Goal: Task Accomplishment & Management: Use online tool/utility

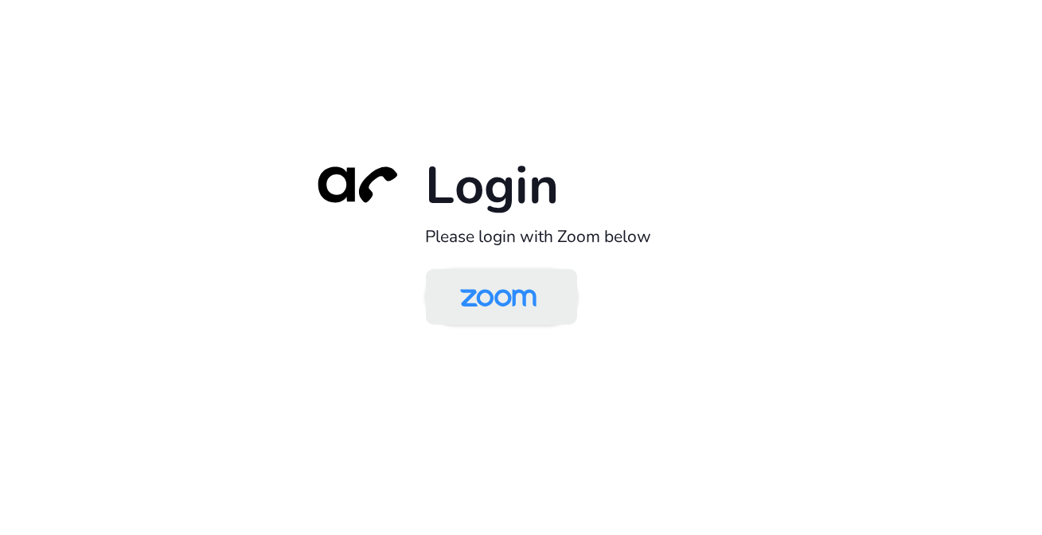
click at [482, 287] on img at bounding box center [498, 298] width 110 height 52
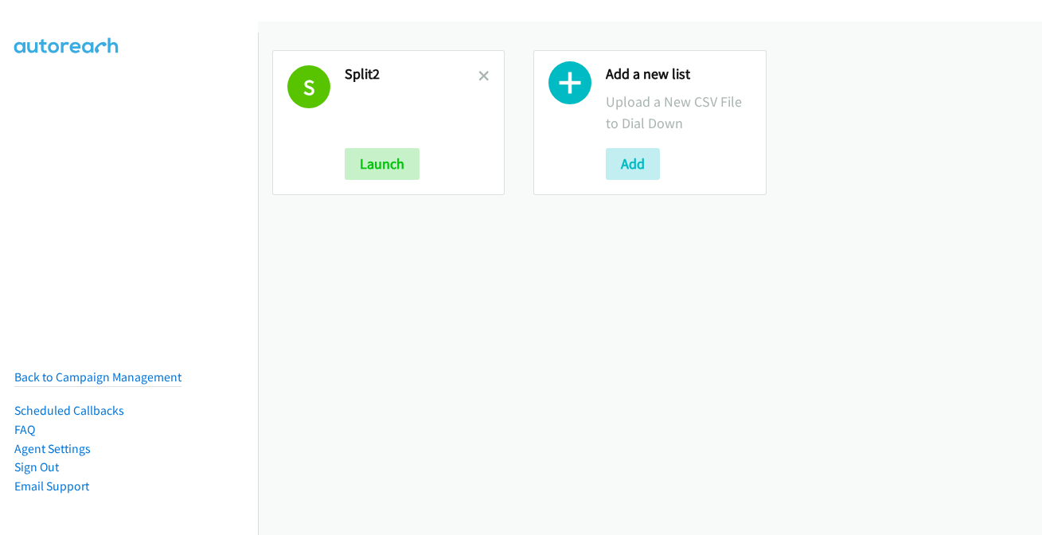
click at [479, 72] on icon at bounding box center [483, 77] width 11 height 11
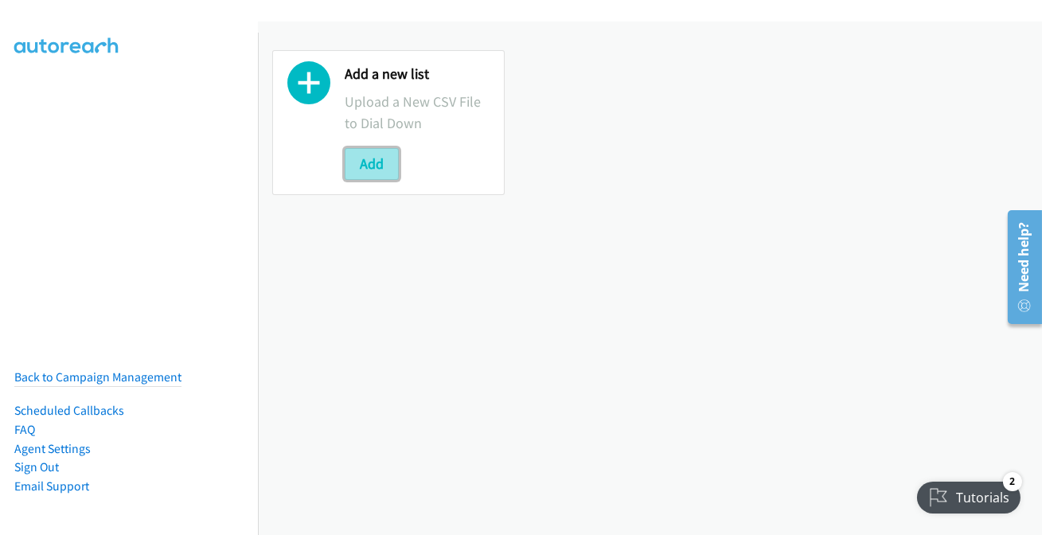
click at [367, 157] on button "Add" at bounding box center [372, 164] width 54 height 32
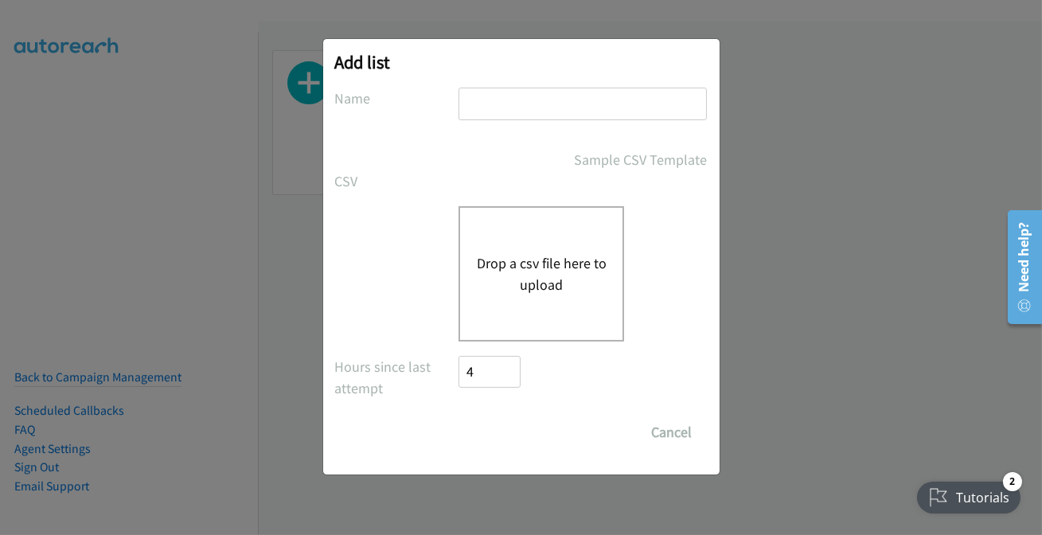
click at [553, 107] on input "text" at bounding box center [582, 104] width 248 height 33
type input "split2"
click at [523, 305] on div "Drop a csv file here to upload" at bounding box center [541, 273] width 166 height 135
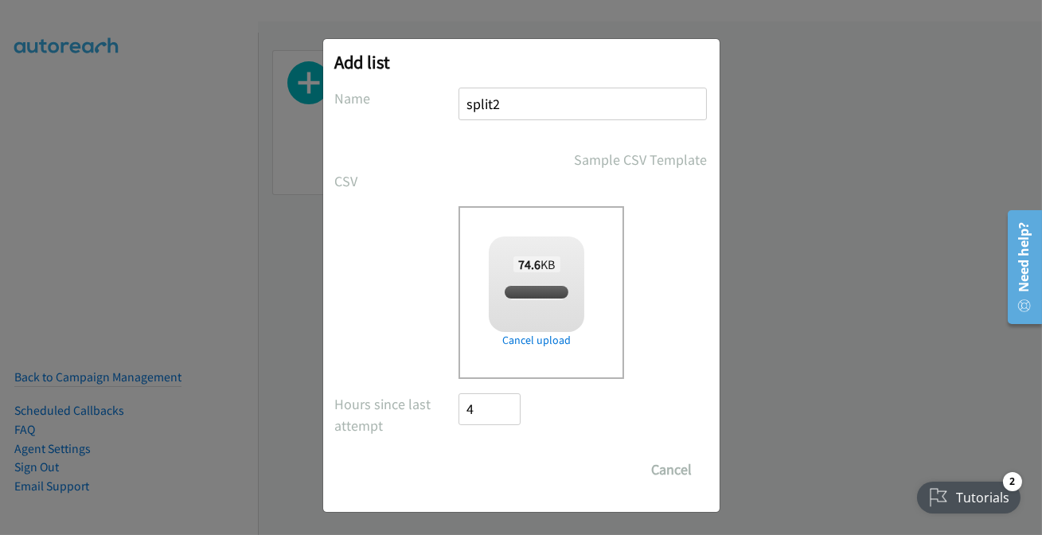
checkbox input "true"
click at [491, 458] on input "Save List" at bounding box center [501, 470] width 84 height 32
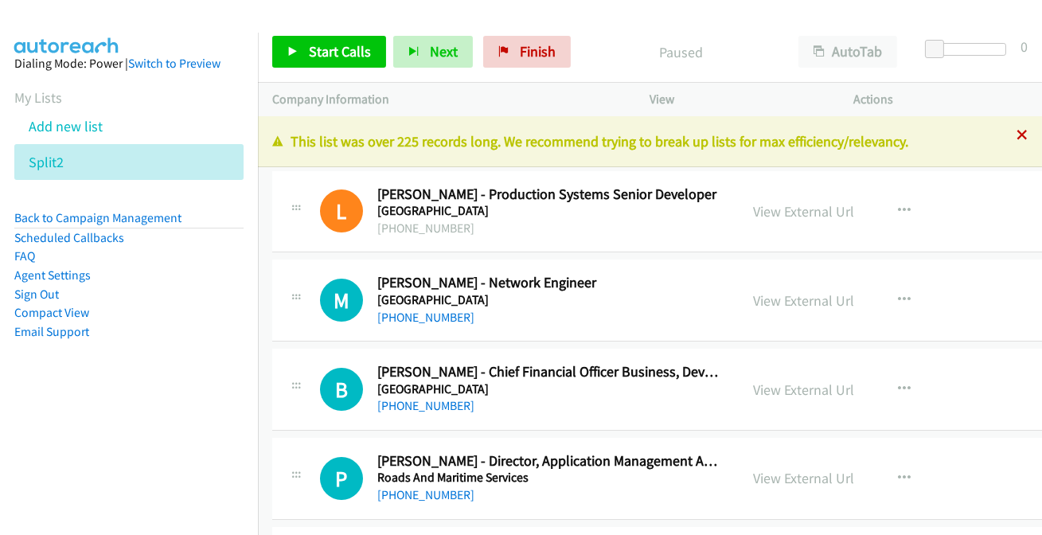
click at [1016, 134] on icon at bounding box center [1021, 136] width 11 height 11
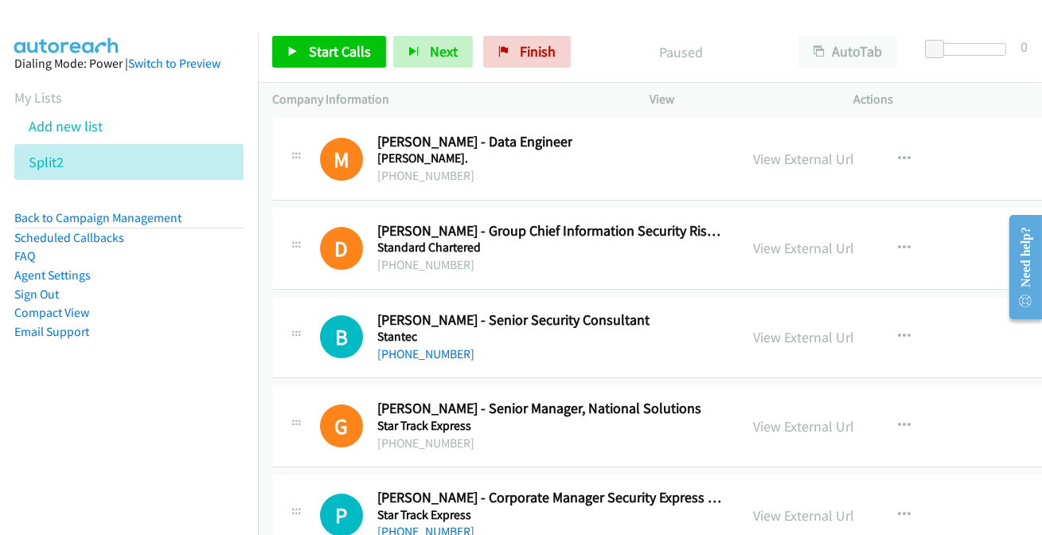
scroll to position [28223, 0]
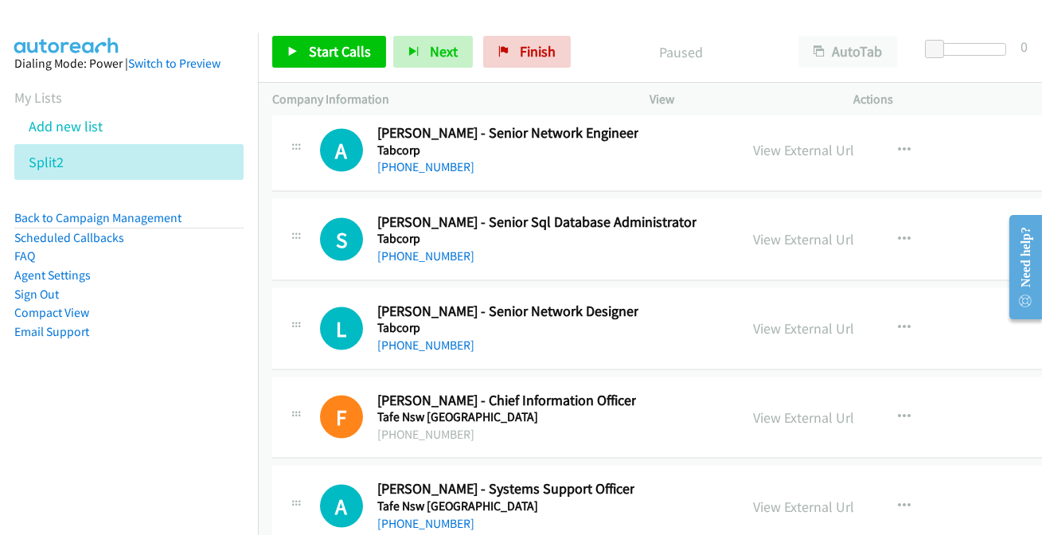
click at [401, 514] on div "[PHONE_NUMBER]" at bounding box center [505, 523] width 257 height 19
click at [405, 516] on link "[PHONE_NUMBER]" at bounding box center [425, 523] width 97 height 15
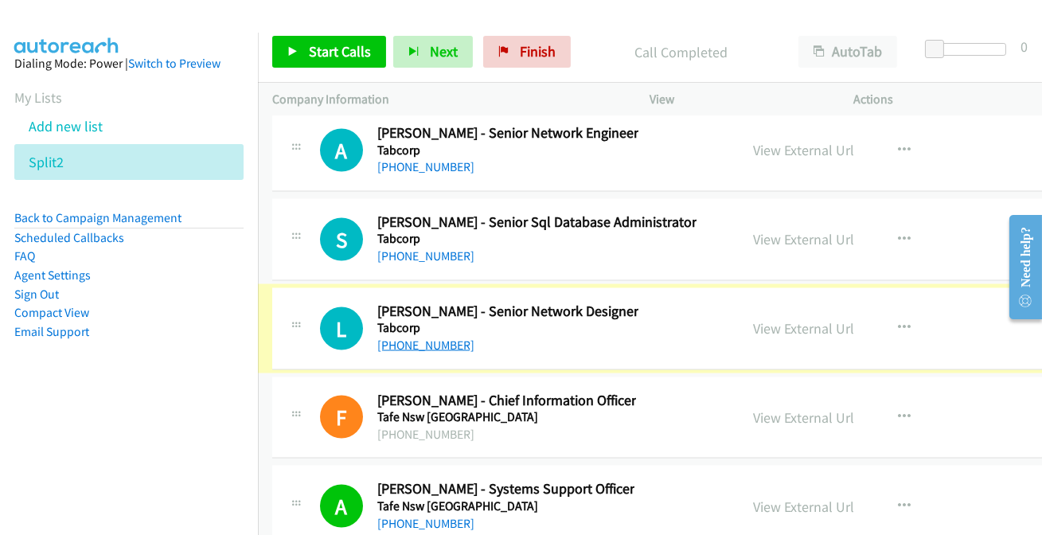
click at [420, 338] on link "[PHONE_NUMBER]" at bounding box center [425, 345] width 97 height 15
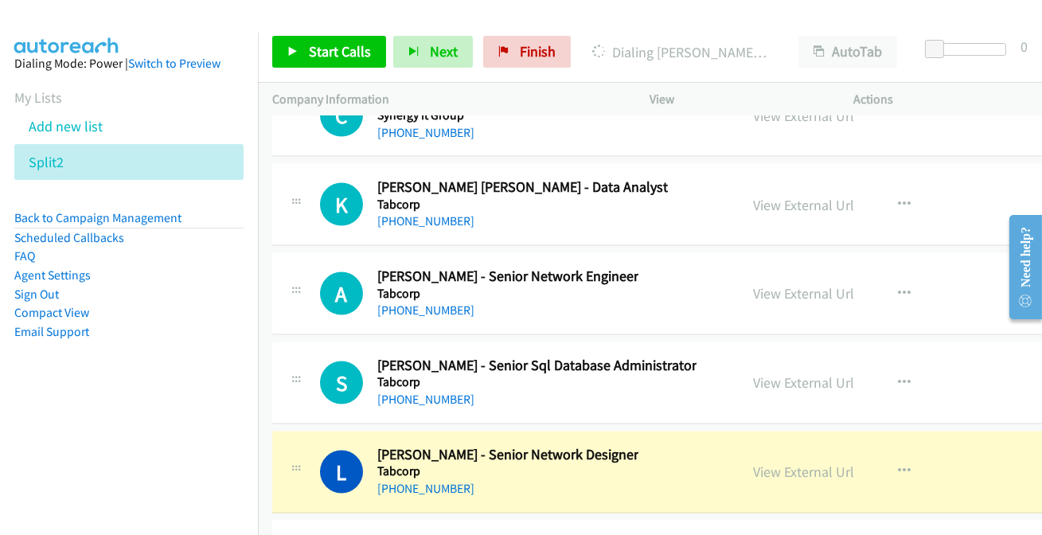
scroll to position [28079, 0]
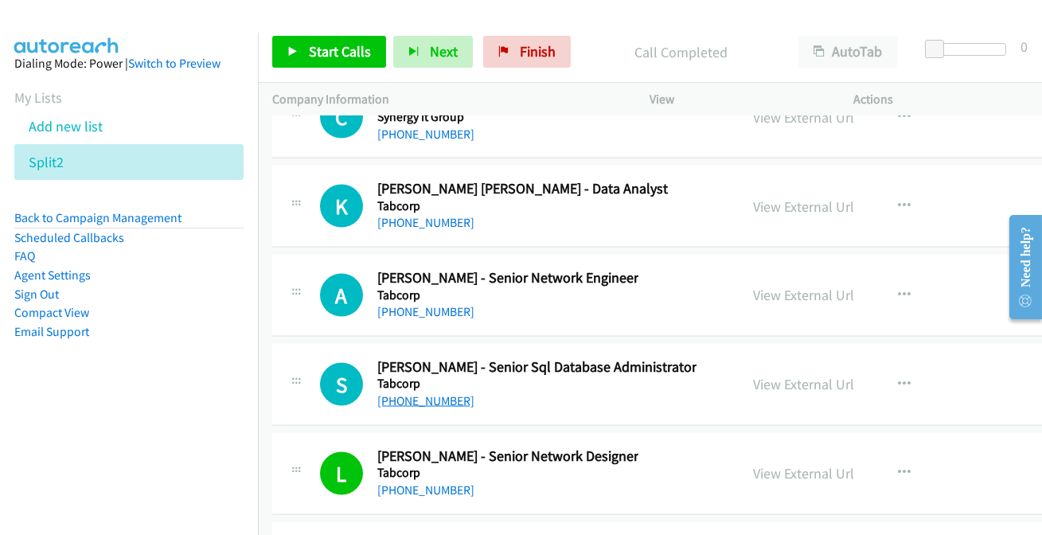
click at [412, 393] on link "[PHONE_NUMBER]" at bounding box center [425, 400] width 97 height 15
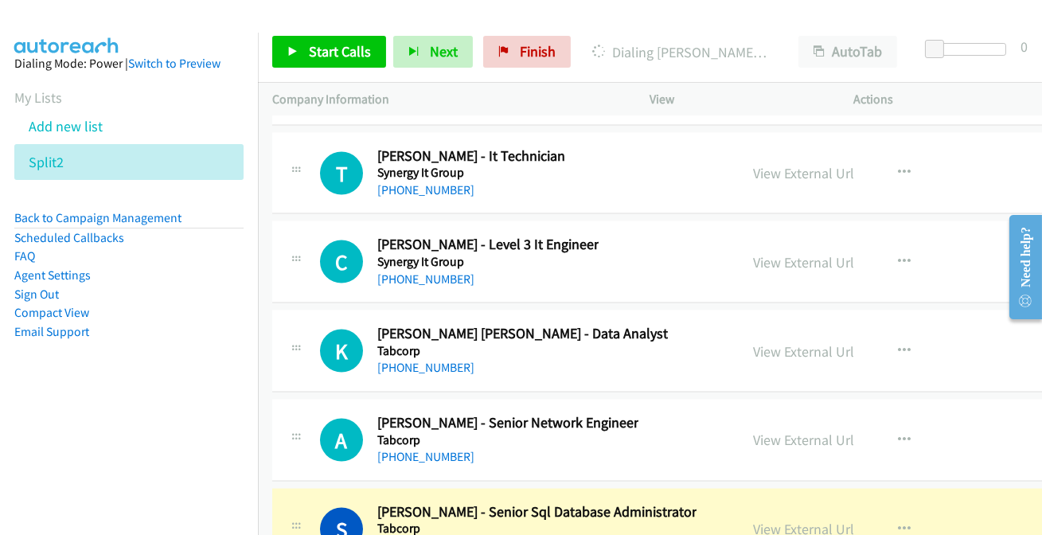
scroll to position [28006, 0]
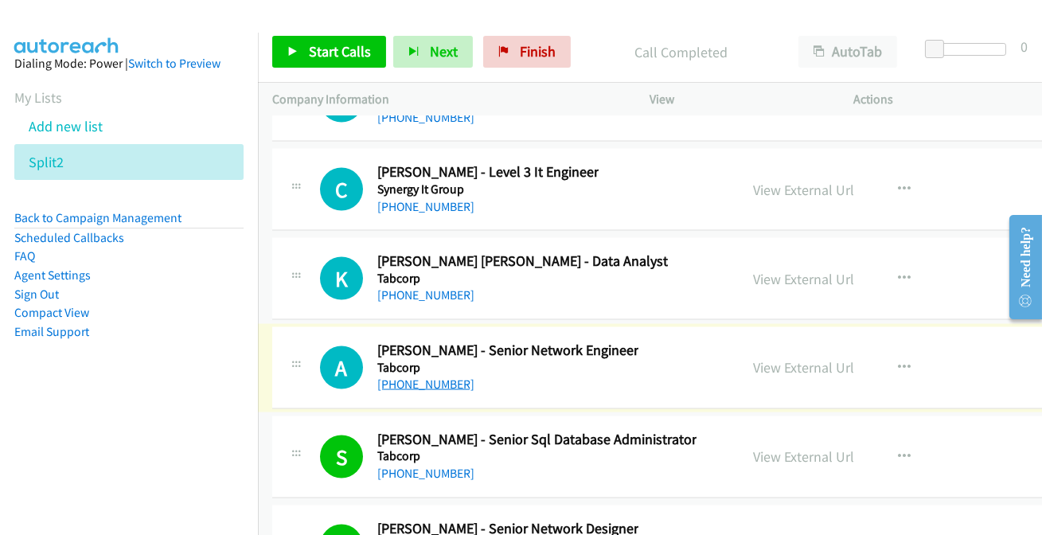
click at [410, 377] on link "[PHONE_NUMBER]" at bounding box center [425, 384] width 97 height 15
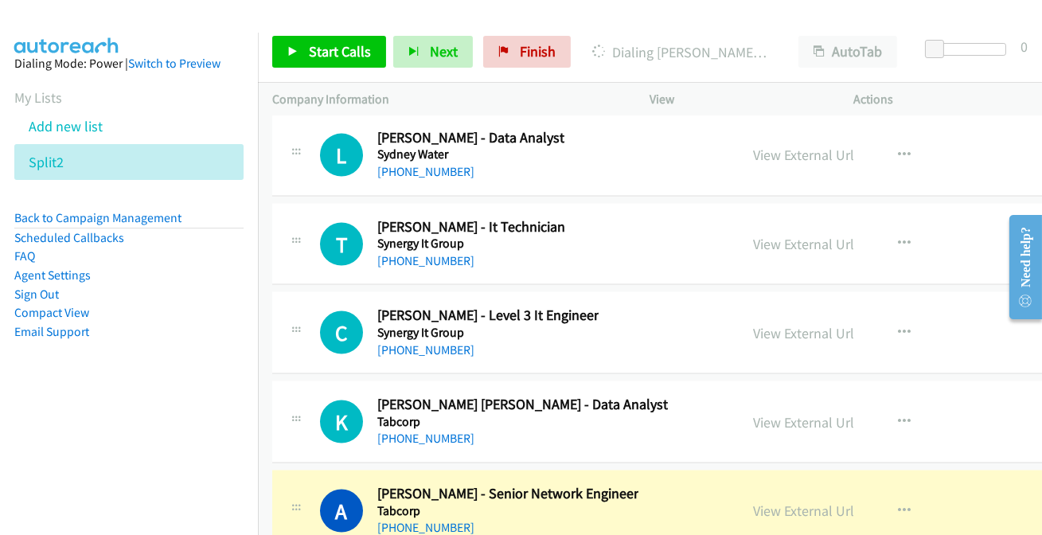
scroll to position [27861, 0]
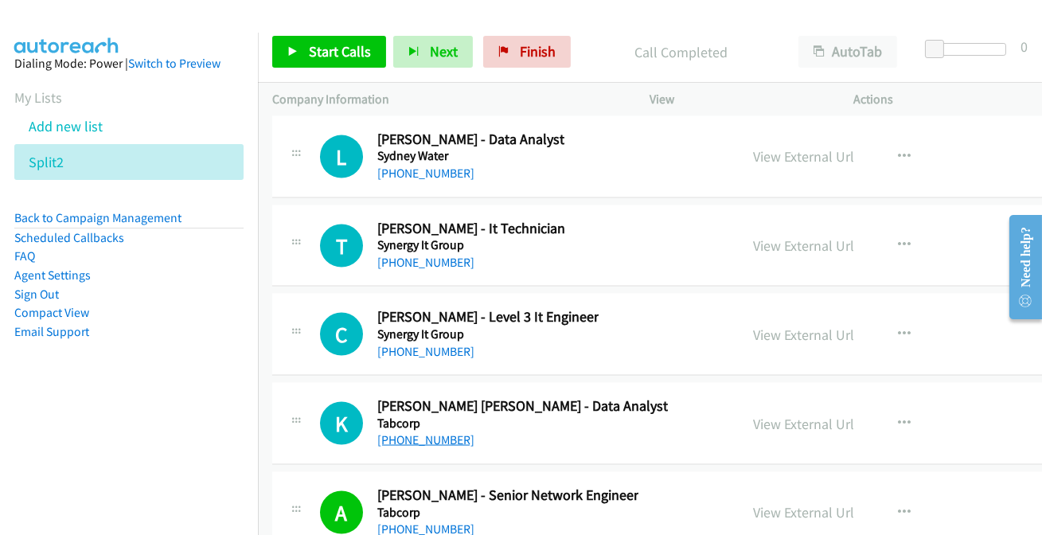
click at [419, 432] on link "[PHONE_NUMBER]" at bounding box center [425, 439] width 97 height 15
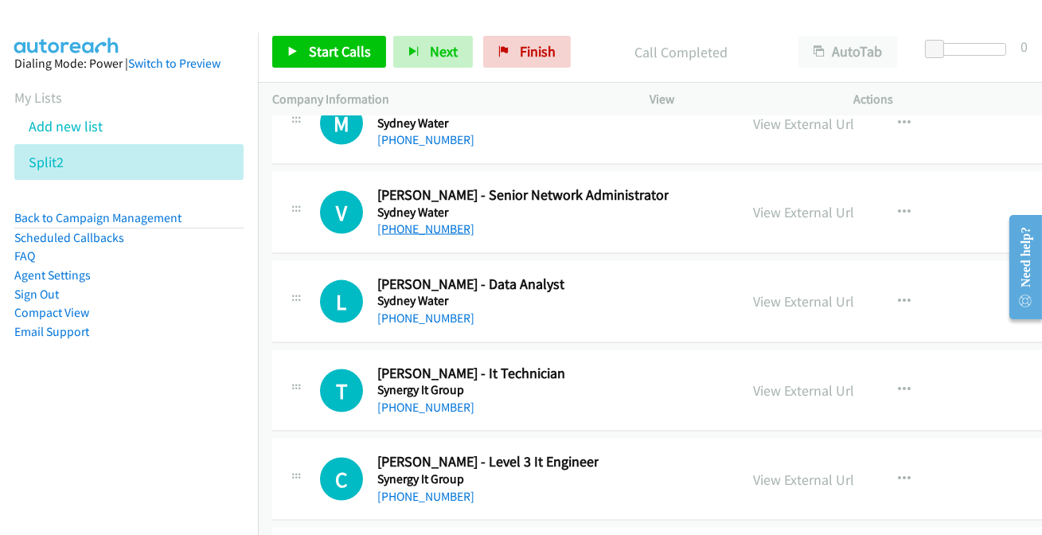
click at [415, 221] on link "[PHONE_NUMBER]" at bounding box center [425, 228] width 97 height 15
click at [790, 201] on div "View External Url" at bounding box center [803, 211] width 101 height 21
drag, startPoint x: 779, startPoint y: 174, endPoint x: 575, endPoint y: 72, distance: 228.9
click at [771, 203] on link "View External Url" at bounding box center [803, 212] width 101 height 18
click at [435, 310] on link "[PHONE_NUMBER]" at bounding box center [425, 317] width 97 height 15
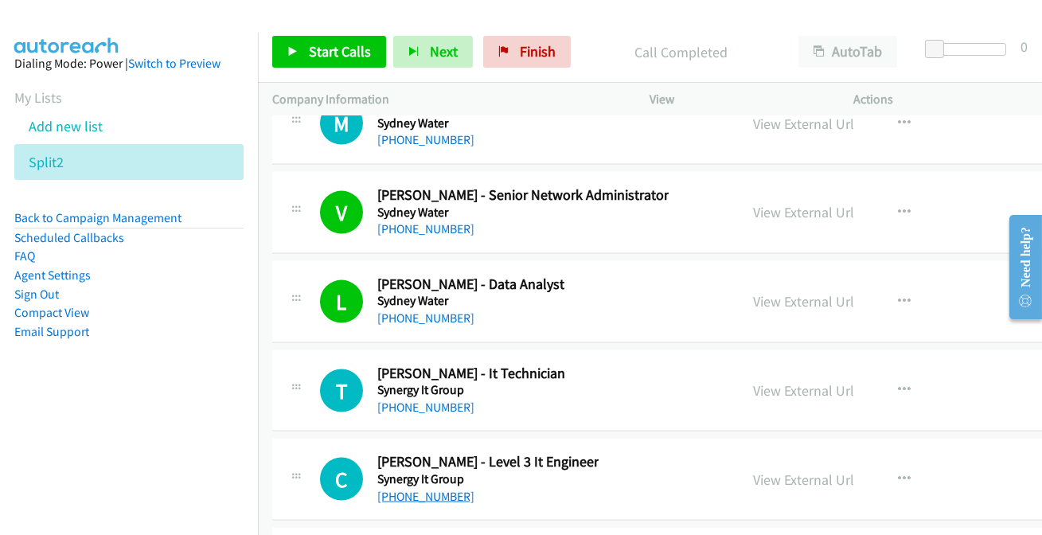
click at [422, 489] on link "[PHONE_NUMBER]" at bounding box center [425, 496] width 97 height 15
click at [387, 400] on link "[PHONE_NUMBER]" at bounding box center [425, 407] width 97 height 15
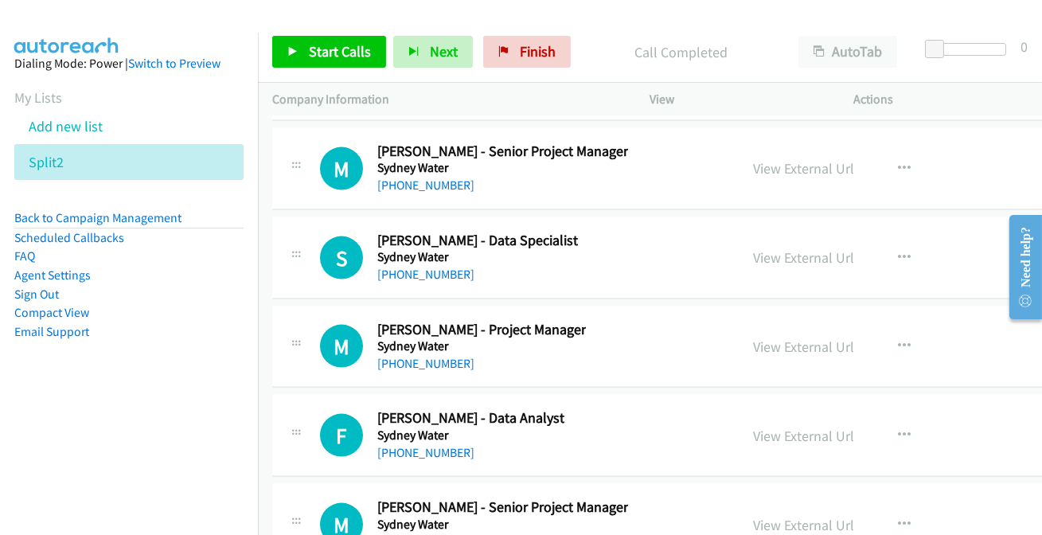
scroll to position [27283, 0]
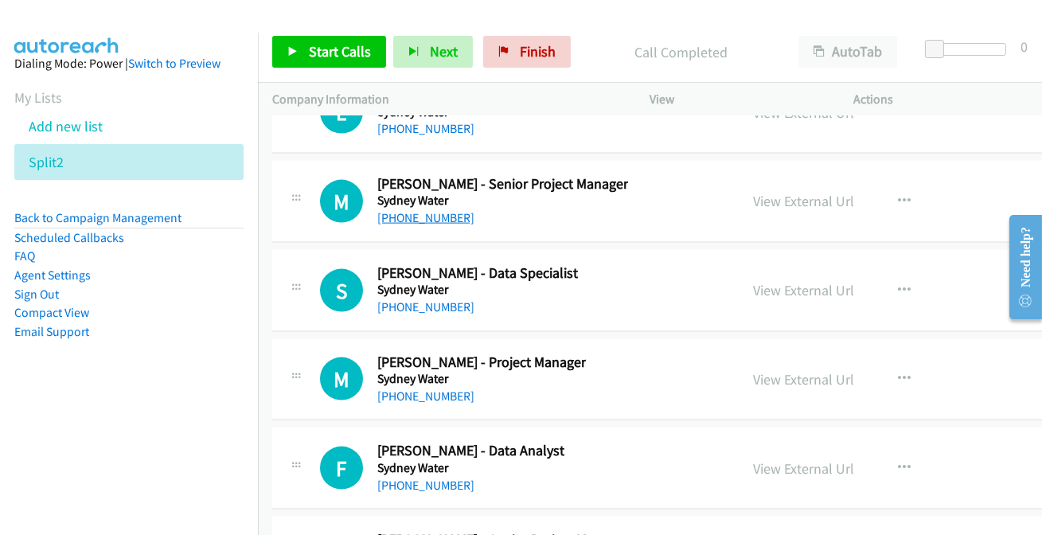
click at [410, 210] on link "[PHONE_NUMBER]" at bounding box center [425, 217] width 97 height 15
click at [434, 299] on link "[PHONE_NUMBER]" at bounding box center [425, 306] width 97 height 15
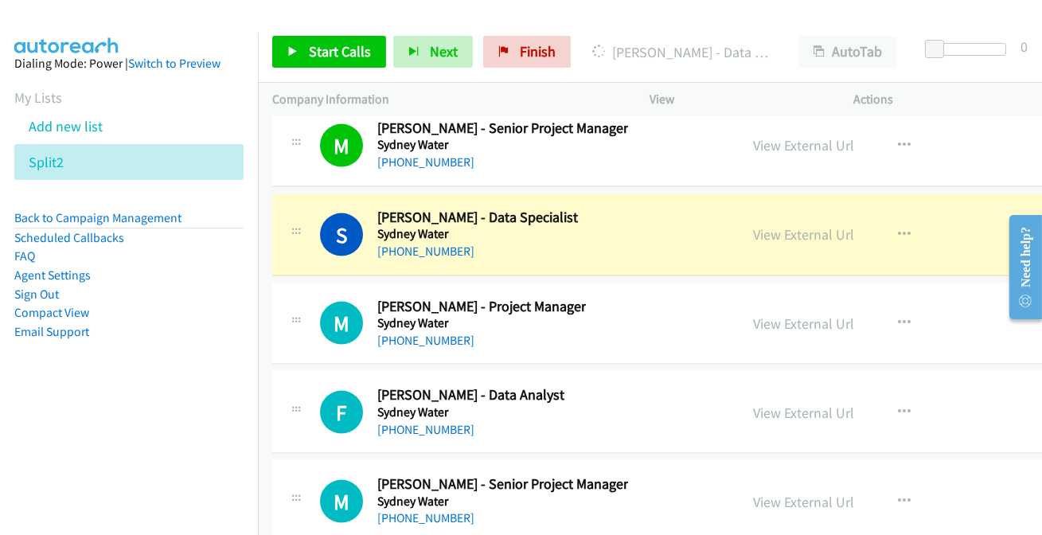
scroll to position [27355, 0]
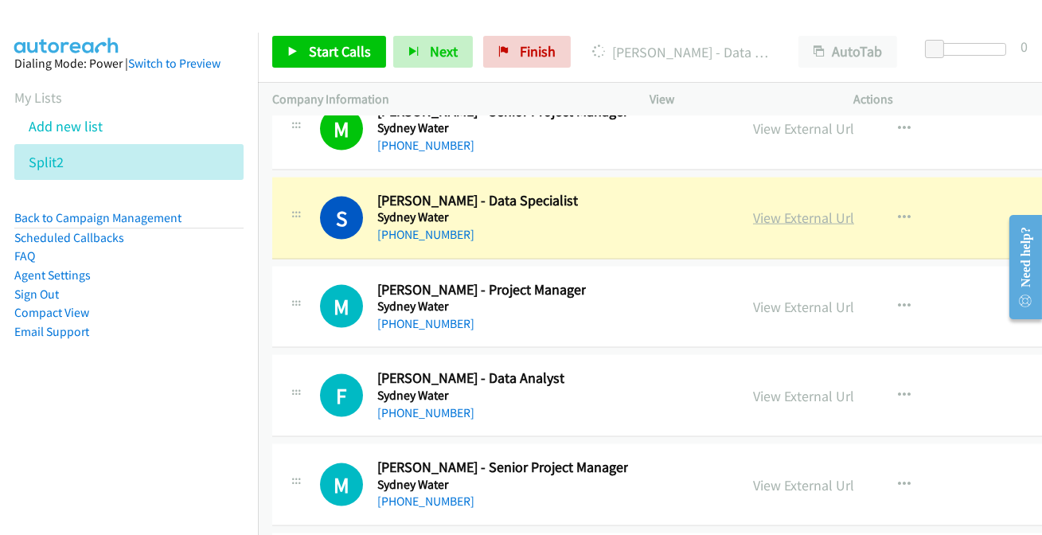
click at [755, 209] on link "View External Url" at bounding box center [803, 218] width 101 height 18
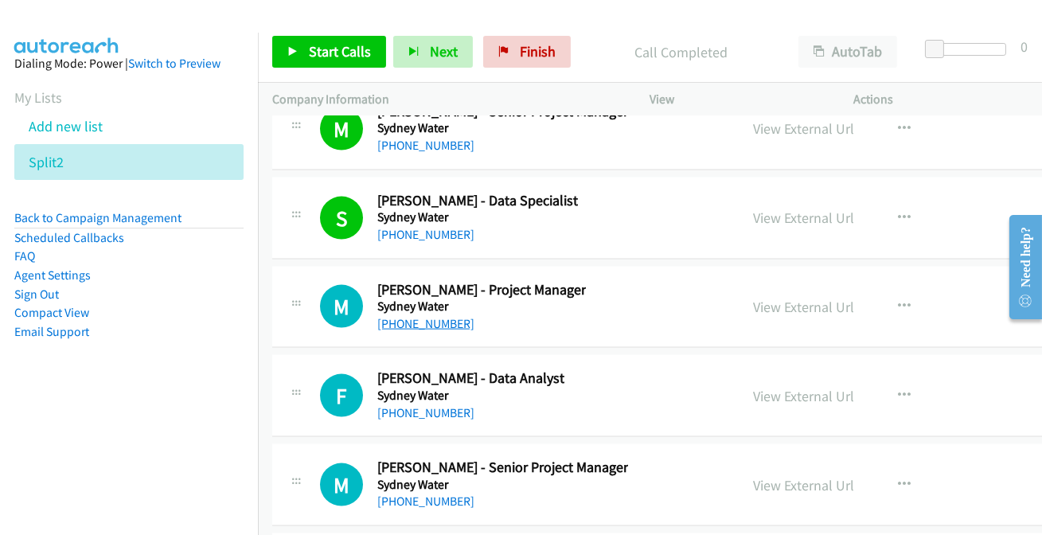
click at [430, 316] on link "[PHONE_NUMBER]" at bounding box center [425, 323] width 97 height 15
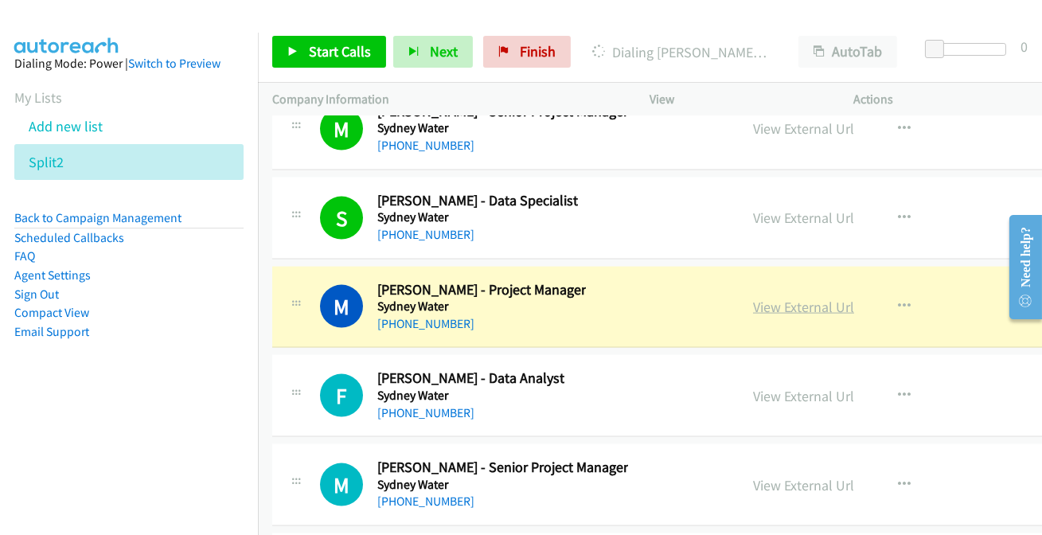
click at [808, 298] on link "View External Url" at bounding box center [803, 307] width 101 height 18
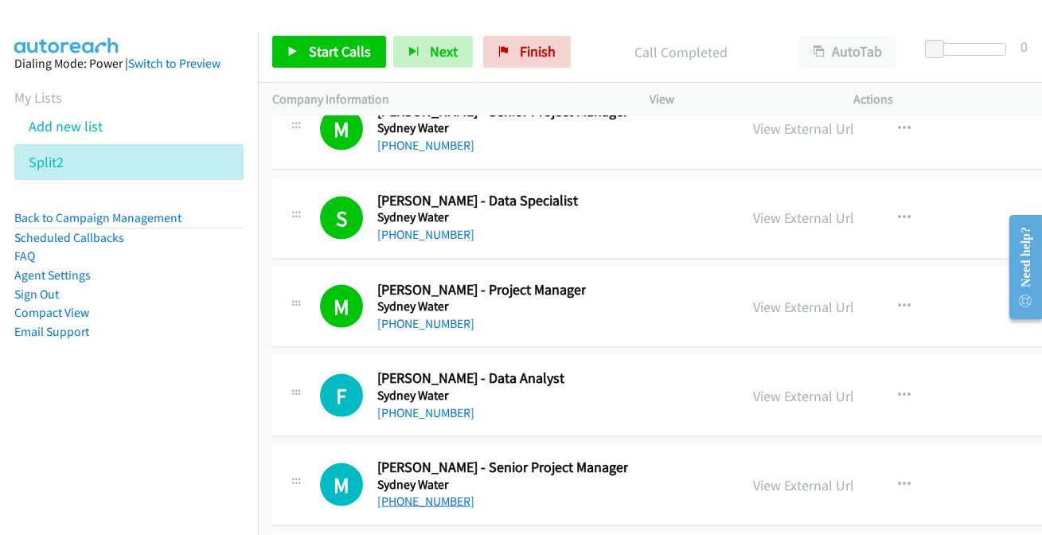
click at [418, 494] on link "[PHONE_NUMBER]" at bounding box center [425, 501] width 97 height 15
click at [435, 405] on link "[PHONE_NUMBER]" at bounding box center [425, 412] width 97 height 15
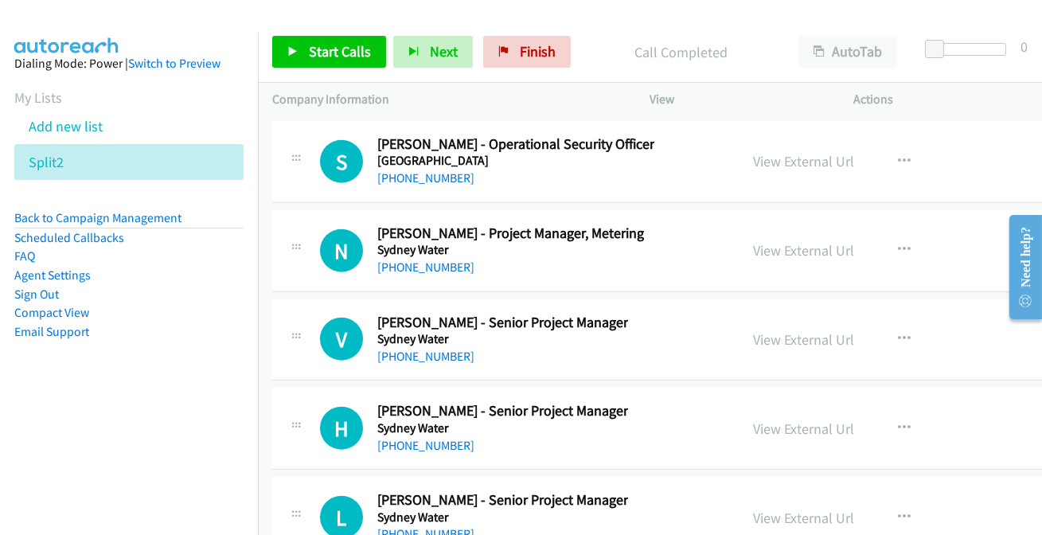
scroll to position [26920, 0]
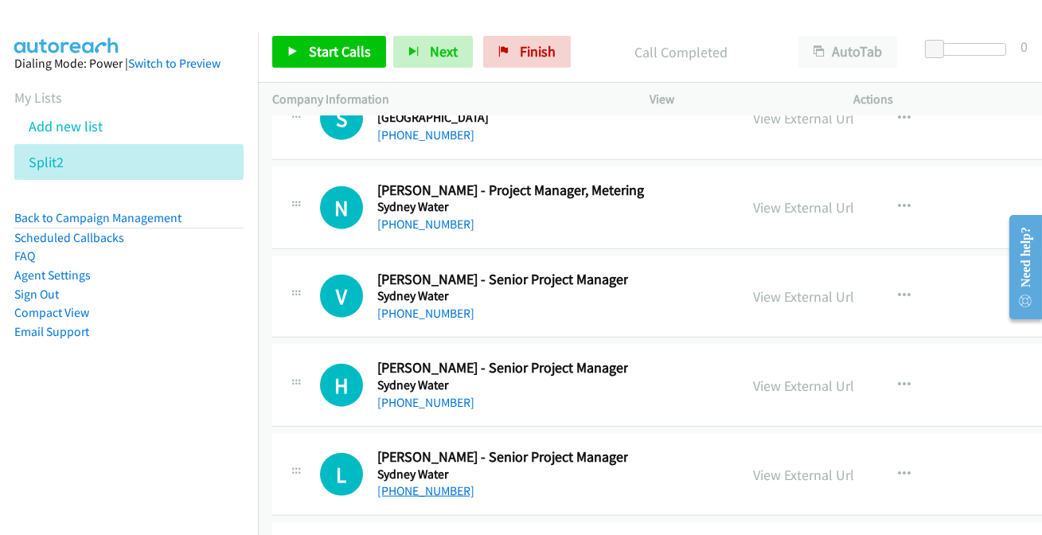
click at [404, 483] on link "[PHONE_NUMBER]" at bounding box center [425, 490] width 97 height 15
click at [408, 395] on link "[PHONE_NUMBER]" at bounding box center [425, 402] width 97 height 15
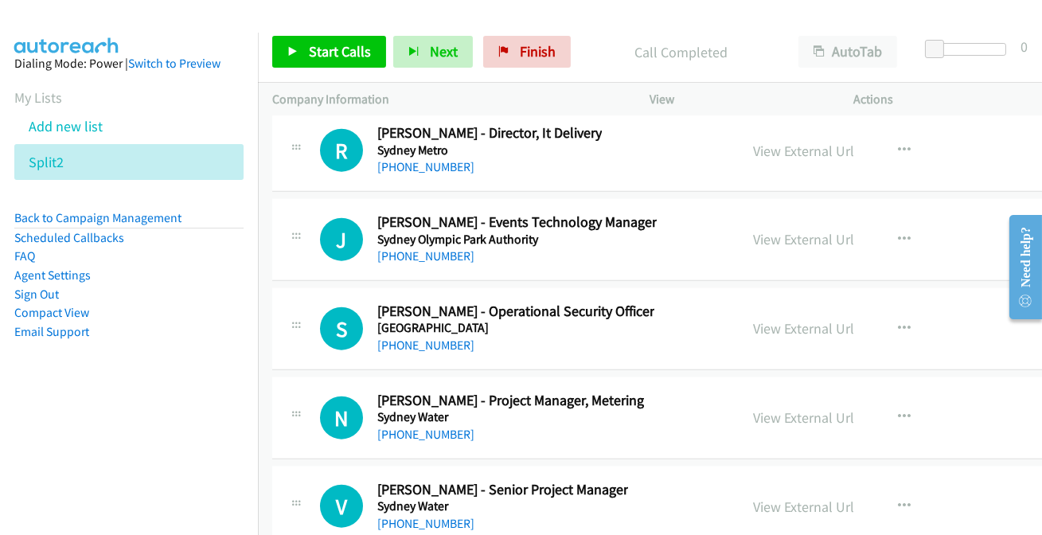
scroll to position [26704, 0]
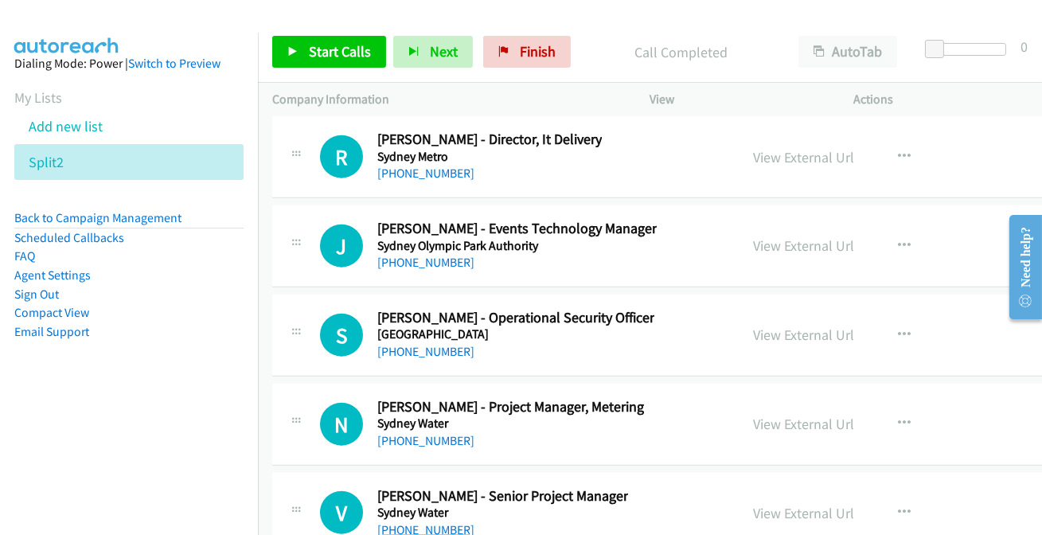
click at [416, 522] on link "[PHONE_NUMBER]" at bounding box center [425, 529] width 97 height 15
click at [437, 255] on link "[PHONE_NUMBER]" at bounding box center [425, 262] width 97 height 15
click at [428, 522] on link "[PHONE_NUMBER]" at bounding box center [425, 529] width 97 height 15
click at [438, 433] on link "[PHONE_NUMBER]" at bounding box center [425, 440] width 97 height 15
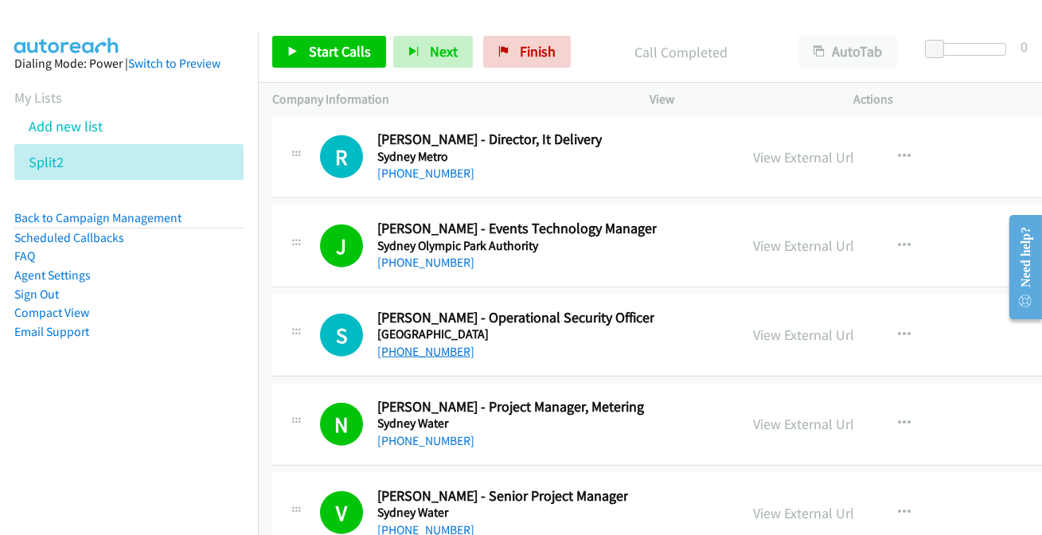
click at [416, 344] on link "[PHONE_NUMBER]" at bounding box center [425, 351] width 97 height 15
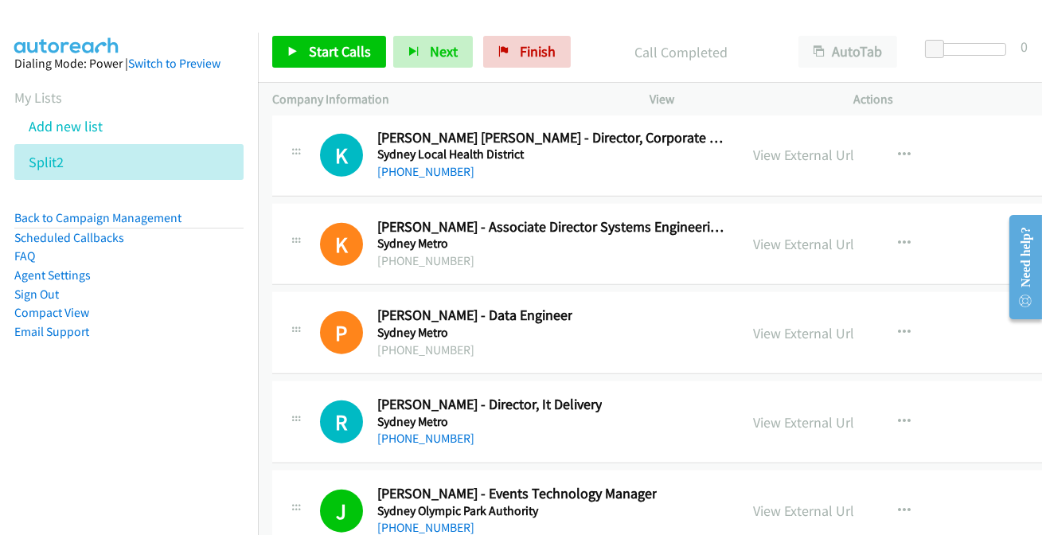
scroll to position [26414, 0]
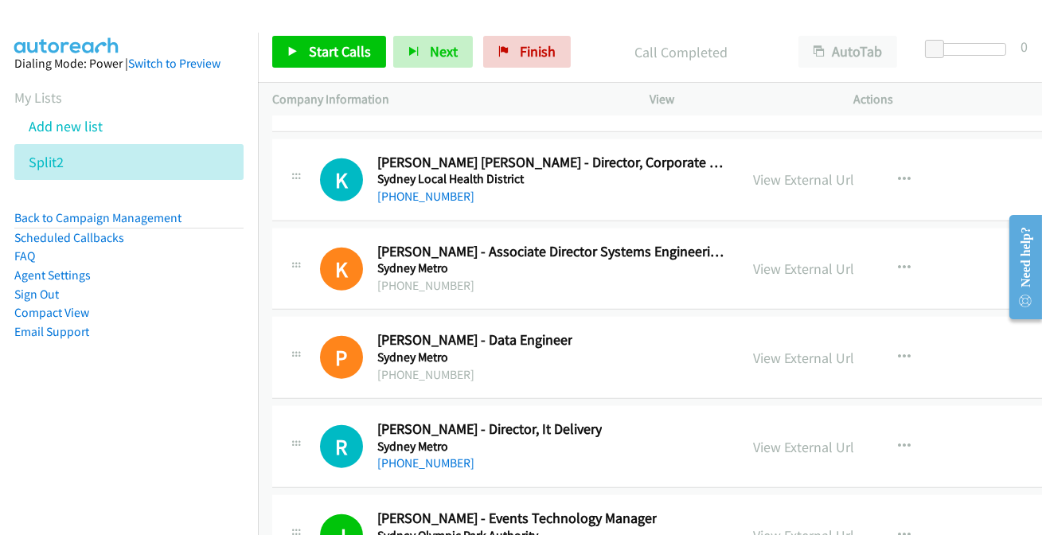
click at [425, 455] on link "[PHONE_NUMBER]" at bounding box center [425, 462] width 97 height 15
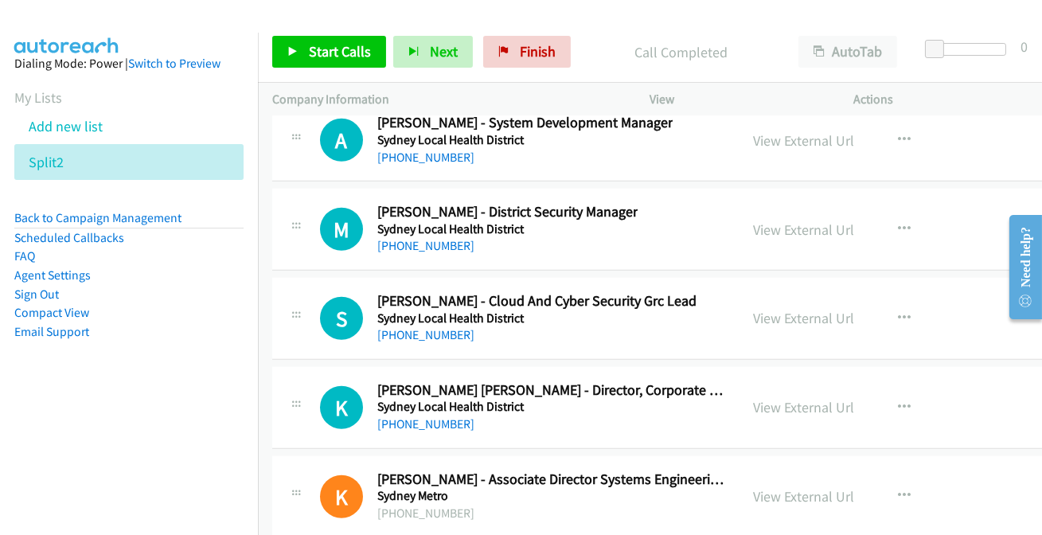
scroll to position [26124, 0]
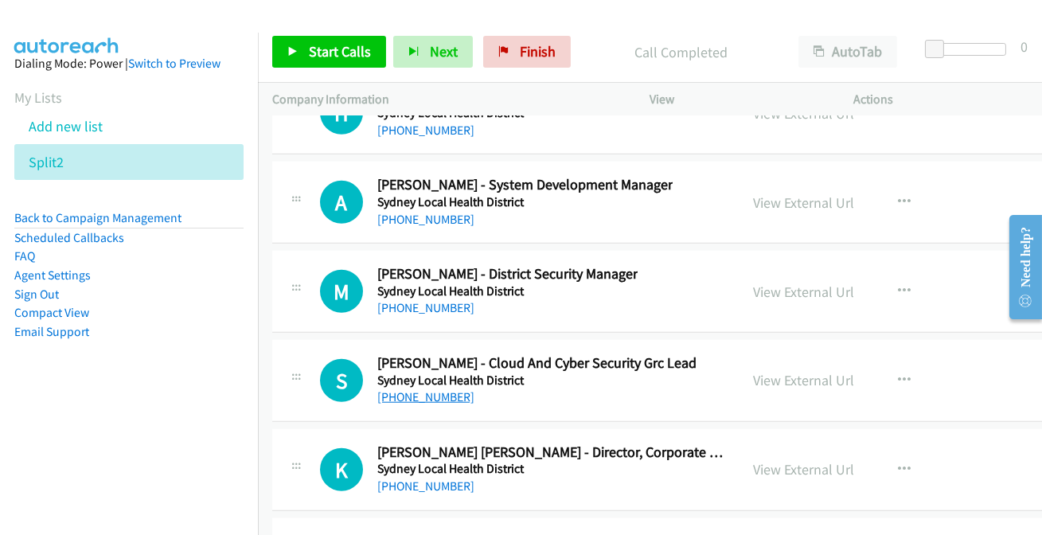
click at [406, 389] on link "[PHONE_NUMBER]" at bounding box center [425, 396] width 97 height 15
click at [451, 212] on link "[PHONE_NUMBER]" at bounding box center [425, 219] width 97 height 15
click at [440, 478] on link "[PHONE_NUMBER]" at bounding box center [425, 485] width 97 height 15
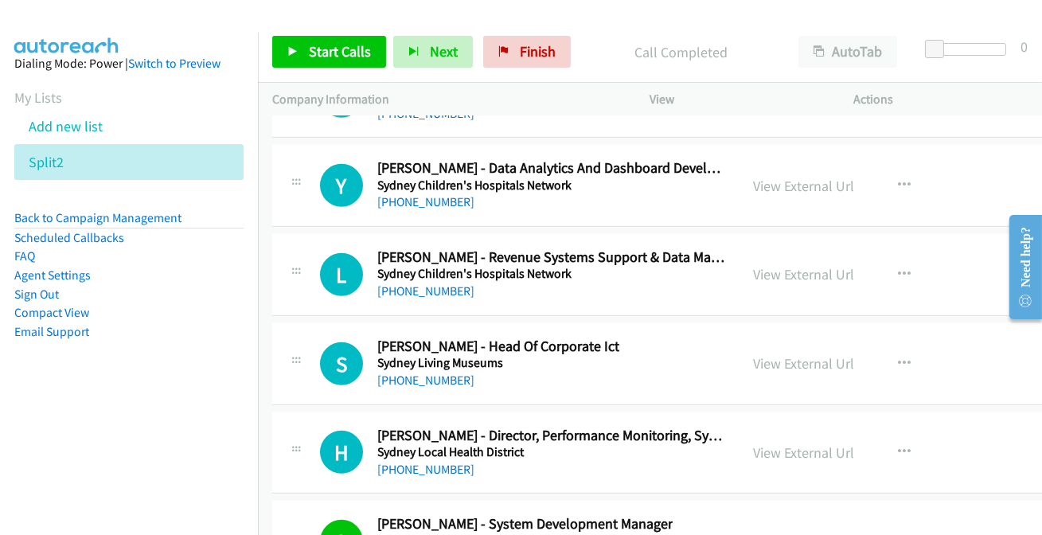
scroll to position [25763, 0]
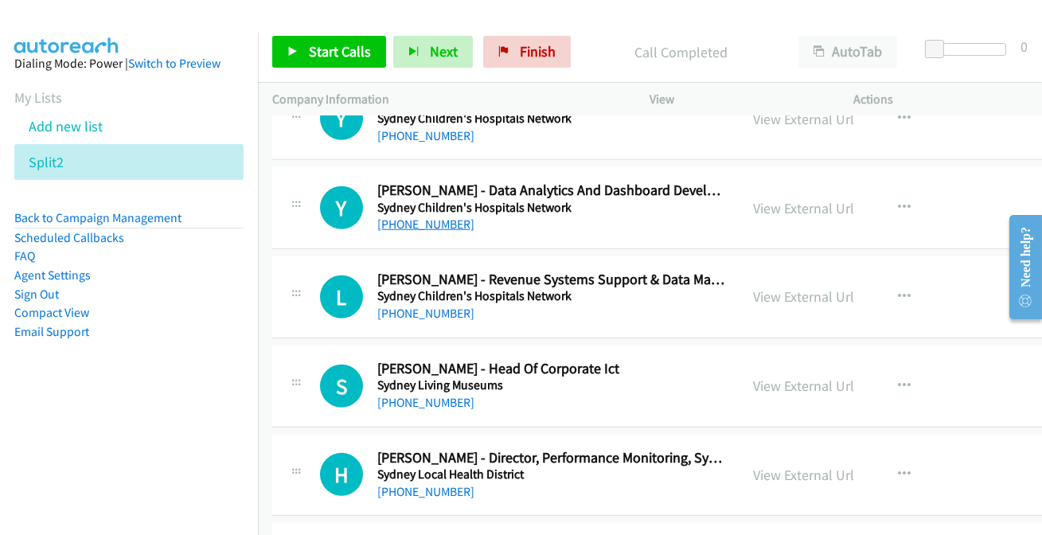
click at [410, 217] on link "[PHONE_NUMBER]" at bounding box center [425, 224] width 97 height 15
click at [415, 306] on link "[PHONE_NUMBER]" at bounding box center [425, 313] width 97 height 15
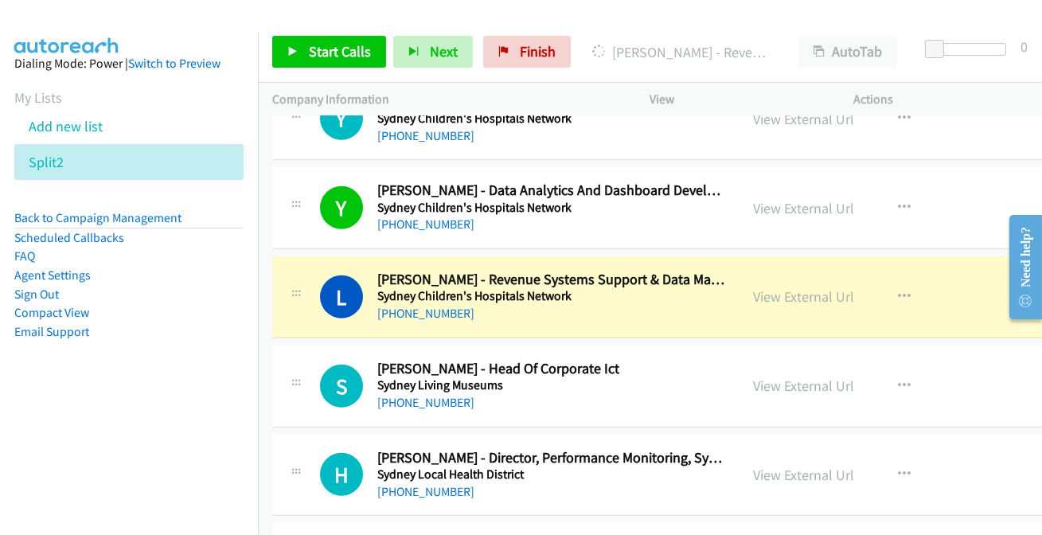
scroll to position [25836, 0]
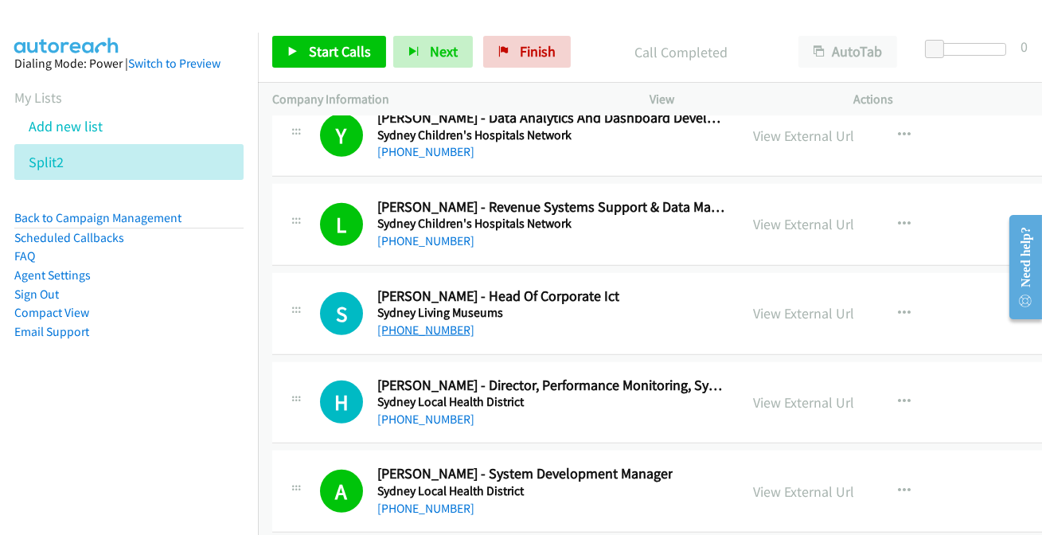
click at [399, 322] on link "[PHONE_NUMBER]" at bounding box center [425, 329] width 97 height 15
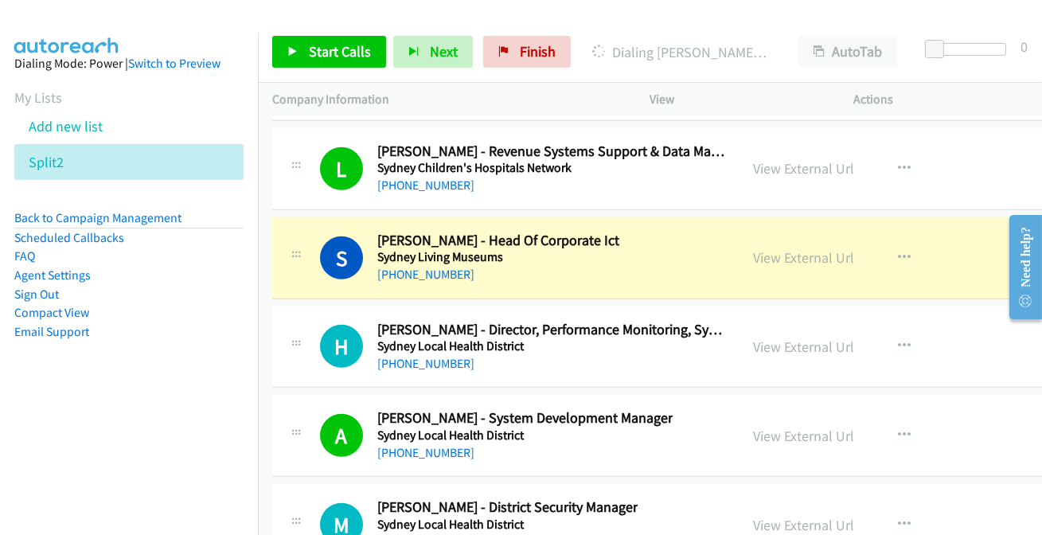
scroll to position [25908, 0]
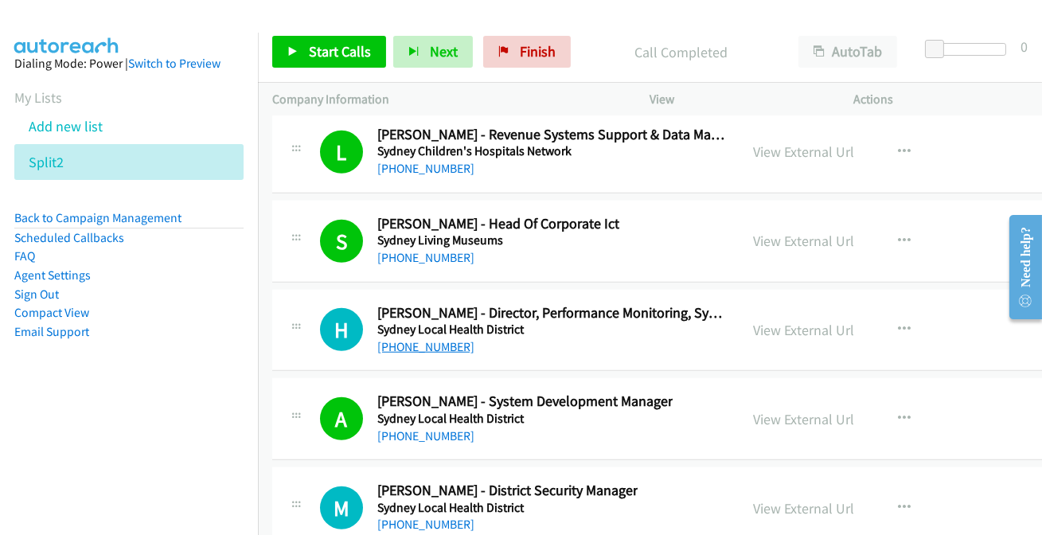
click at [424, 339] on link "[PHONE_NUMBER]" at bounding box center [425, 346] width 97 height 15
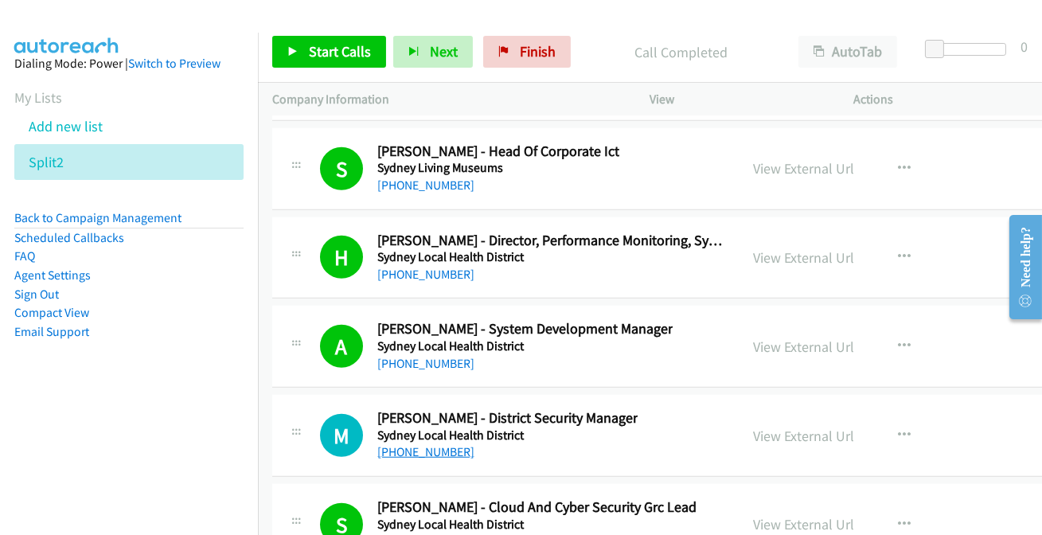
click at [446, 444] on link "[PHONE_NUMBER]" at bounding box center [425, 451] width 97 height 15
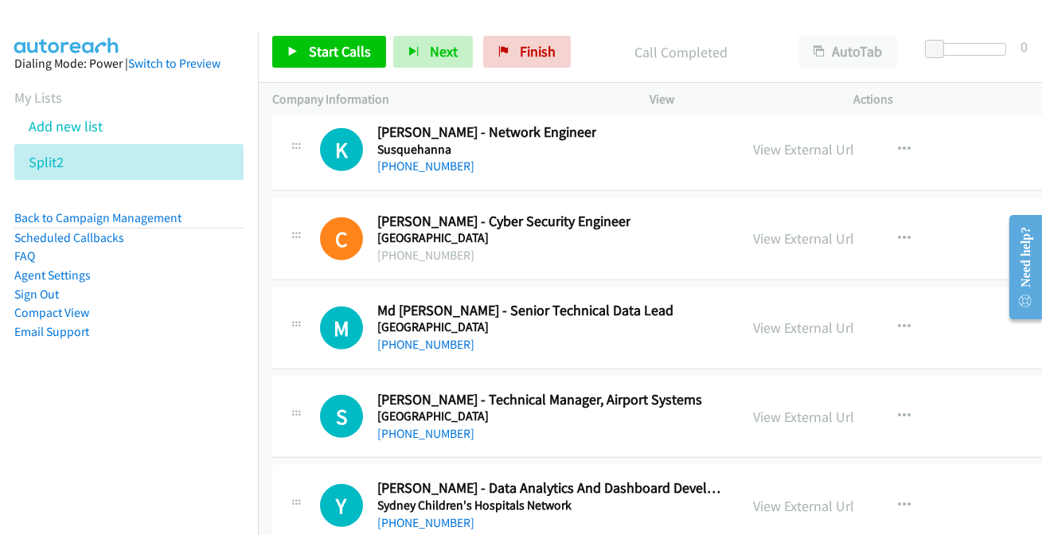
scroll to position [25401, 0]
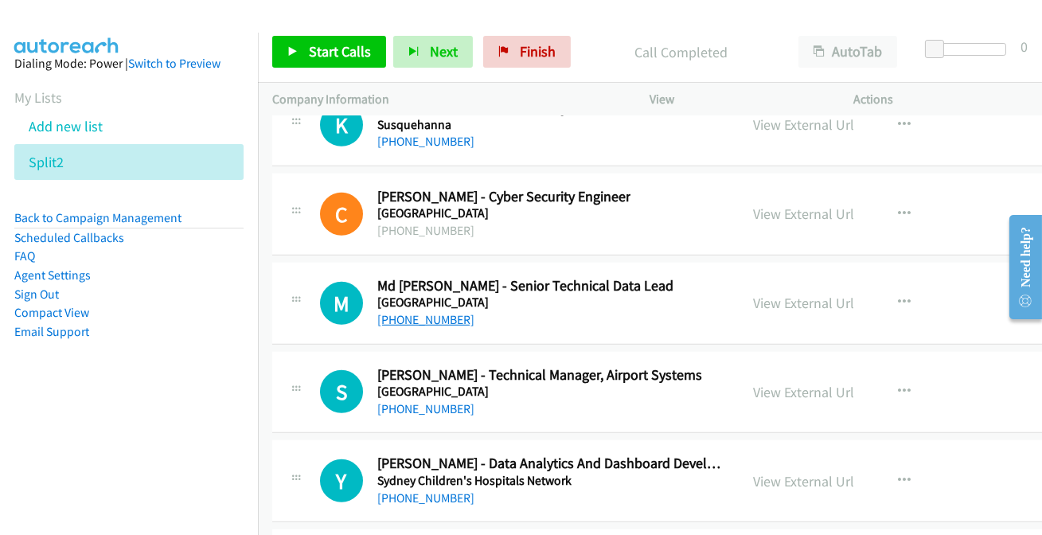
click at [389, 312] on link "[PHONE_NUMBER]" at bounding box center [425, 319] width 97 height 15
click at [389, 490] on link "[PHONE_NUMBER]" at bounding box center [425, 497] width 97 height 15
click at [409, 312] on link "[PHONE_NUMBER]" at bounding box center [425, 319] width 97 height 15
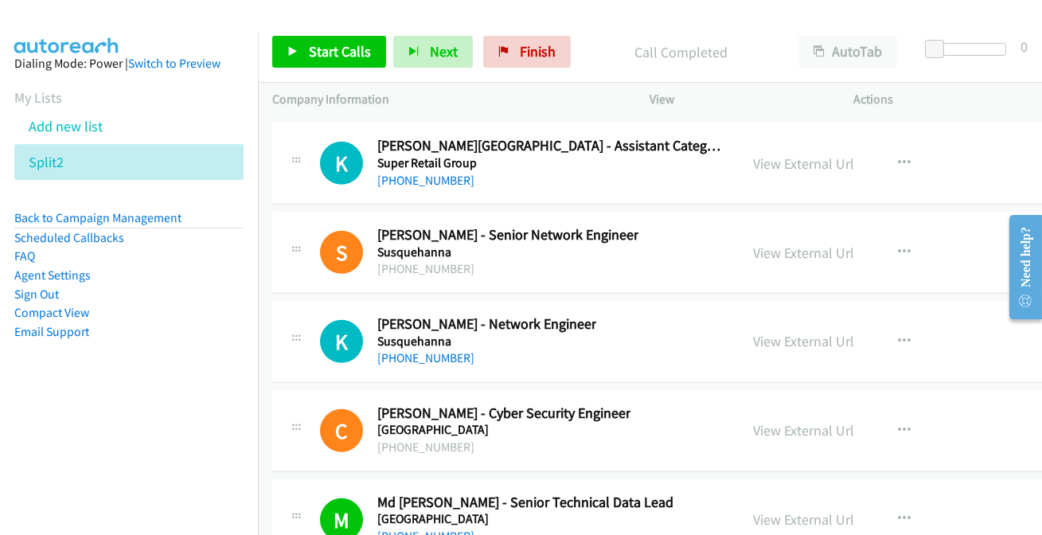
scroll to position [25112, 0]
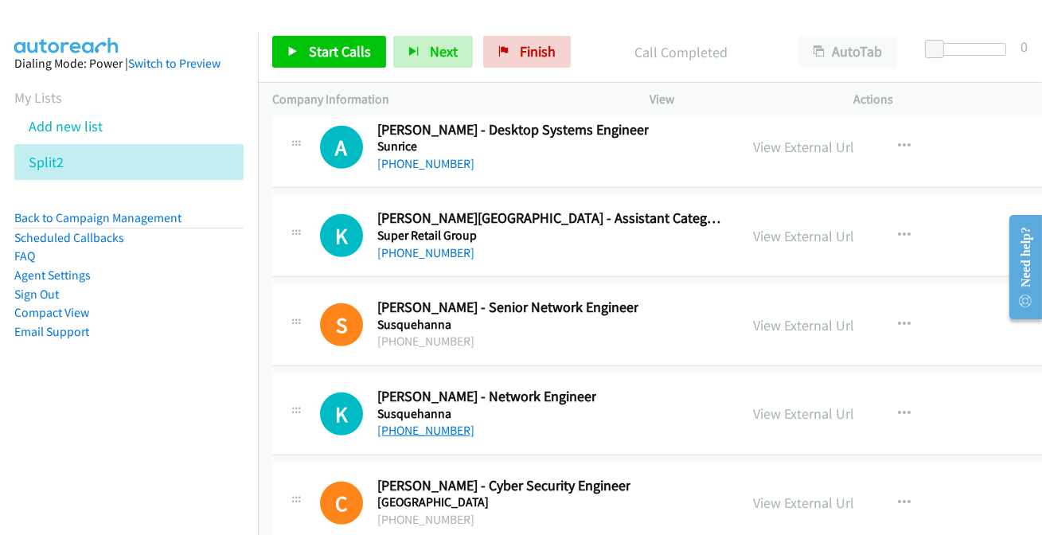
click at [434, 423] on link "[PHONE_NUMBER]" at bounding box center [425, 430] width 97 height 15
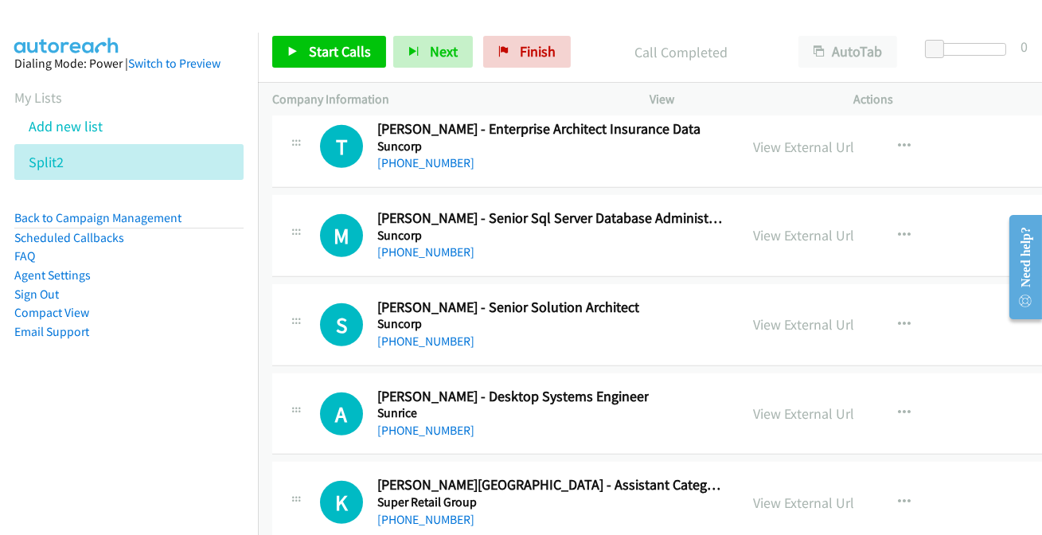
scroll to position [24822, 0]
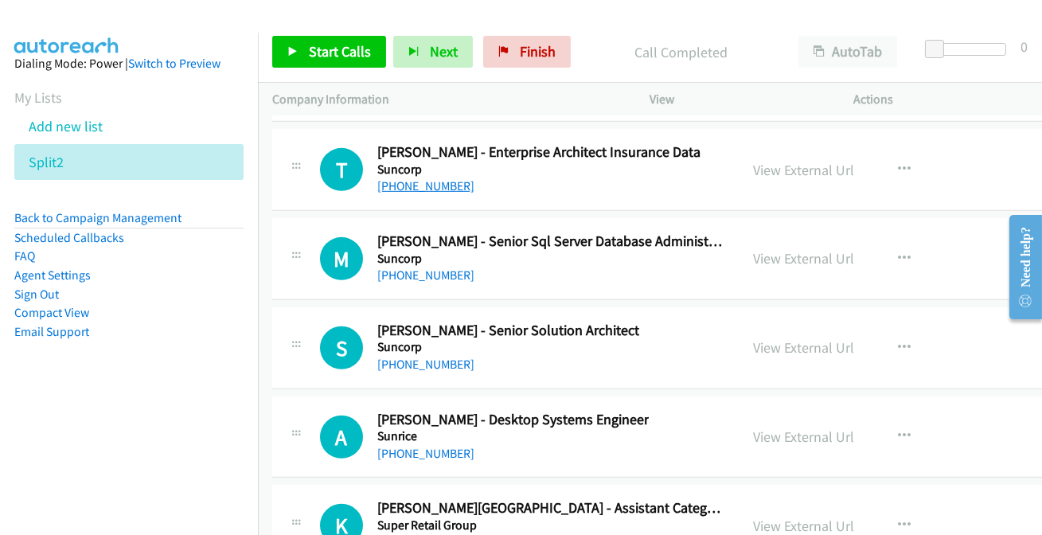
click at [449, 178] on link "[PHONE_NUMBER]" at bounding box center [425, 185] width 97 height 15
click at [421, 267] on link "[PHONE_NUMBER]" at bounding box center [425, 274] width 97 height 15
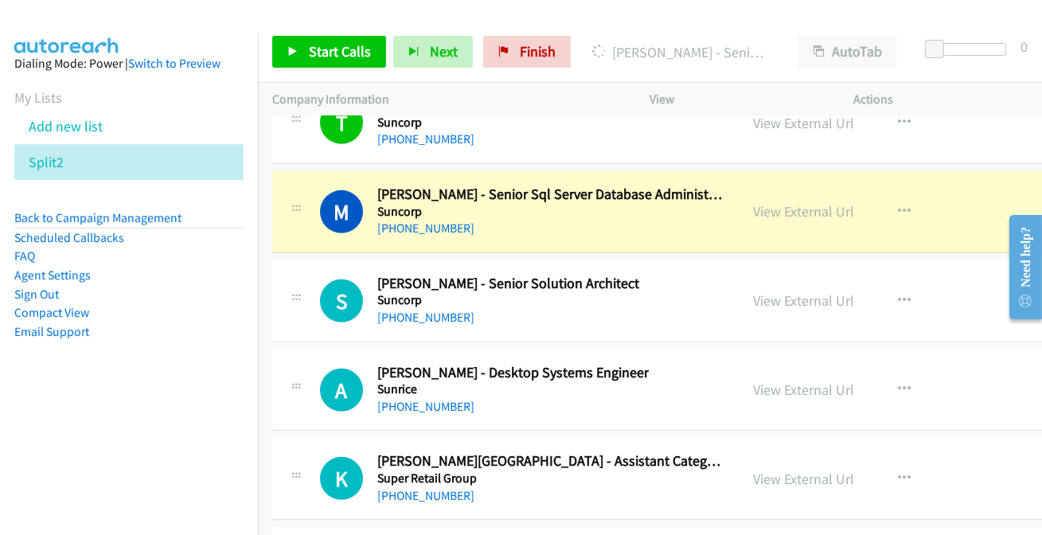
scroll to position [24895, 0]
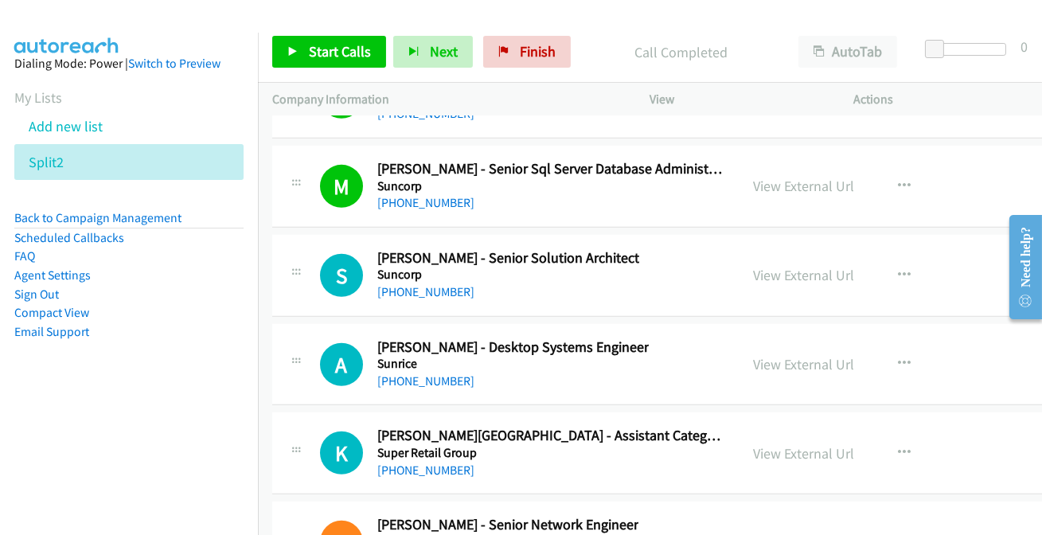
drag, startPoint x: 404, startPoint y: 258, endPoint x: 410, endPoint y: 275, distance: 18.6
click at [422, 284] on link "[PHONE_NUMBER]" at bounding box center [425, 291] width 97 height 15
click at [443, 373] on link "[PHONE_NUMBER]" at bounding box center [425, 380] width 97 height 15
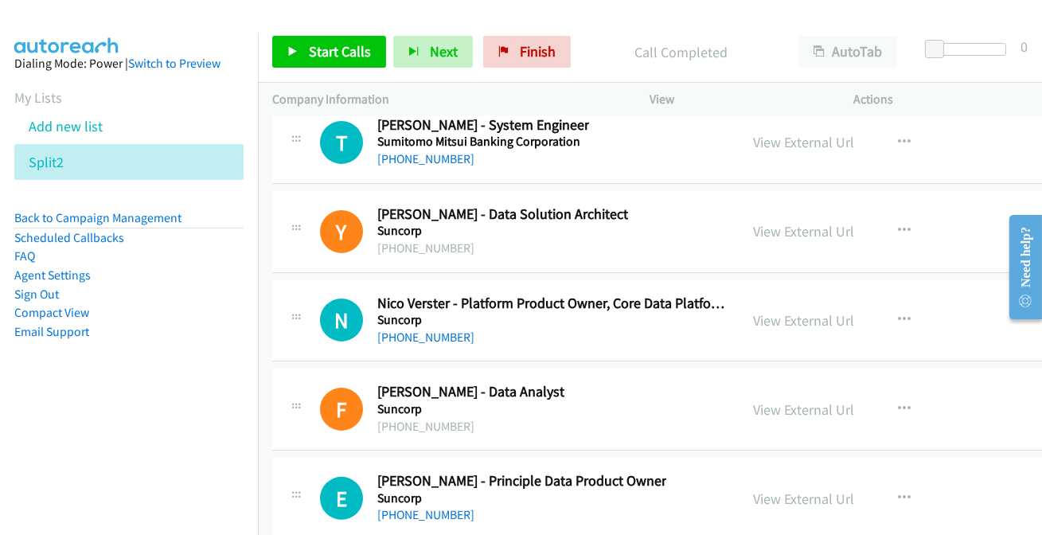
scroll to position [24026, 0]
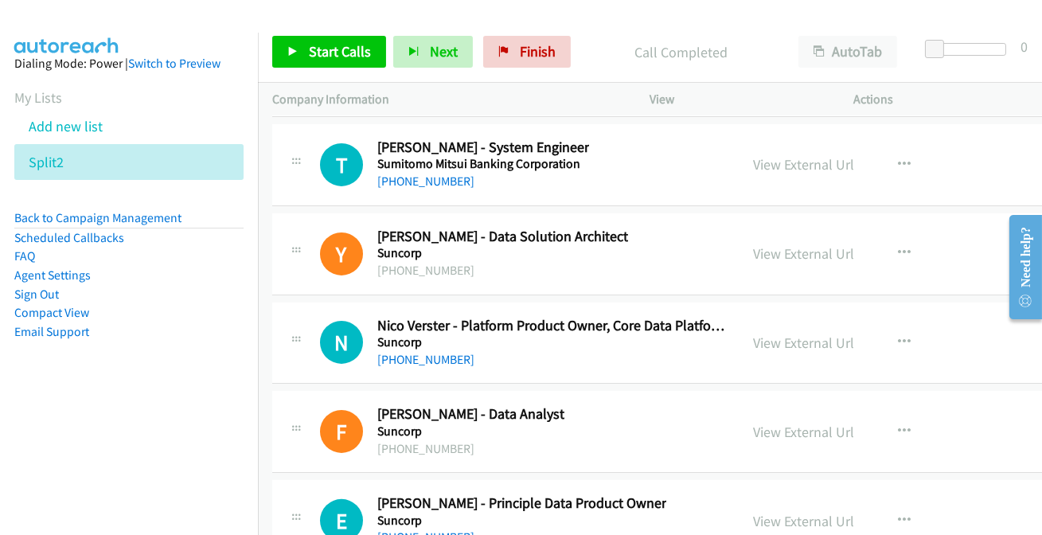
click at [427, 529] on link "[PHONE_NUMBER]" at bounding box center [425, 536] width 97 height 15
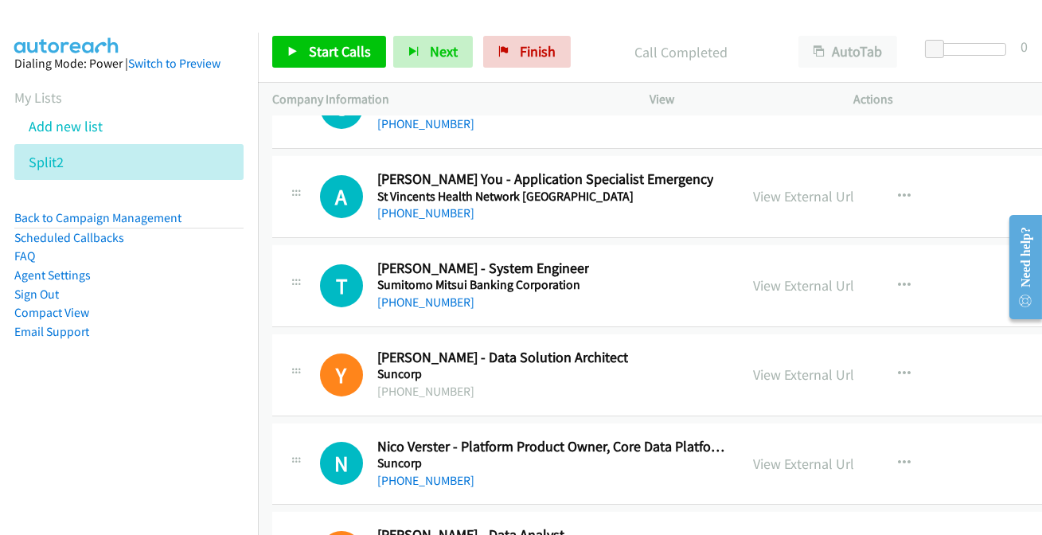
scroll to position [23881, 0]
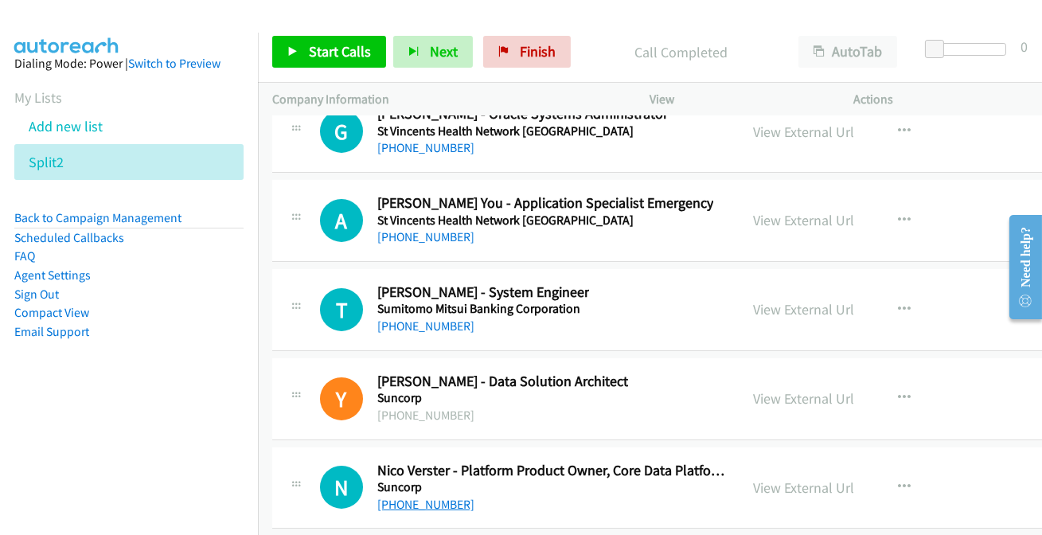
click at [384, 497] on link "[PHONE_NUMBER]" at bounding box center [425, 504] width 97 height 15
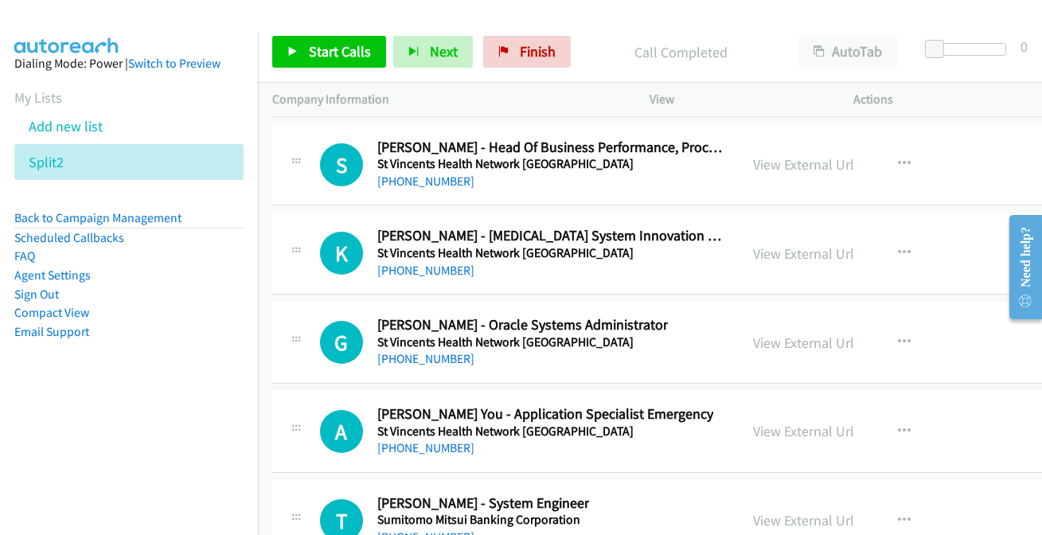
scroll to position [23665, 0]
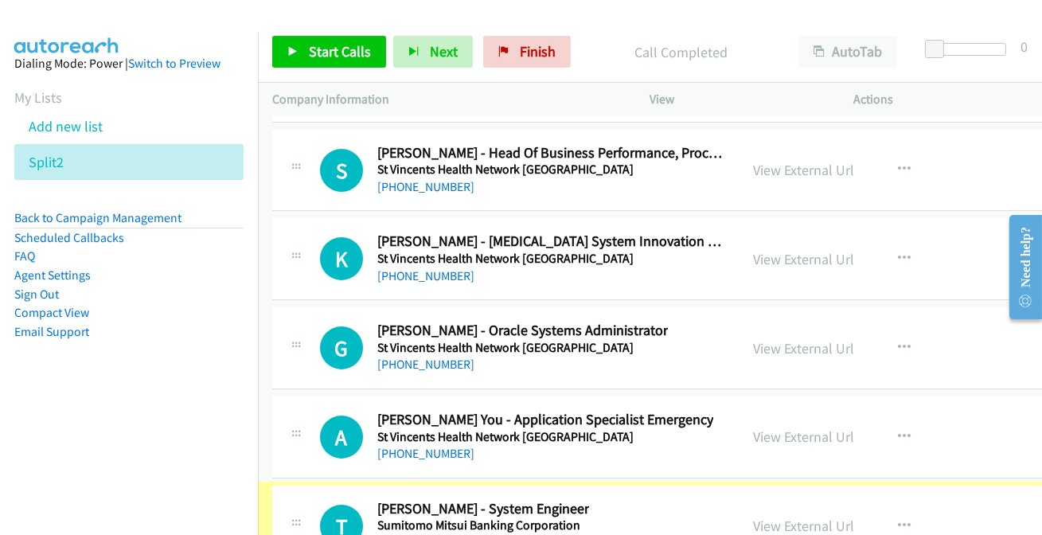
click at [414, 534] on link "[PHONE_NUMBER]" at bounding box center [425, 542] width 97 height 15
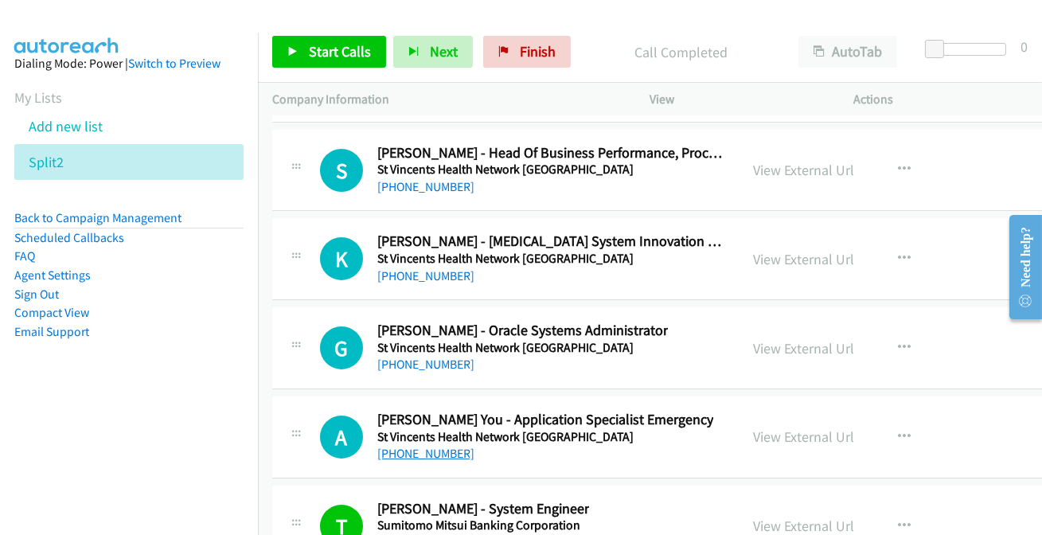
click at [419, 446] on link "[PHONE_NUMBER]" at bounding box center [425, 453] width 97 height 15
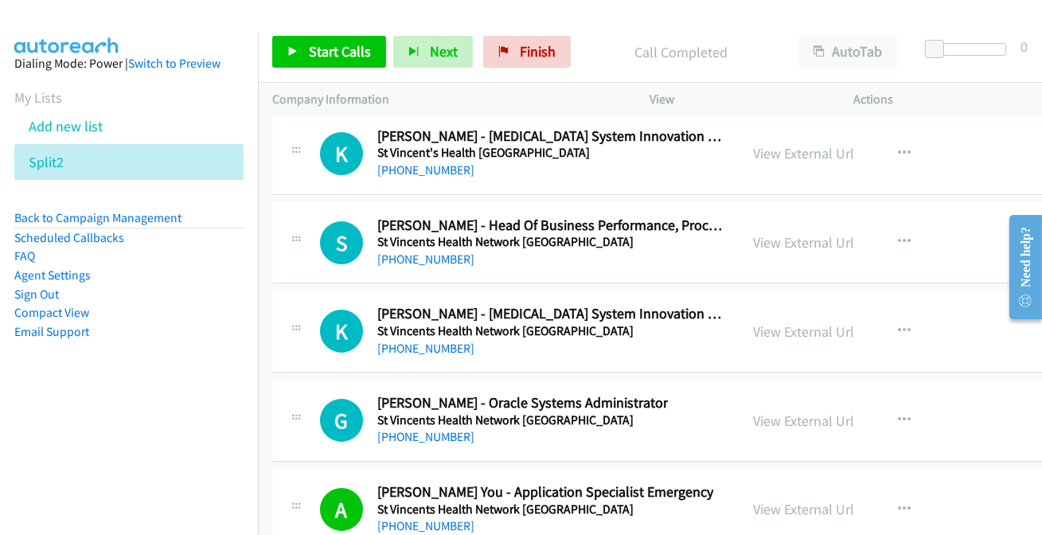
scroll to position [23520, 0]
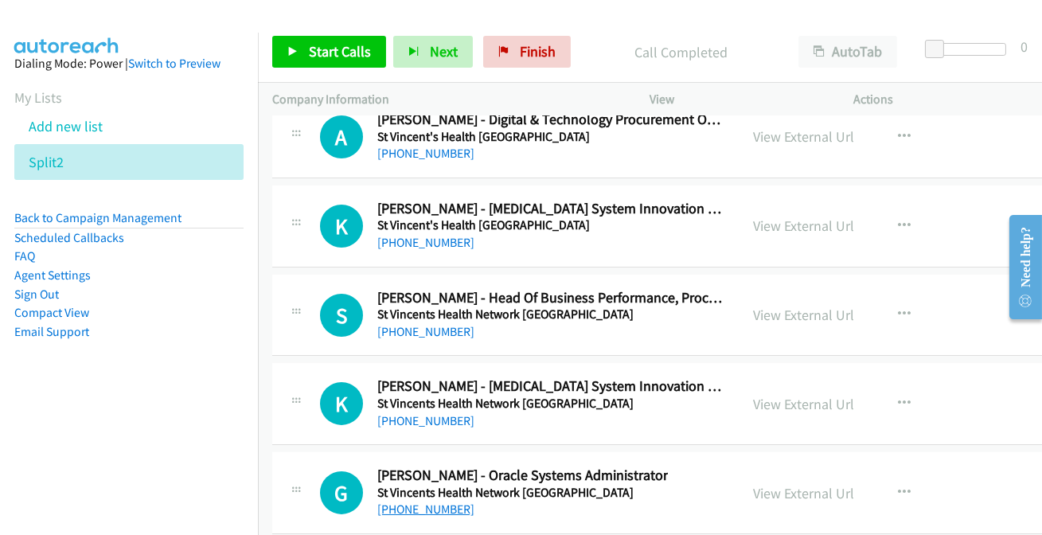
click at [439, 501] on link "[PHONE_NUMBER]" at bounding box center [425, 508] width 97 height 15
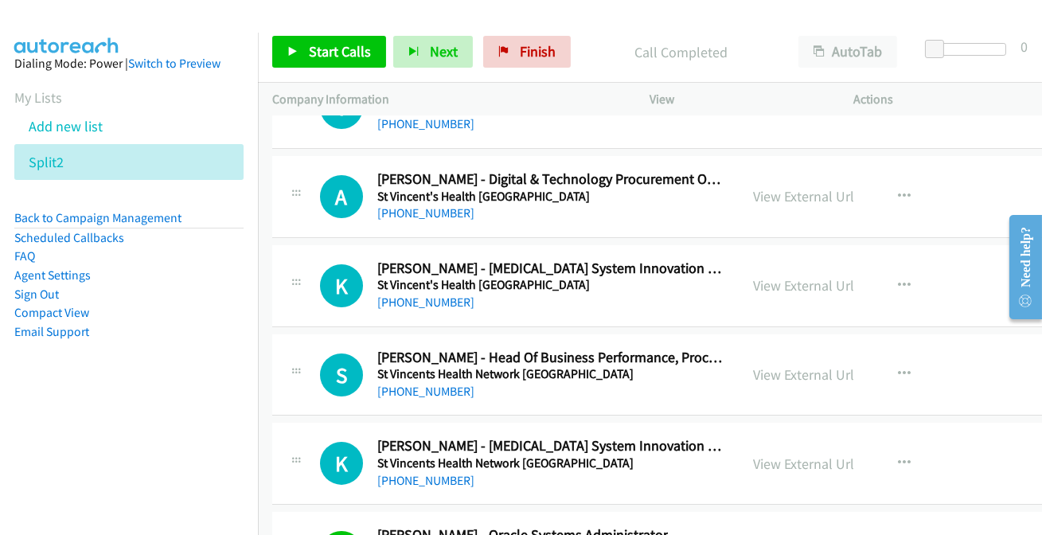
scroll to position [23448, 0]
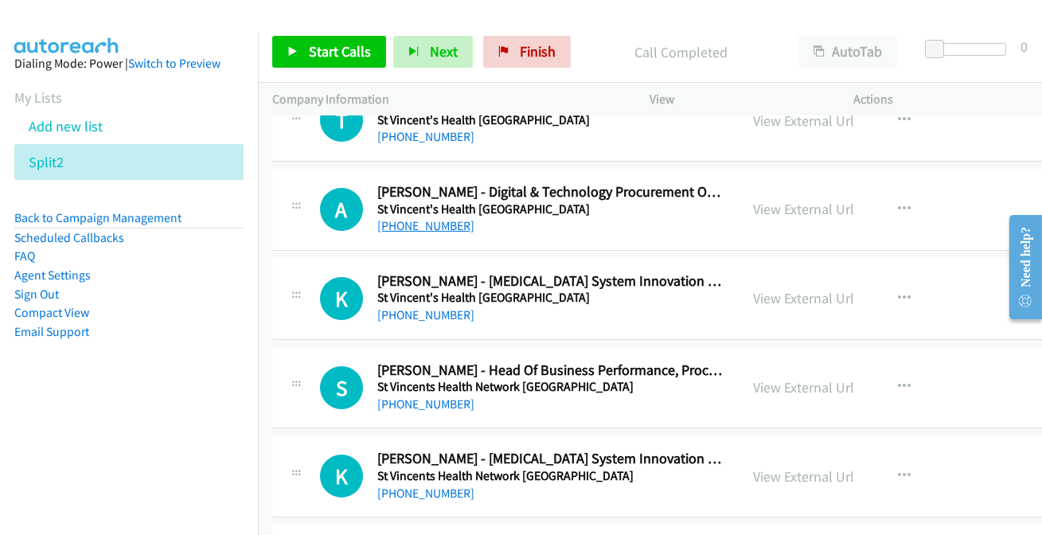
click at [423, 218] on link "[PHONE_NUMBER]" at bounding box center [425, 225] width 97 height 15
click at [441, 396] on link "[PHONE_NUMBER]" at bounding box center [425, 403] width 97 height 15
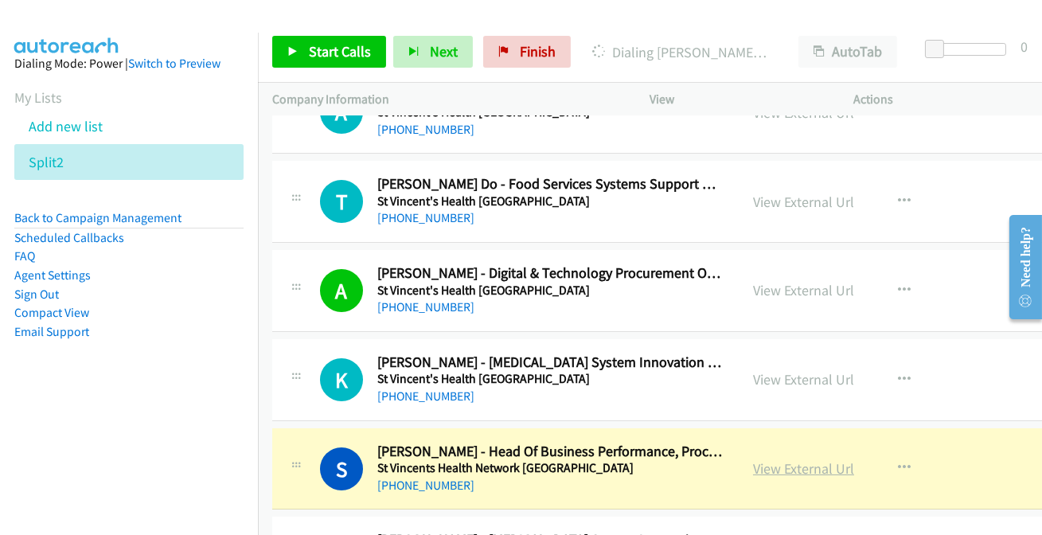
scroll to position [23375, 0]
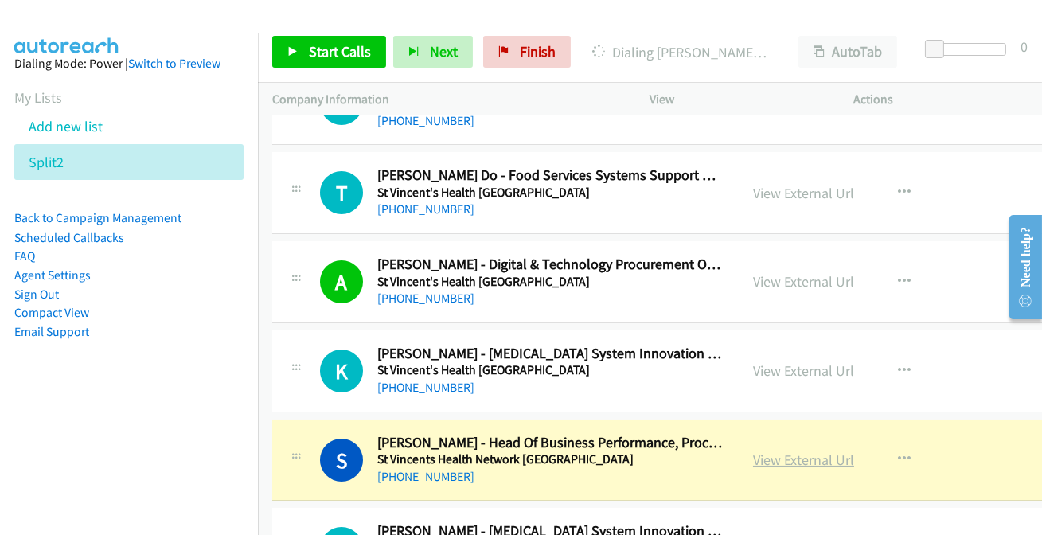
click at [784, 451] on link "View External Url" at bounding box center [803, 460] width 101 height 18
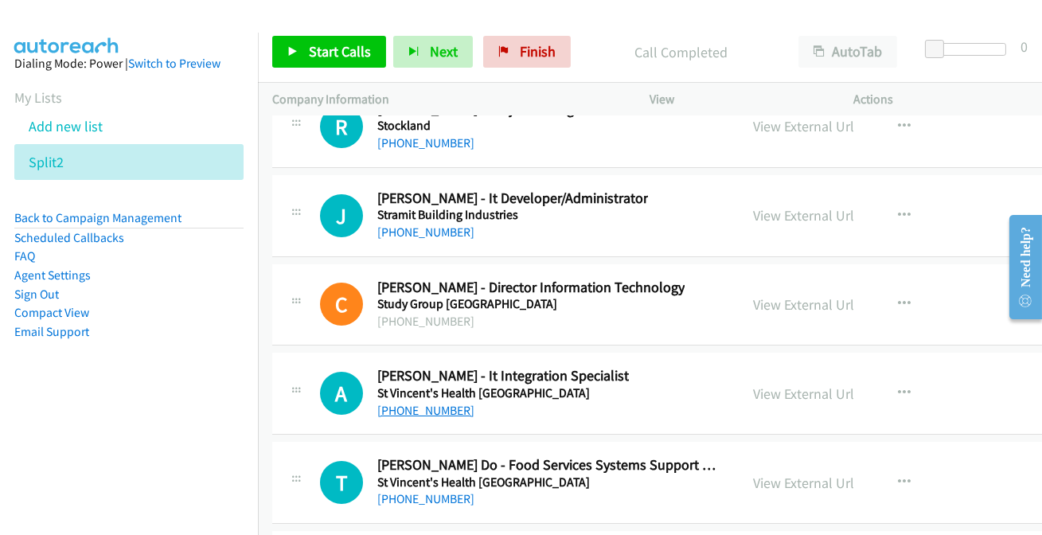
scroll to position [23013, 0]
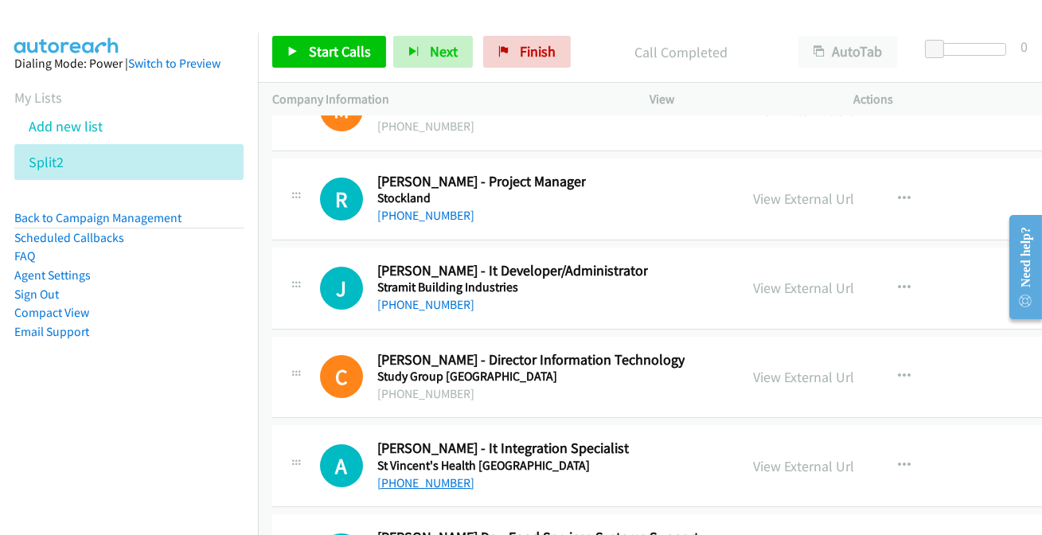
click at [417, 475] on link "[PHONE_NUMBER]" at bounding box center [425, 482] width 97 height 15
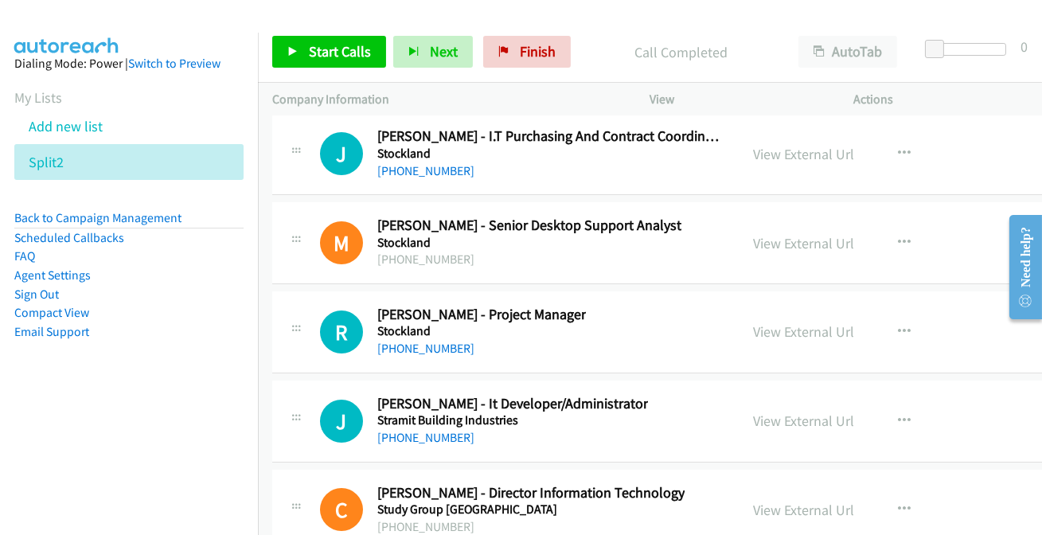
scroll to position [22869, 0]
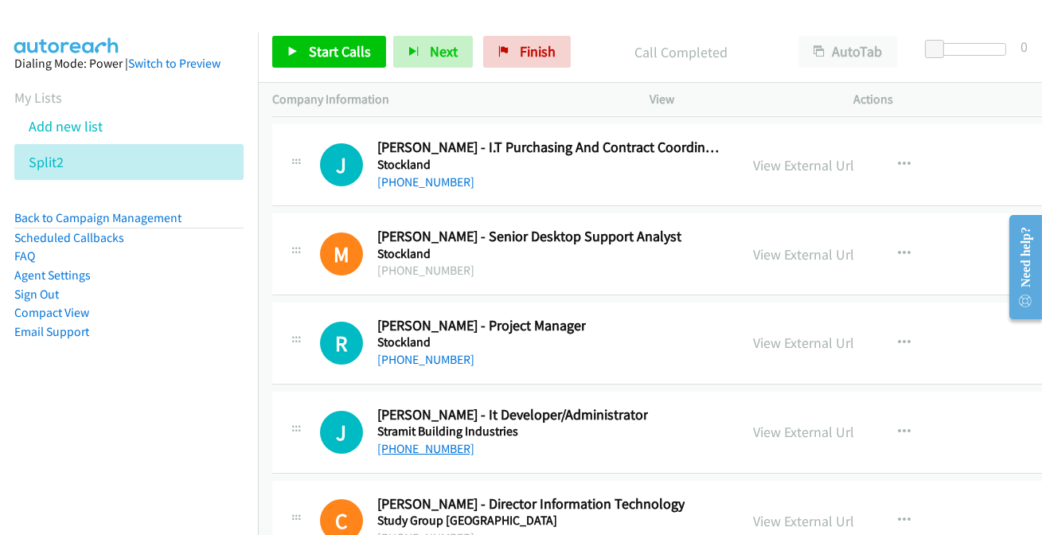
click at [416, 441] on link "[PHONE_NUMBER]" at bounding box center [425, 448] width 97 height 15
click at [439, 352] on link "[PHONE_NUMBER]" at bounding box center [425, 359] width 97 height 15
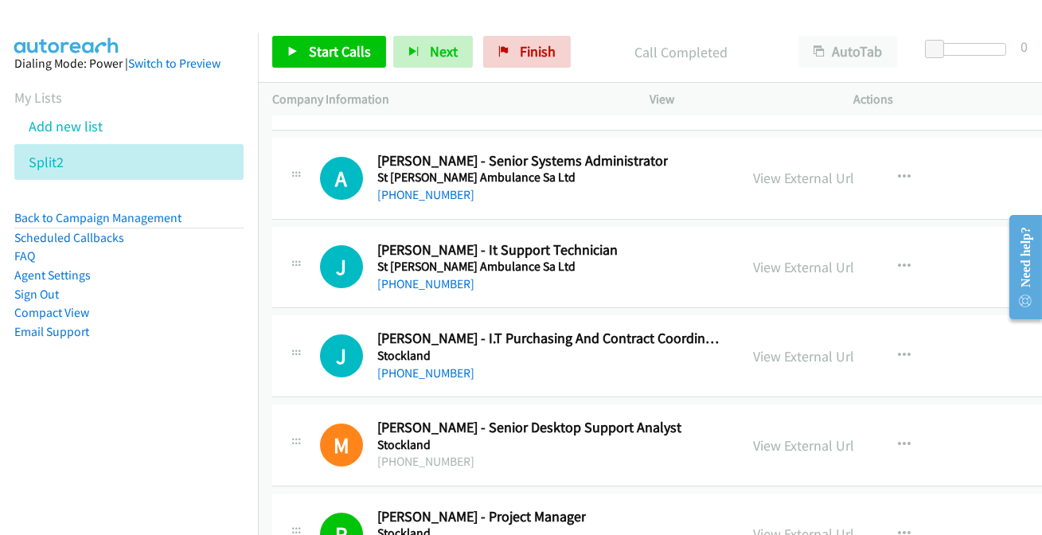
scroll to position [22652, 0]
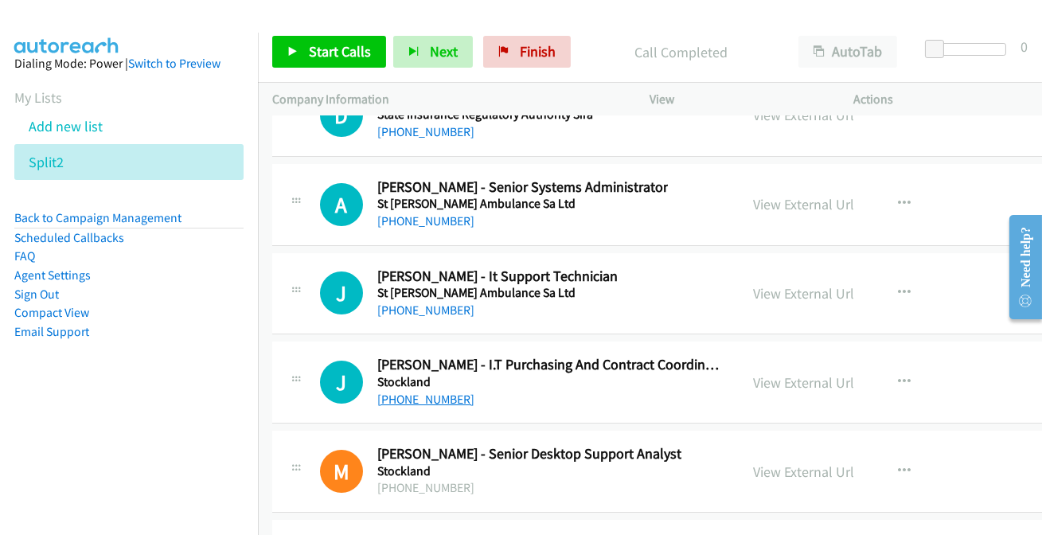
click at [422, 392] on link "[PHONE_NUMBER]" at bounding box center [425, 399] width 97 height 15
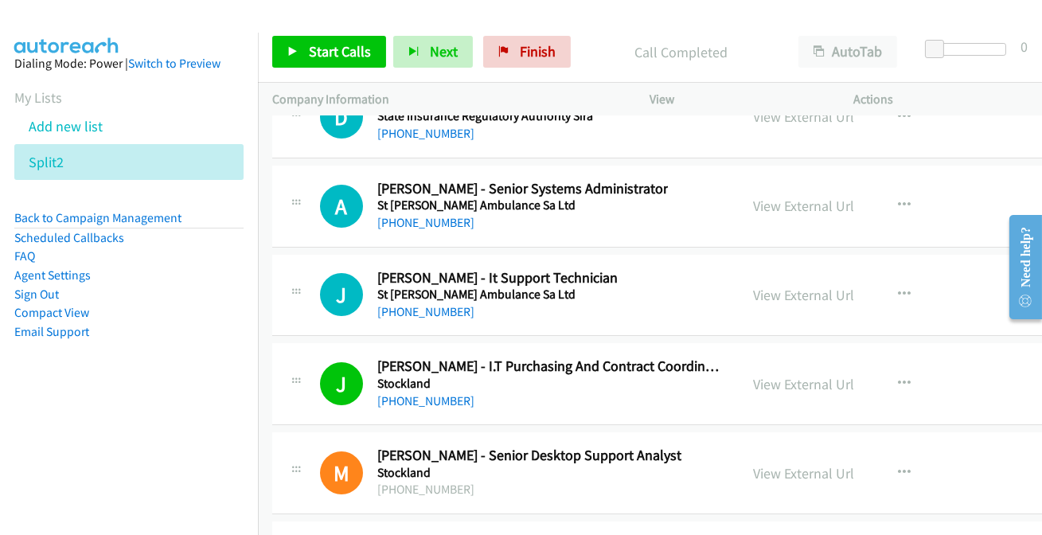
scroll to position [22579, 0]
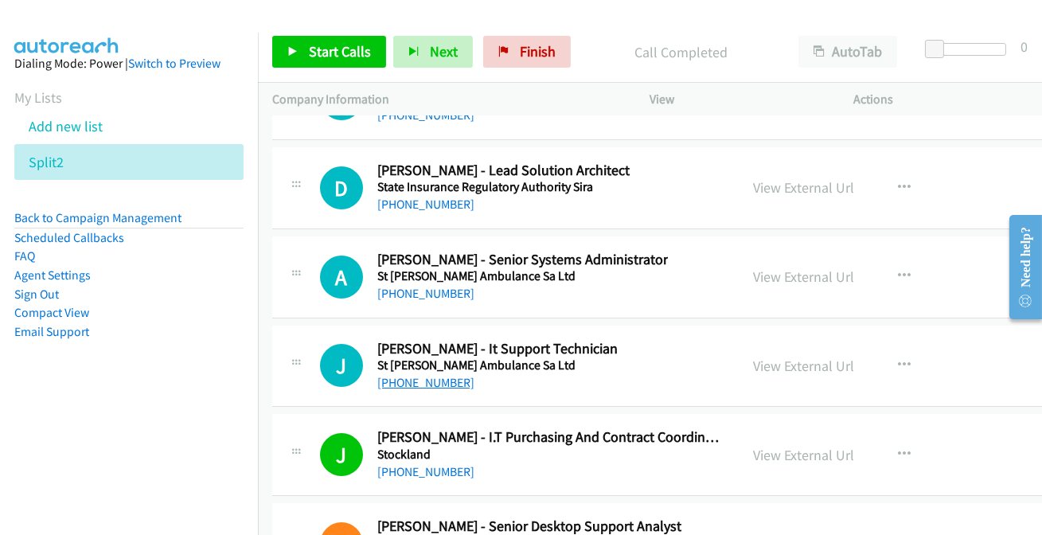
click at [423, 375] on link "[PHONE_NUMBER]" at bounding box center [425, 382] width 97 height 15
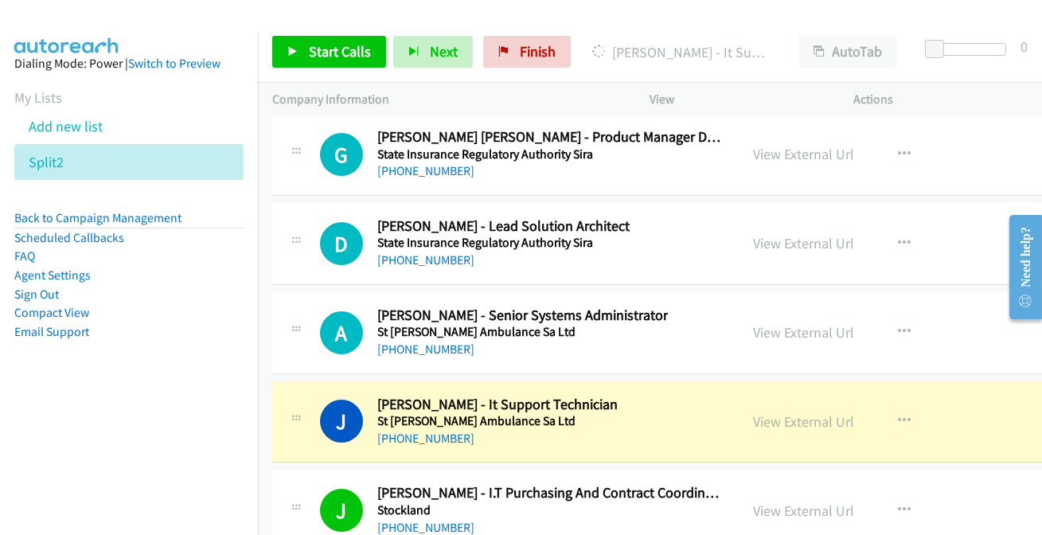
scroll to position [22507, 0]
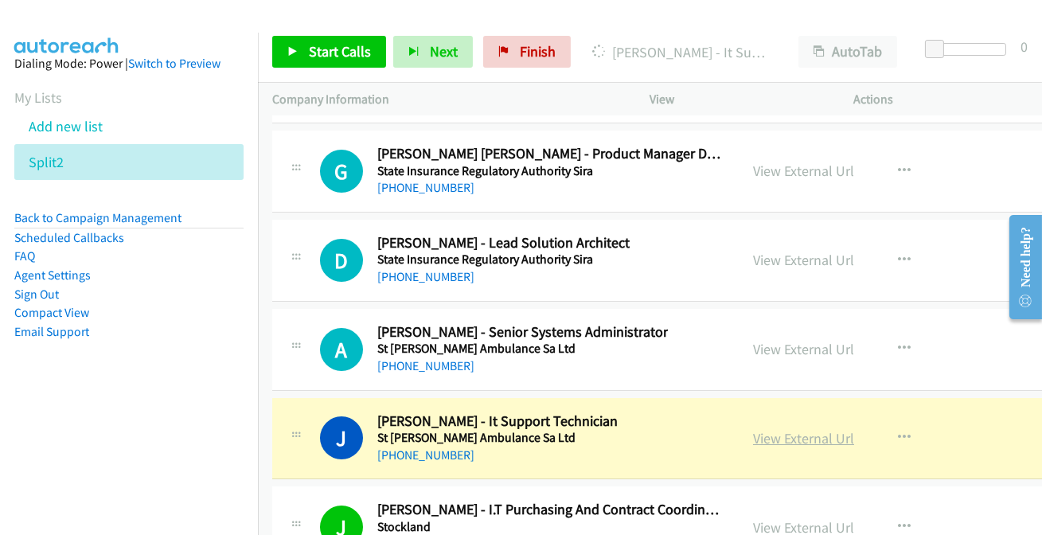
click at [782, 429] on link "View External Url" at bounding box center [803, 438] width 101 height 18
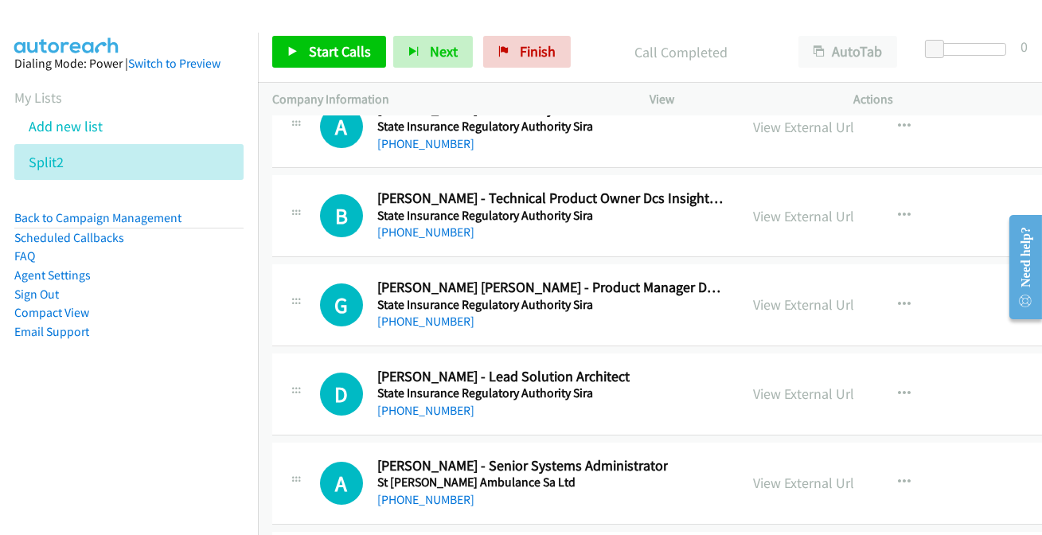
scroll to position [22362, 0]
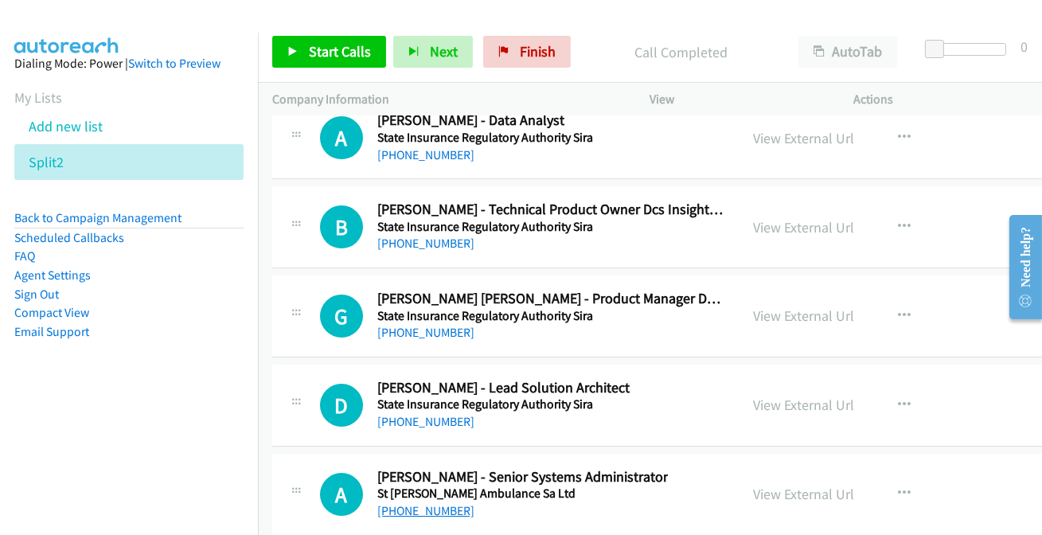
click at [429, 503] on link "[PHONE_NUMBER]" at bounding box center [425, 510] width 97 height 15
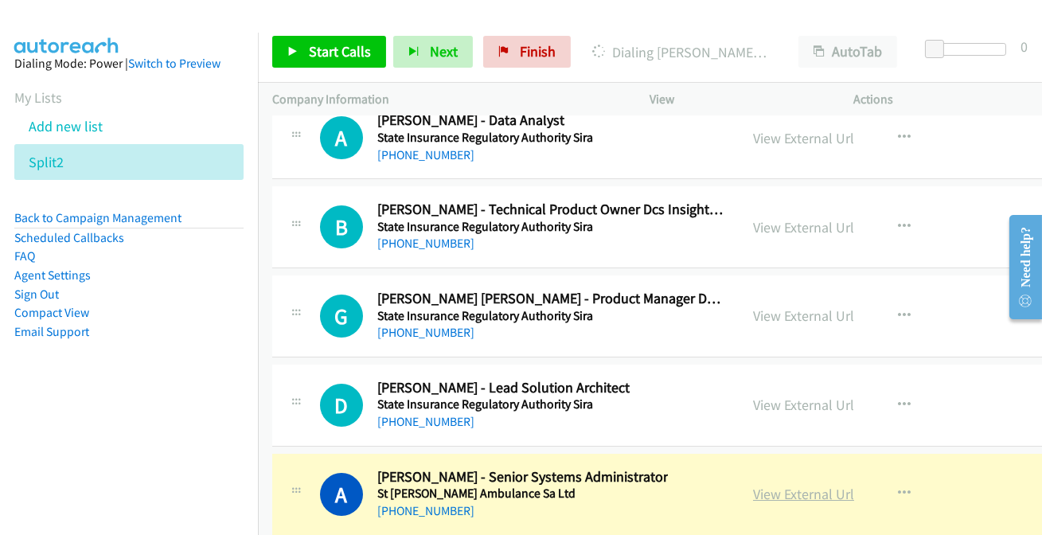
click at [754, 485] on link "View External Url" at bounding box center [803, 494] width 101 height 18
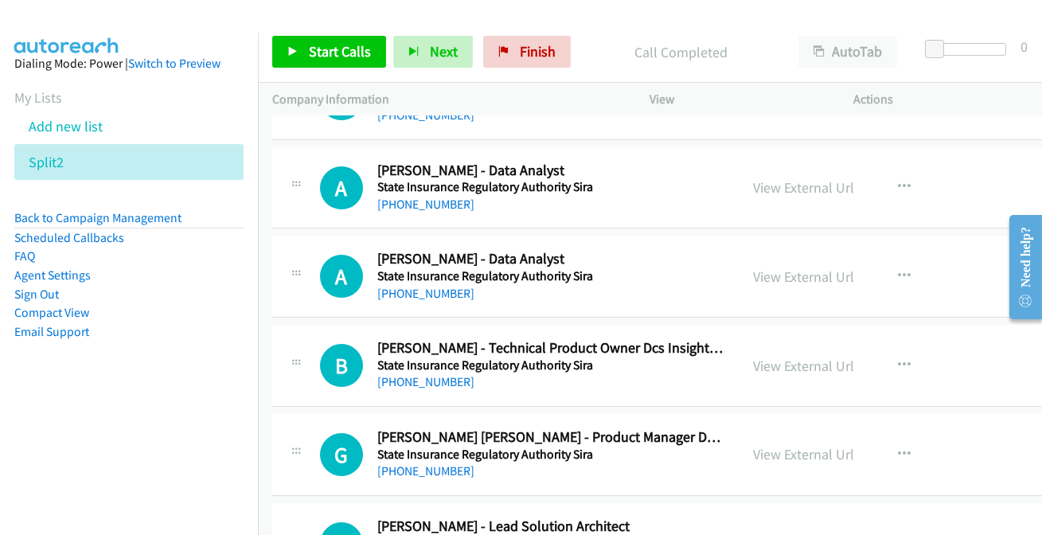
scroll to position [22217, 0]
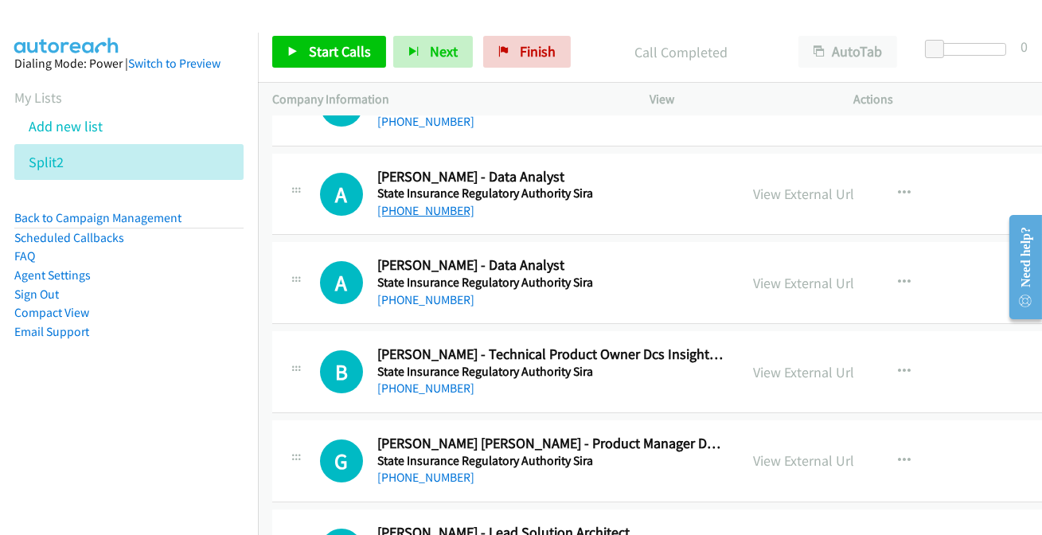
click at [416, 203] on link "[PHONE_NUMBER]" at bounding box center [425, 210] width 97 height 15
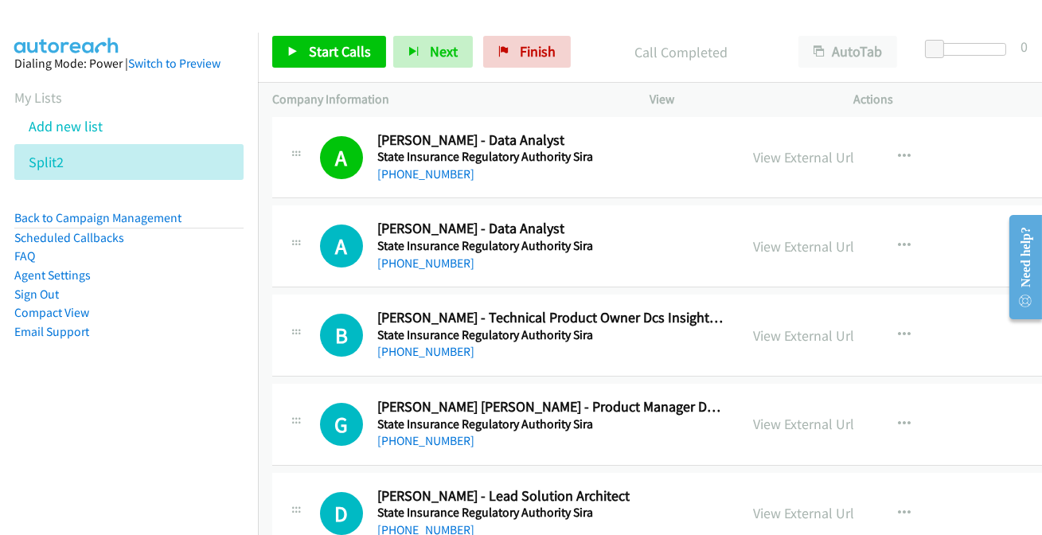
scroll to position [22289, 0]
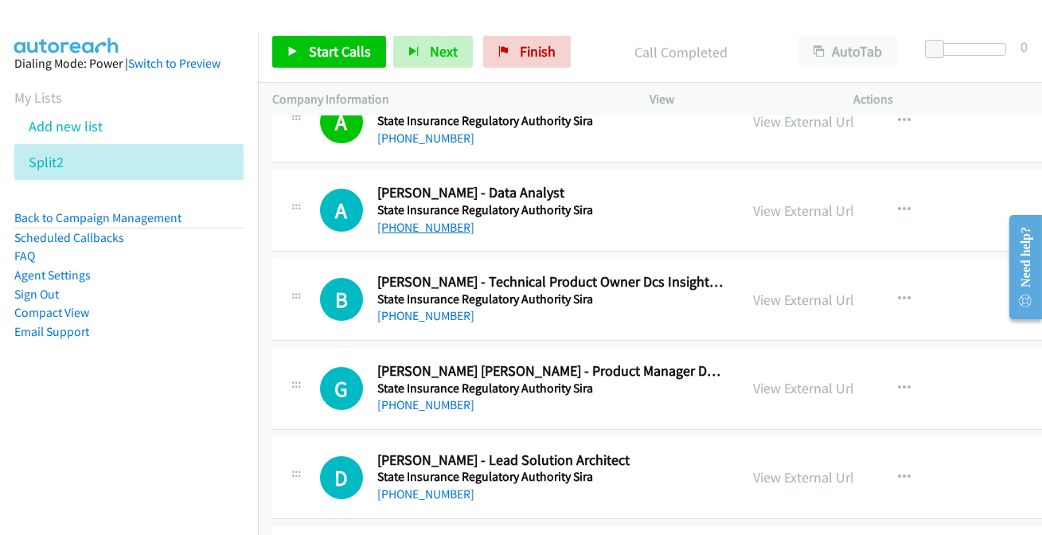
click at [393, 220] on link "[PHONE_NUMBER]" at bounding box center [425, 227] width 97 height 15
click at [431, 397] on link "[PHONE_NUMBER]" at bounding box center [425, 404] width 97 height 15
click at [429, 397] on link "[PHONE_NUMBER]" at bounding box center [425, 404] width 97 height 15
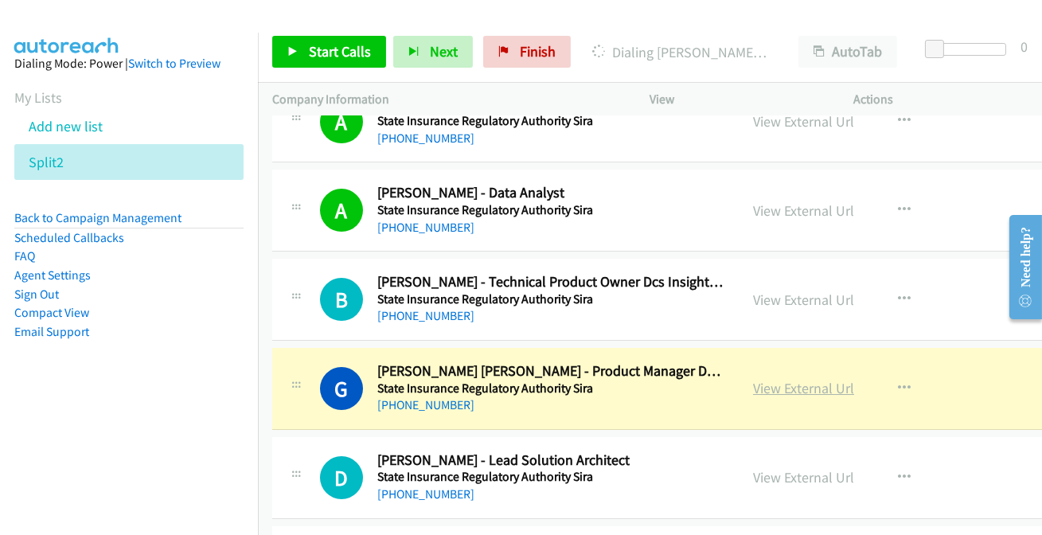
click at [811, 379] on link "View External Url" at bounding box center [803, 388] width 101 height 18
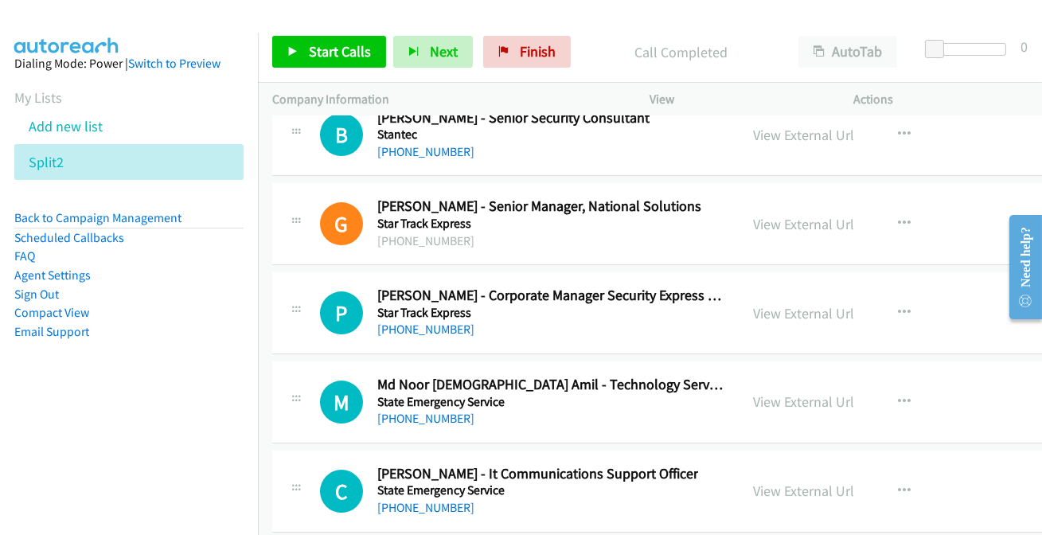
scroll to position [21856, 0]
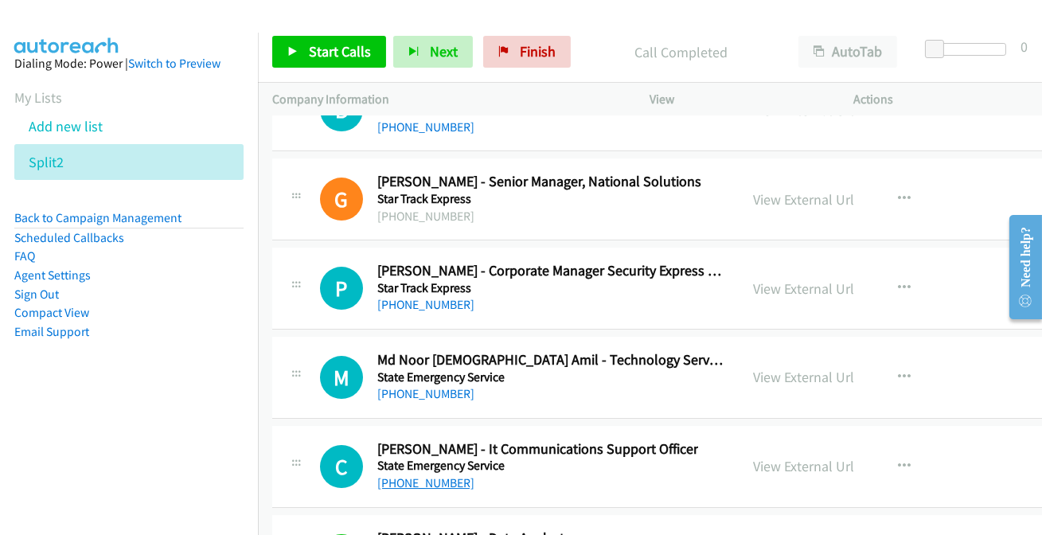
click at [426, 475] on link "[PHONE_NUMBER]" at bounding box center [425, 482] width 97 height 15
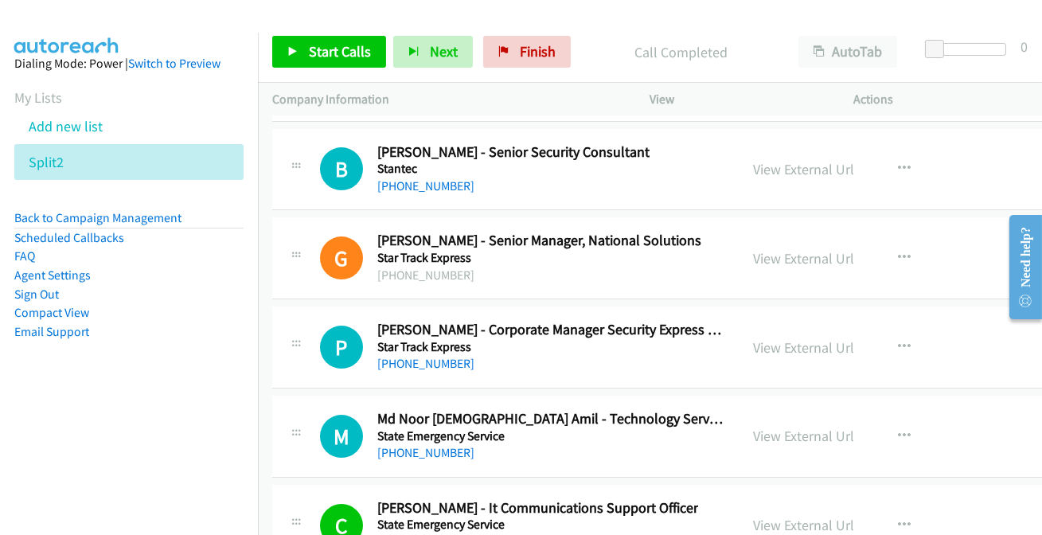
scroll to position [21783, 0]
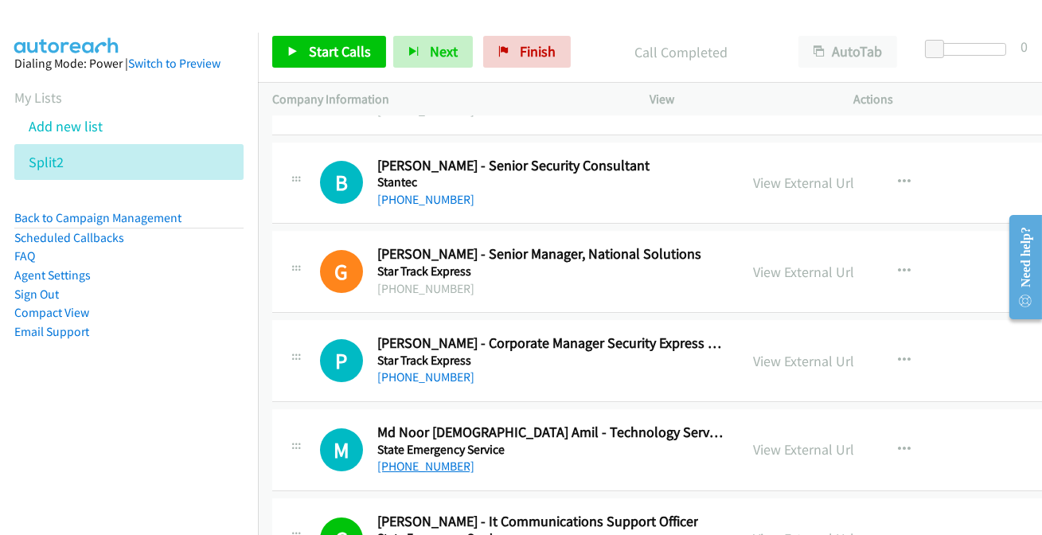
click at [431, 458] on link "[PHONE_NUMBER]" at bounding box center [425, 465] width 97 height 15
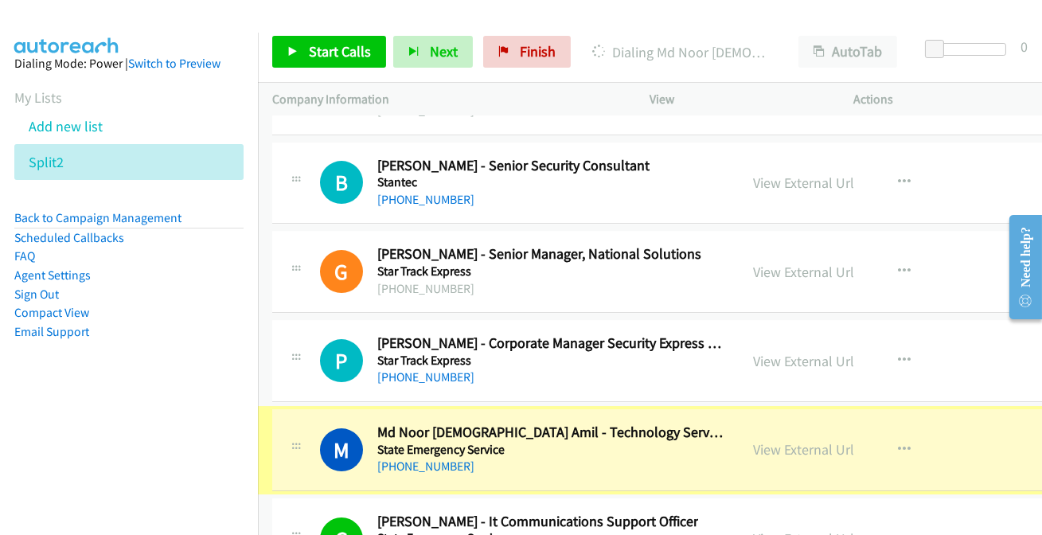
click at [779, 440] on link "View External Url" at bounding box center [803, 449] width 101 height 18
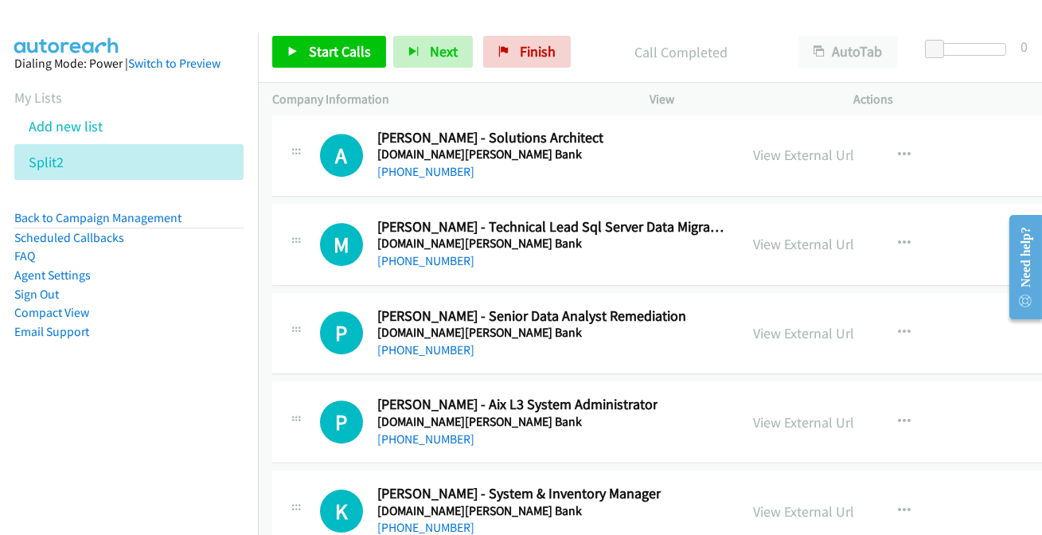
scroll to position [21204, 0]
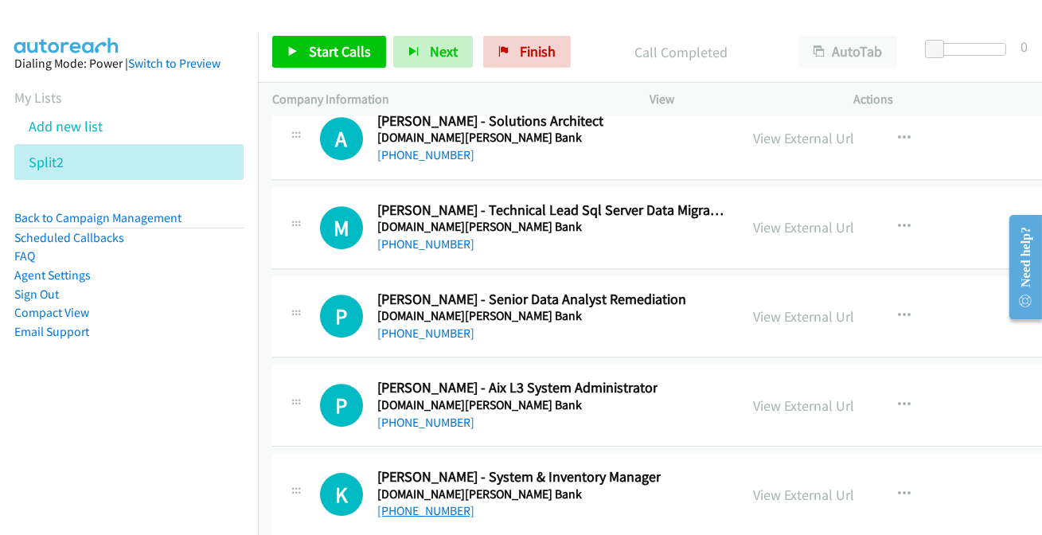
click at [419, 503] on link "[PHONE_NUMBER]" at bounding box center [425, 510] width 97 height 15
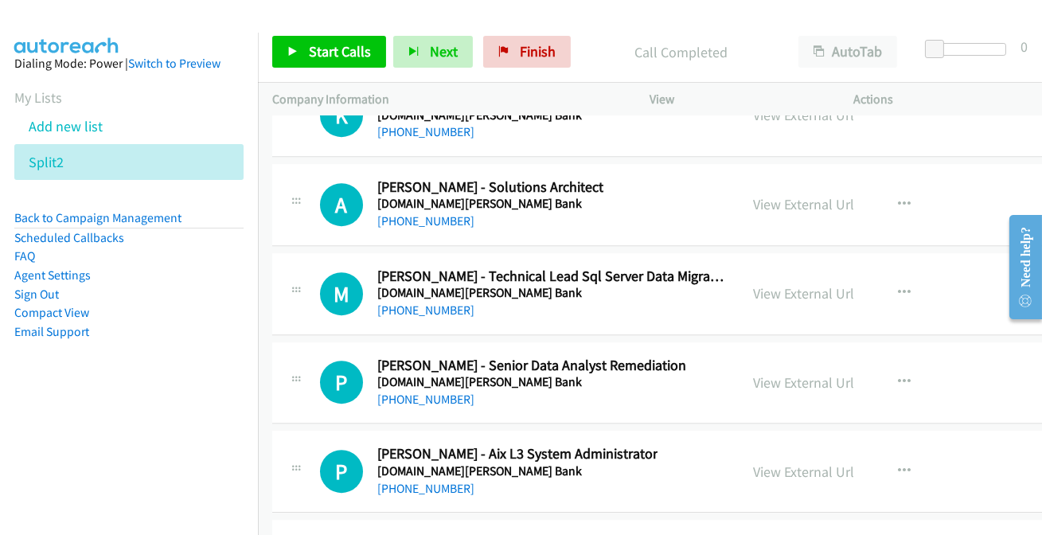
scroll to position [21132, 0]
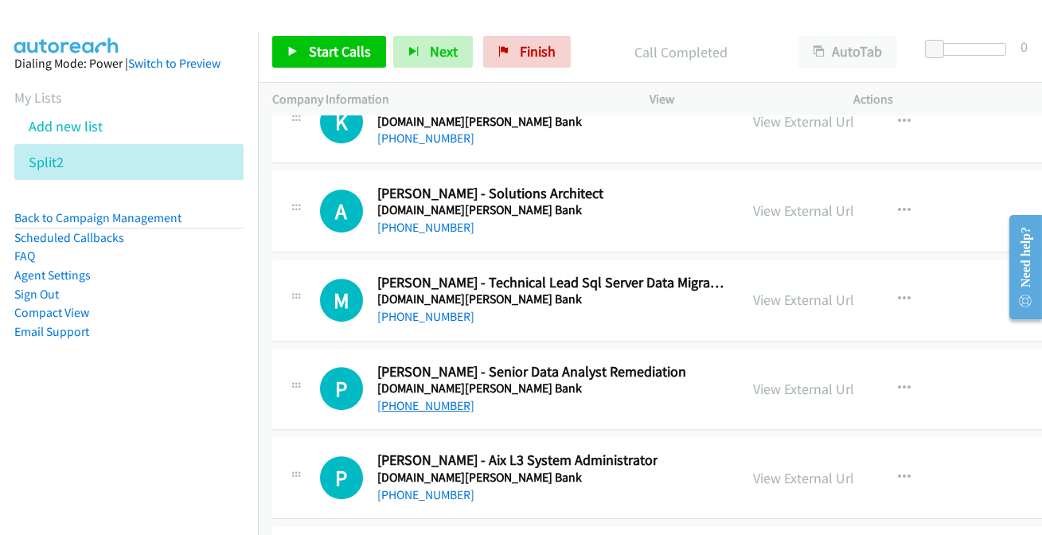
click at [400, 398] on link "[PHONE_NUMBER]" at bounding box center [425, 405] width 97 height 15
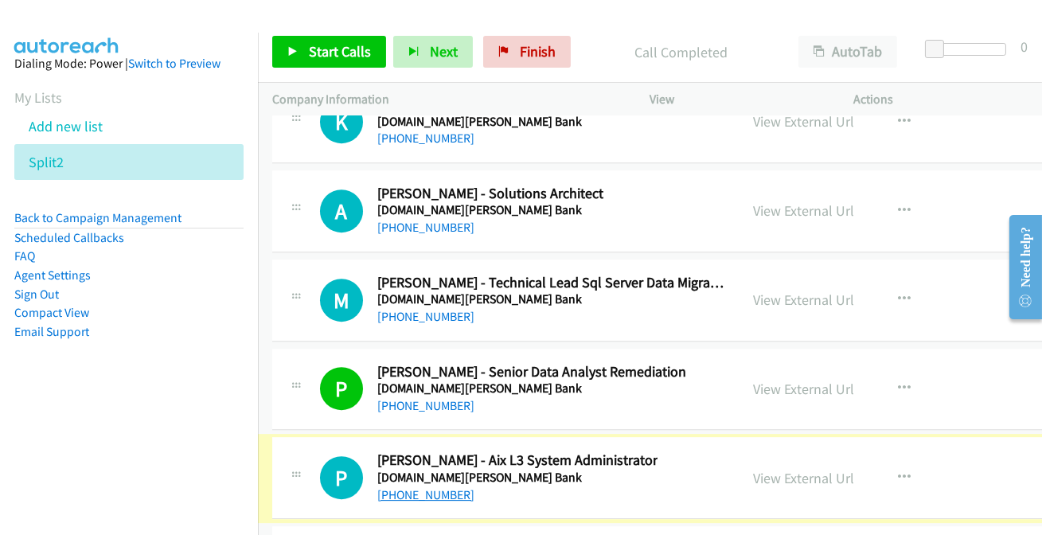
click at [410, 487] on link "[PHONE_NUMBER]" at bounding box center [425, 494] width 97 height 15
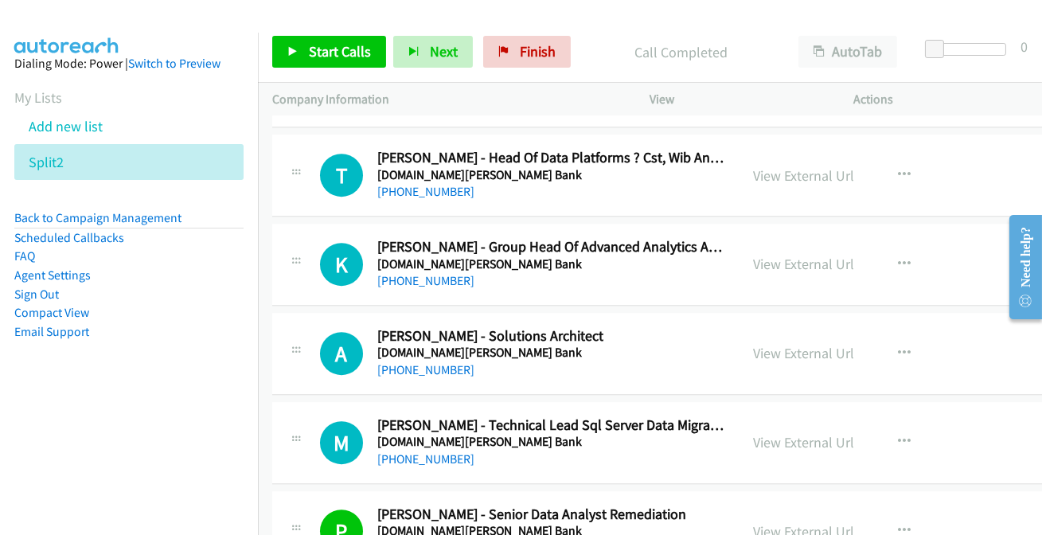
scroll to position [20915, 0]
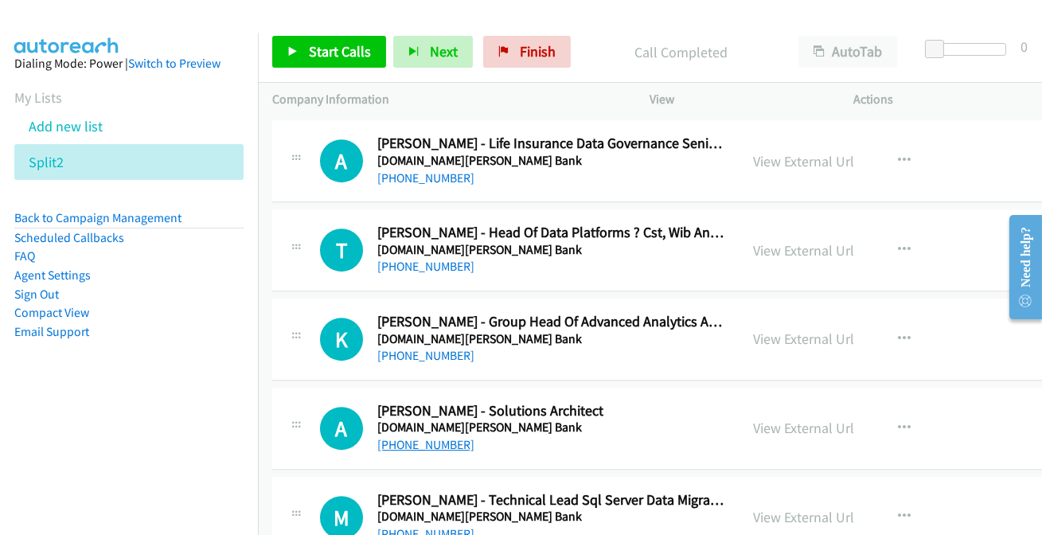
click at [404, 437] on link "[PHONE_NUMBER]" at bounding box center [425, 444] width 97 height 15
click at [408, 526] on link "[PHONE_NUMBER]" at bounding box center [425, 533] width 97 height 15
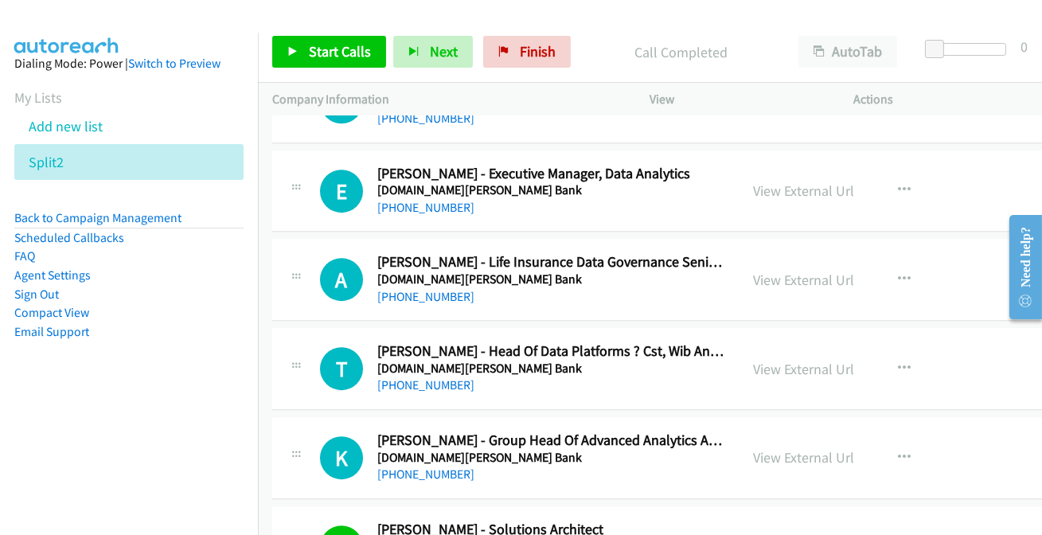
scroll to position [20770, 0]
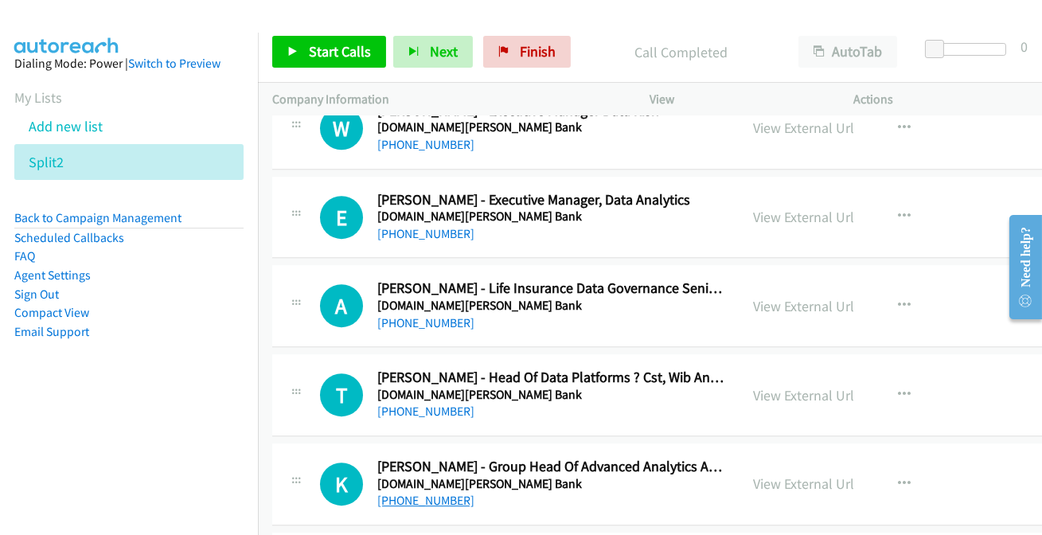
click at [396, 493] on link "[PHONE_NUMBER]" at bounding box center [425, 500] width 97 height 15
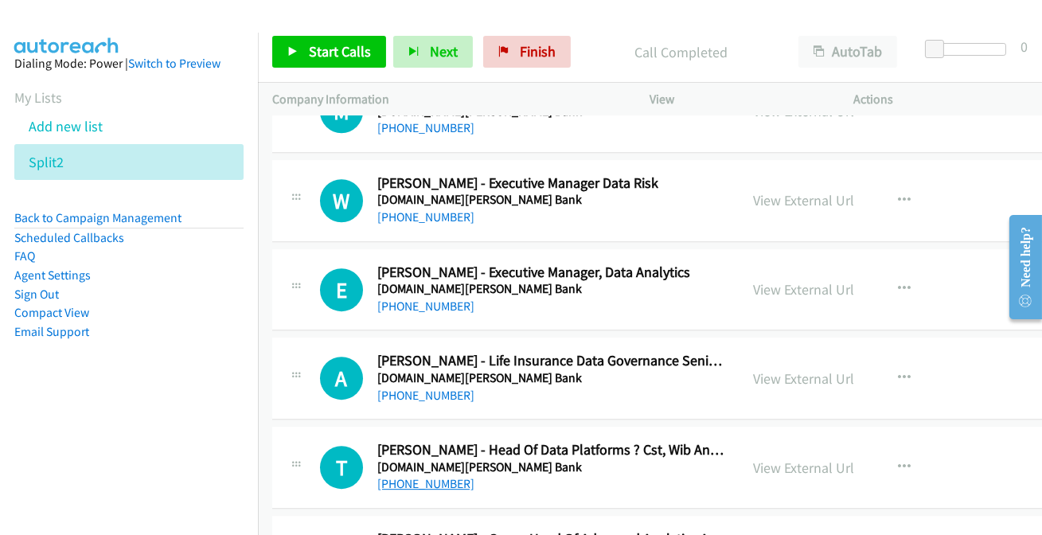
click at [418, 476] on link "[PHONE_NUMBER]" at bounding box center [425, 483] width 97 height 15
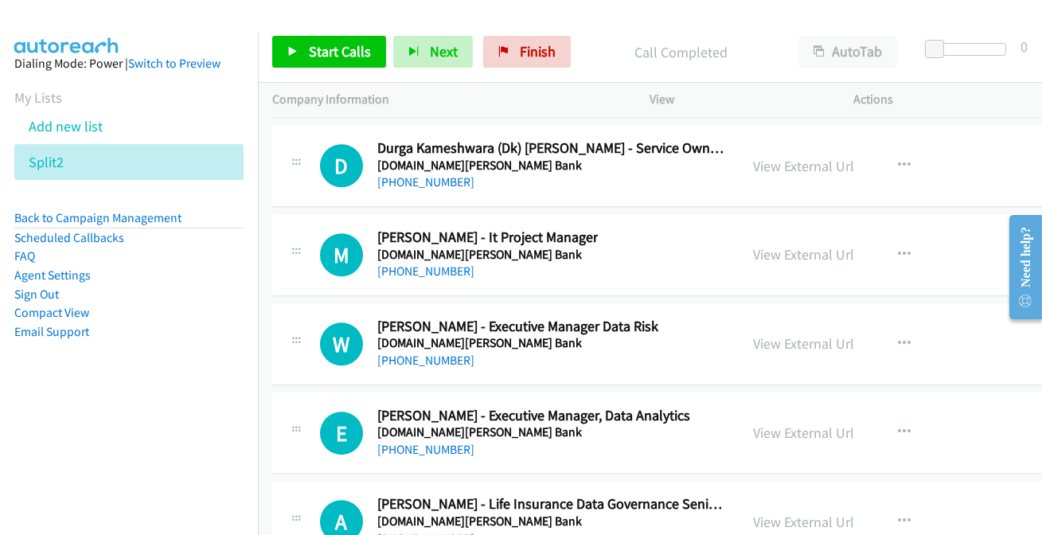
scroll to position [20553, 0]
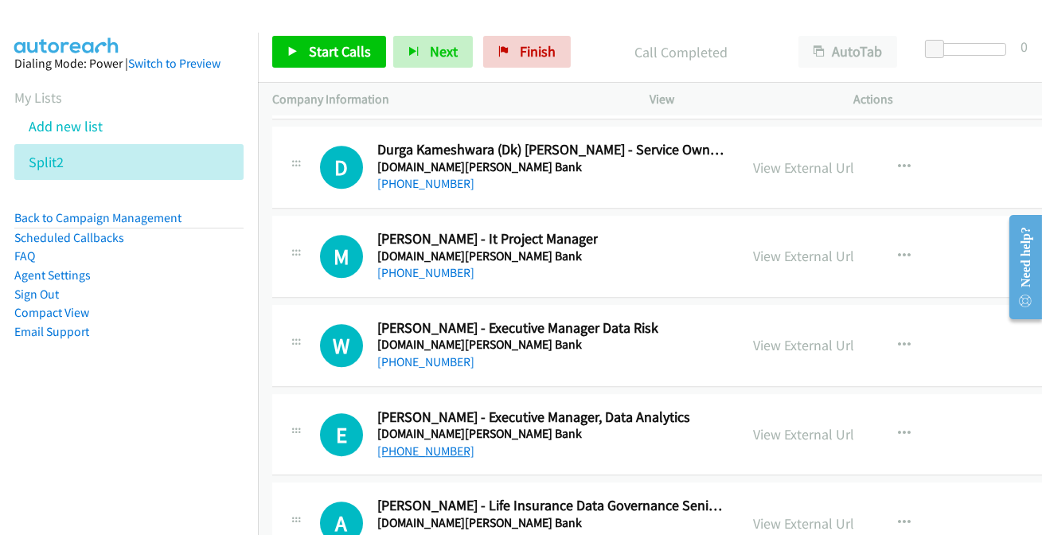
click at [424, 443] on link "[PHONE_NUMBER]" at bounding box center [425, 450] width 97 height 15
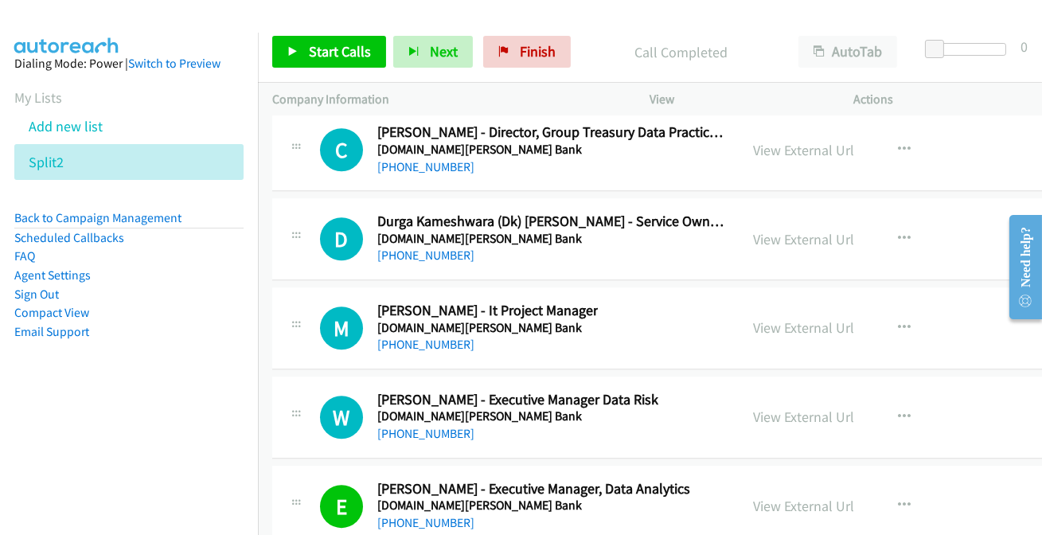
scroll to position [20408, 0]
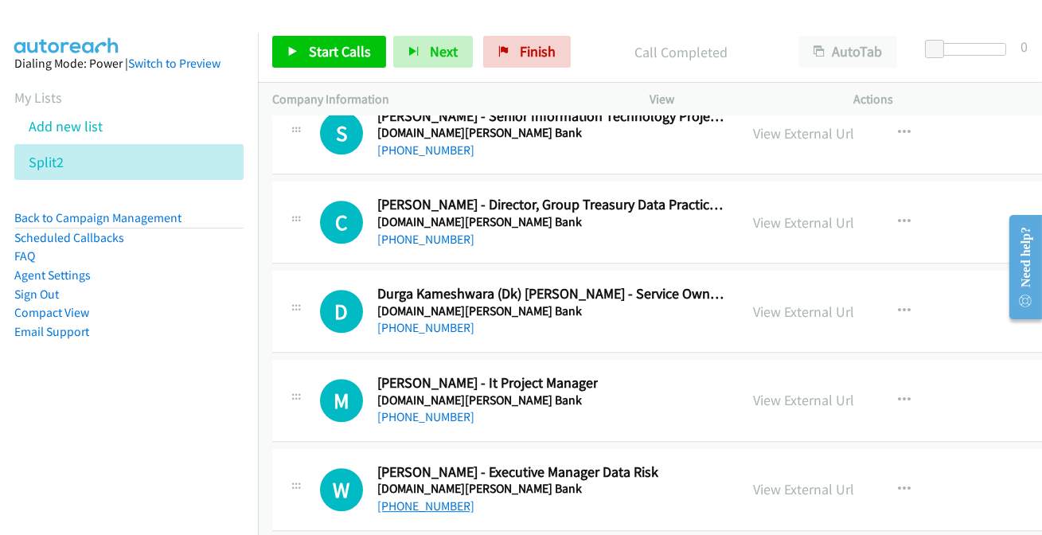
click at [448, 498] on link "[PHONE_NUMBER]" at bounding box center [425, 505] width 97 height 15
click at [425, 409] on link "[PHONE_NUMBER]" at bounding box center [425, 416] width 97 height 15
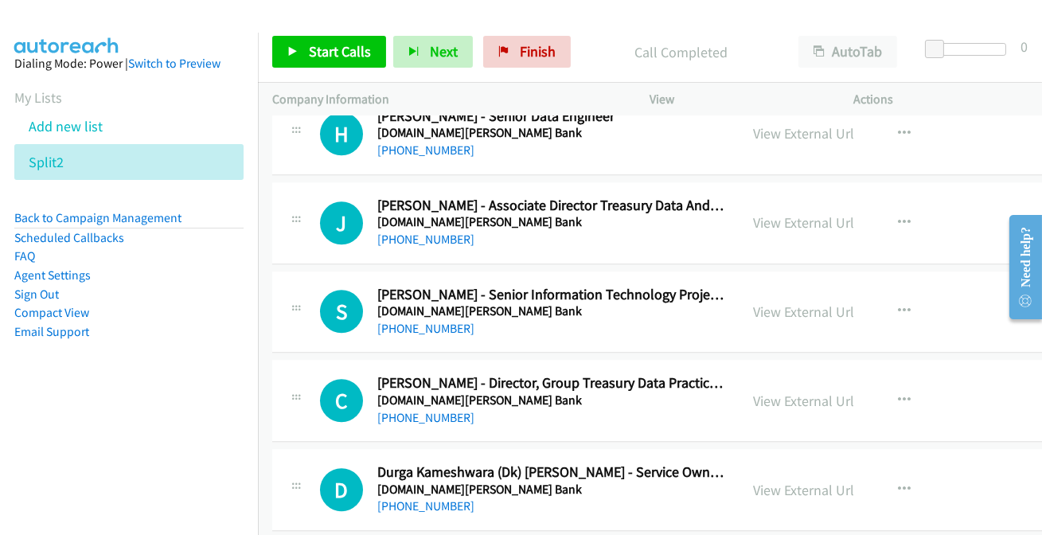
scroll to position [20264, 0]
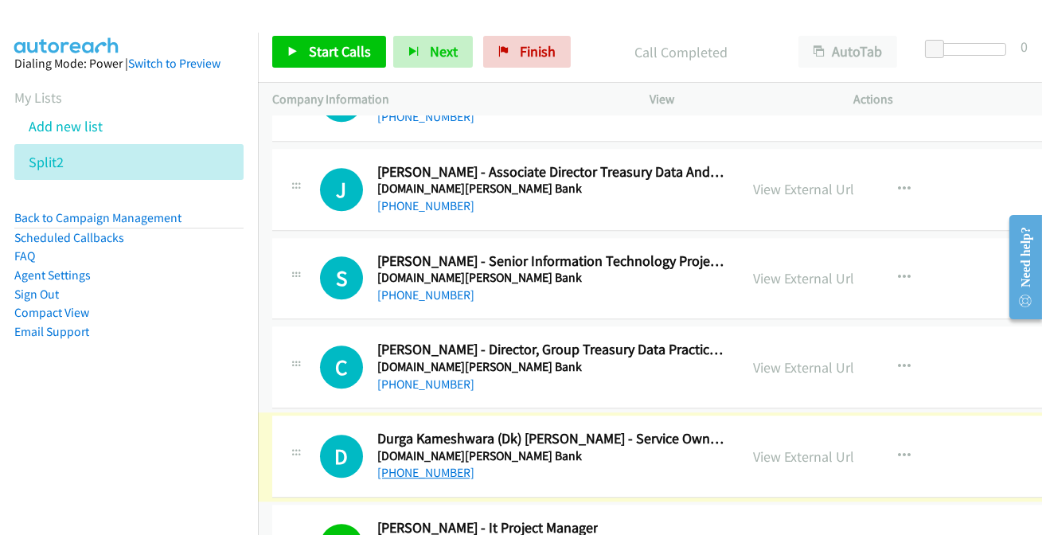
click at [410, 465] on link "[PHONE_NUMBER]" at bounding box center [425, 472] width 97 height 15
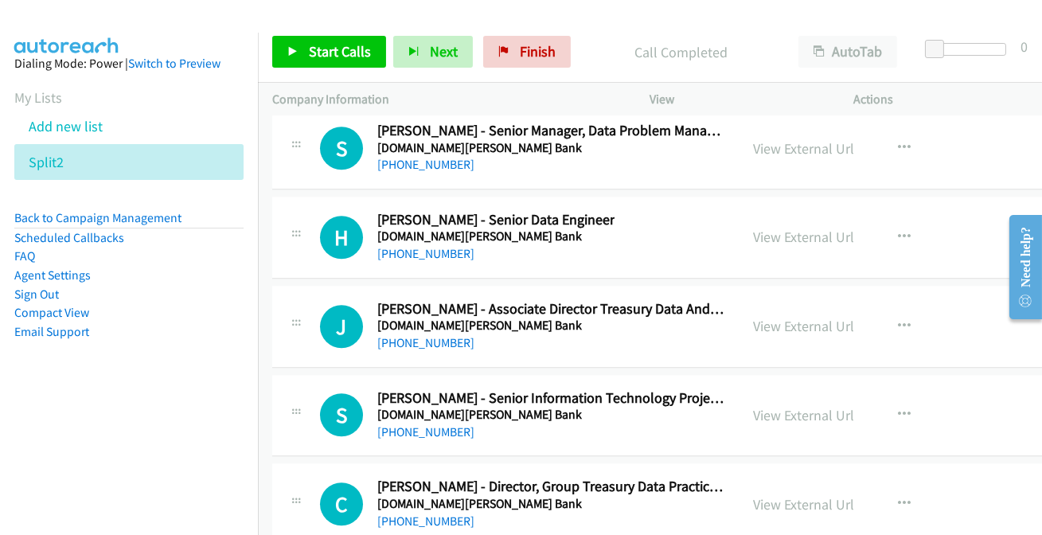
scroll to position [20119, 0]
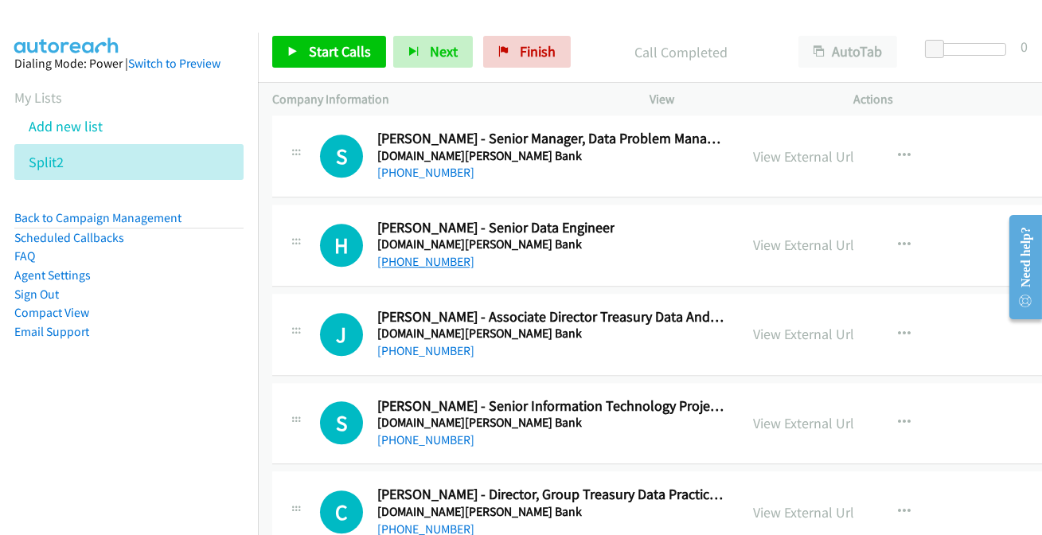
click at [430, 254] on link "[PHONE_NUMBER]" at bounding box center [425, 261] width 97 height 15
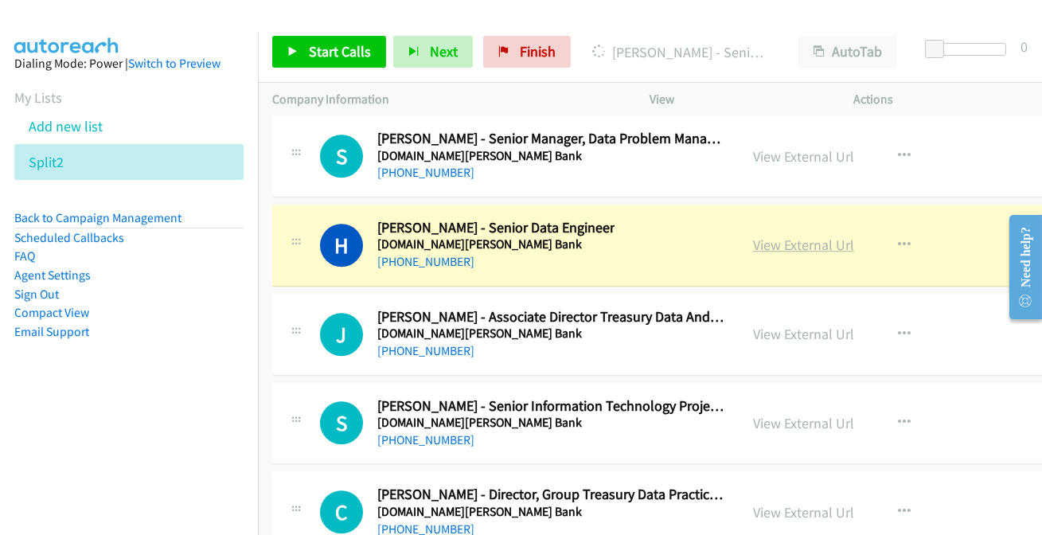
click at [757, 236] on link "View External Url" at bounding box center [803, 245] width 101 height 18
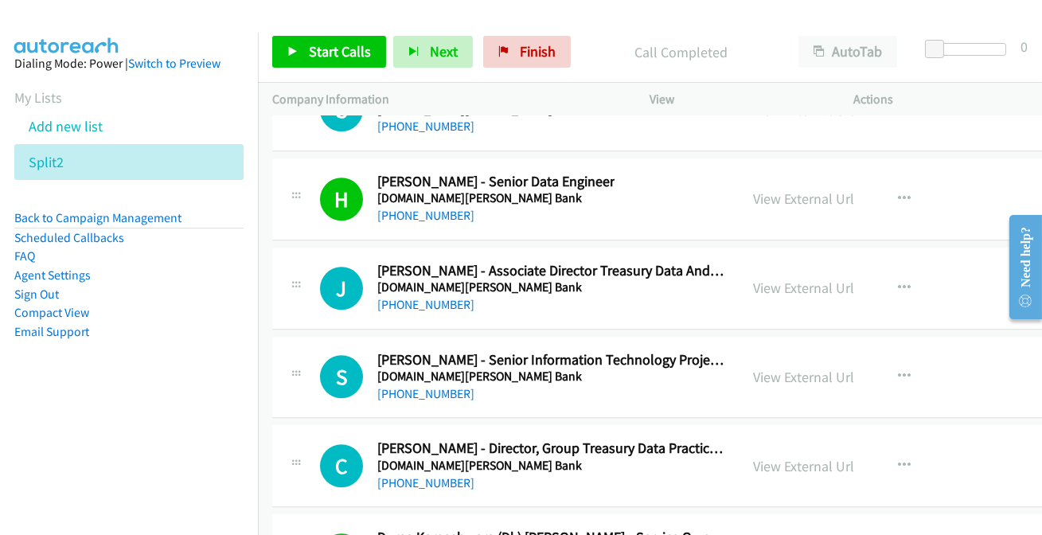
scroll to position [20191, 0]
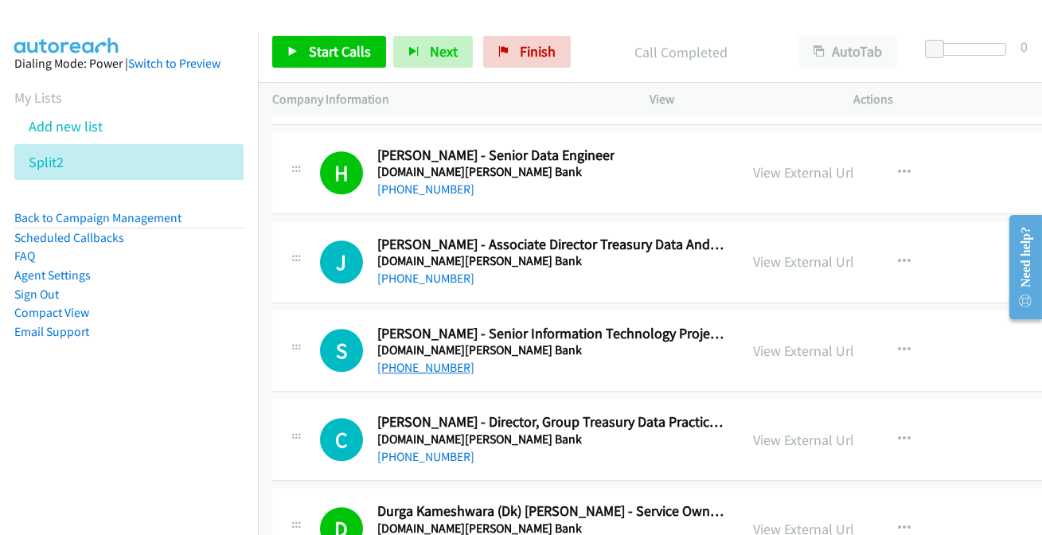
click at [434, 360] on link "[PHONE_NUMBER]" at bounding box center [425, 367] width 97 height 15
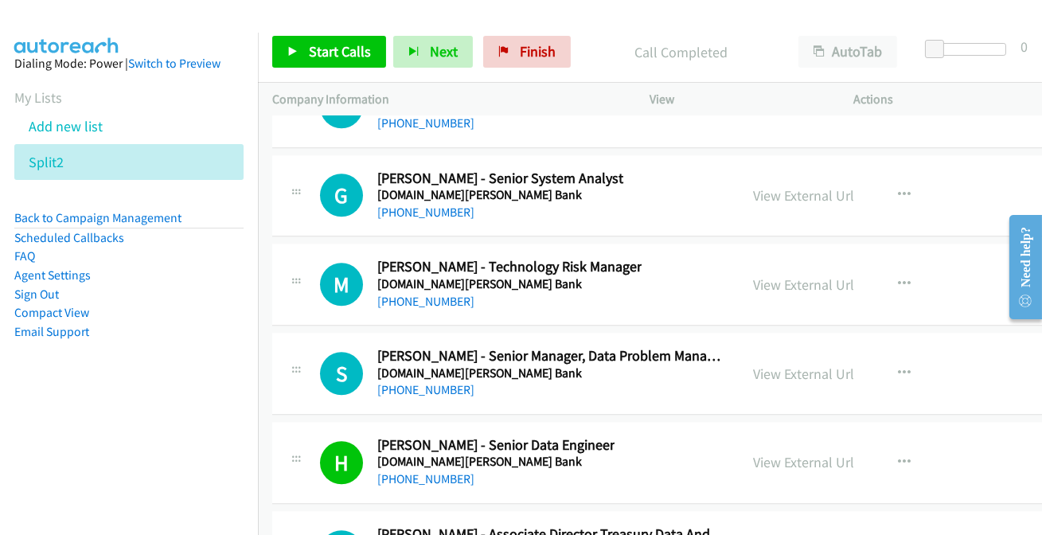
scroll to position [19829, 0]
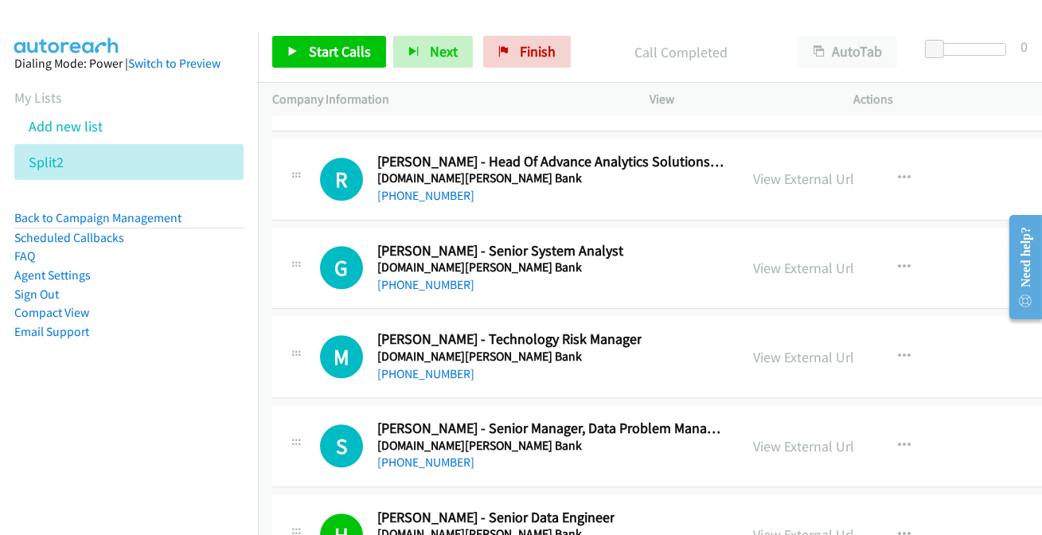
drag, startPoint x: 431, startPoint y: 436, endPoint x: 435, endPoint y: 445, distance: 9.6
click at [438, 455] on link "[PHONE_NUMBER]" at bounding box center [425, 462] width 97 height 15
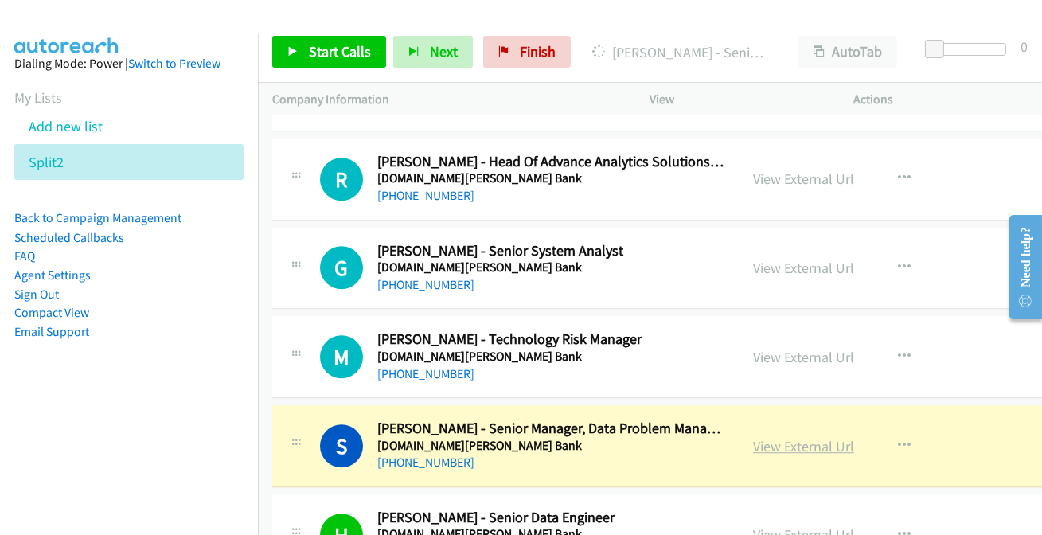
click at [776, 437] on link "View External Url" at bounding box center [803, 446] width 101 height 18
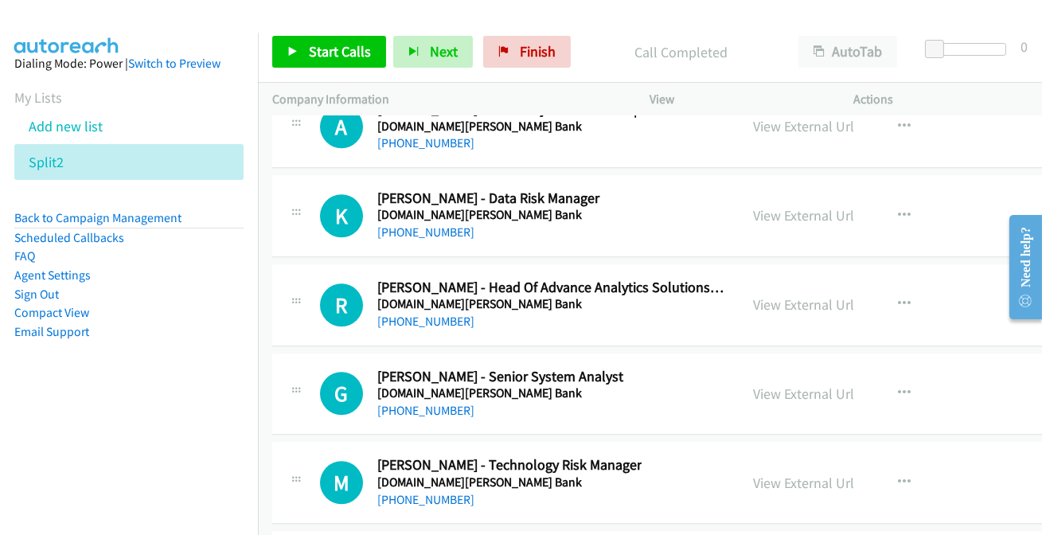
scroll to position [19685, 0]
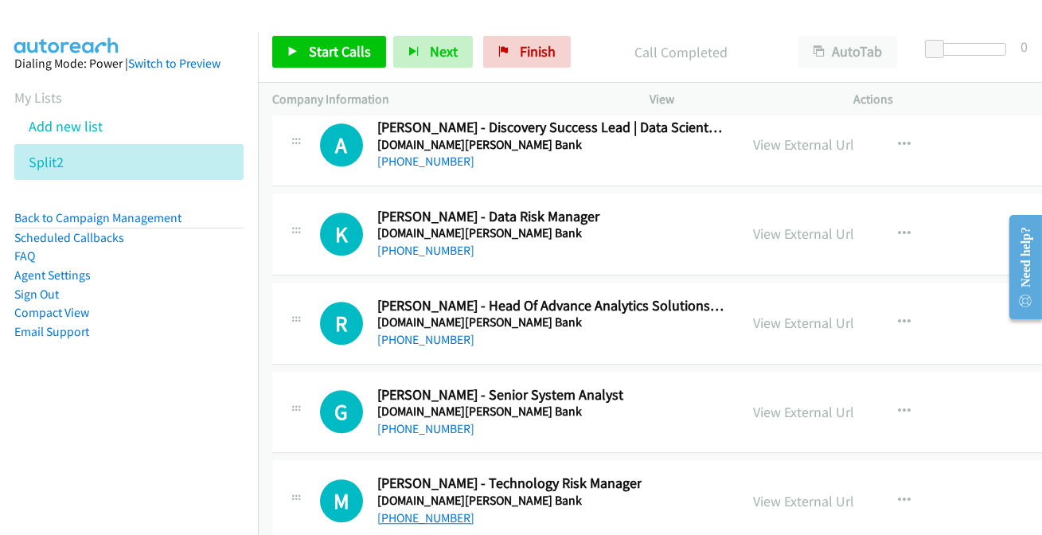
drag, startPoint x: 424, startPoint y: 489, endPoint x: 432, endPoint y: 488, distance: 8.0
click at [437, 510] on link "[PHONE_NUMBER]" at bounding box center [425, 517] width 97 height 15
click at [430, 421] on link "[PHONE_NUMBER]" at bounding box center [425, 428] width 97 height 15
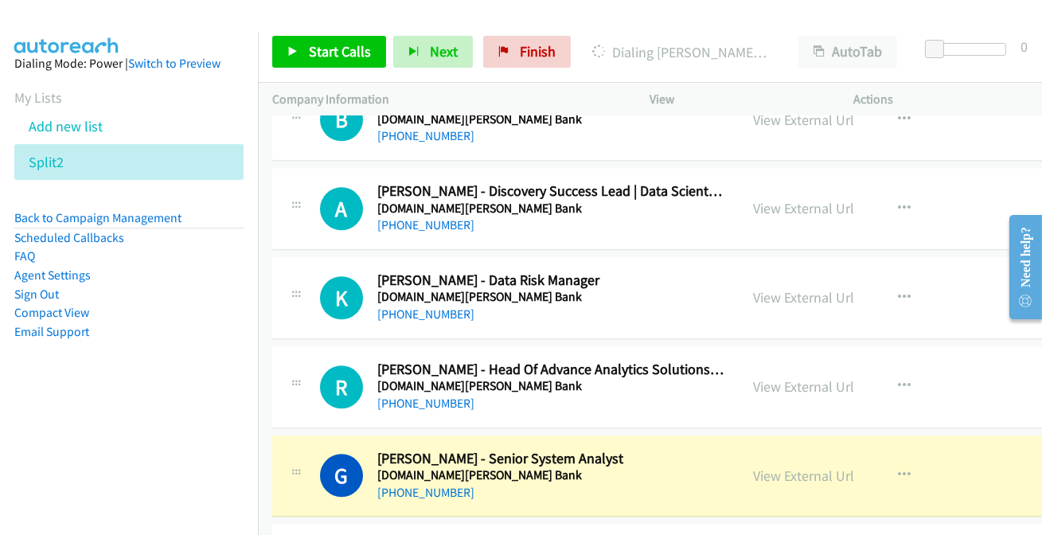
scroll to position [19612, 0]
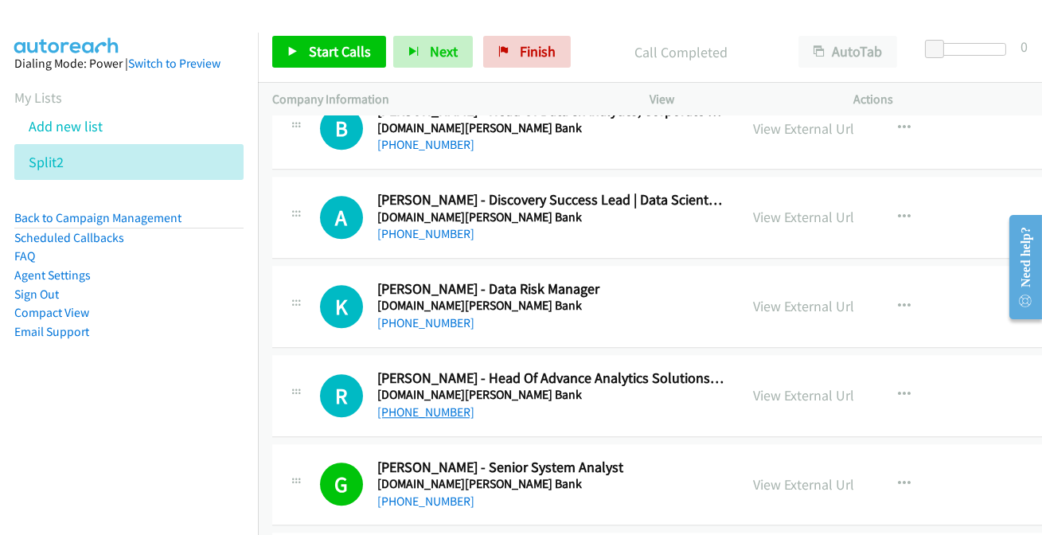
click at [405, 404] on link "[PHONE_NUMBER]" at bounding box center [425, 411] width 97 height 15
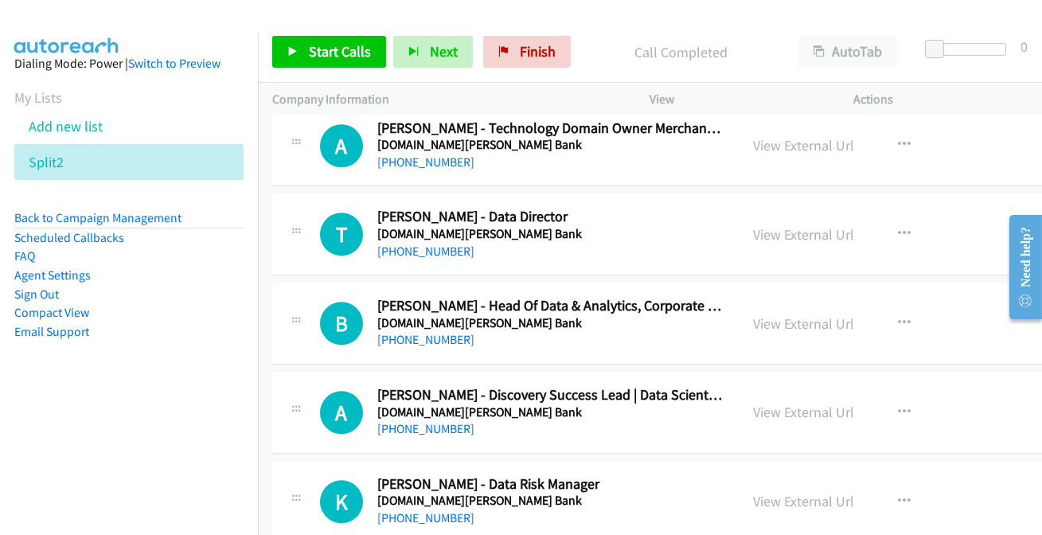
scroll to position [19395, 0]
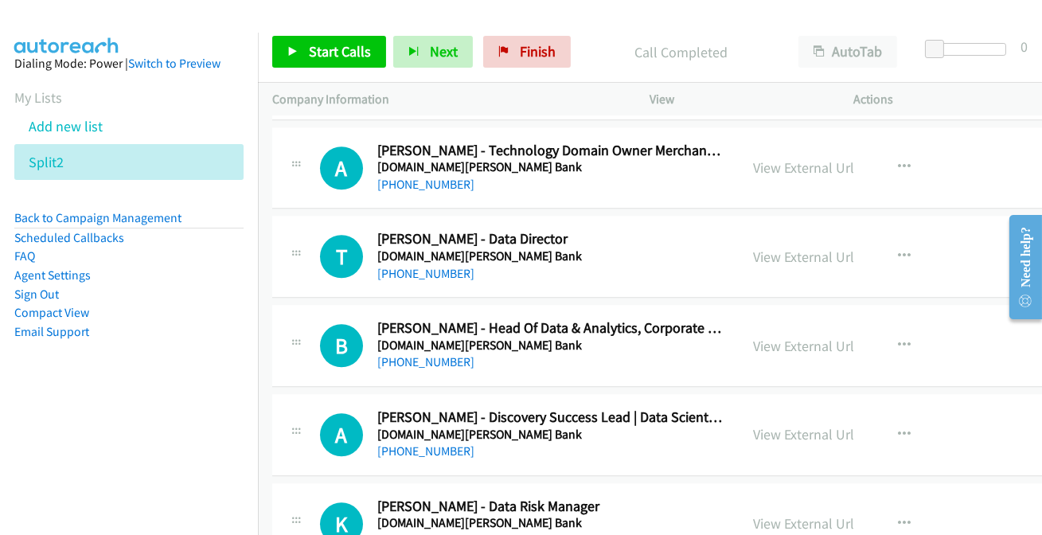
click at [414, 533] on link "[PHONE_NUMBER]" at bounding box center [425, 540] width 97 height 15
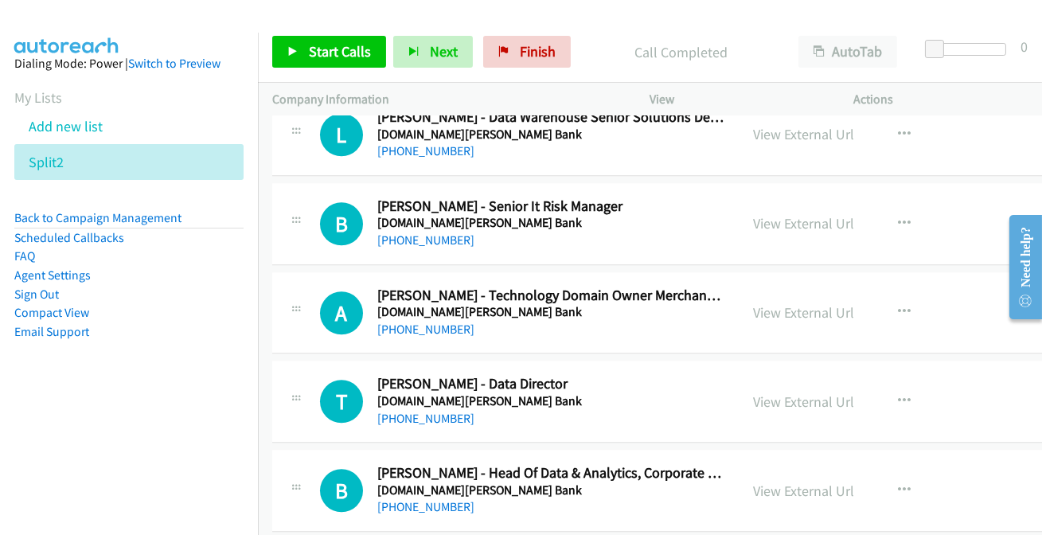
scroll to position [19323, 0]
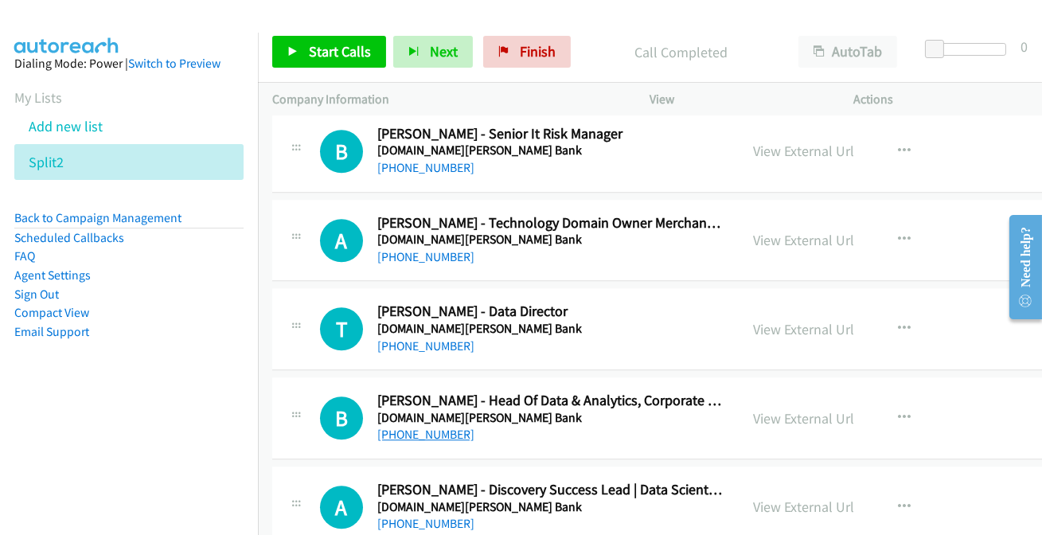
click at [408, 427] on link "[PHONE_NUMBER]" at bounding box center [425, 434] width 97 height 15
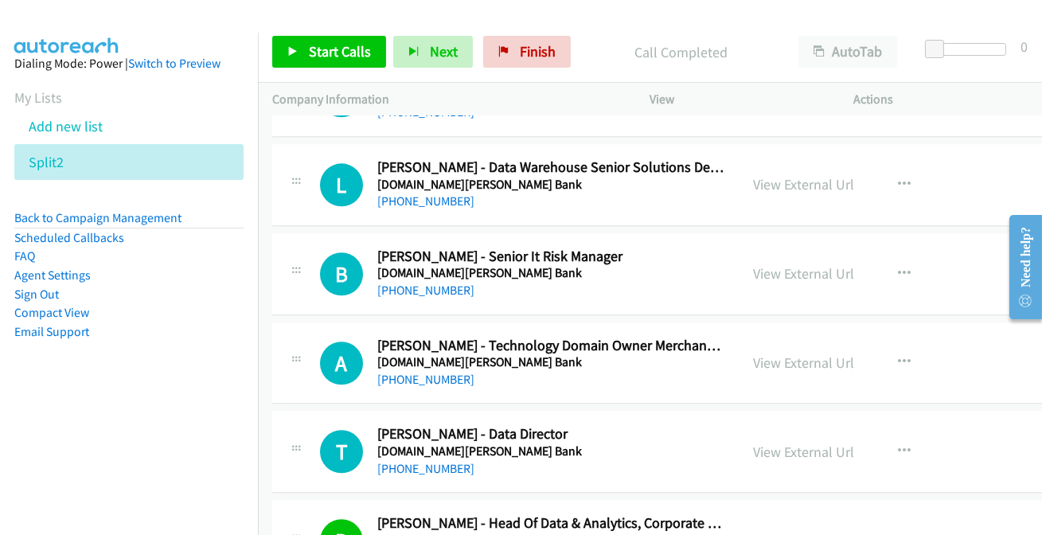
scroll to position [19178, 0]
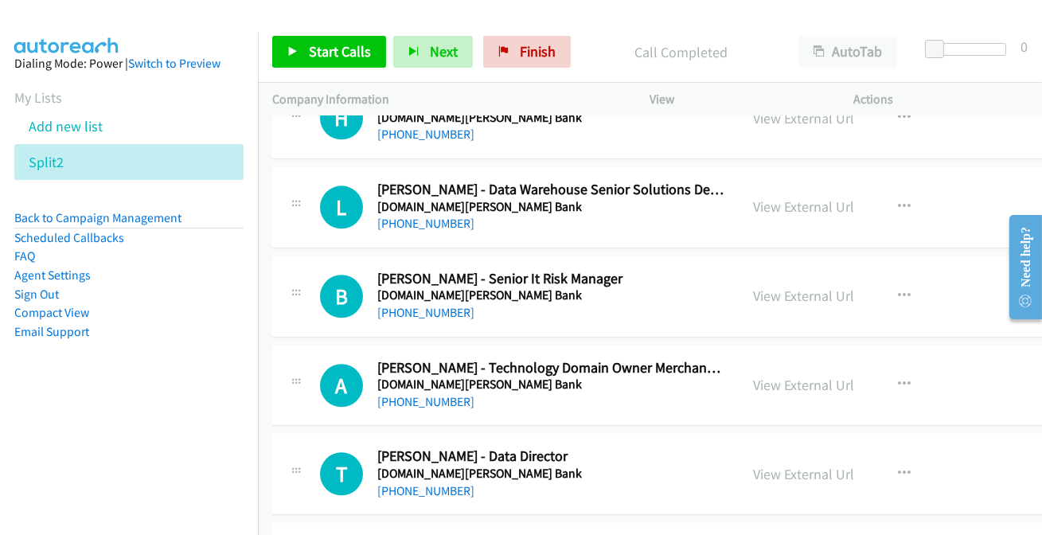
drag, startPoint x: 421, startPoint y: 460, endPoint x: 415, endPoint y: 453, distance: 9.6
drag, startPoint x: 440, startPoint y: 469, endPoint x: 465, endPoint y: 451, distance: 30.7
click at [437, 483] on link "[PHONE_NUMBER]" at bounding box center [425, 490] width 97 height 15
click at [431, 305] on link "[PHONE_NUMBER]" at bounding box center [425, 312] width 97 height 15
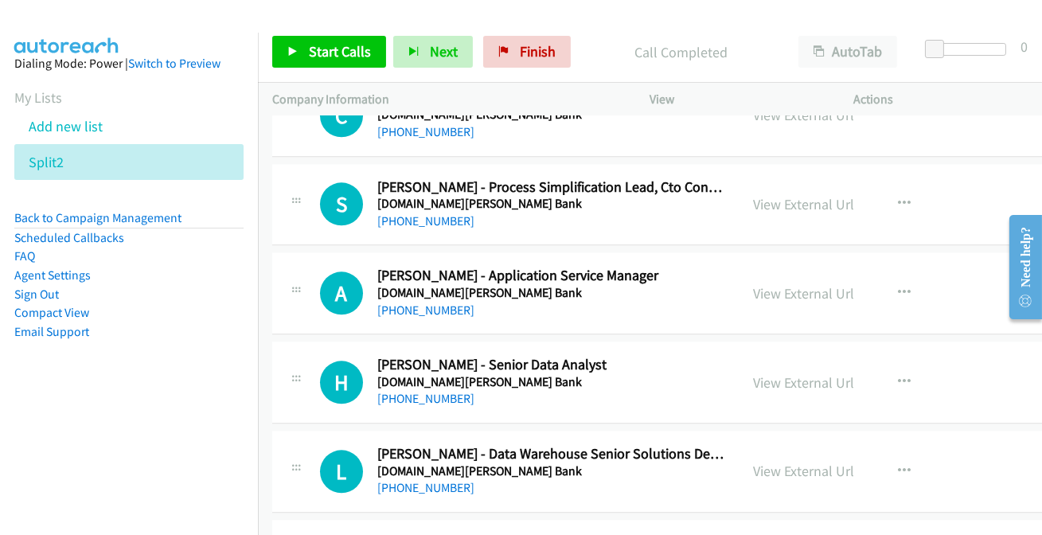
scroll to position [18889, 0]
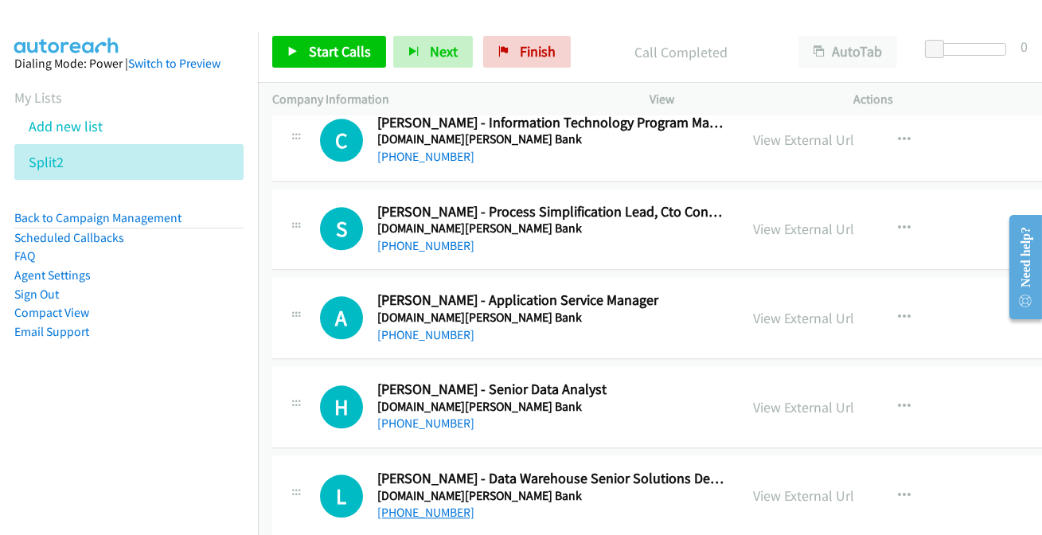
click at [413, 505] on link "[PHONE_NUMBER]" at bounding box center [425, 512] width 97 height 15
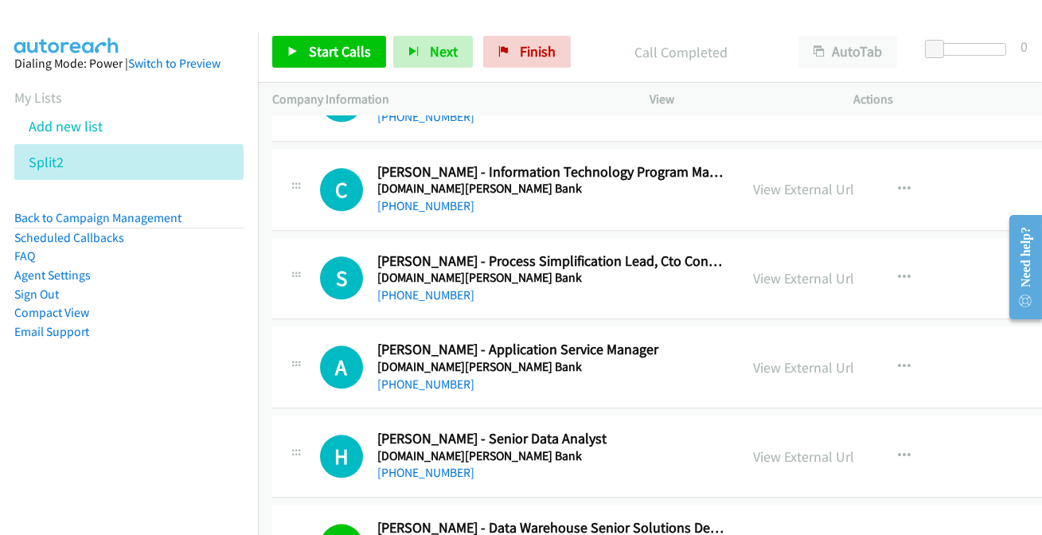
scroll to position [18816, 0]
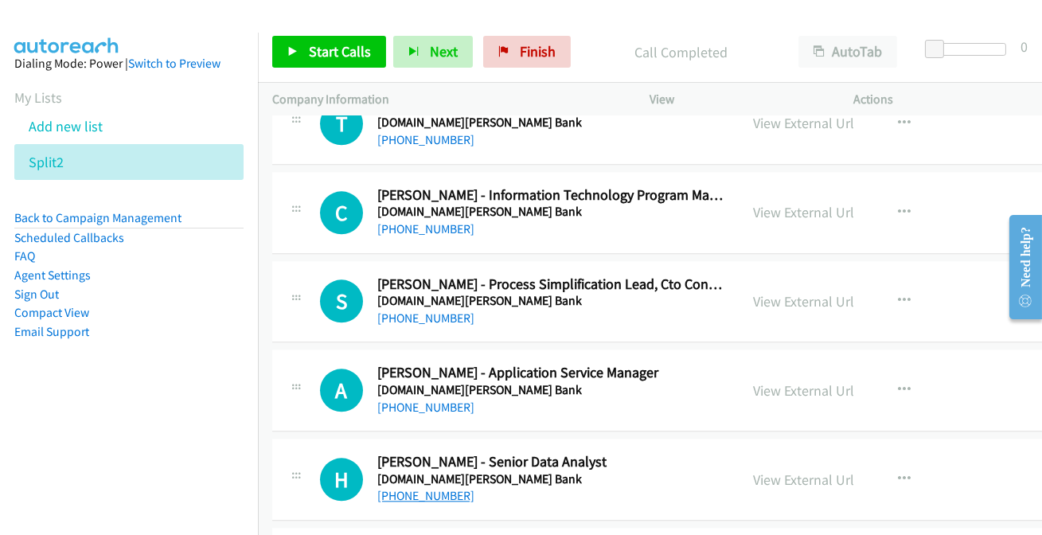
click at [441, 488] on link "[PHONE_NUMBER]" at bounding box center [425, 495] width 97 height 15
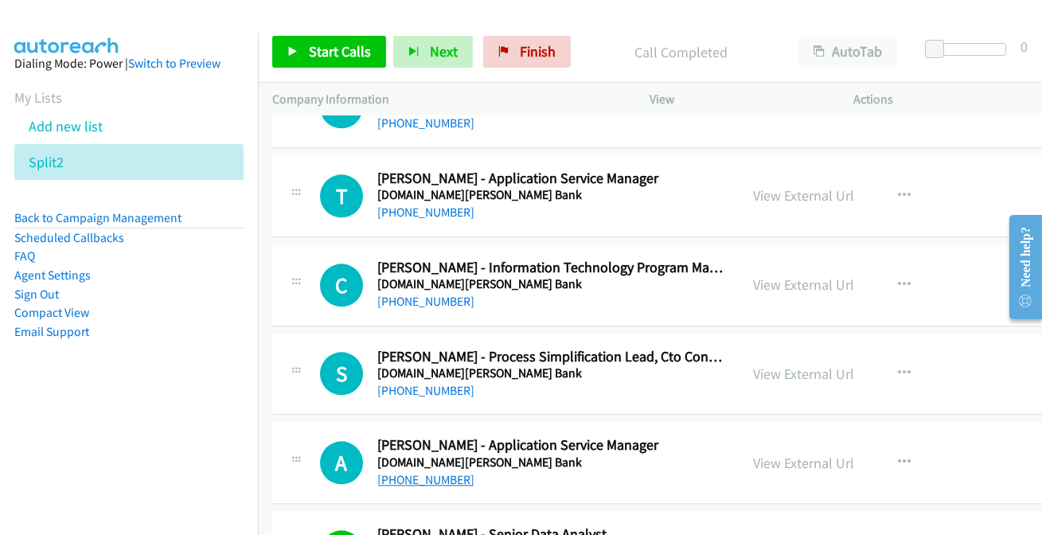
click at [413, 472] on link "[PHONE_NUMBER]" at bounding box center [425, 479] width 97 height 15
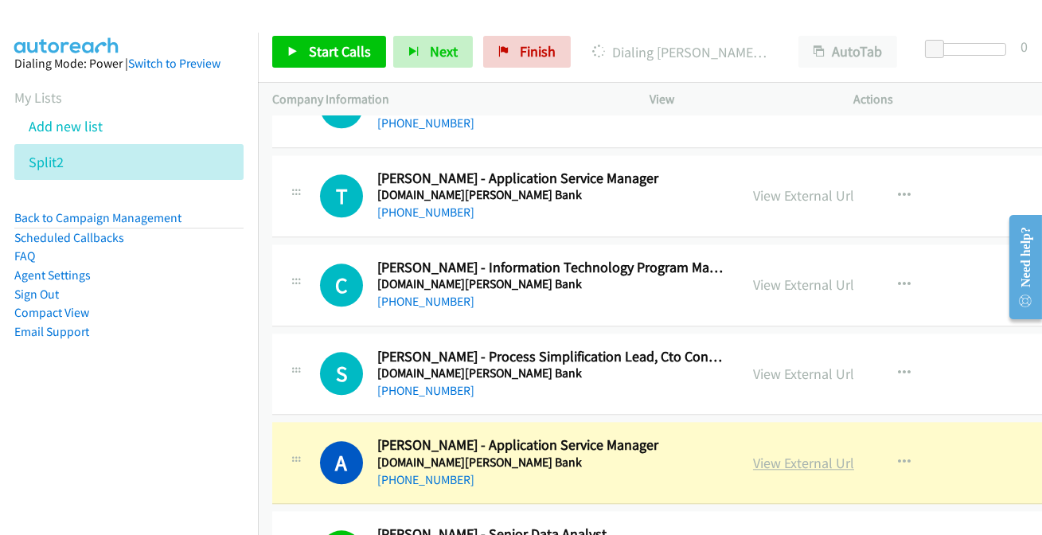
click at [753, 454] on link "View External Url" at bounding box center [803, 463] width 101 height 18
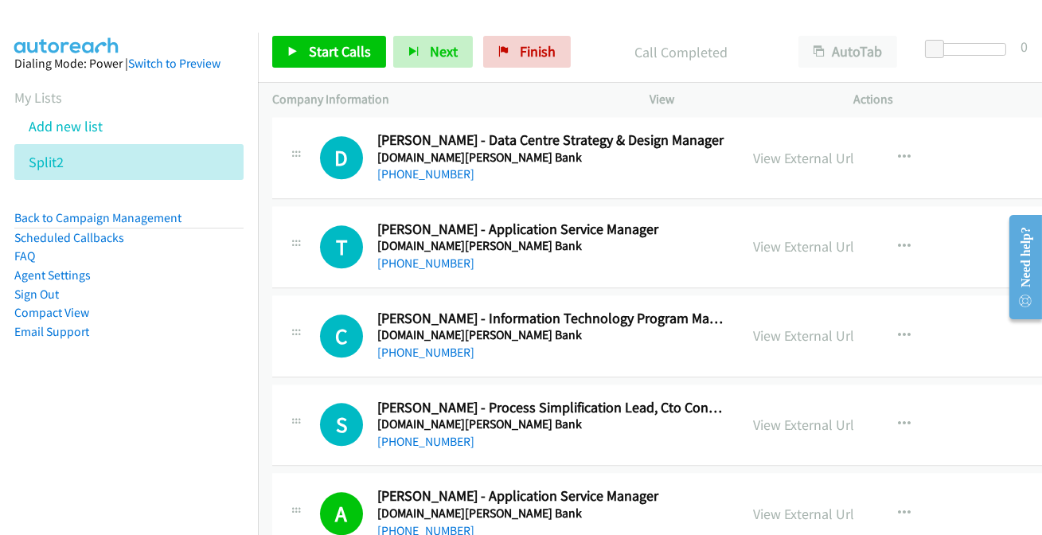
scroll to position [18672, 0]
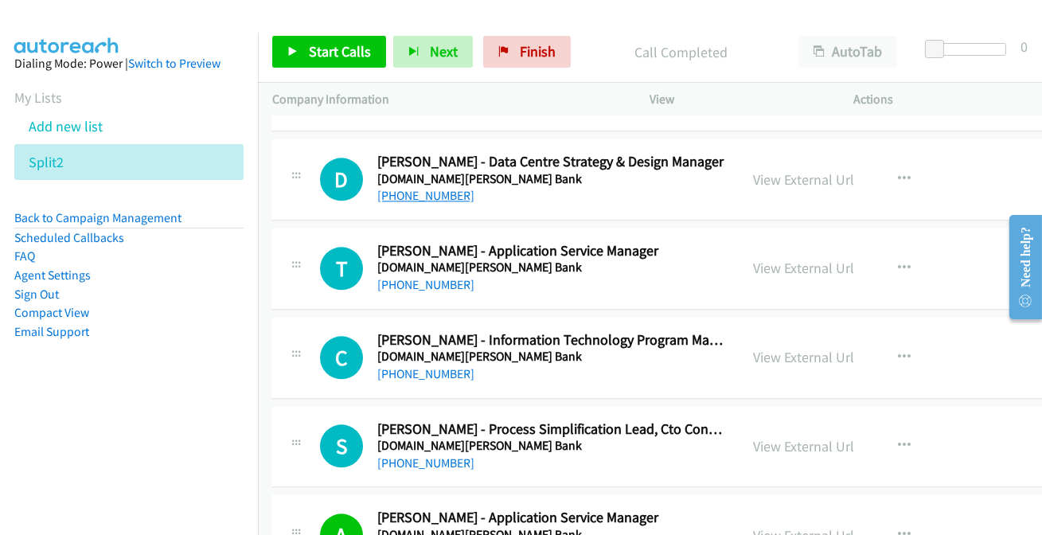
click at [437, 188] on link "[PHONE_NUMBER]" at bounding box center [425, 195] width 97 height 15
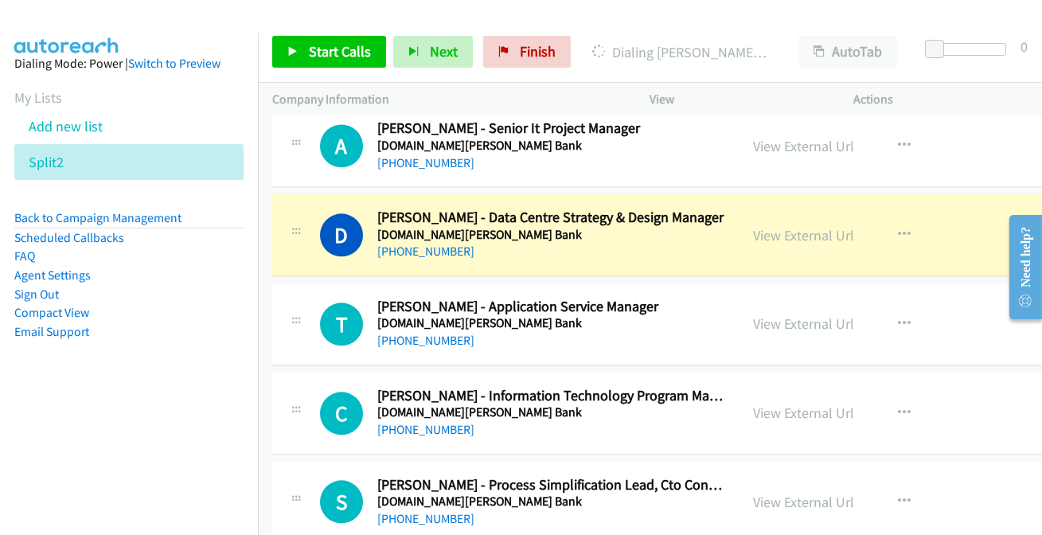
scroll to position [18599, 0]
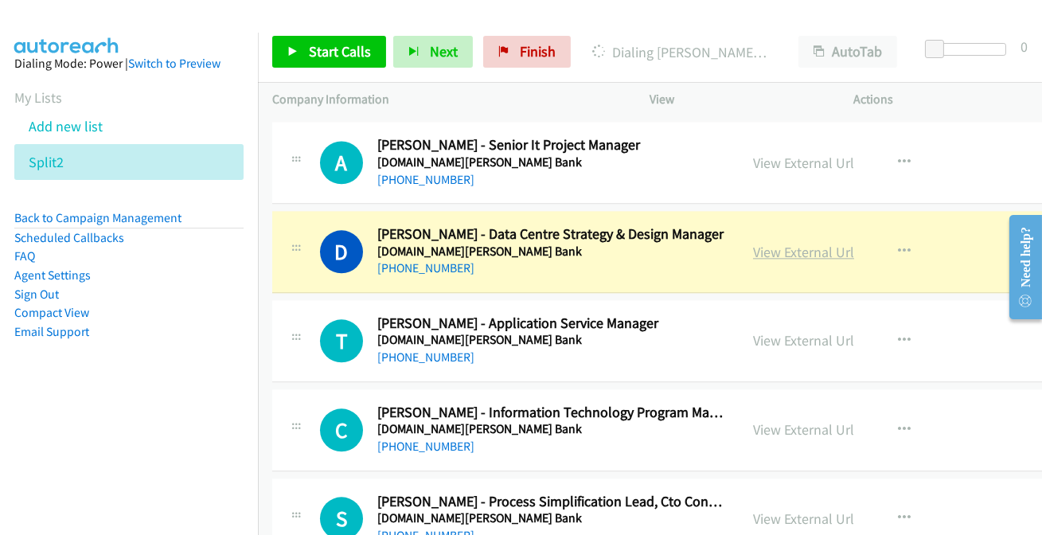
click at [776, 243] on link "View External Url" at bounding box center [803, 252] width 101 height 18
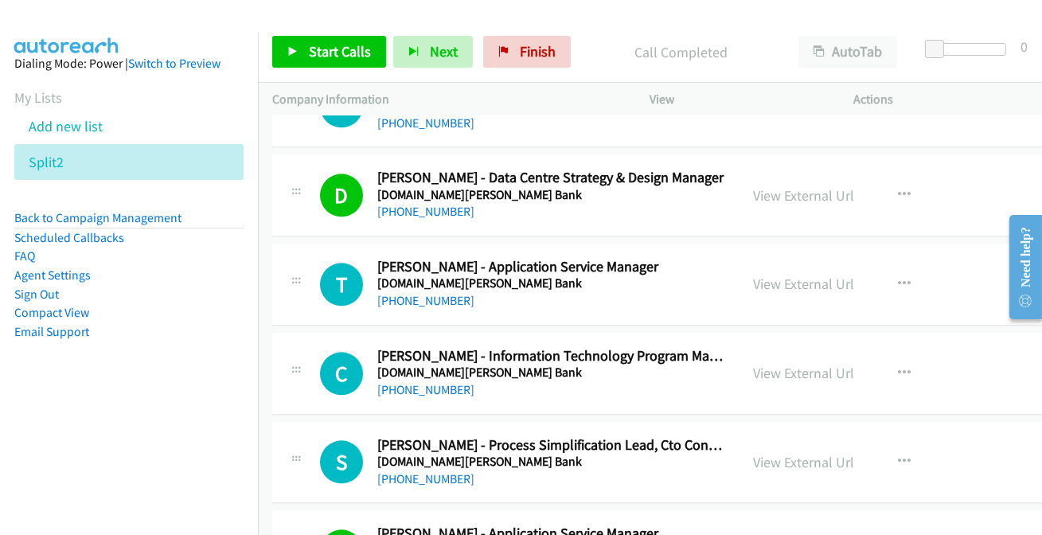
scroll to position [18672, 0]
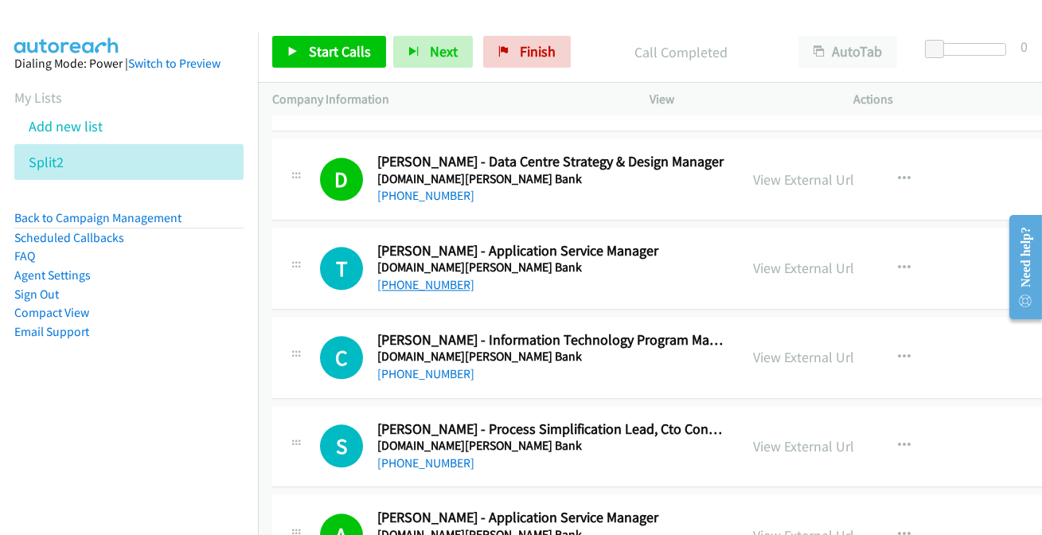
click at [400, 277] on link "[PHONE_NUMBER]" at bounding box center [425, 284] width 97 height 15
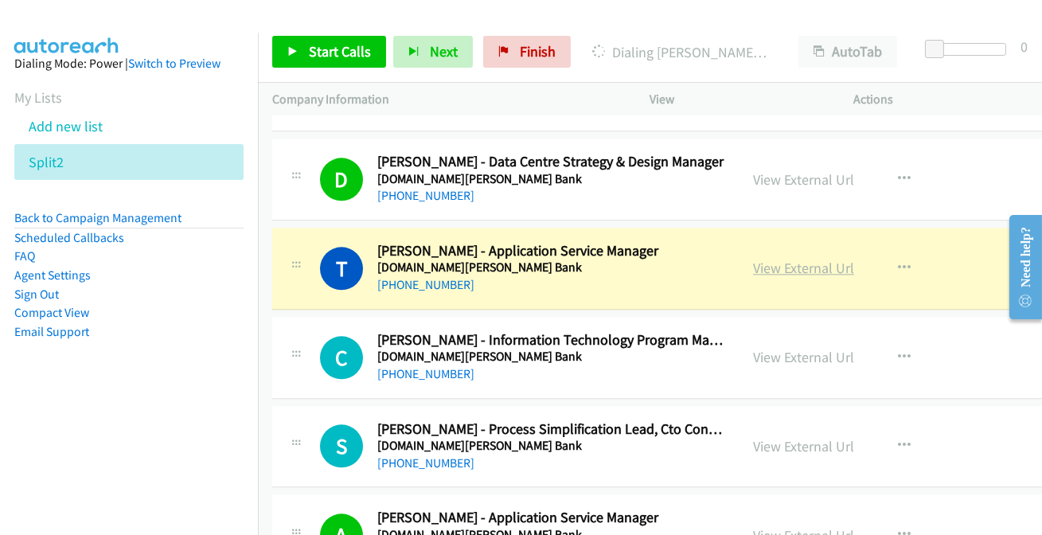
click at [779, 259] on link "View External Url" at bounding box center [803, 268] width 101 height 18
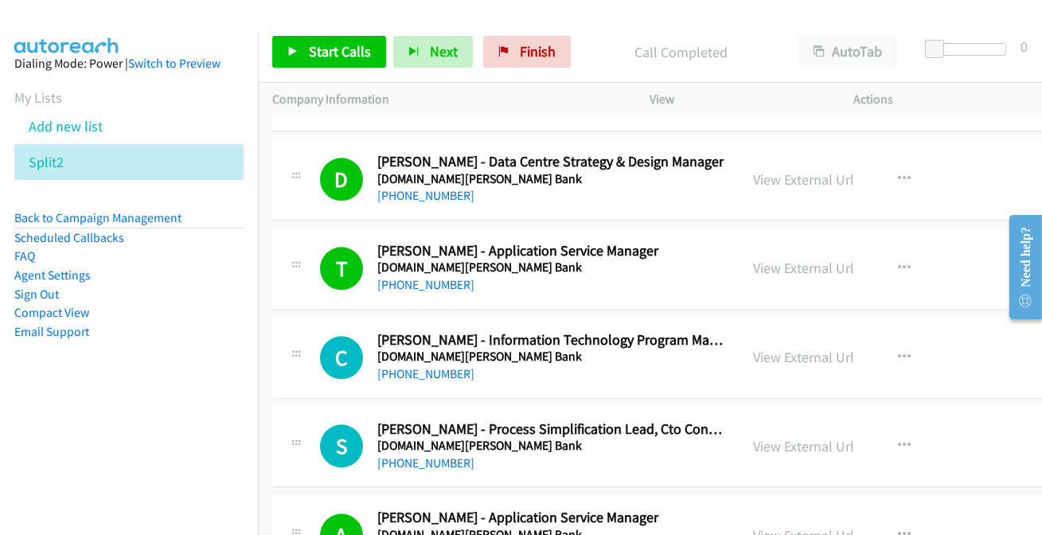
scroll to position [18744, 0]
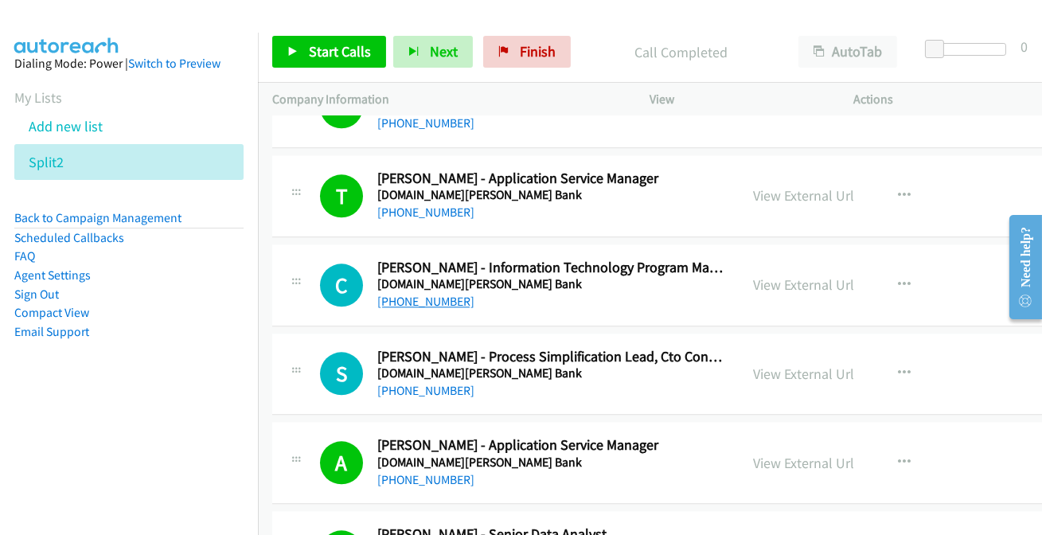
click at [398, 294] on link "[PHONE_NUMBER]" at bounding box center [425, 301] width 97 height 15
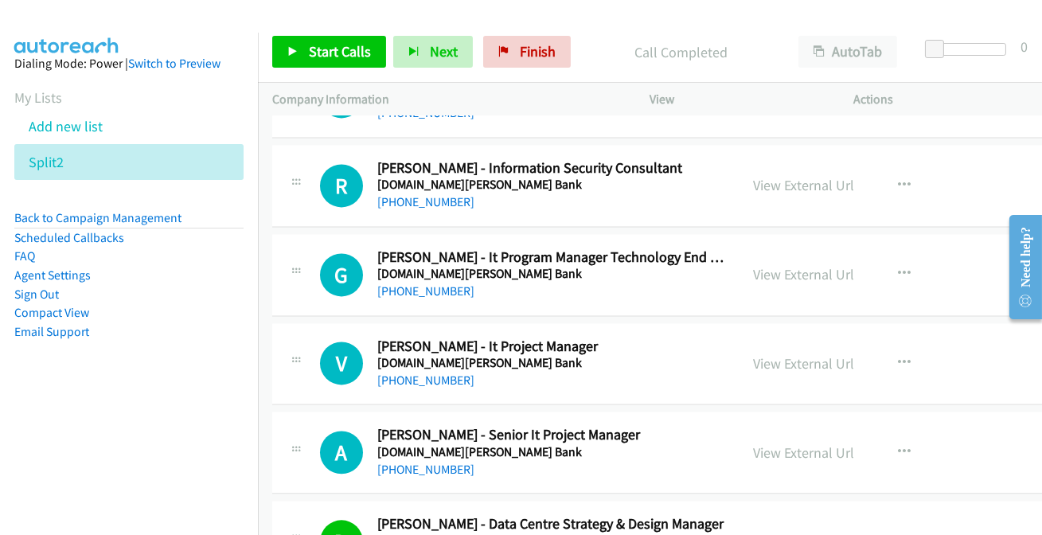
scroll to position [18237, 0]
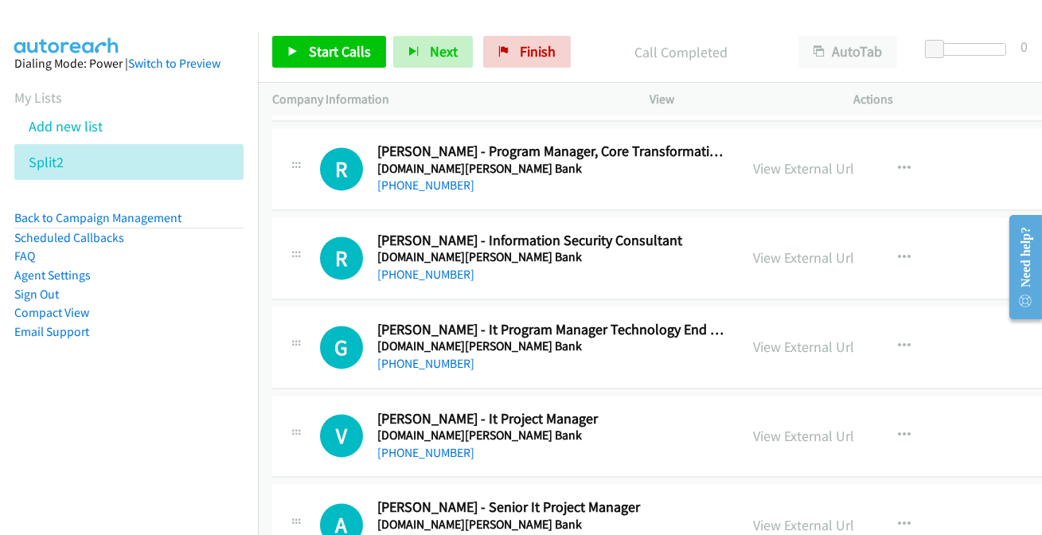
click at [399, 534] on link "[PHONE_NUMBER]" at bounding box center [425, 541] width 97 height 15
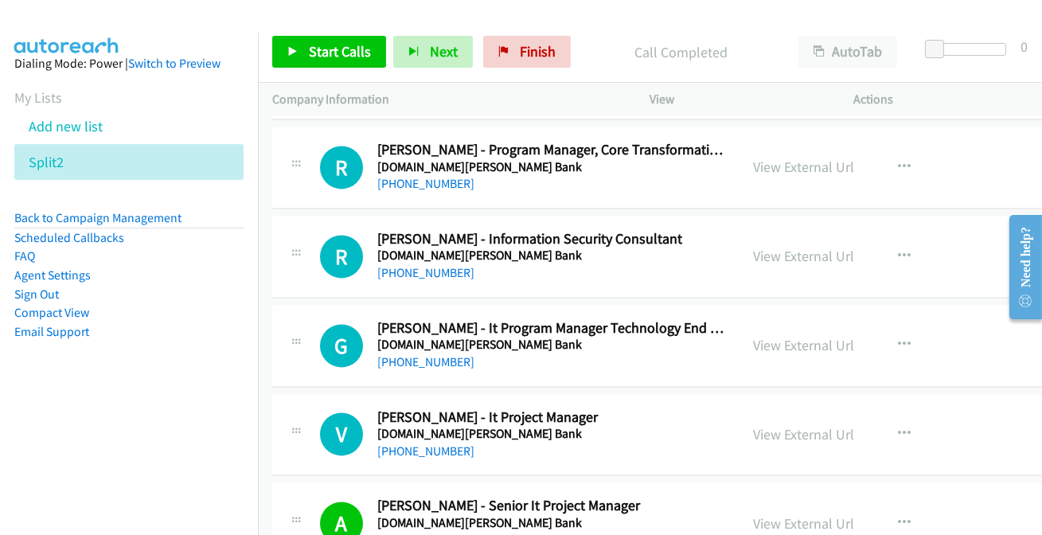
scroll to position [18165, 0]
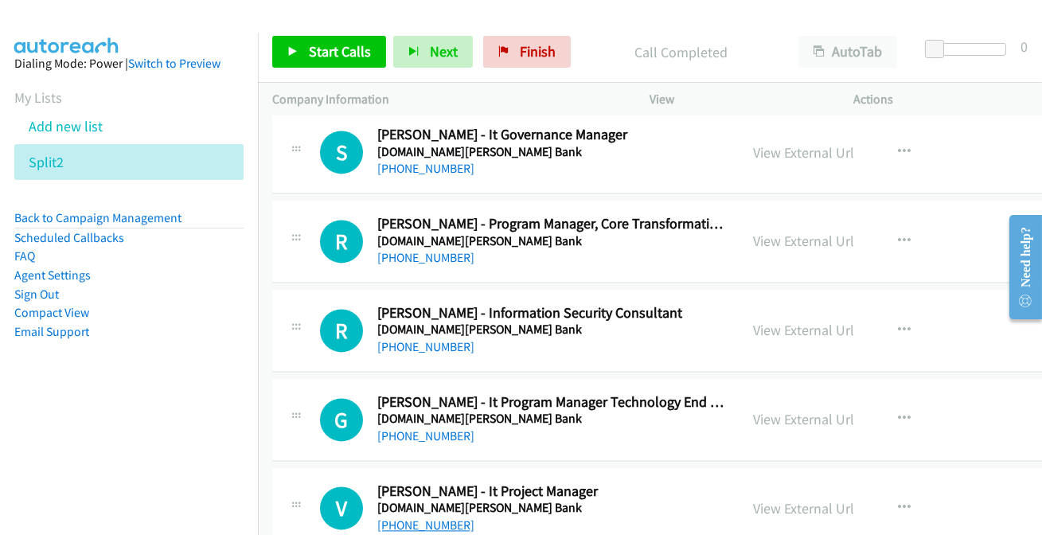
click at [420, 517] on link "[PHONE_NUMBER]" at bounding box center [425, 524] width 97 height 15
click at [428, 428] on link "[PHONE_NUMBER]" at bounding box center [425, 435] width 97 height 15
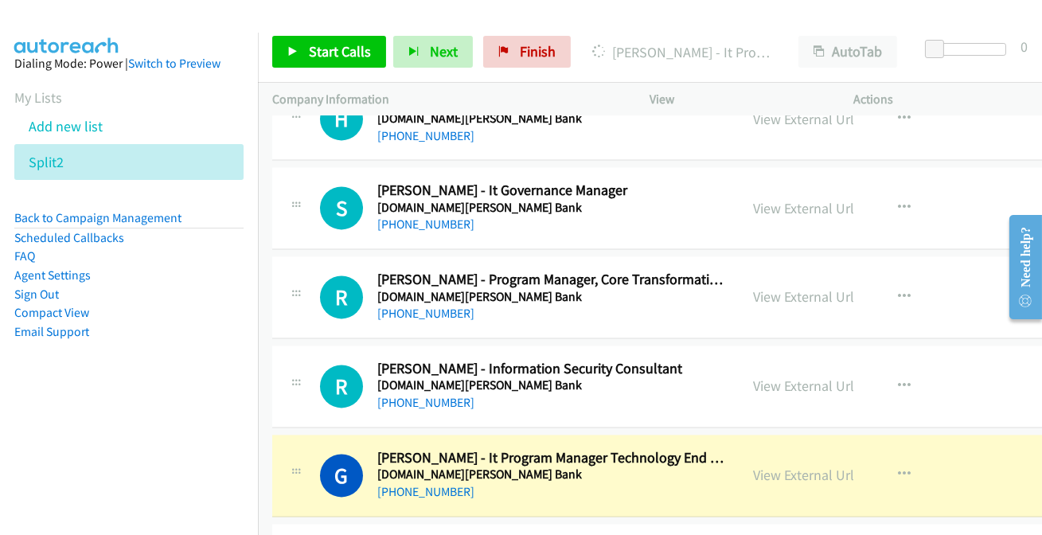
scroll to position [18093, 0]
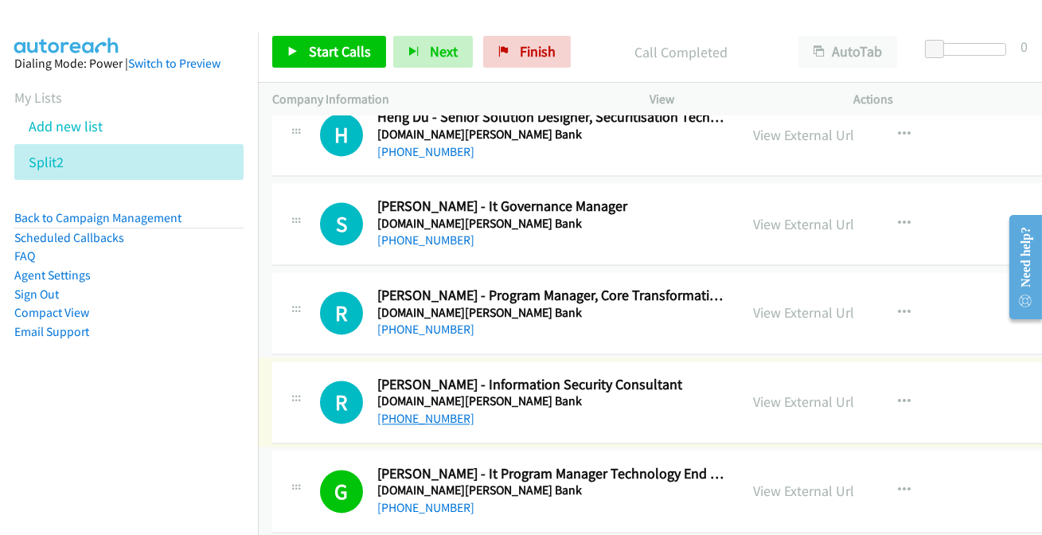
click at [422, 411] on link "[PHONE_NUMBER]" at bounding box center [425, 418] width 97 height 15
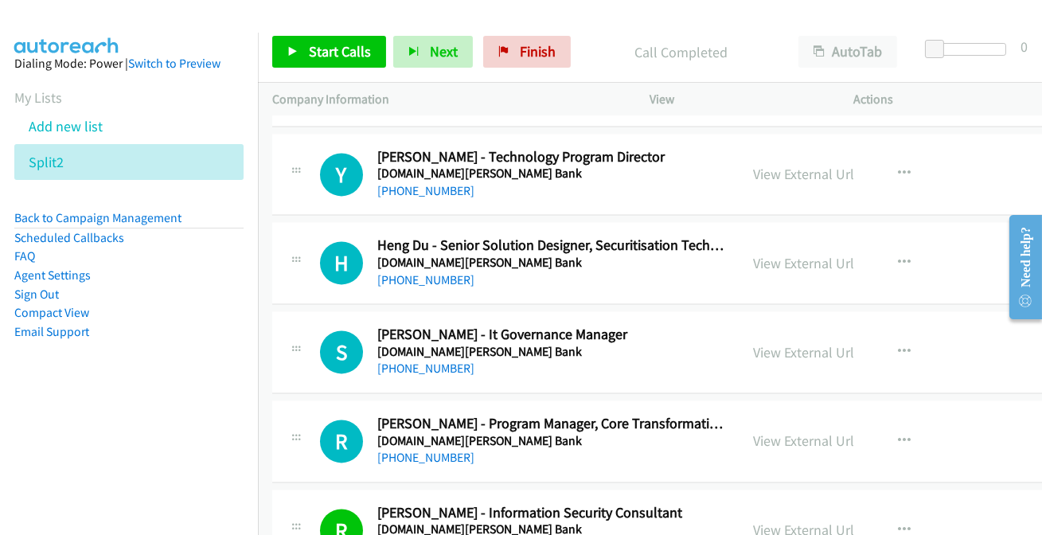
scroll to position [17948, 0]
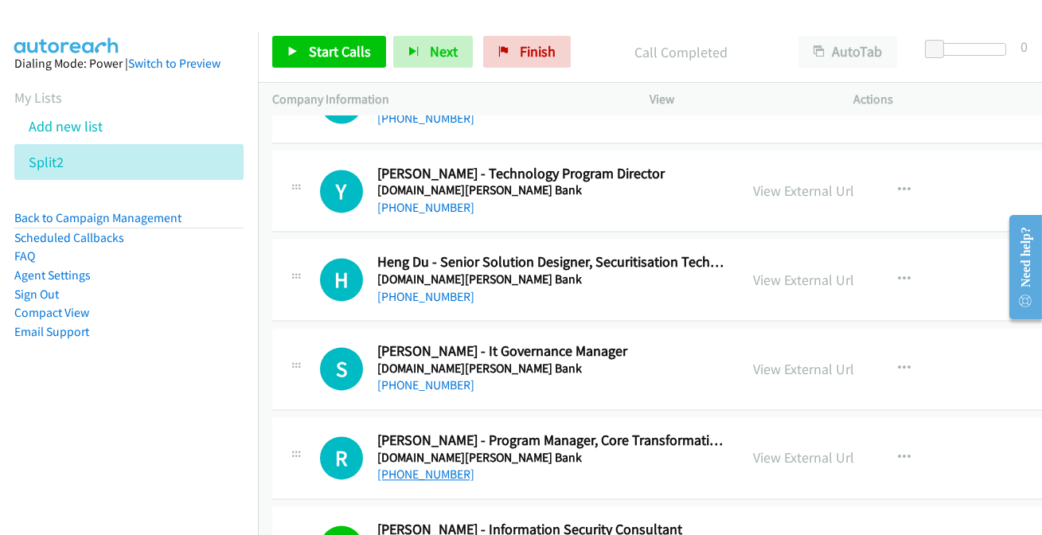
click at [450, 466] on link "[PHONE_NUMBER]" at bounding box center [425, 473] width 97 height 15
click at [438, 377] on link "[PHONE_NUMBER]" at bounding box center [425, 384] width 97 height 15
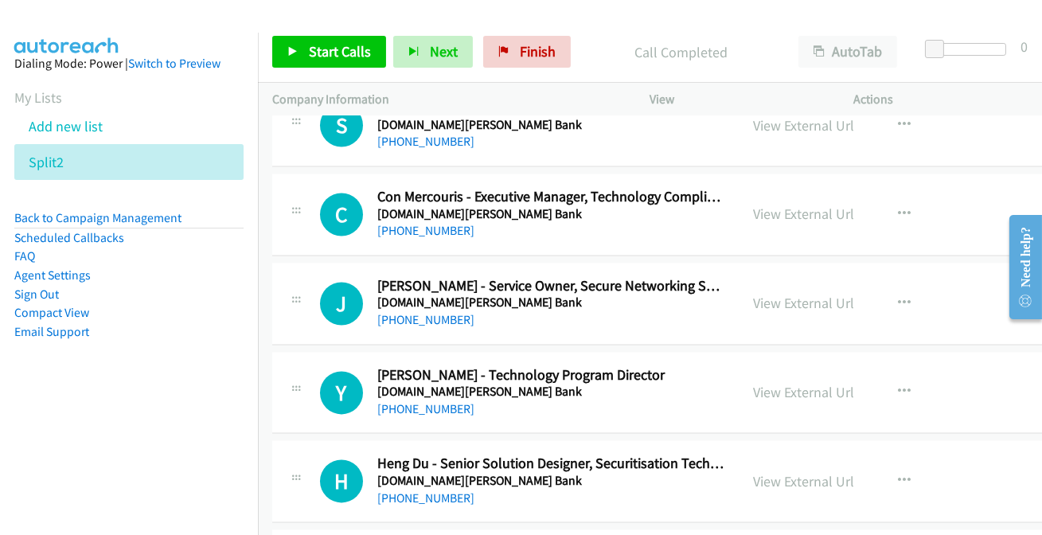
scroll to position [17731, 0]
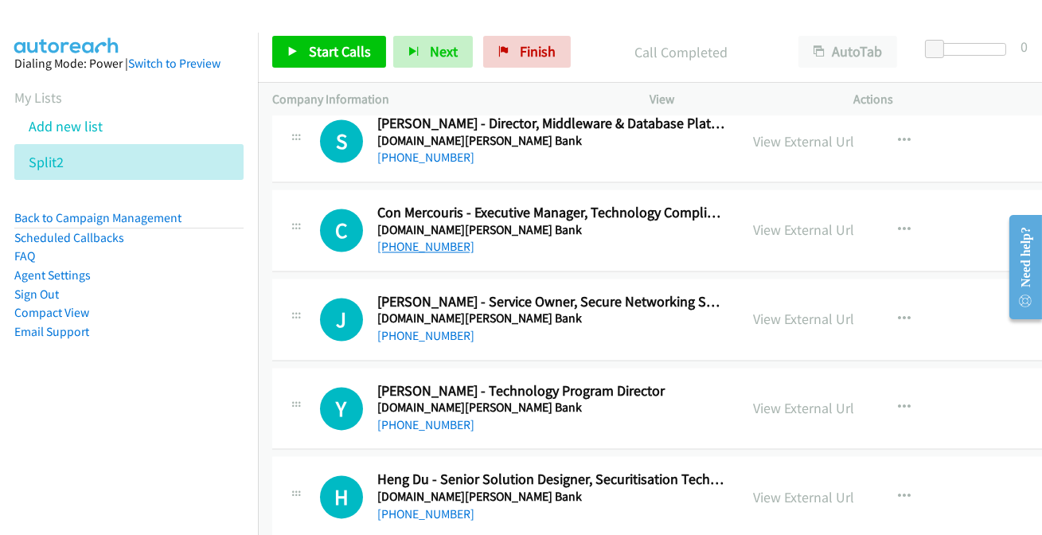
click at [434, 239] on link "[PHONE_NUMBER]" at bounding box center [425, 246] width 97 height 15
click at [405, 417] on link "[PHONE_NUMBER]" at bounding box center [425, 424] width 97 height 15
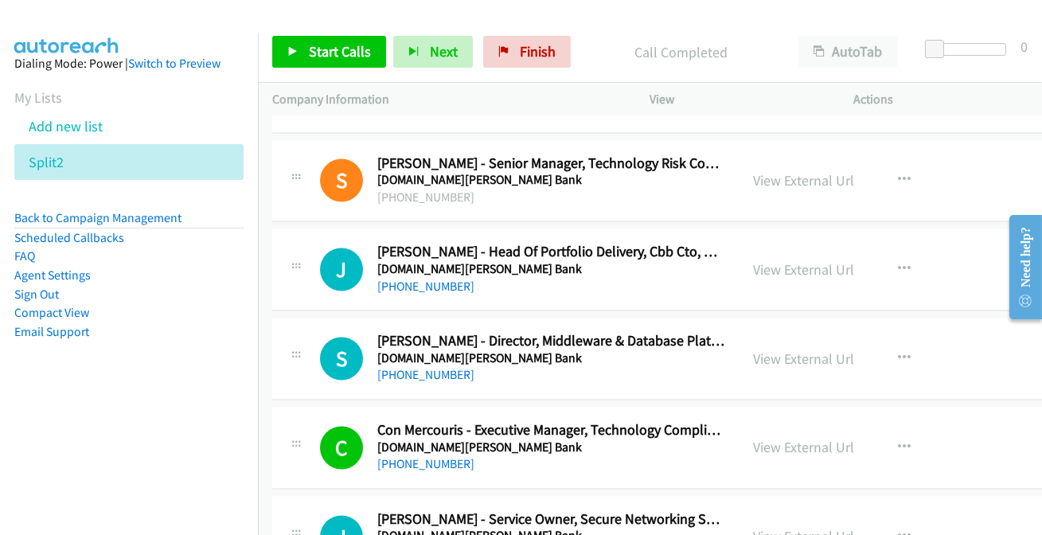
scroll to position [17441, 0]
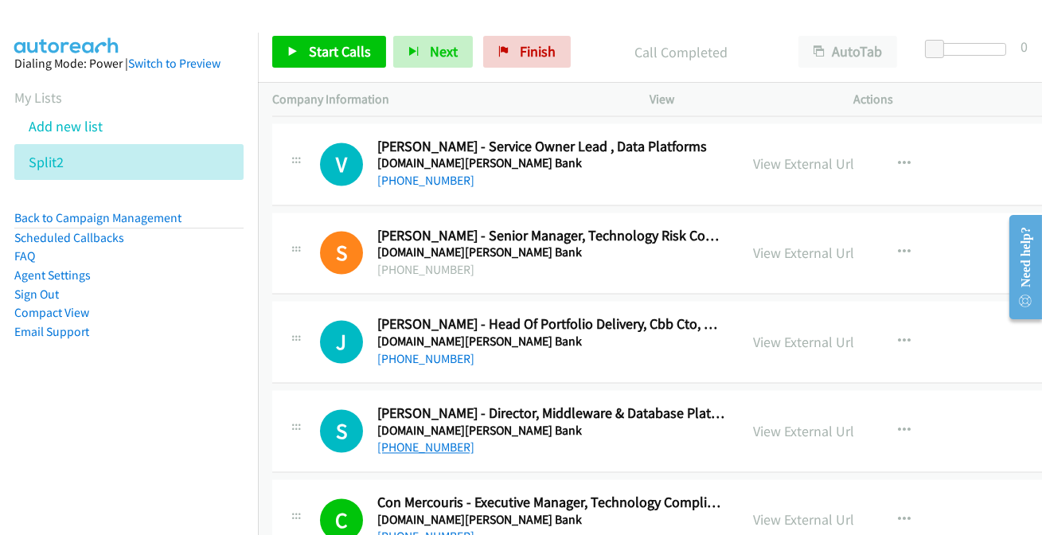
click at [432, 439] on link "[PHONE_NUMBER]" at bounding box center [425, 446] width 97 height 15
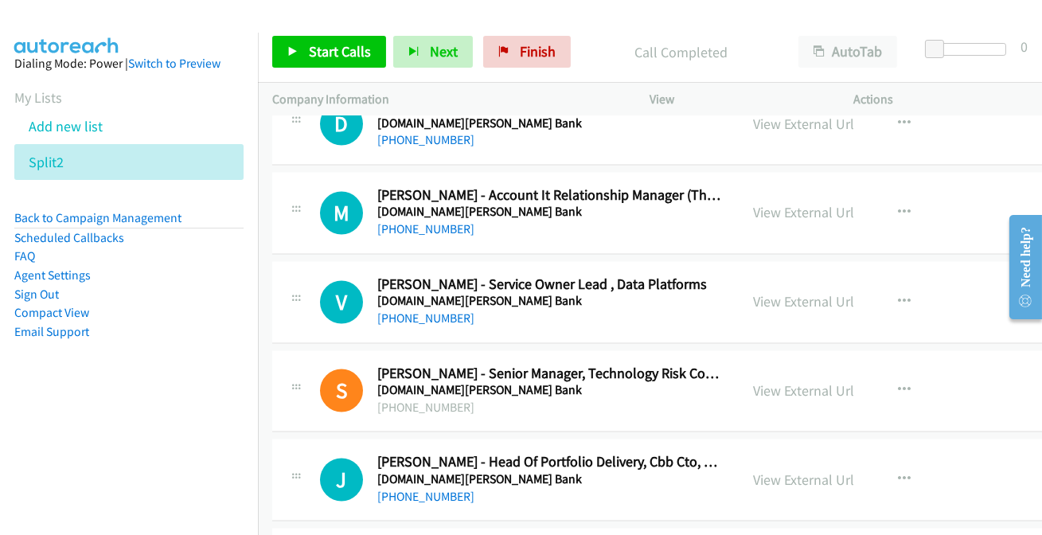
scroll to position [17297, 0]
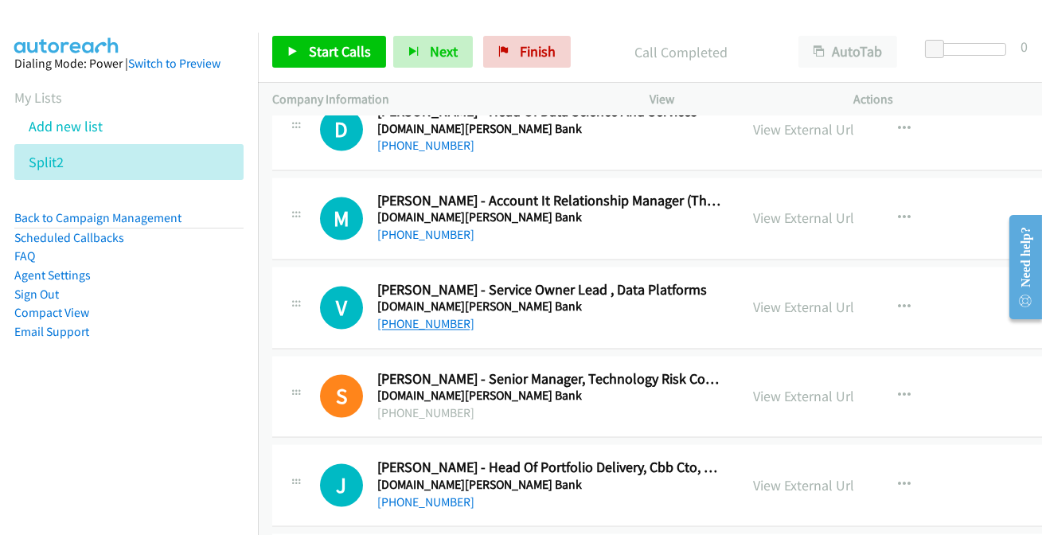
click at [398, 317] on link "[PHONE_NUMBER]" at bounding box center [425, 324] width 97 height 15
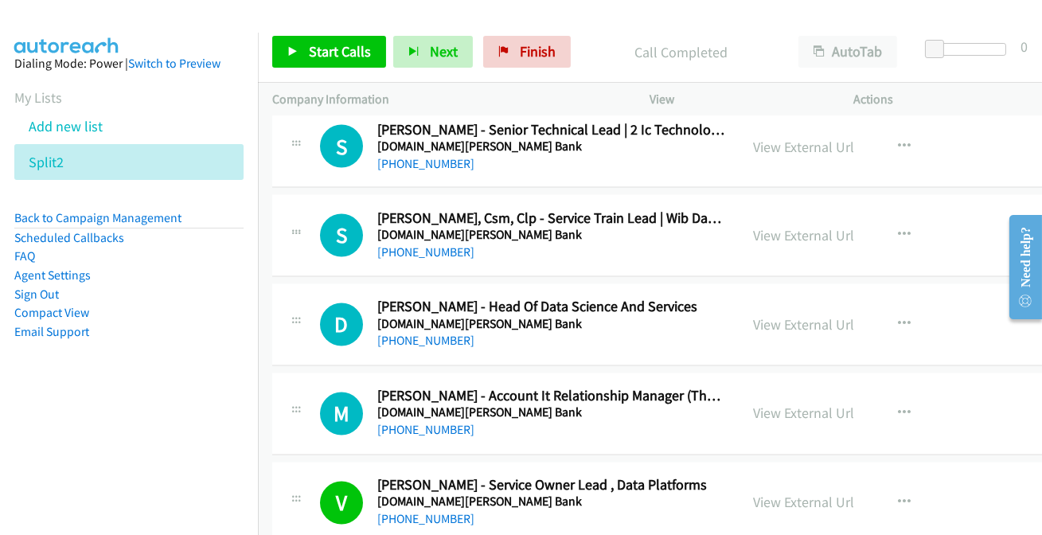
scroll to position [17080, 0]
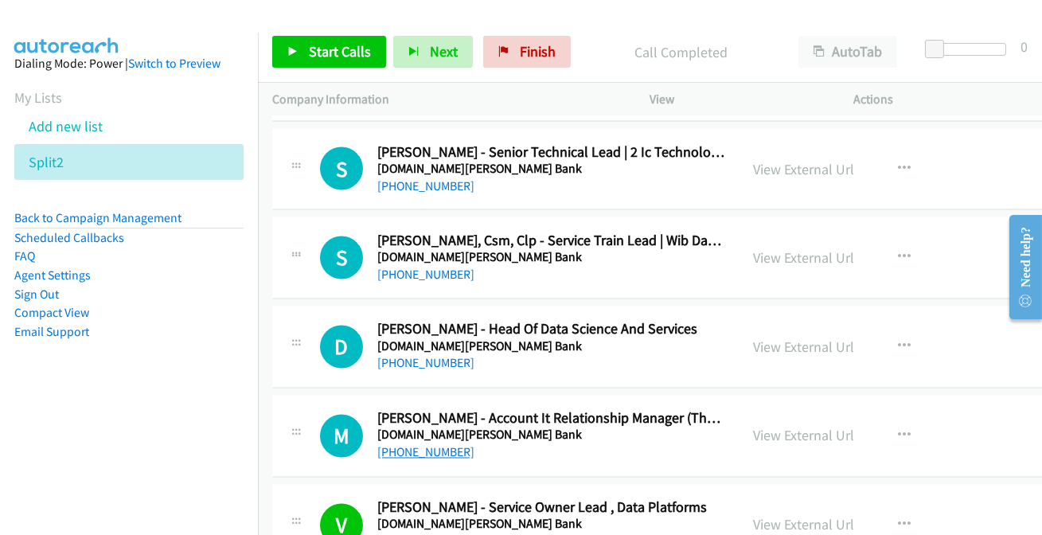
click at [409, 445] on link "[PHONE_NUMBER]" at bounding box center [425, 452] width 97 height 15
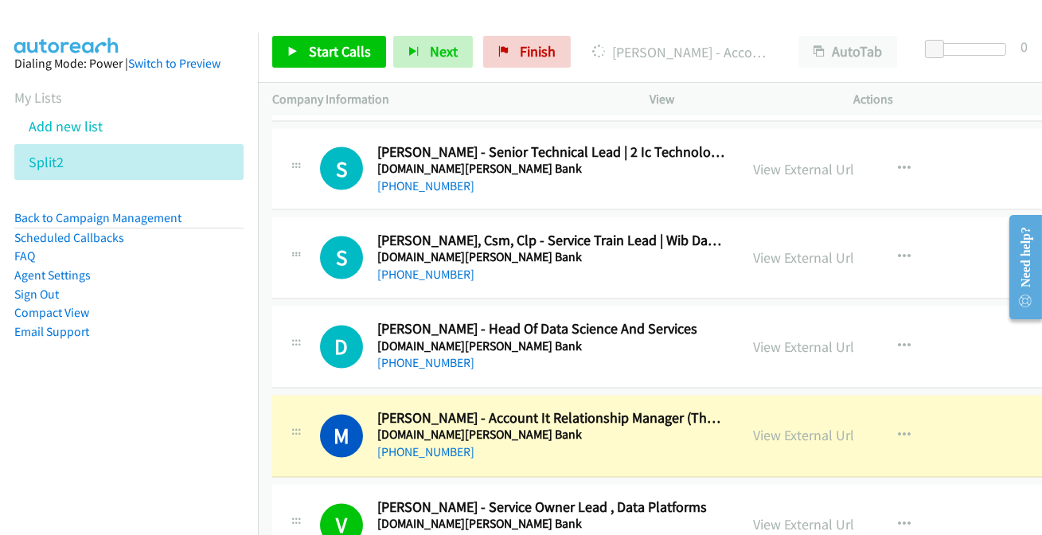
scroll to position [17007, 0]
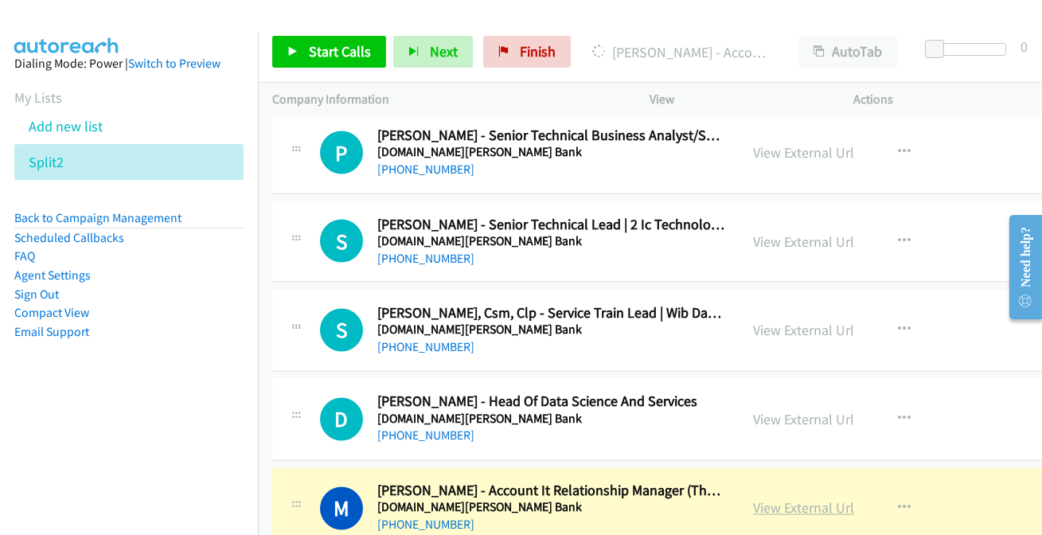
click at [790, 499] on link "View External Url" at bounding box center [803, 508] width 101 height 18
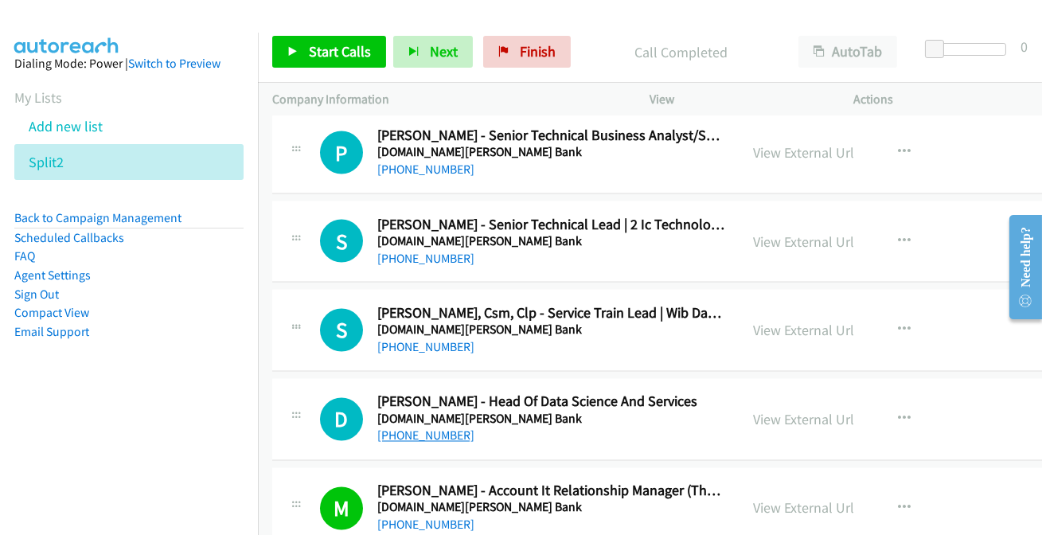
click at [435, 428] on link "[PHONE_NUMBER]" at bounding box center [425, 435] width 97 height 15
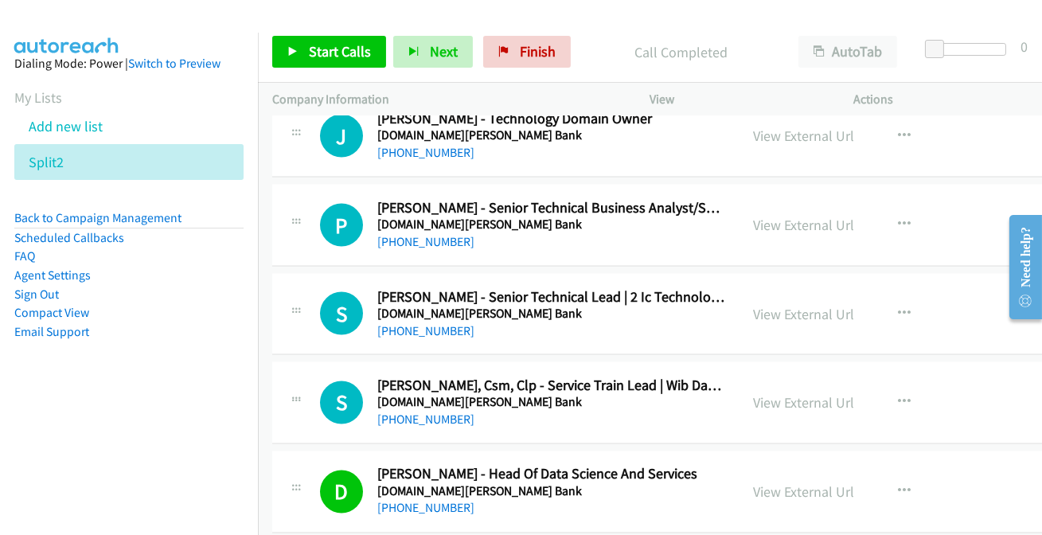
scroll to position [16862, 0]
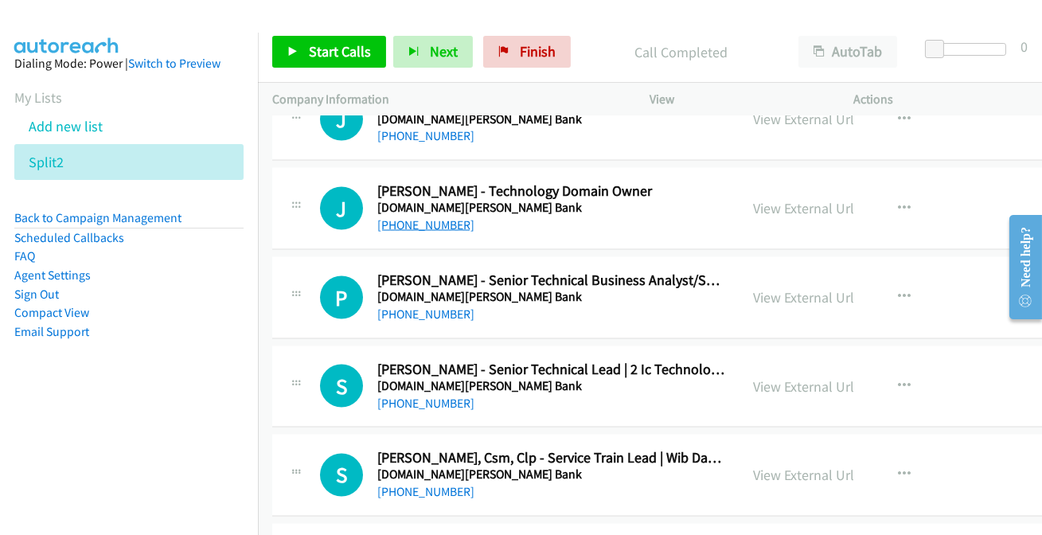
click at [404, 217] on link "[PHONE_NUMBER]" at bounding box center [425, 224] width 97 height 15
click at [391, 306] on link "[PHONE_NUMBER]" at bounding box center [425, 313] width 97 height 15
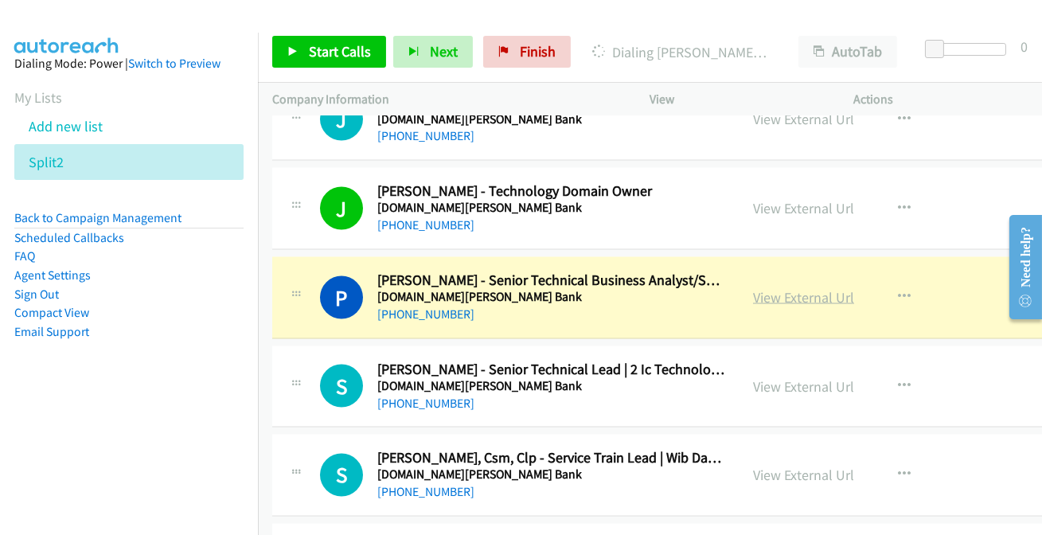
click at [780, 288] on link "View External Url" at bounding box center [803, 297] width 101 height 18
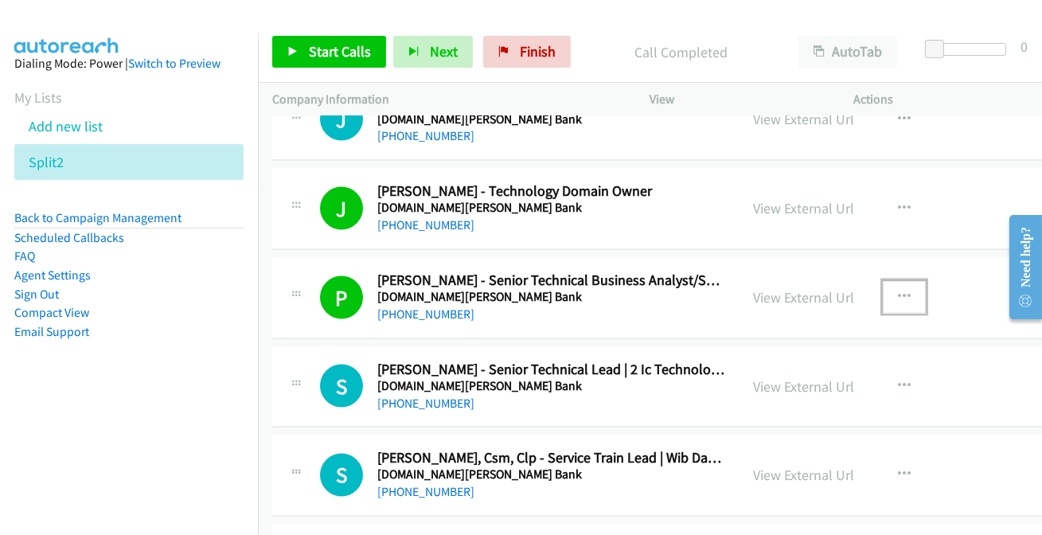
click at [898, 291] on icon "button" at bounding box center [904, 297] width 13 height 13
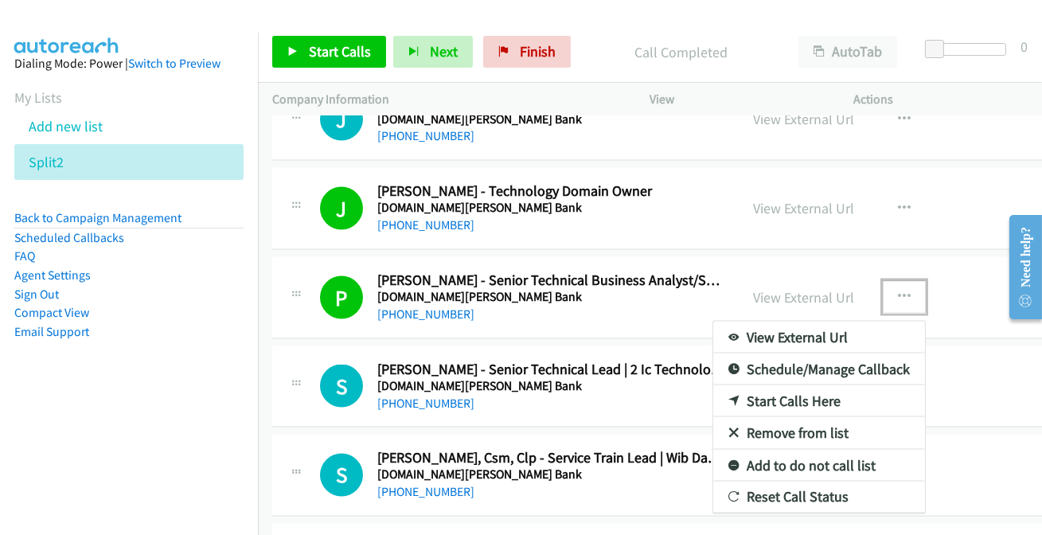
click at [763, 450] on link "Add to do not call list" at bounding box center [819, 466] width 212 height 32
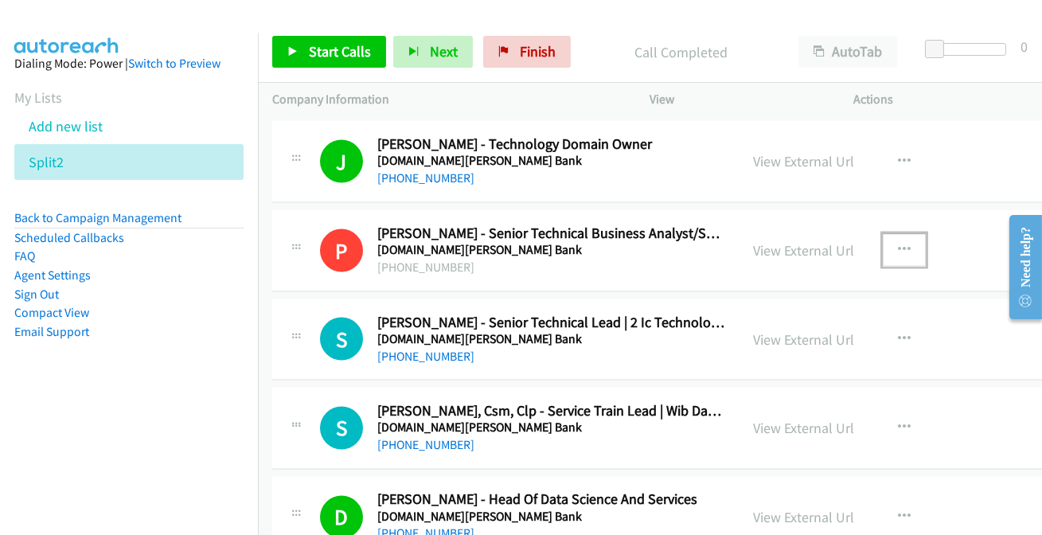
scroll to position [16935, 0]
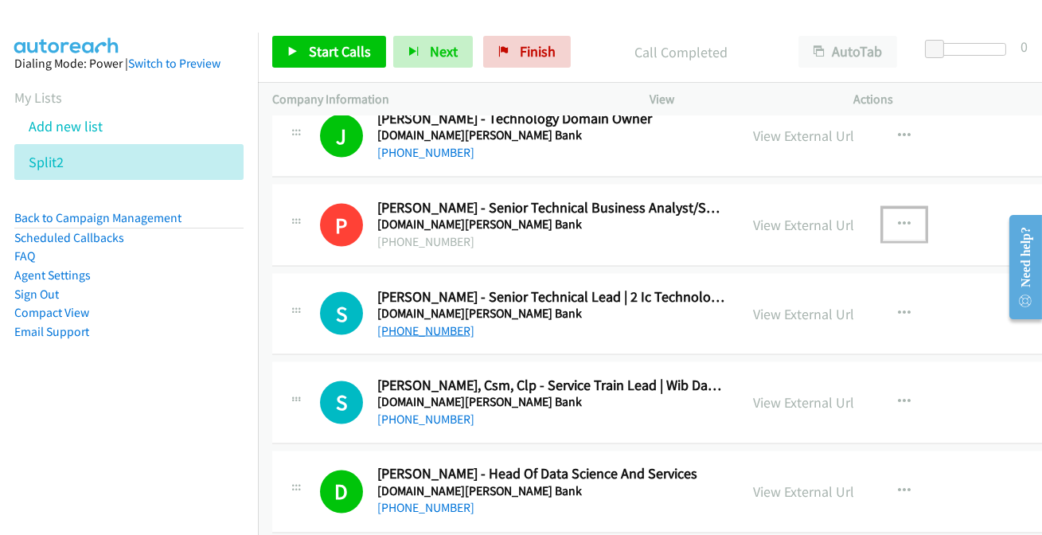
click at [416, 323] on link "[PHONE_NUMBER]" at bounding box center [425, 330] width 97 height 15
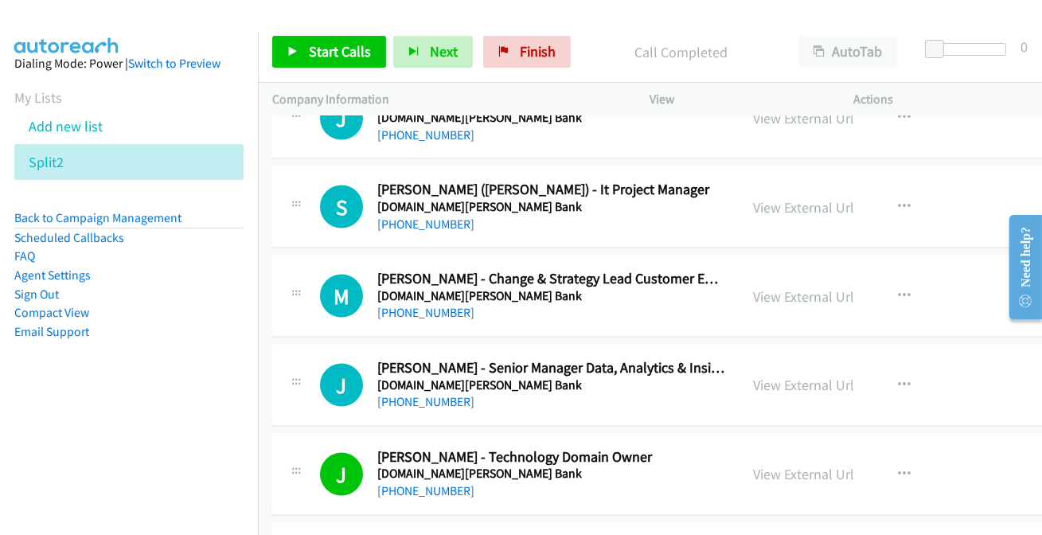
scroll to position [16573, 0]
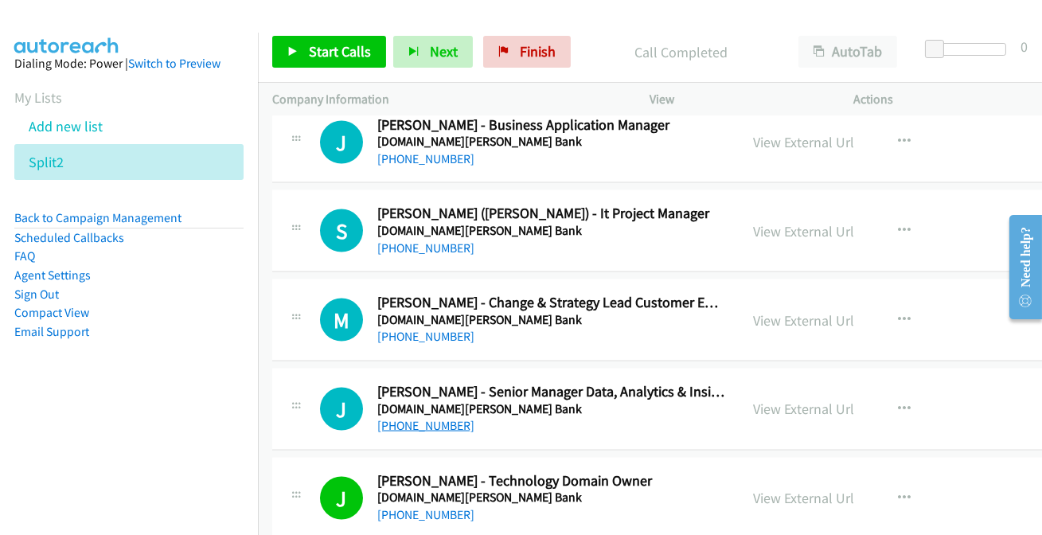
click at [408, 418] on link "[PHONE_NUMBER]" at bounding box center [425, 425] width 97 height 15
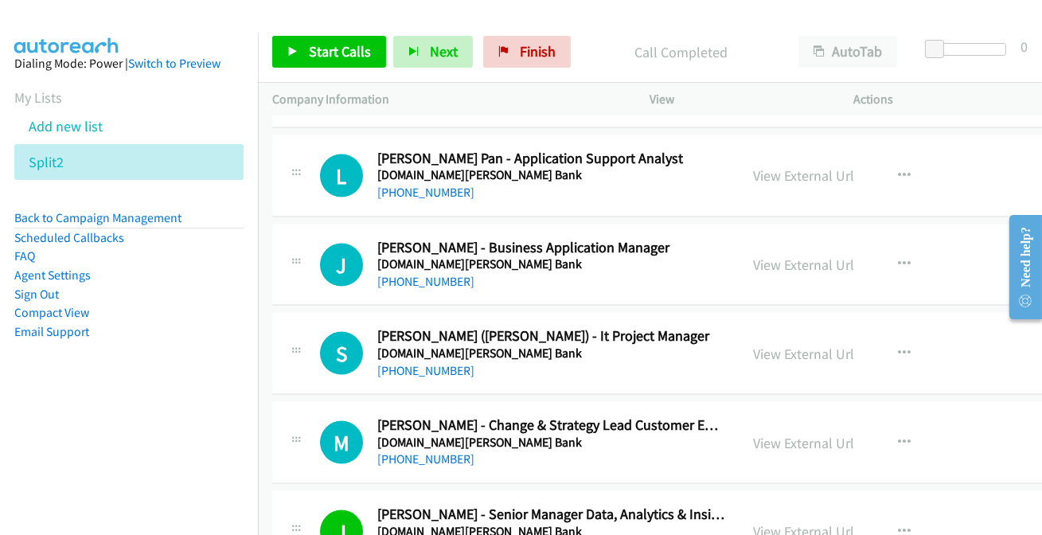
scroll to position [16428, 0]
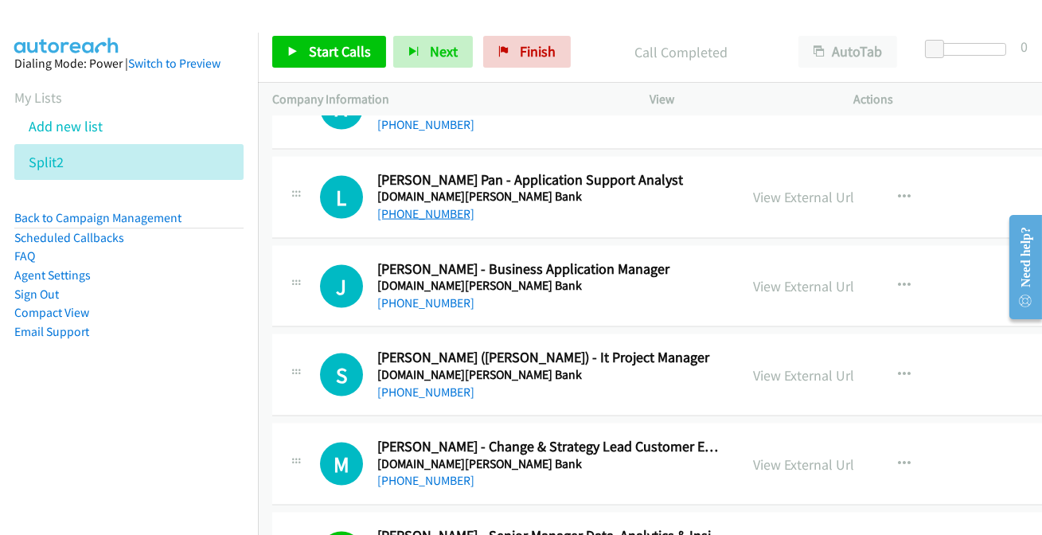
click at [422, 206] on link "[PHONE_NUMBER]" at bounding box center [425, 213] width 97 height 15
click at [424, 295] on link "[PHONE_NUMBER]" at bounding box center [425, 302] width 97 height 15
click at [416, 384] on link "[PHONE_NUMBER]" at bounding box center [425, 391] width 97 height 15
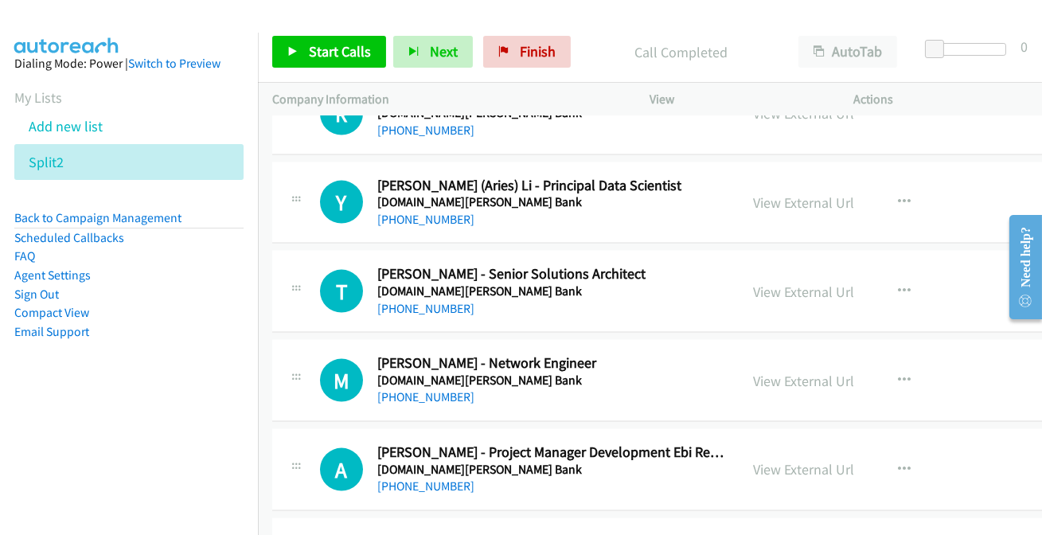
scroll to position [16066, 0]
click at [414, 479] on link "[PHONE_NUMBER]" at bounding box center [425, 486] width 97 height 15
click at [411, 390] on link "[PHONE_NUMBER]" at bounding box center [425, 397] width 97 height 15
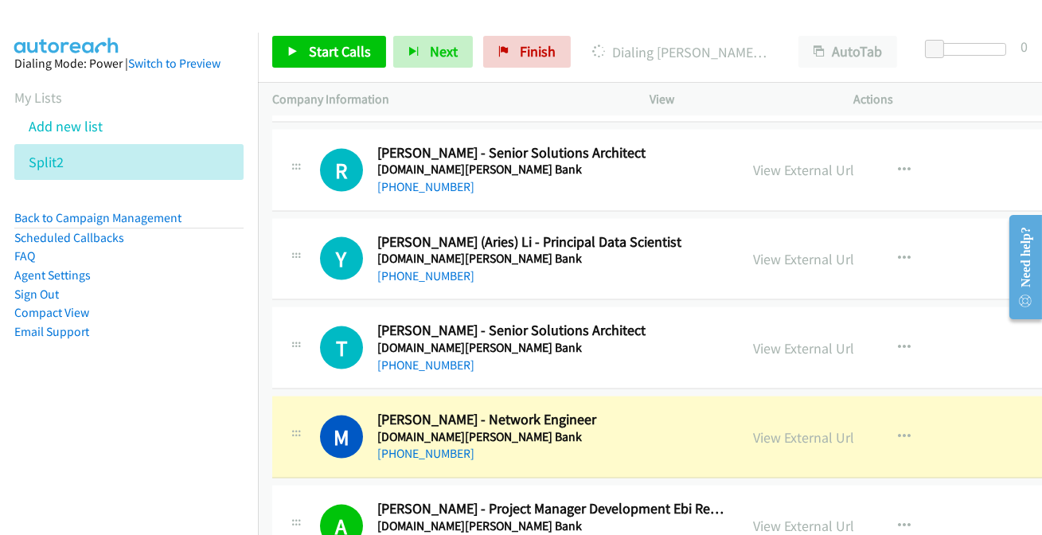
scroll to position [15994, 0]
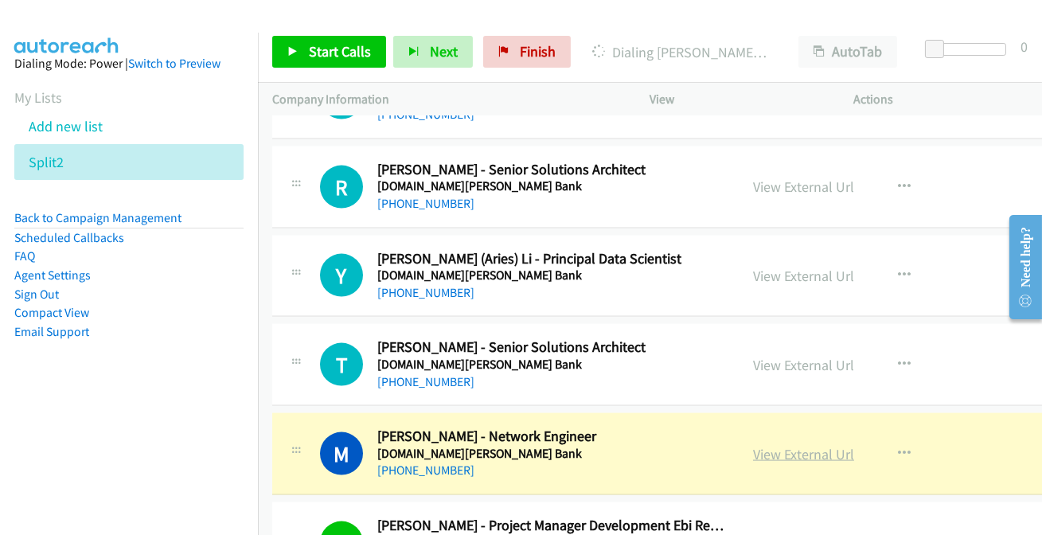
click at [778, 445] on link "View External Url" at bounding box center [803, 454] width 101 height 18
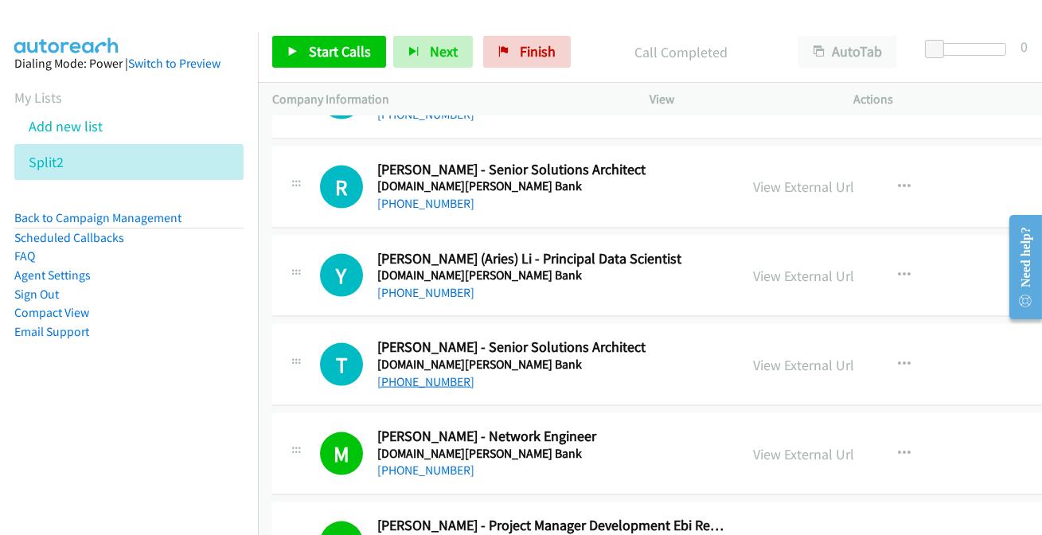
click at [419, 374] on link "[PHONE_NUMBER]" at bounding box center [425, 381] width 97 height 15
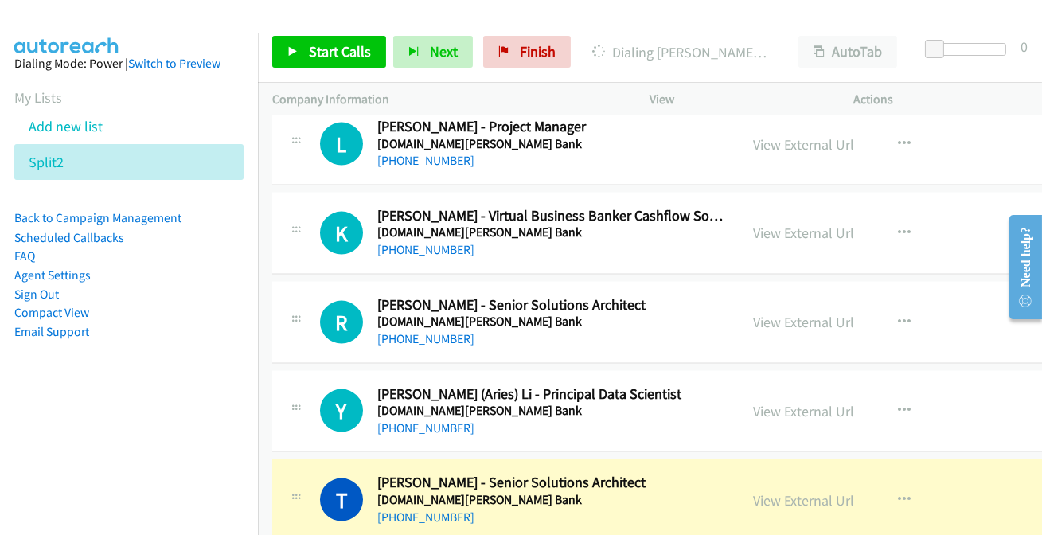
scroll to position [15849, 0]
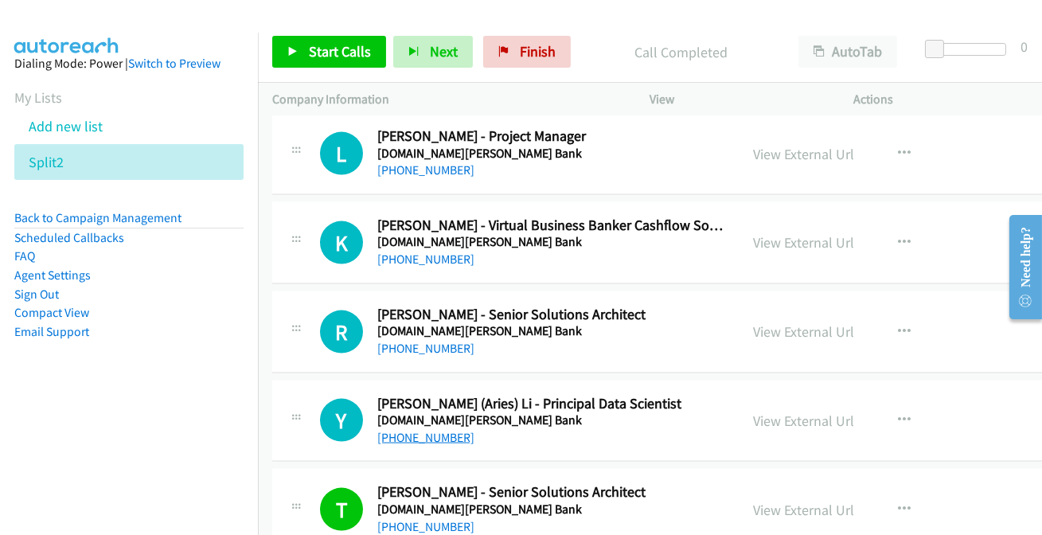
click at [431, 430] on link "[PHONE_NUMBER]" at bounding box center [425, 437] width 97 height 15
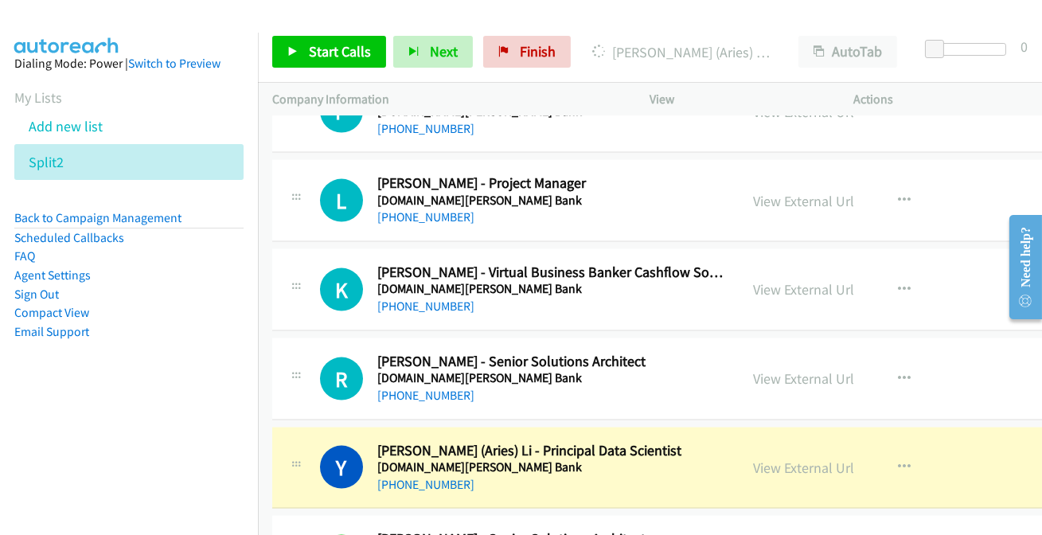
scroll to position [15777, 0]
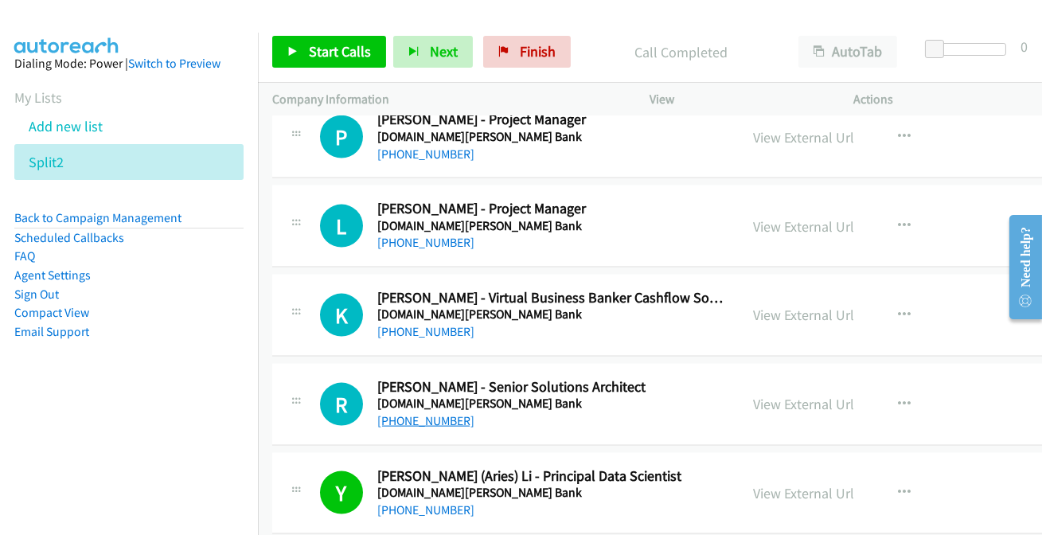
click at [440, 413] on link "[PHONE_NUMBER]" at bounding box center [425, 420] width 97 height 15
click at [412, 413] on link "[PHONE_NUMBER]" at bounding box center [425, 420] width 97 height 15
click at [767, 395] on link "View External Url" at bounding box center [803, 404] width 101 height 18
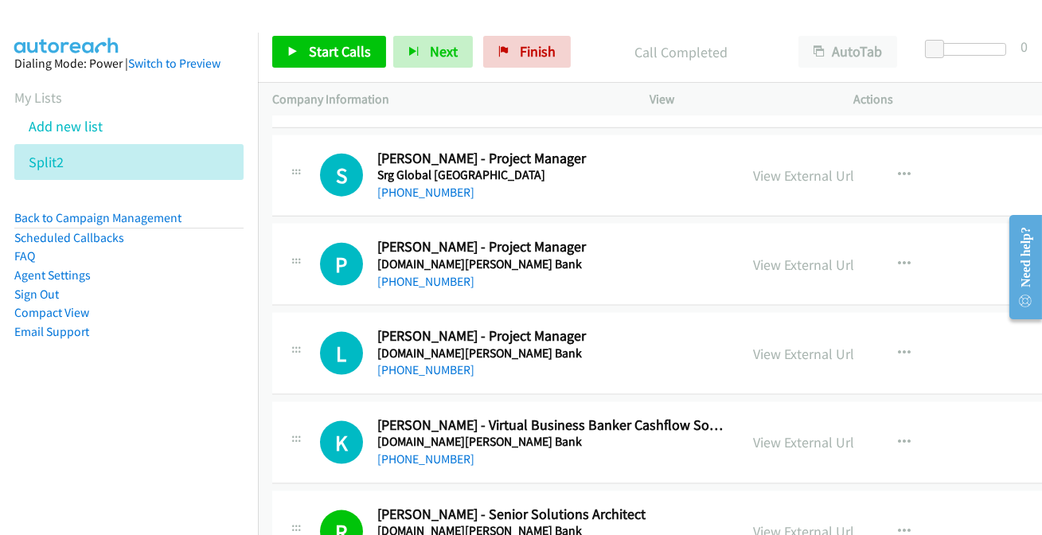
scroll to position [15632, 0]
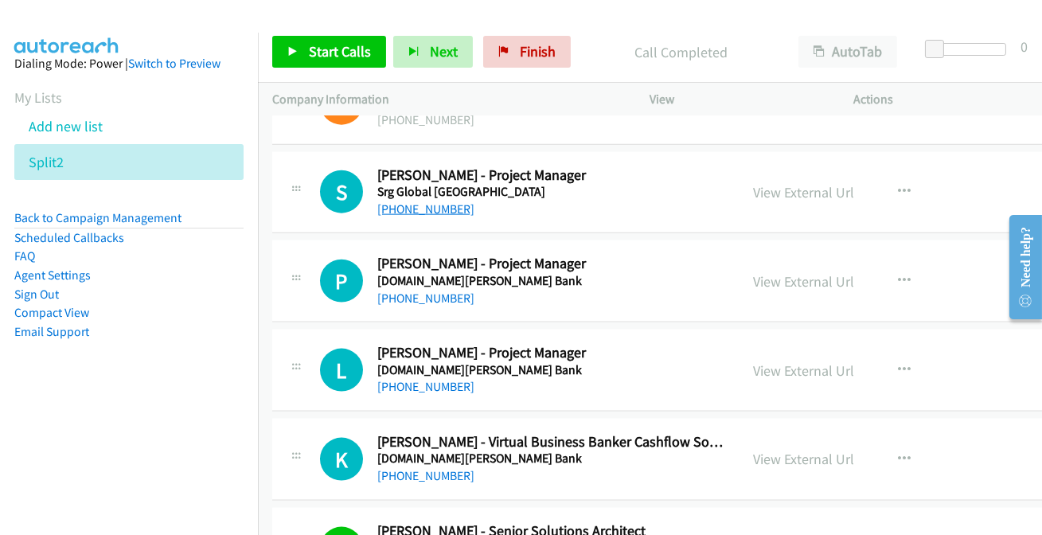
click at [391, 201] on link "[PHONE_NUMBER]" at bounding box center [425, 208] width 97 height 15
click at [435, 291] on link "[PHONE_NUMBER]" at bounding box center [425, 298] width 97 height 15
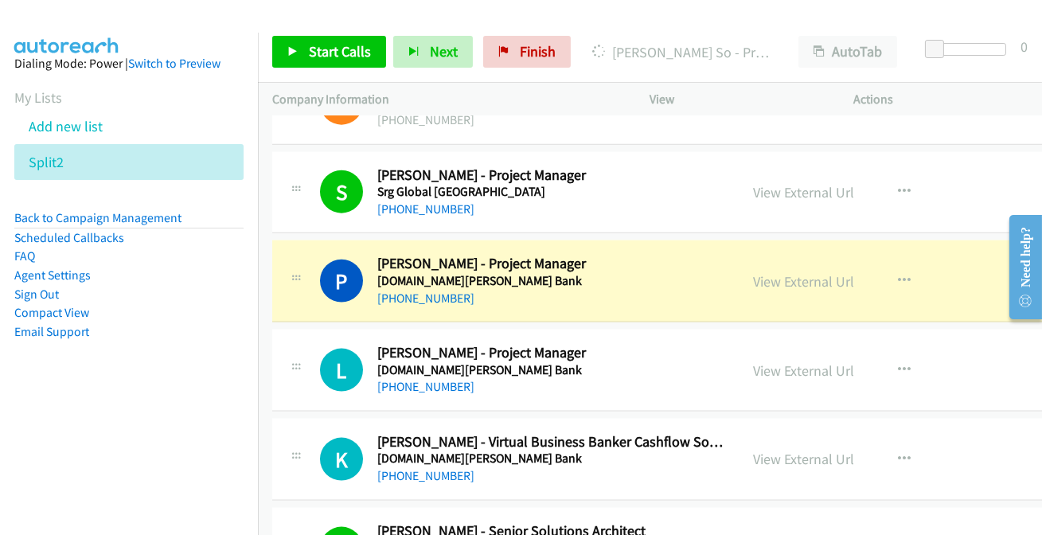
scroll to position [15705, 0]
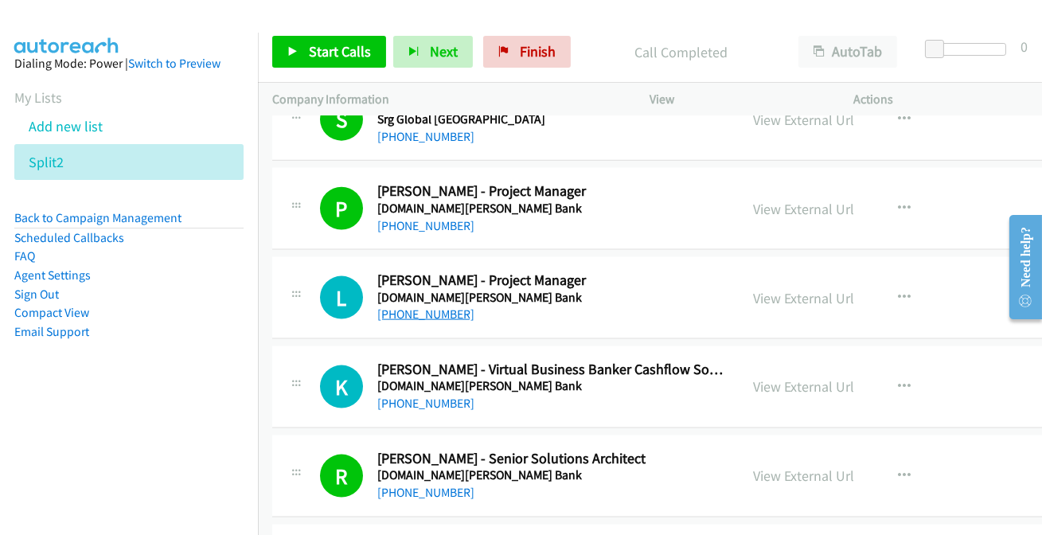
click at [445, 306] on link "[PHONE_NUMBER]" at bounding box center [425, 313] width 97 height 15
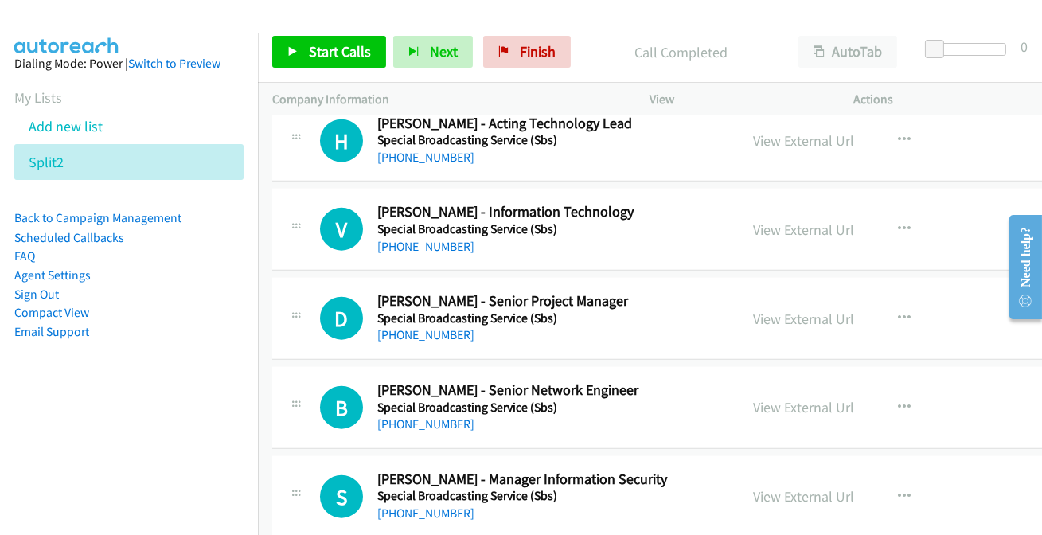
scroll to position [15125, 0]
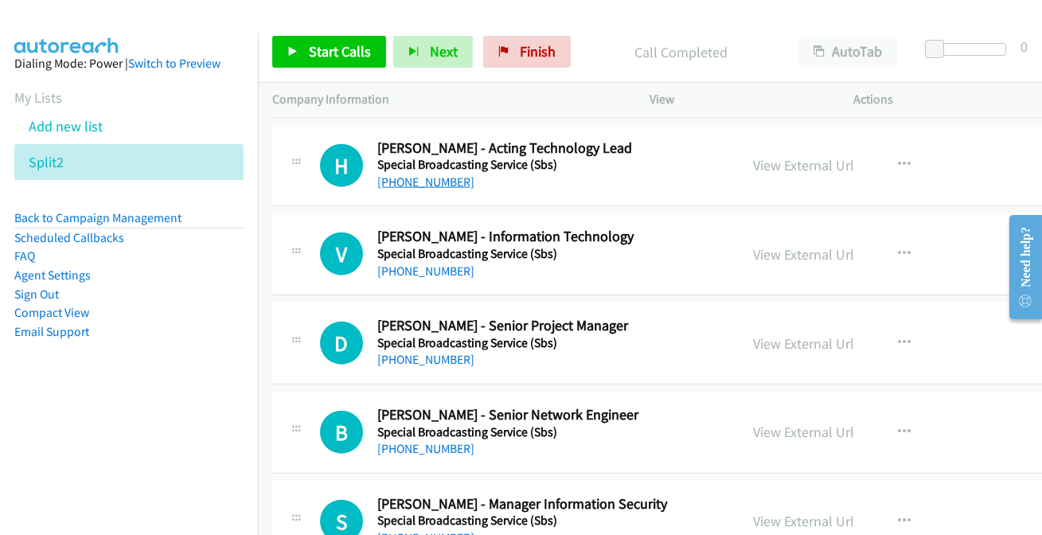
click at [424, 174] on link "[PHONE_NUMBER]" at bounding box center [425, 181] width 97 height 15
click at [447, 263] on link "[PHONE_NUMBER]" at bounding box center [425, 270] width 97 height 15
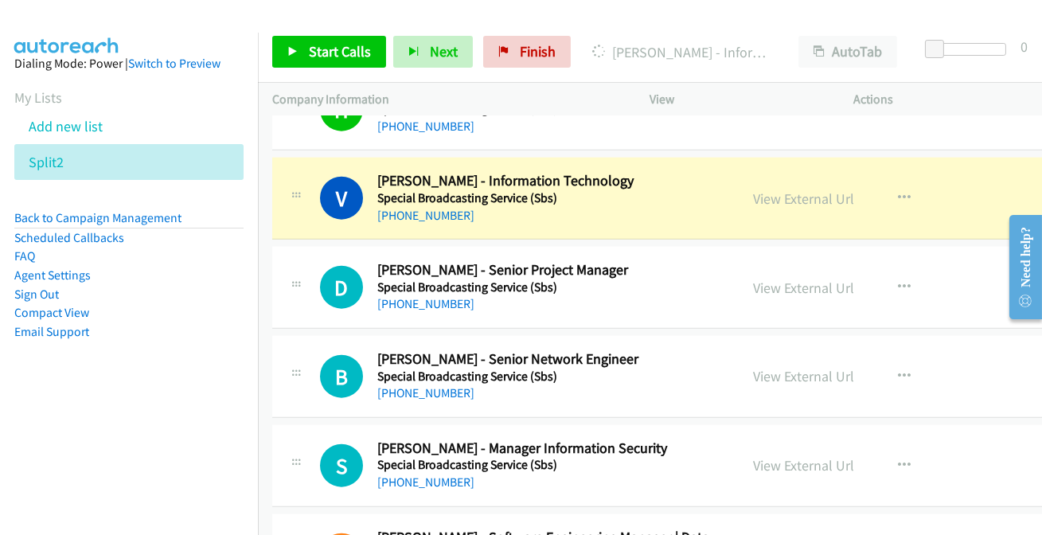
scroll to position [15198, 0]
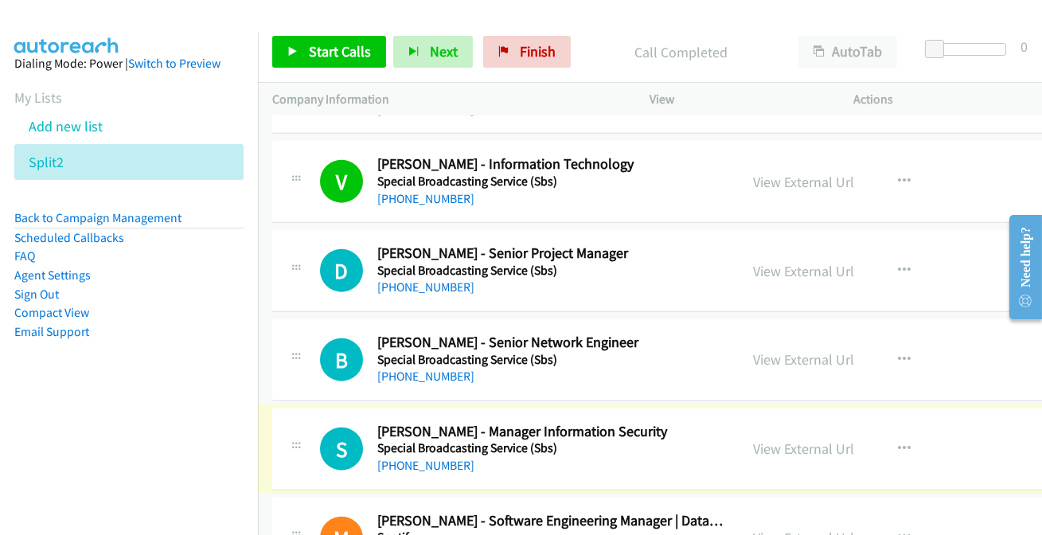
click at [425, 458] on link "[PHONE_NUMBER]" at bounding box center [425, 465] width 97 height 15
click at [411, 279] on link "[PHONE_NUMBER]" at bounding box center [425, 286] width 97 height 15
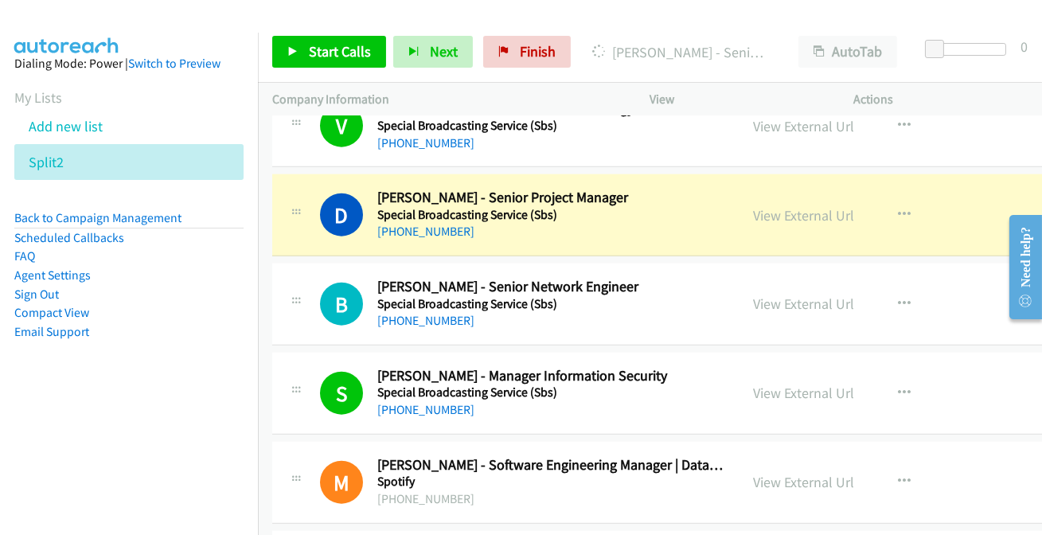
scroll to position [15270, 0]
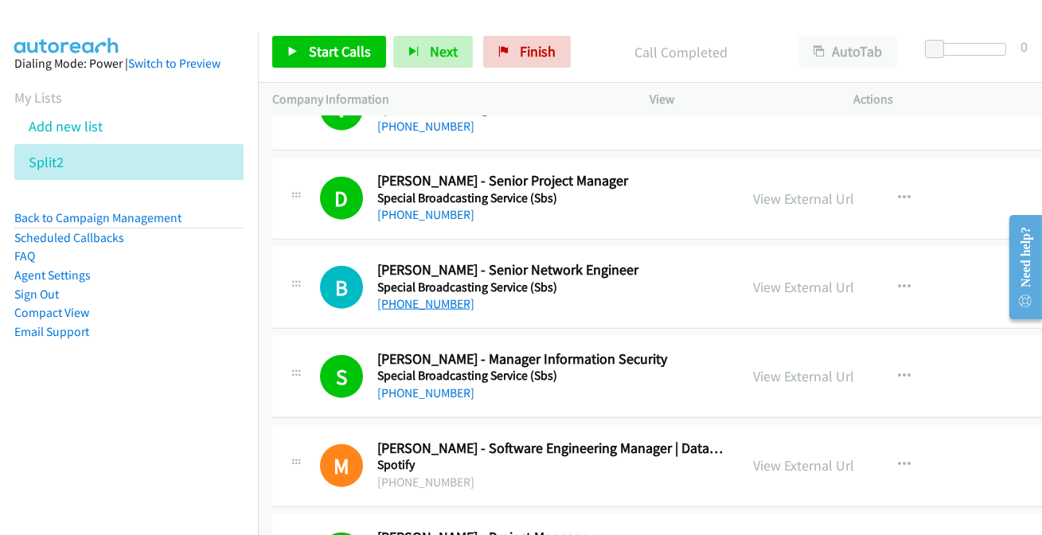
click at [435, 296] on link "[PHONE_NUMBER]" at bounding box center [425, 303] width 97 height 15
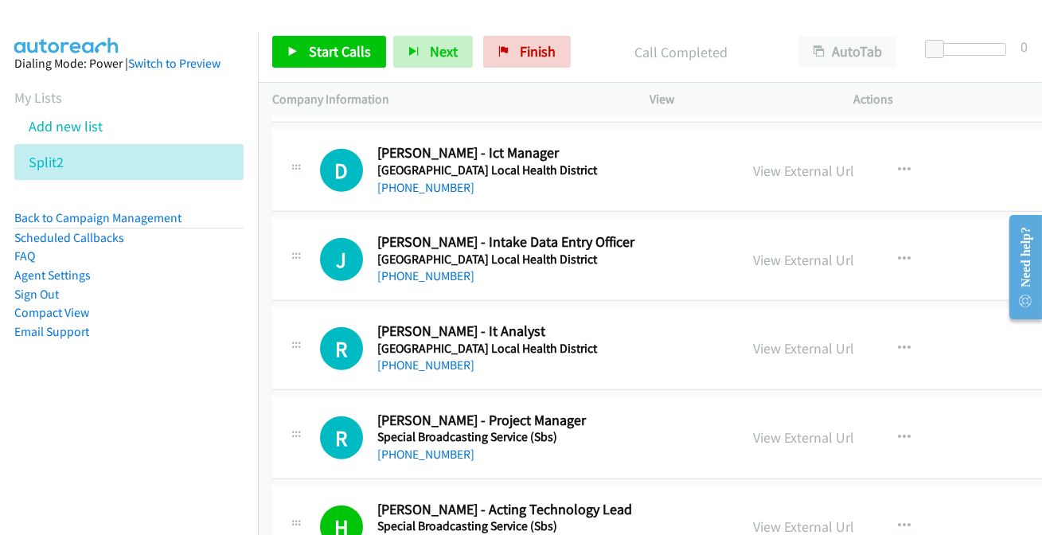
scroll to position [14692, 0]
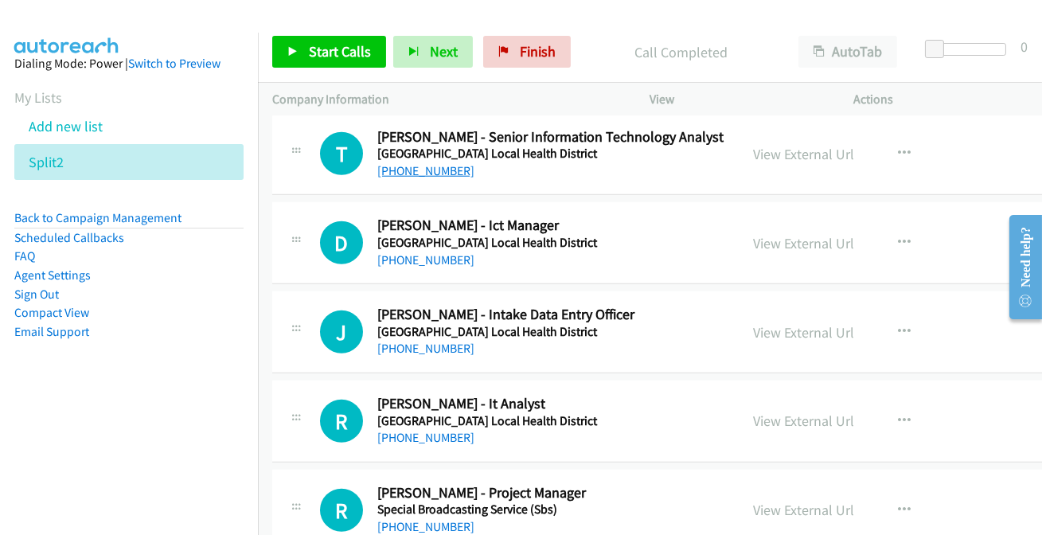
click at [427, 163] on link "[PHONE_NUMBER]" at bounding box center [425, 170] width 97 height 15
click at [404, 252] on link "[PHONE_NUMBER]" at bounding box center [425, 259] width 97 height 15
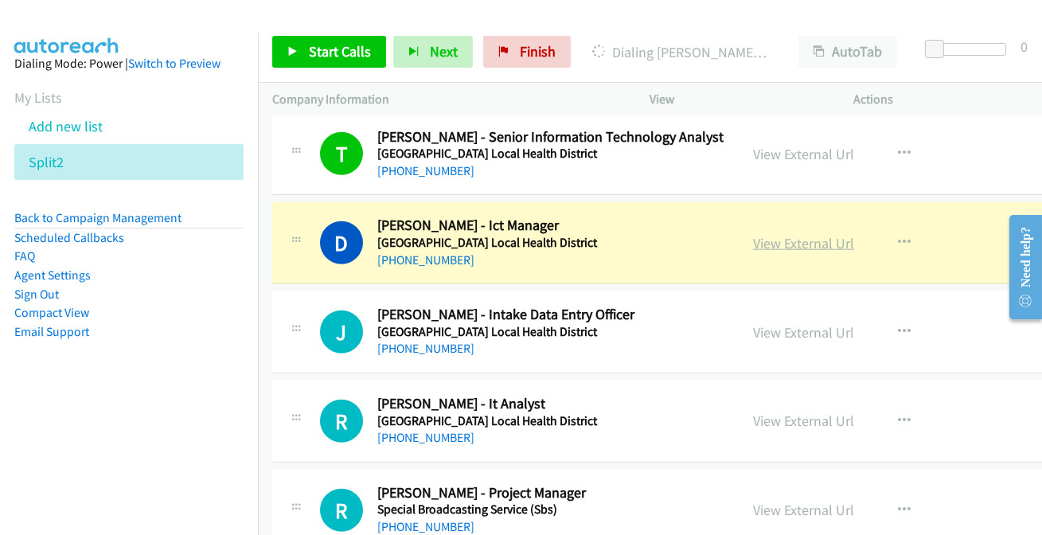
click at [784, 234] on link "View External Url" at bounding box center [803, 243] width 101 height 18
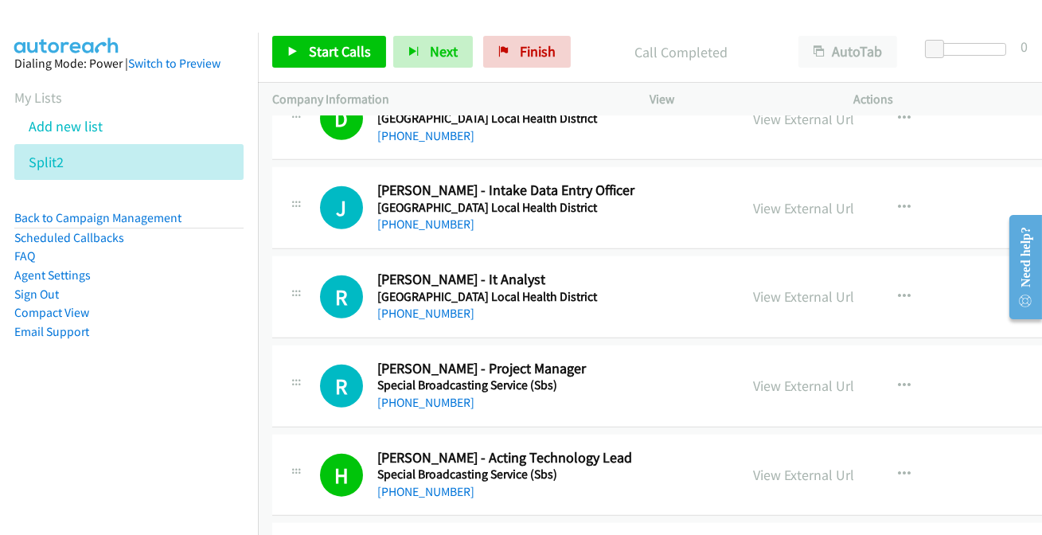
scroll to position [14764, 0]
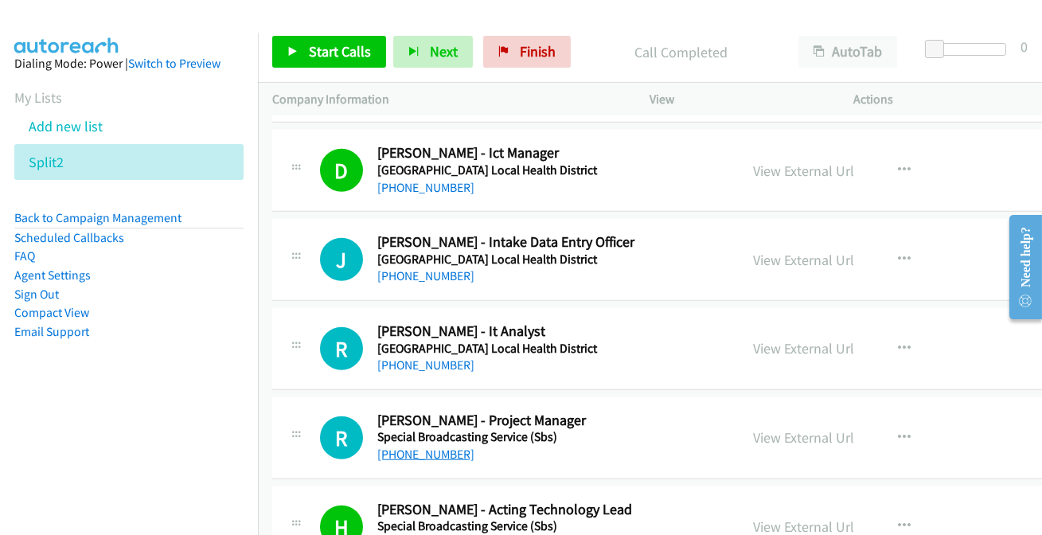
click at [438, 447] on link "[PHONE_NUMBER]" at bounding box center [425, 454] width 97 height 15
click at [898, 431] on icon "button" at bounding box center [904, 437] width 13 height 13
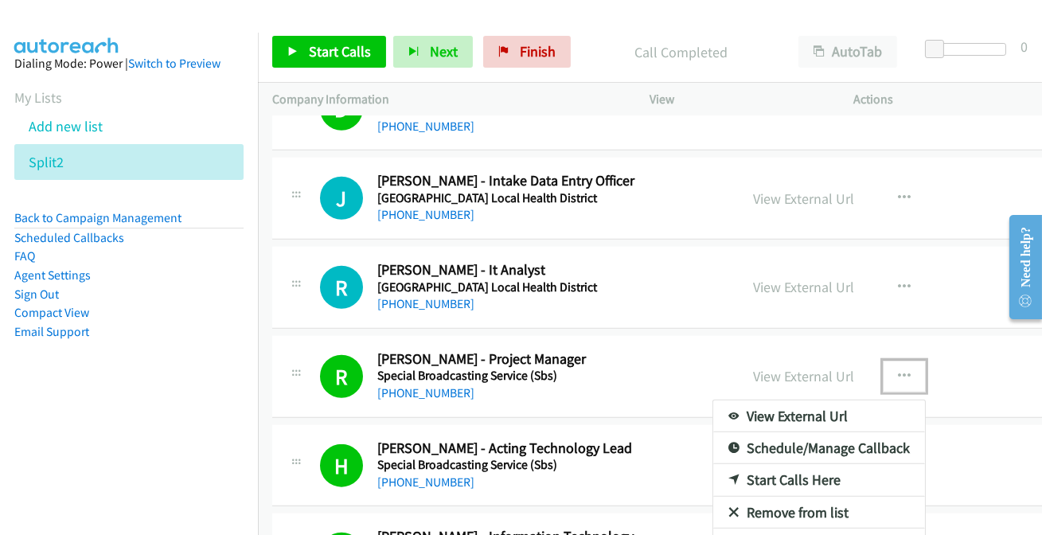
scroll to position [14909, 0]
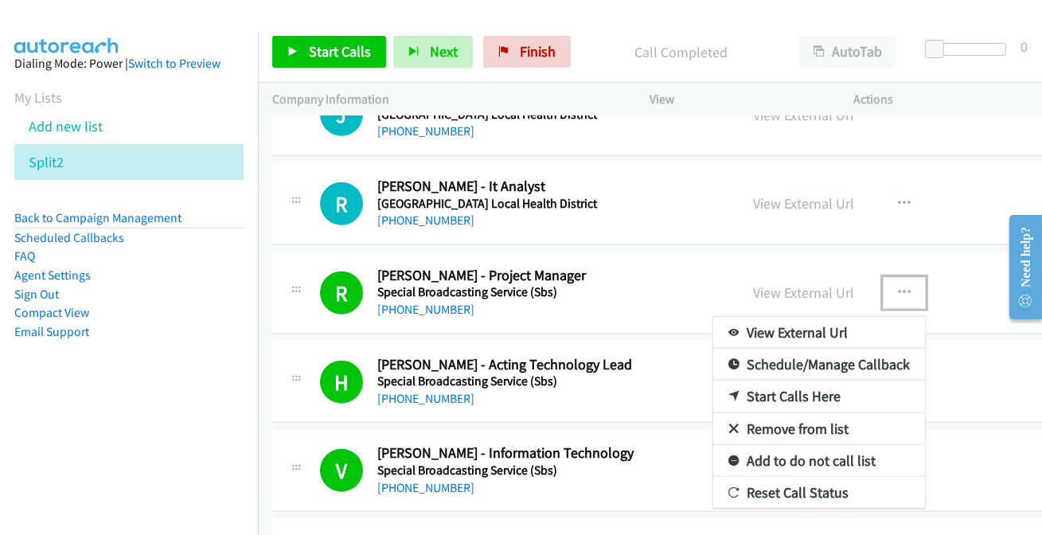
click at [763, 445] on link "Add to do not call list" at bounding box center [819, 461] width 212 height 32
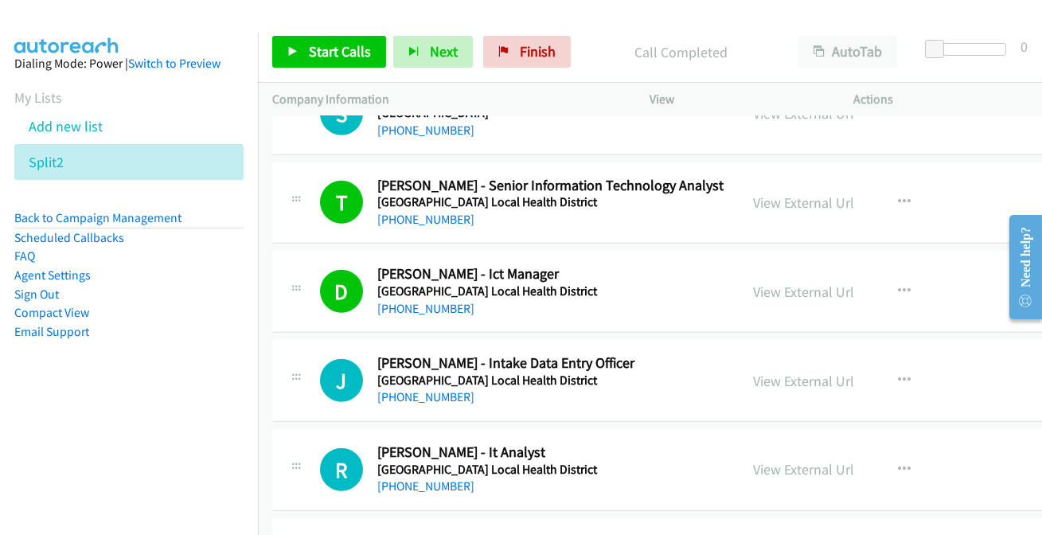
scroll to position [14619, 0]
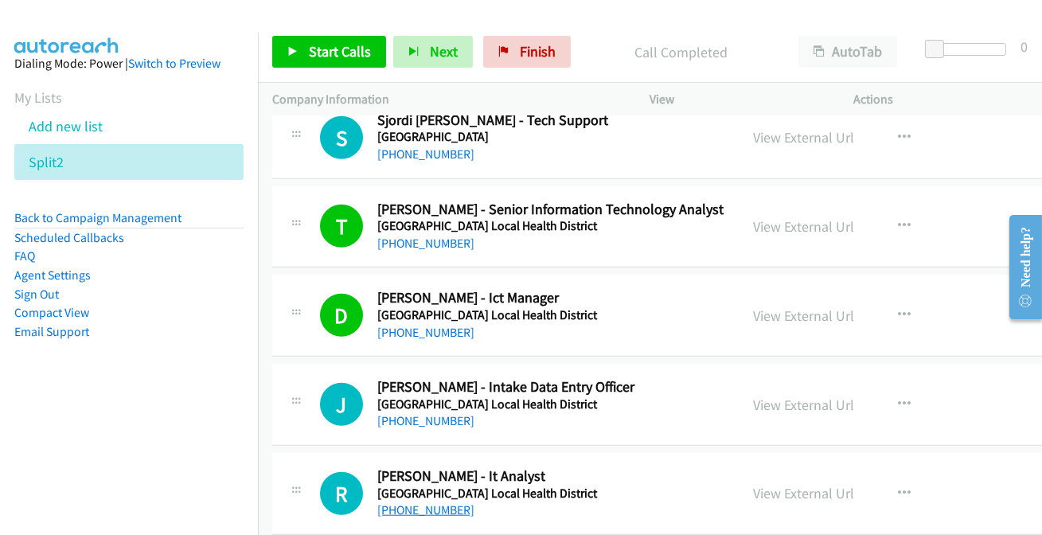
click at [431, 502] on link "[PHONE_NUMBER]" at bounding box center [425, 509] width 97 height 15
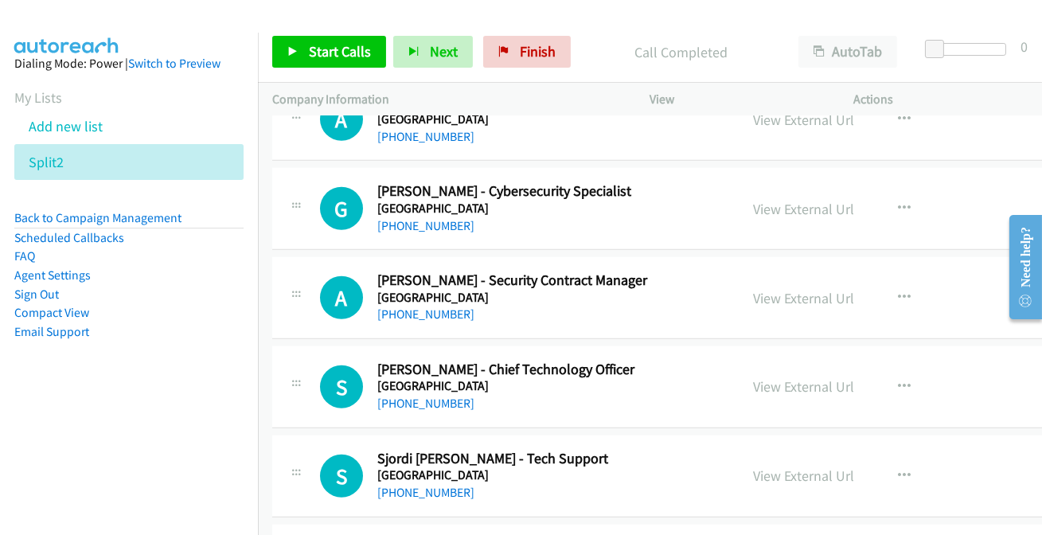
scroll to position [14257, 0]
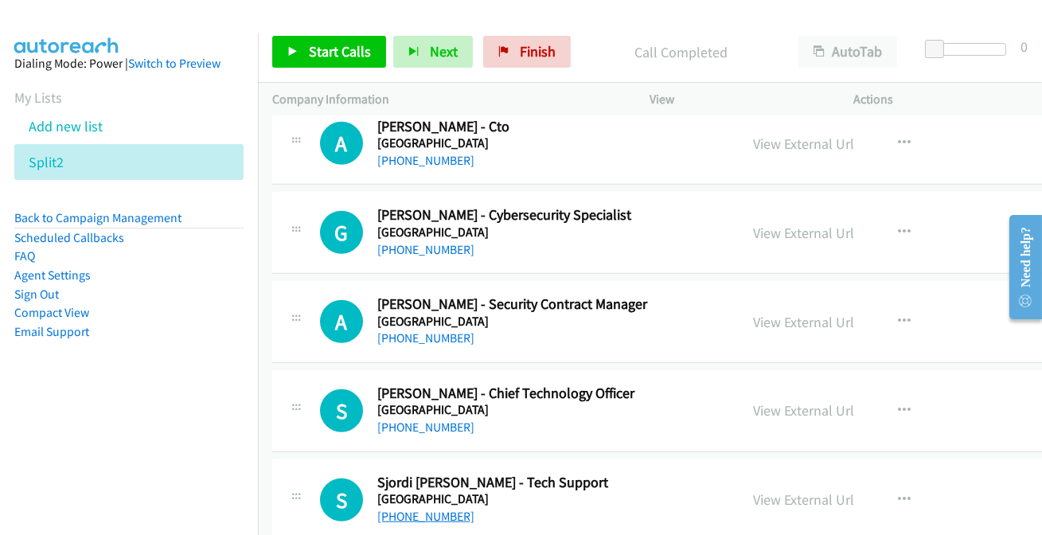
click at [419, 509] on link "[PHONE_NUMBER]" at bounding box center [425, 516] width 97 height 15
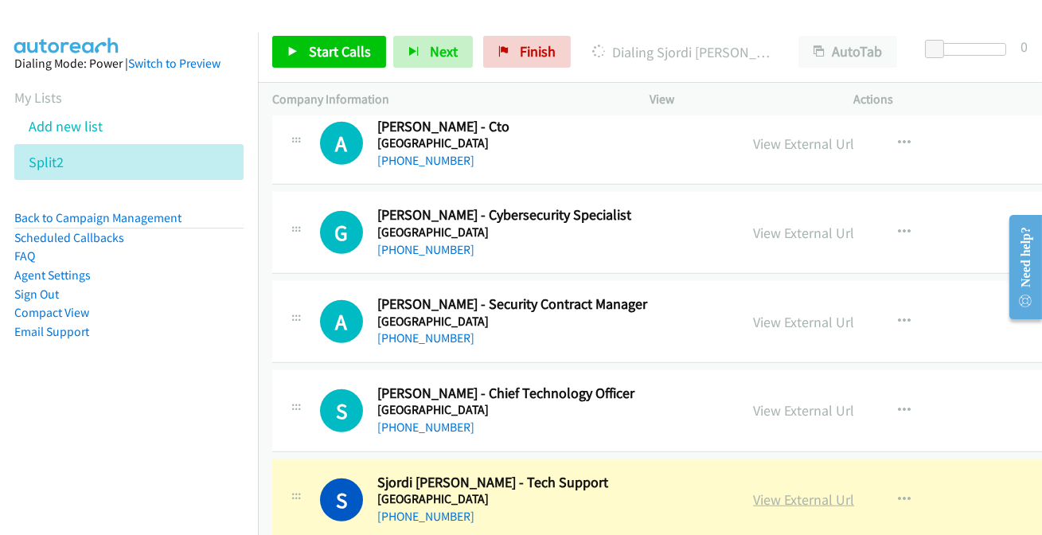
click at [773, 490] on link "View External Url" at bounding box center [803, 499] width 101 height 18
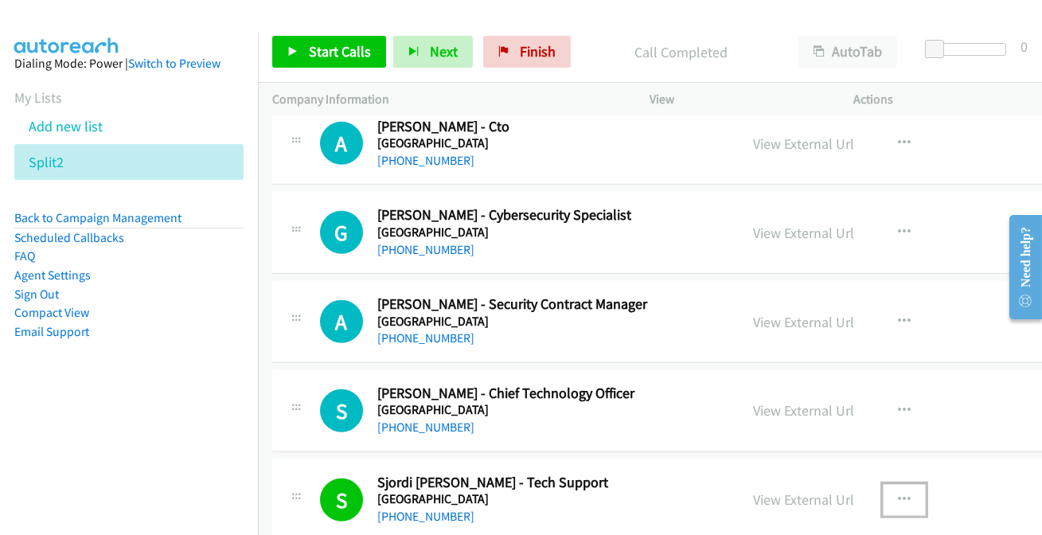
click at [883, 484] on button "button" at bounding box center [904, 500] width 43 height 32
click at [201, 297] on li "Sign Out" at bounding box center [128, 294] width 229 height 19
click at [573, 189] on div at bounding box center [521, 267] width 1042 height 535
click at [671, 87] on div "View" at bounding box center [737, 99] width 203 height 33
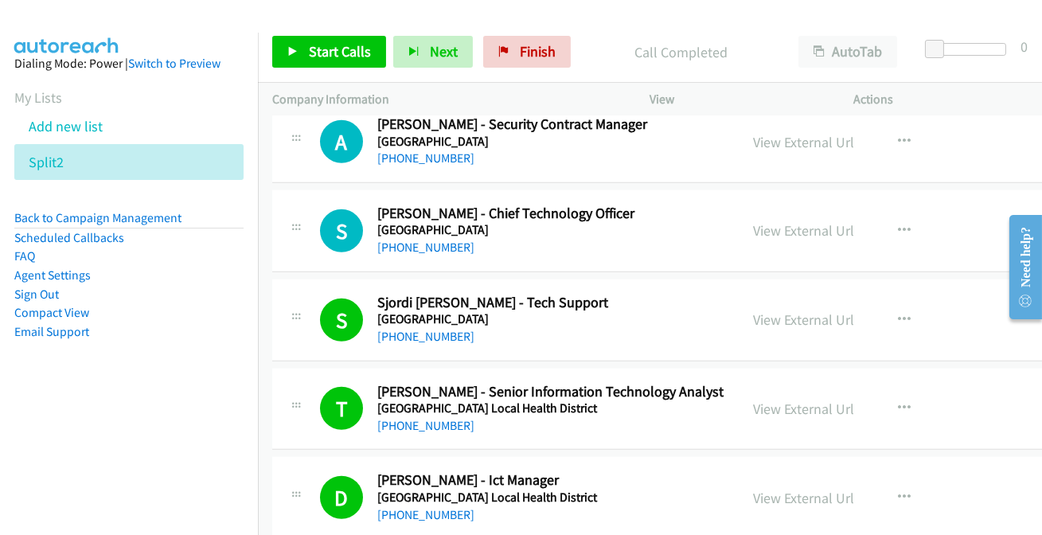
scroll to position [14474, 0]
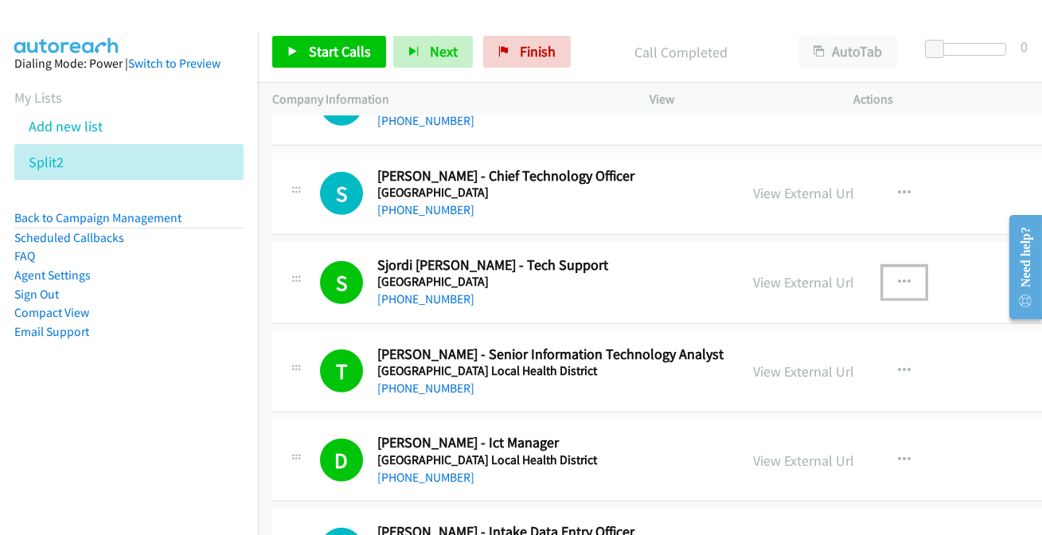
click at [883, 267] on button "button" at bounding box center [904, 283] width 43 height 32
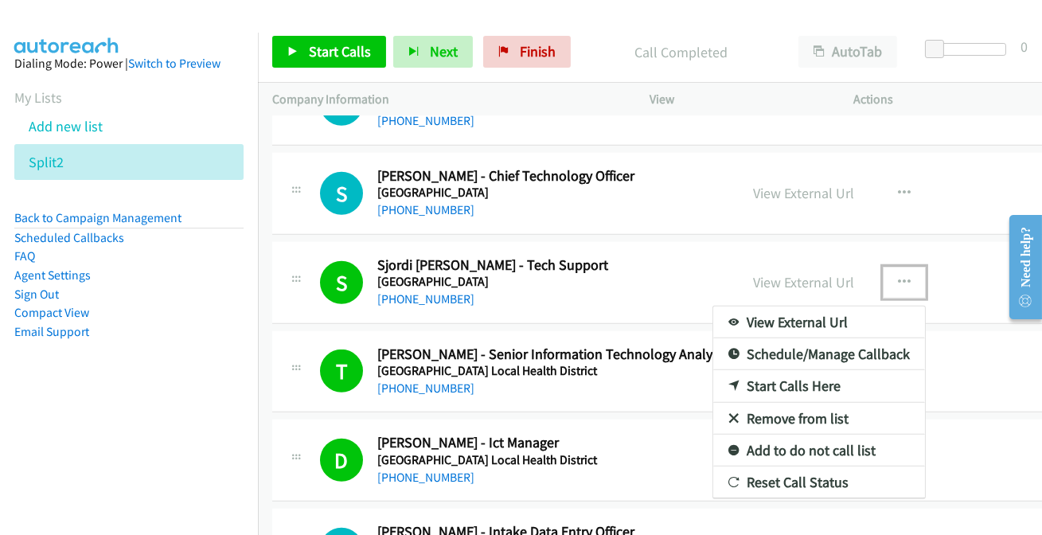
click at [740, 435] on link "Add to do not call list" at bounding box center [819, 451] width 212 height 32
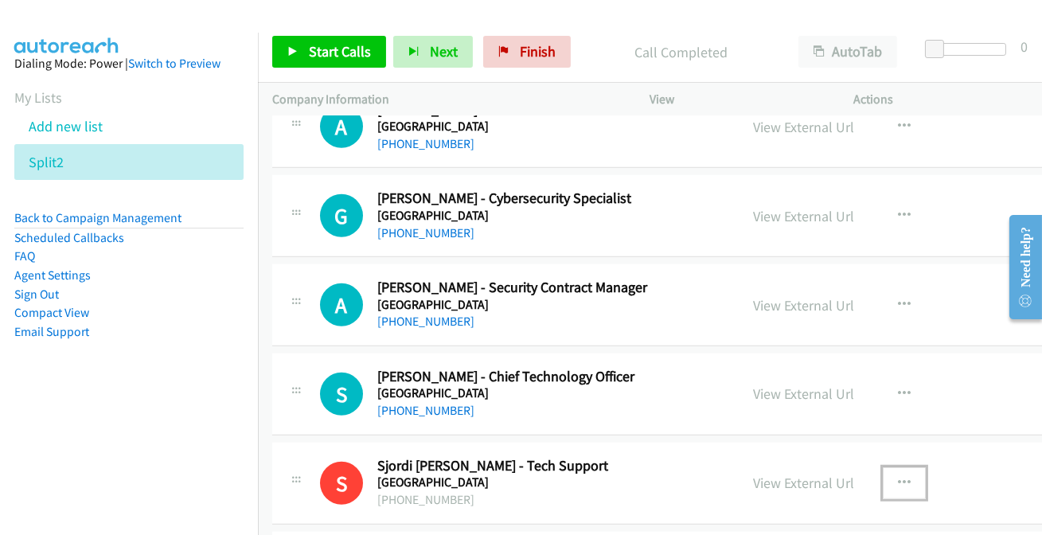
scroll to position [14257, 0]
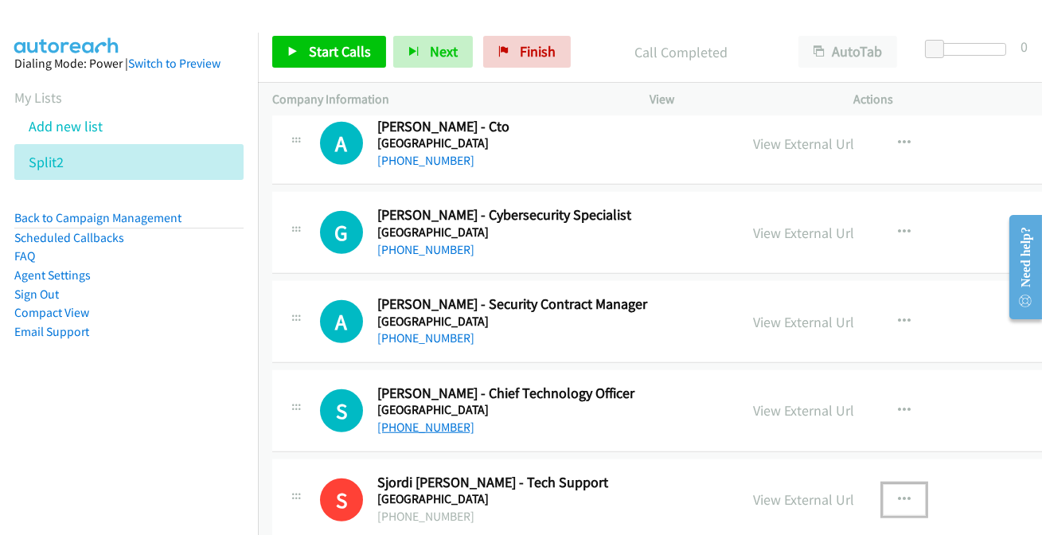
click at [427, 419] on link "[PHONE_NUMBER]" at bounding box center [425, 426] width 97 height 15
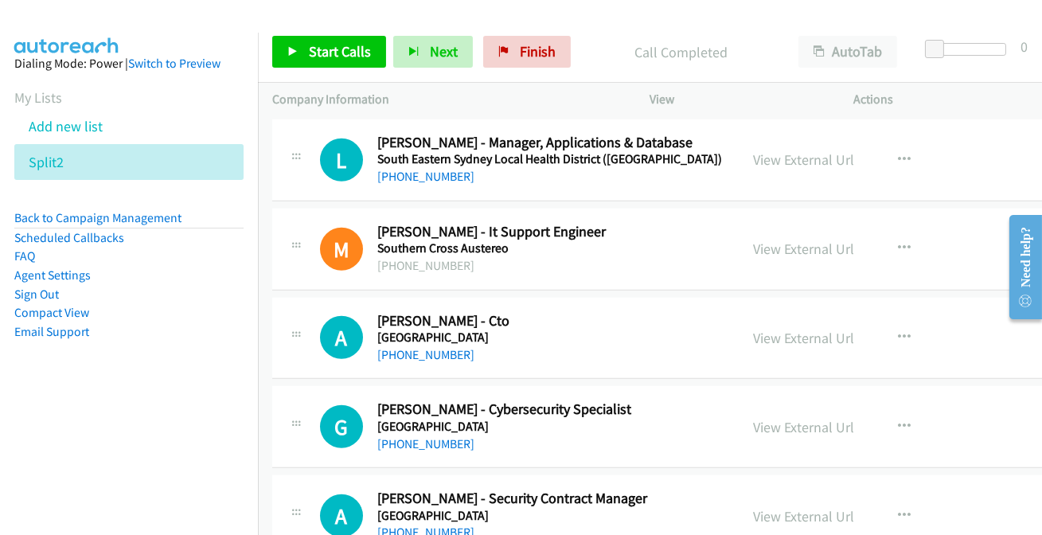
scroll to position [14041, 0]
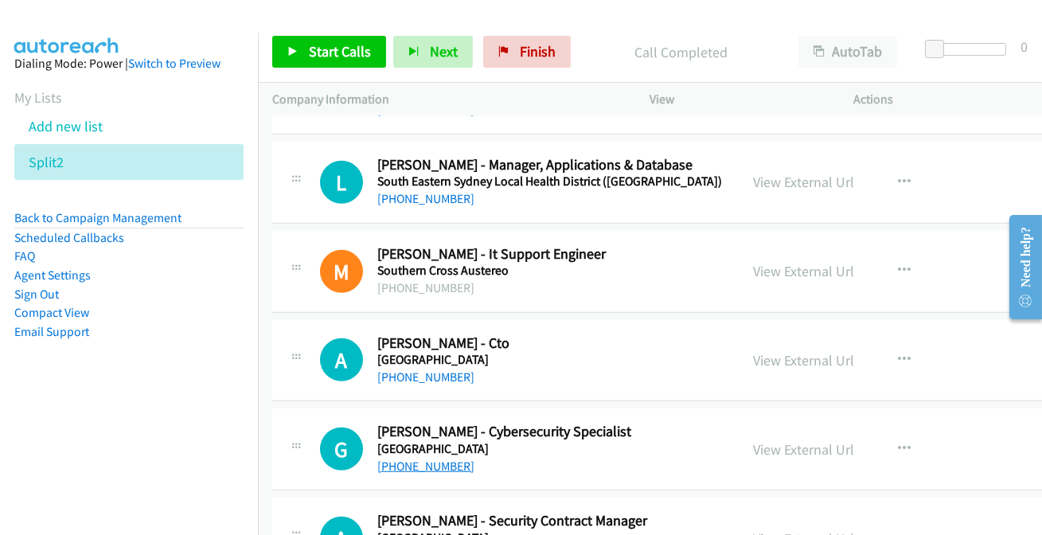
click at [419, 458] on link "[PHONE_NUMBER]" at bounding box center [425, 465] width 97 height 15
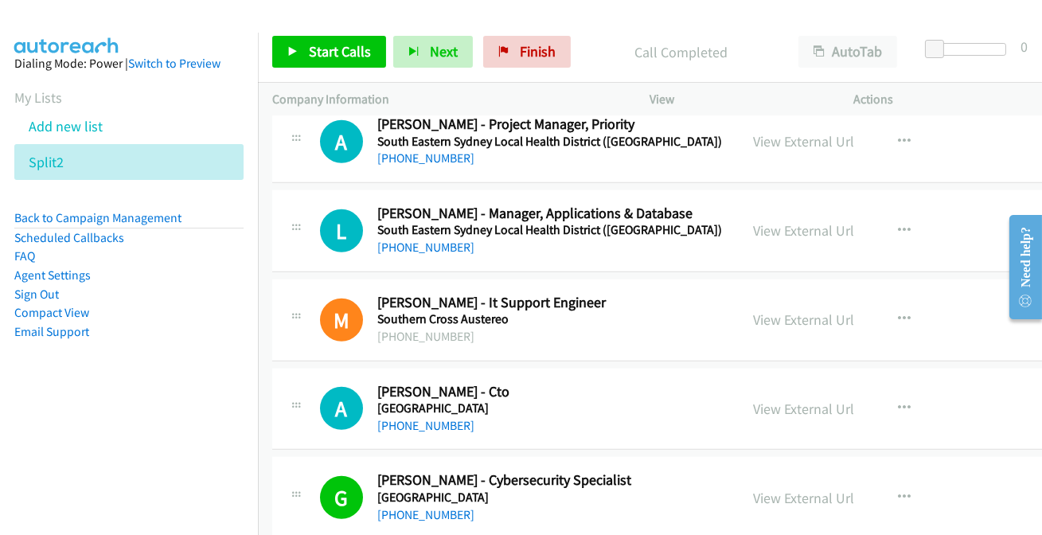
scroll to position [13968, 0]
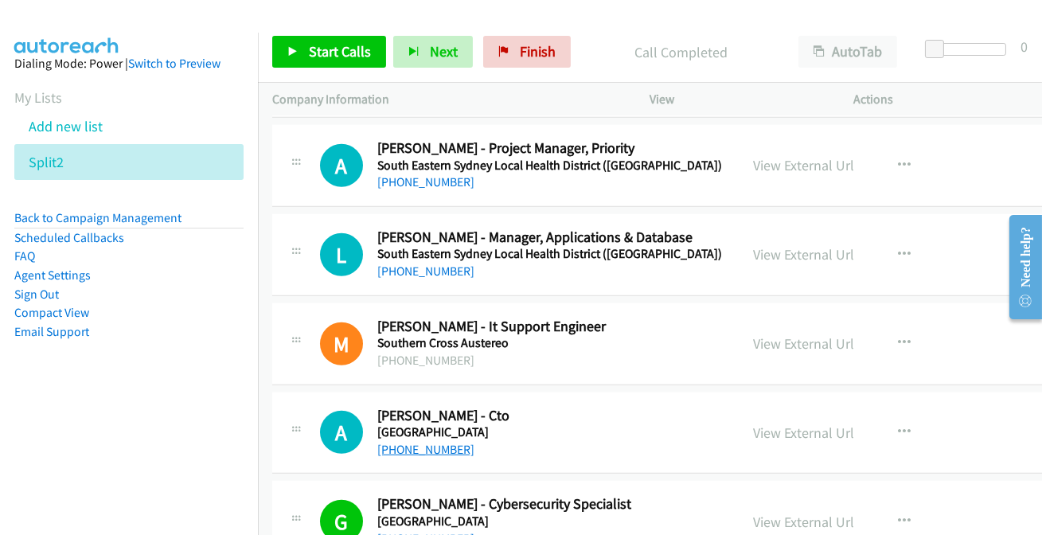
click at [408, 442] on link "[PHONE_NUMBER]" at bounding box center [425, 449] width 97 height 15
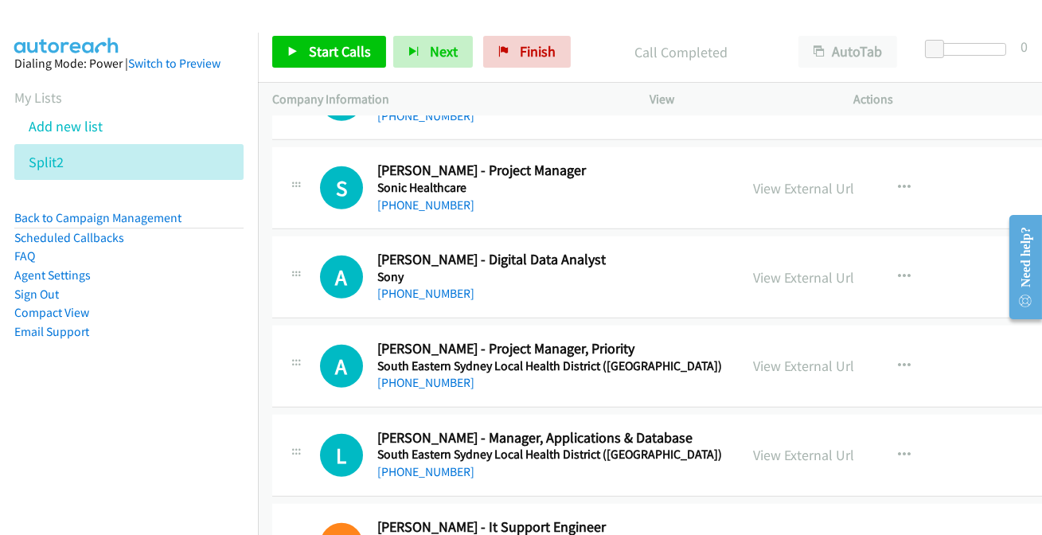
scroll to position [13751, 0]
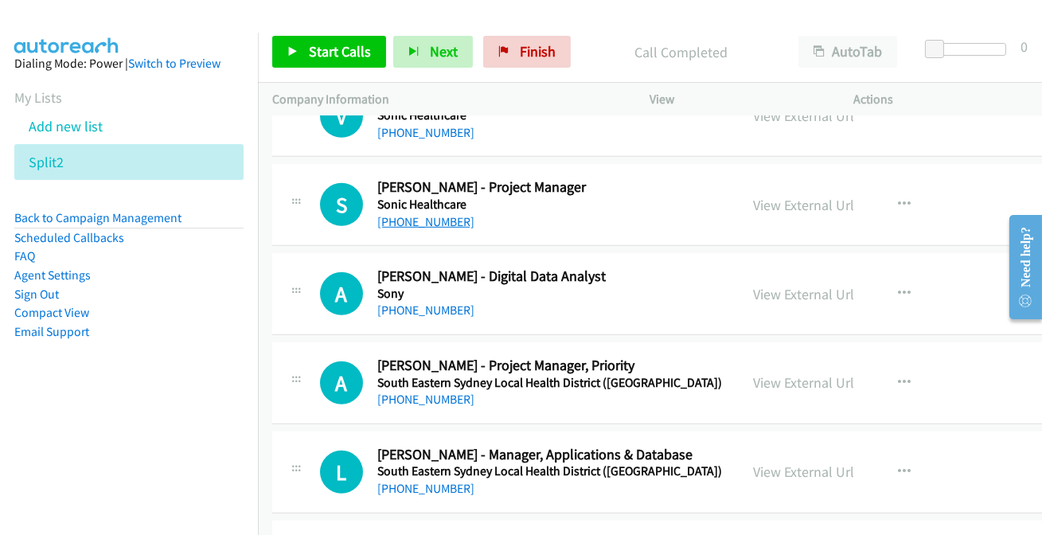
click at [400, 214] on link "[PHONE_NUMBER]" at bounding box center [425, 221] width 97 height 15
click at [437, 302] on link "[PHONE_NUMBER]" at bounding box center [425, 309] width 97 height 15
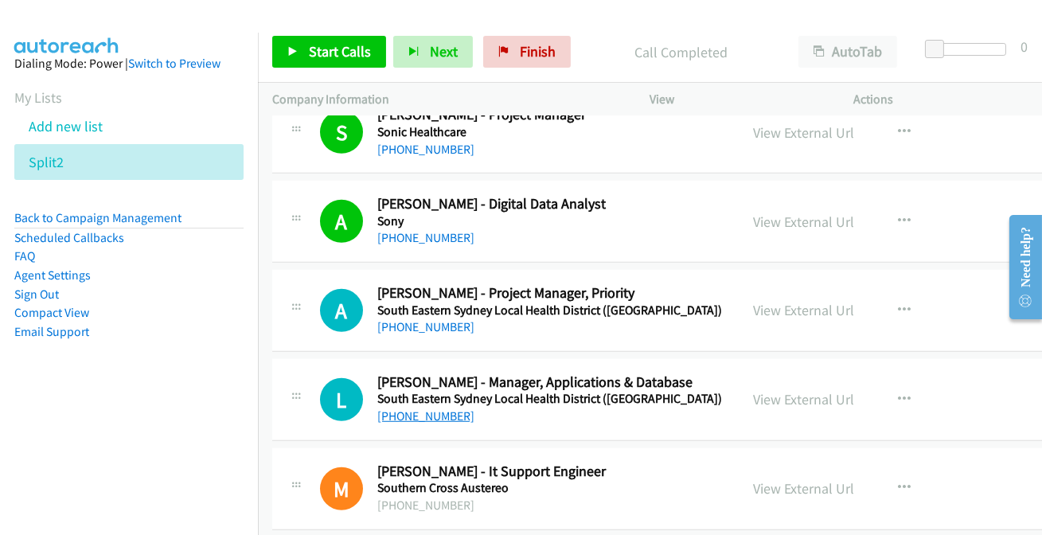
click at [397, 408] on link "[PHONE_NUMBER]" at bounding box center [425, 415] width 97 height 15
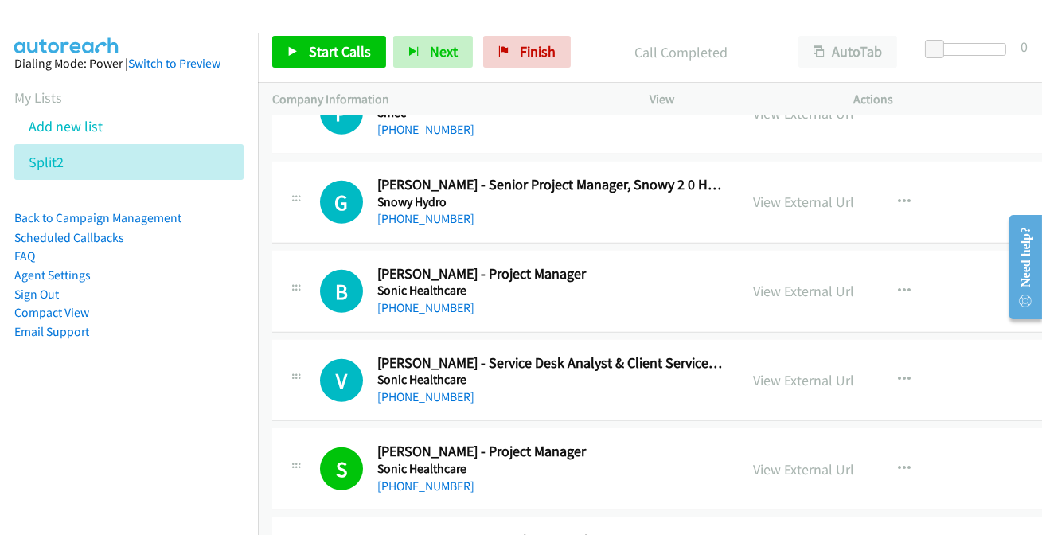
scroll to position [13461, 0]
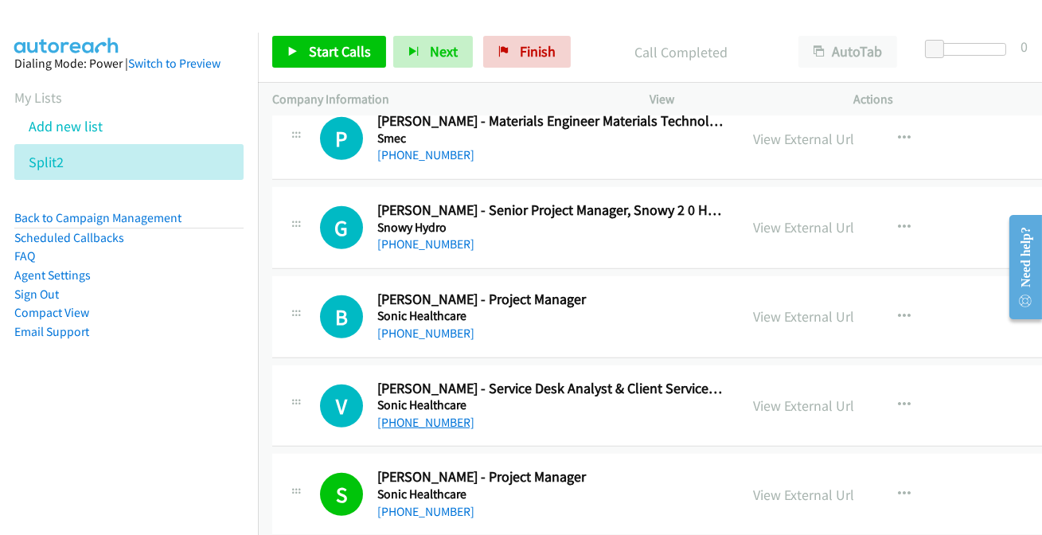
click at [435, 415] on link "[PHONE_NUMBER]" at bounding box center [425, 422] width 97 height 15
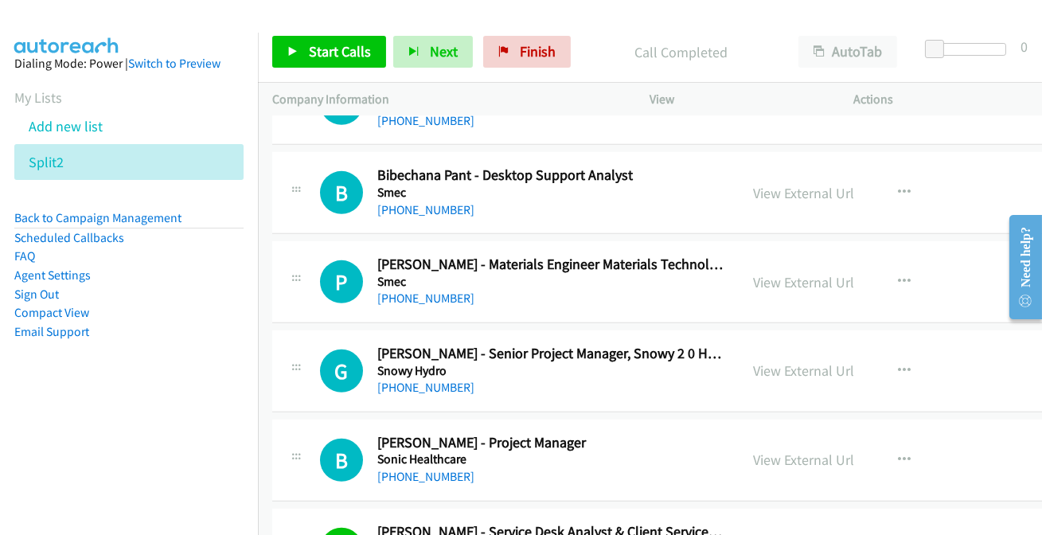
scroll to position [13317, 0]
click at [417, 203] on link "[PHONE_NUMBER]" at bounding box center [425, 210] width 97 height 15
click at [426, 470] on link "[PHONE_NUMBER]" at bounding box center [425, 477] width 97 height 15
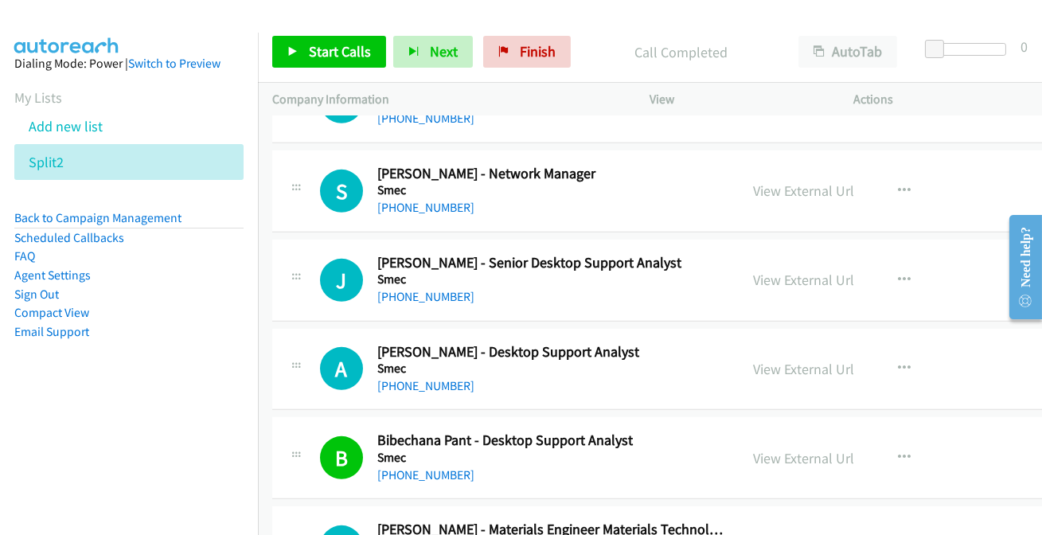
scroll to position [13027, 0]
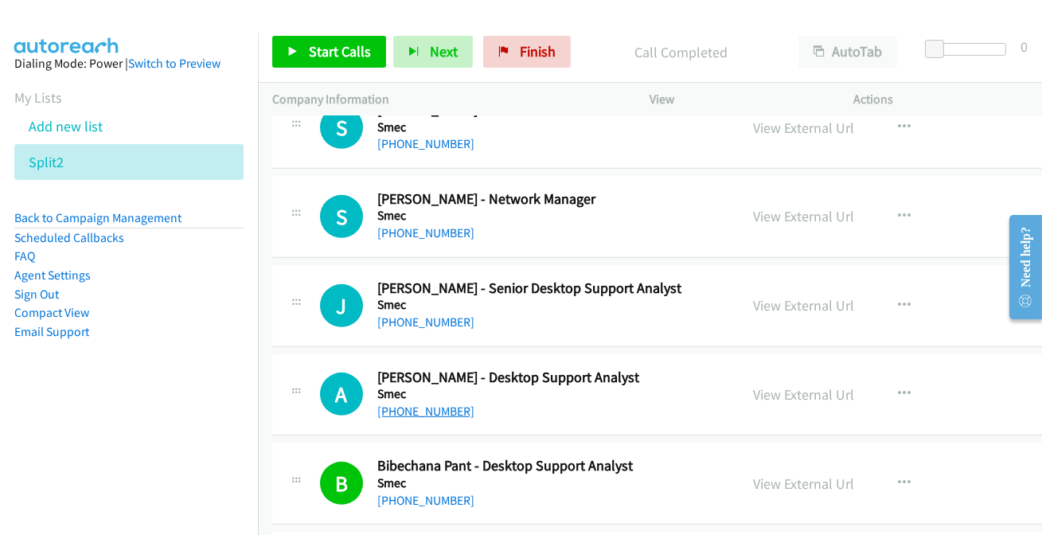
click at [402, 404] on link "[PHONE_NUMBER]" at bounding box center [425, 411] width 97 height 15
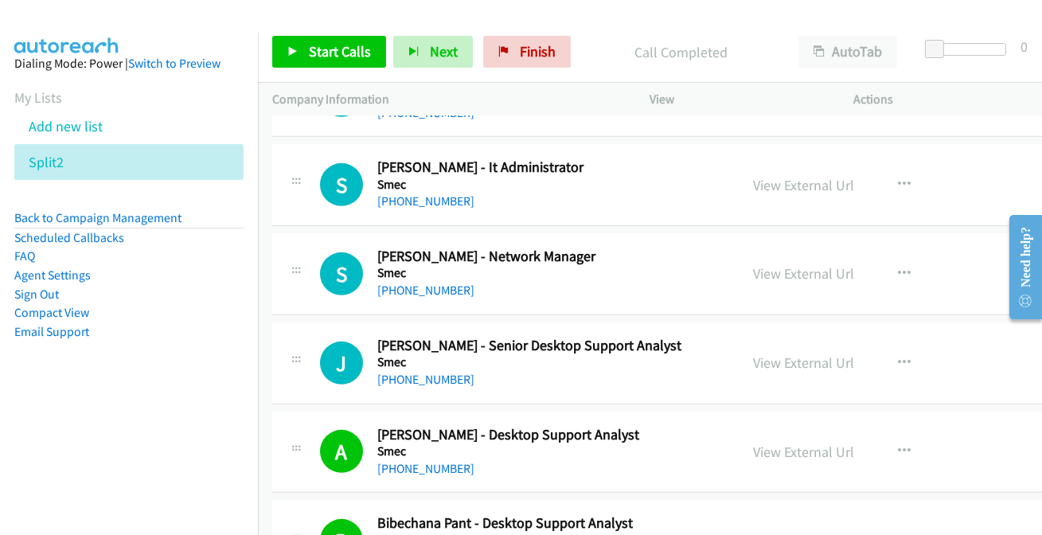
scroll to position [12882, 0]
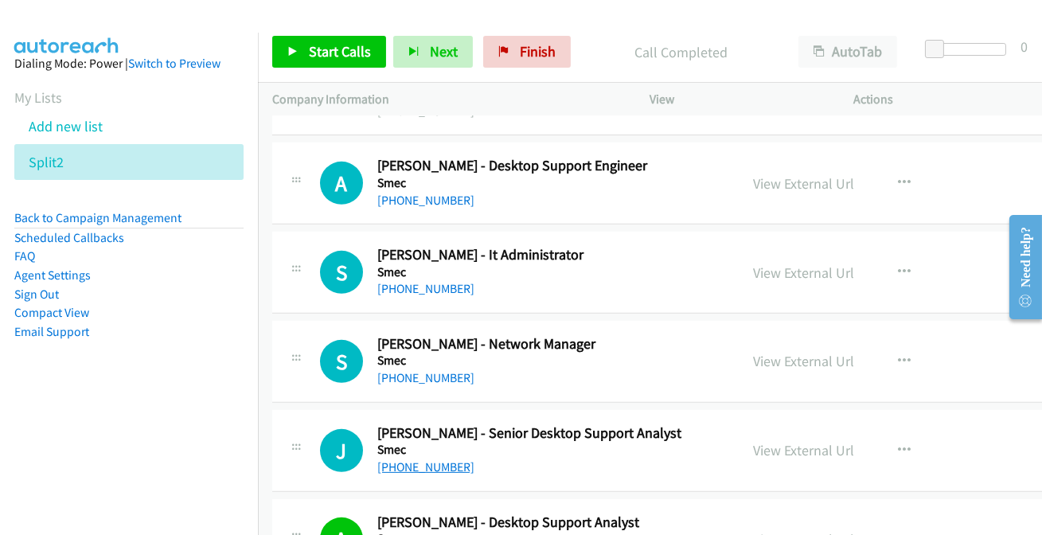
click at [421, 459] on link "[PHONE_NUMBER]" at bounding box center [425, 466] width 97 height 15
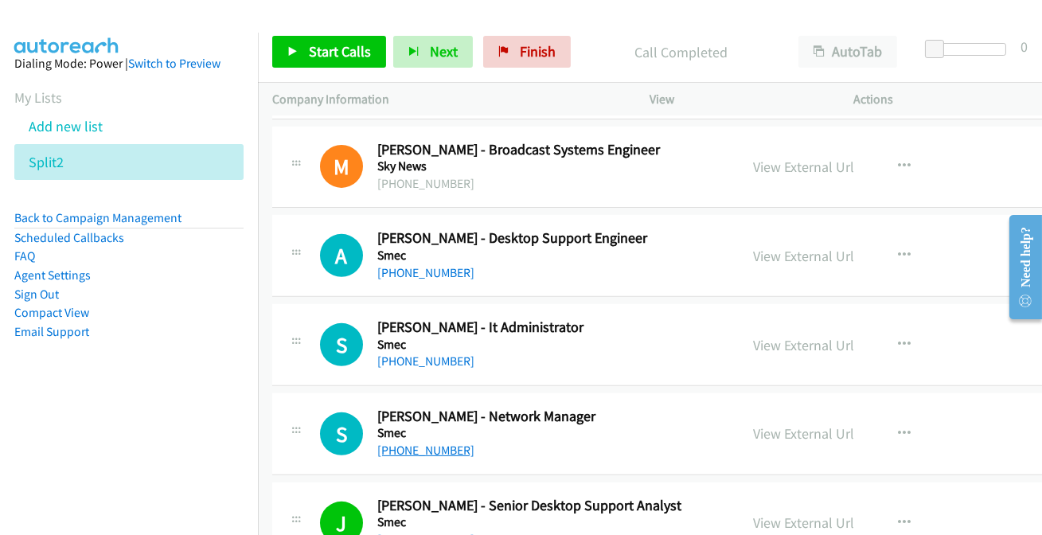
click at [403, 443] on link "[PHONE_NUMBER]" at bounding box center [425, 450] width 97 height 15
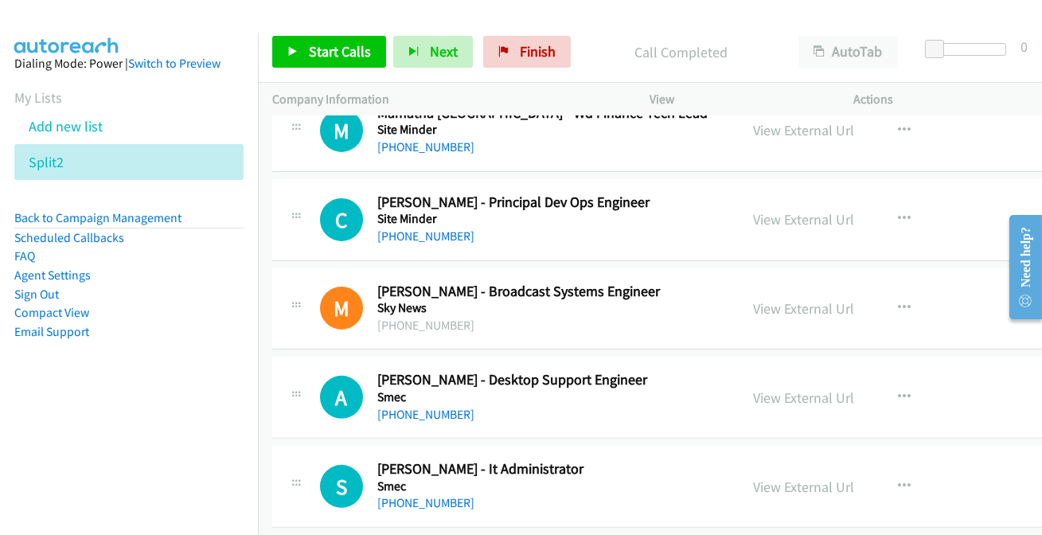
scroll to position [12665, 0]
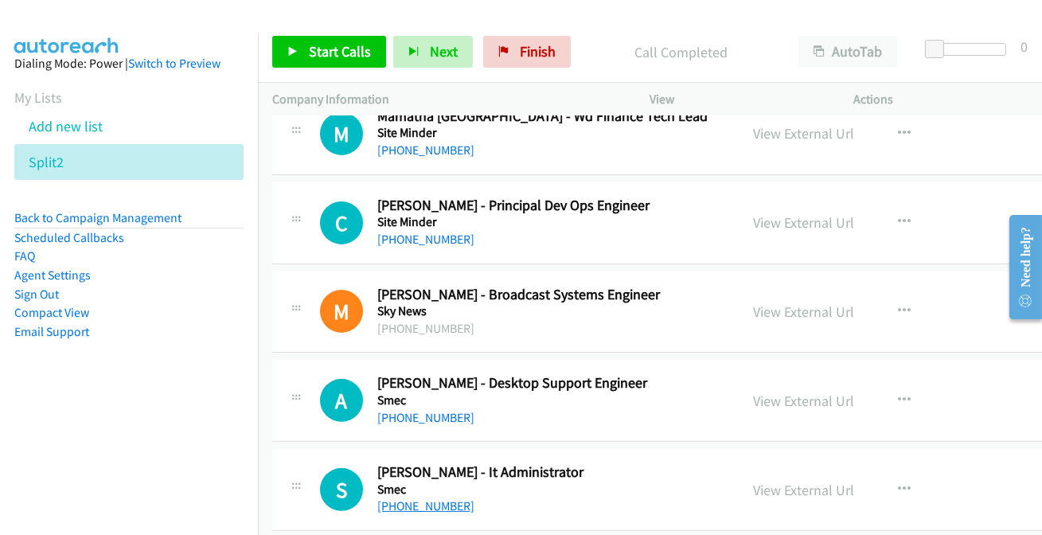
click at [418, 498] on link "[PHONE_NUMBER]" at bounding box center [425, 505] width 97 height 15
click at [417, 410] on link "[PHONE_NUMBER]" at bounding box center [425, 417] width 97 height 15
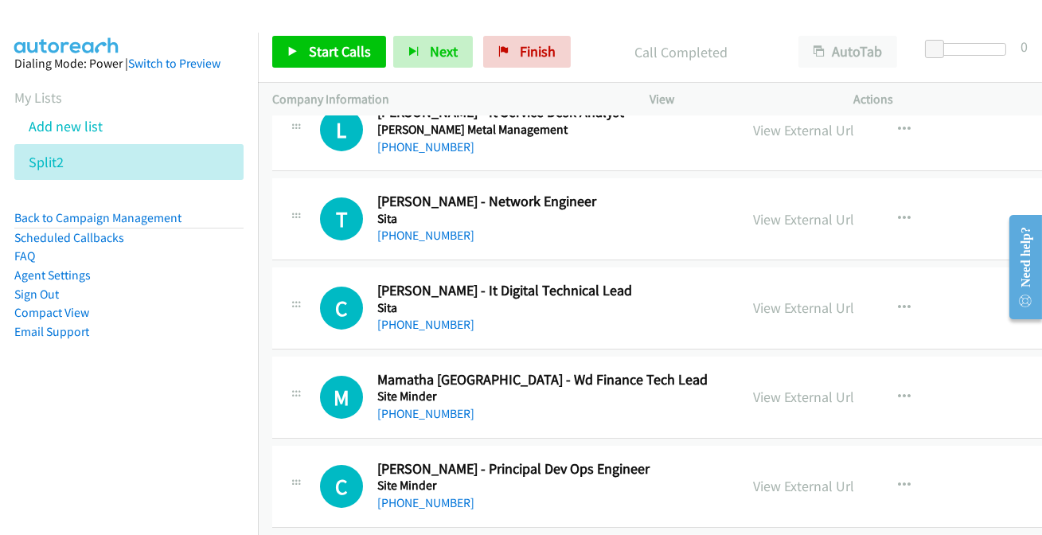
scroll to position [12376, 0]
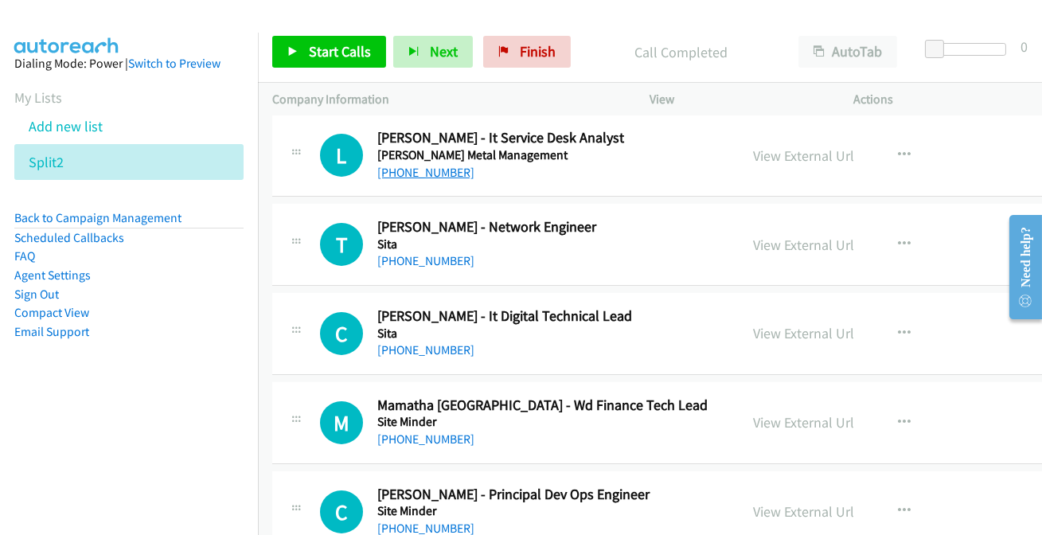
click at [408, 165] on link "[PHONE_NUMBER]" at bounding box center [425, 172] width 97 height 15
click at [388, 253] on link "[PHONE_NUMBER]" at bounding box center [425, 260] width 97 height 15
click at [418, 342] on link "[PHONE_NUMBER]" at bounding box center [425, 349] width 97 height 15
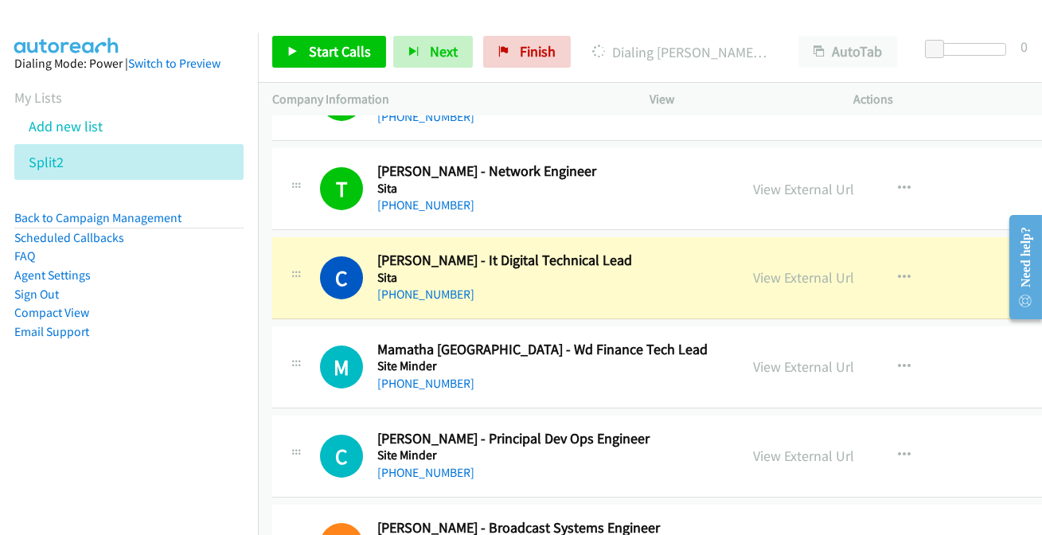
scroll to position [12449, 0]
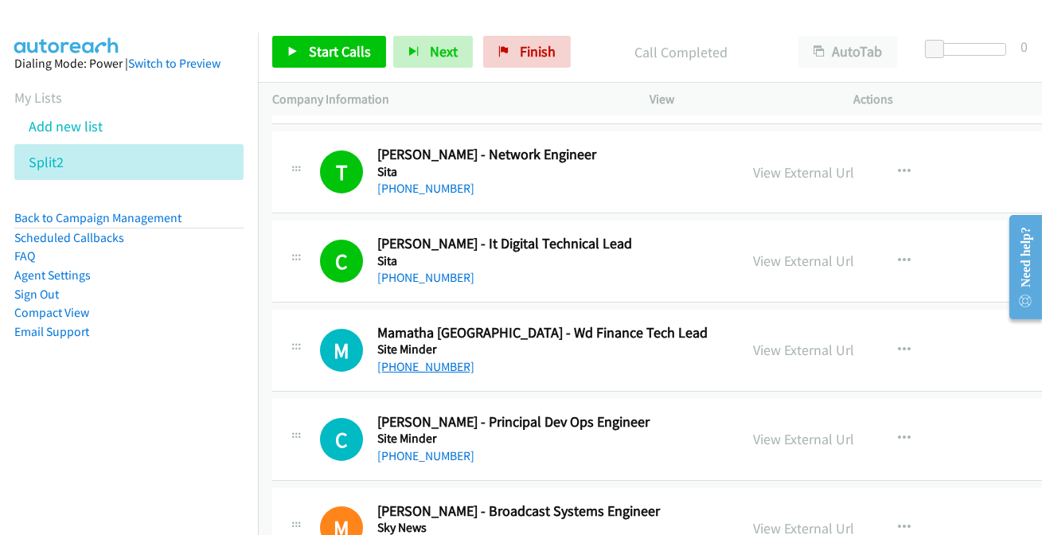
click at [428, 359] on link "[PHONE_NUMBER]" at bounding box center [425, 366] width 97 height 15
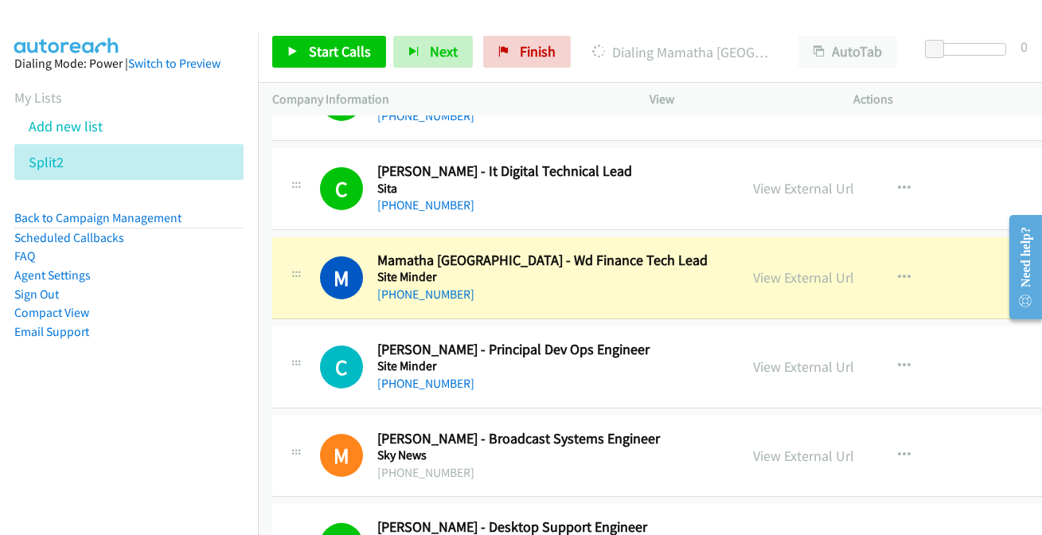
scroll to position [12593, 0]
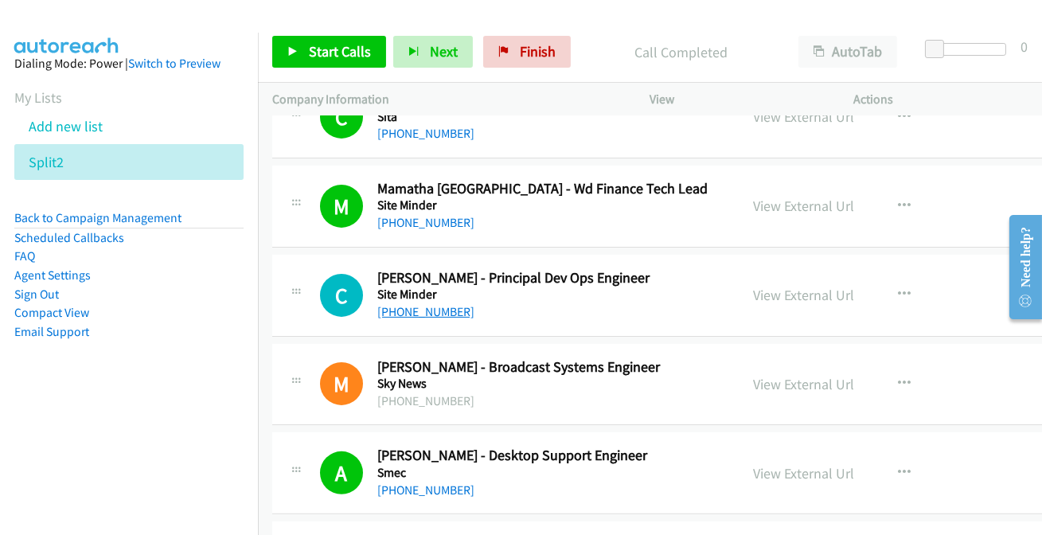
click at [404, 304] on link "[PHONE_NUMBER]" at bounding box center [425, 311] width 97 height 15
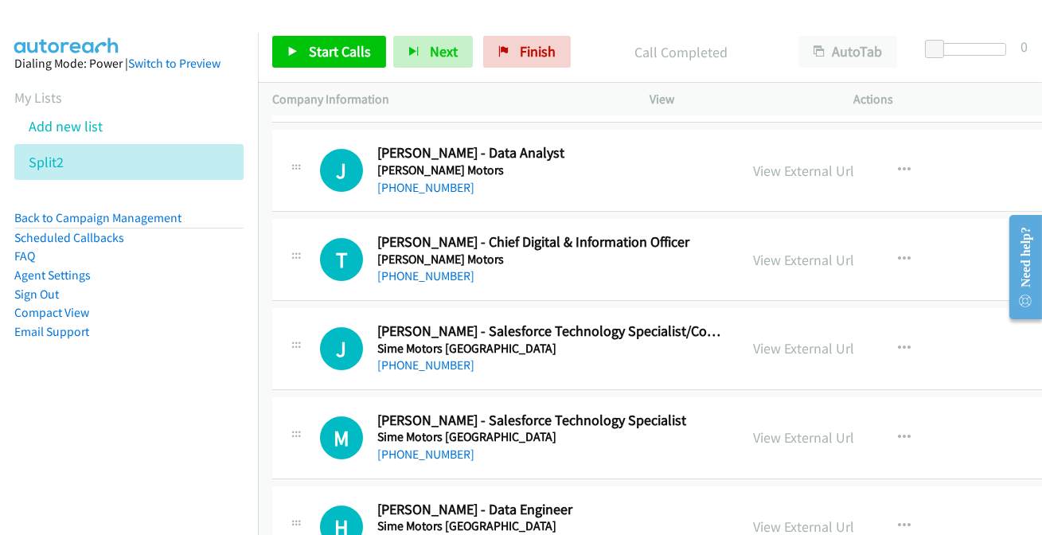
scroll to position [11941, 0]
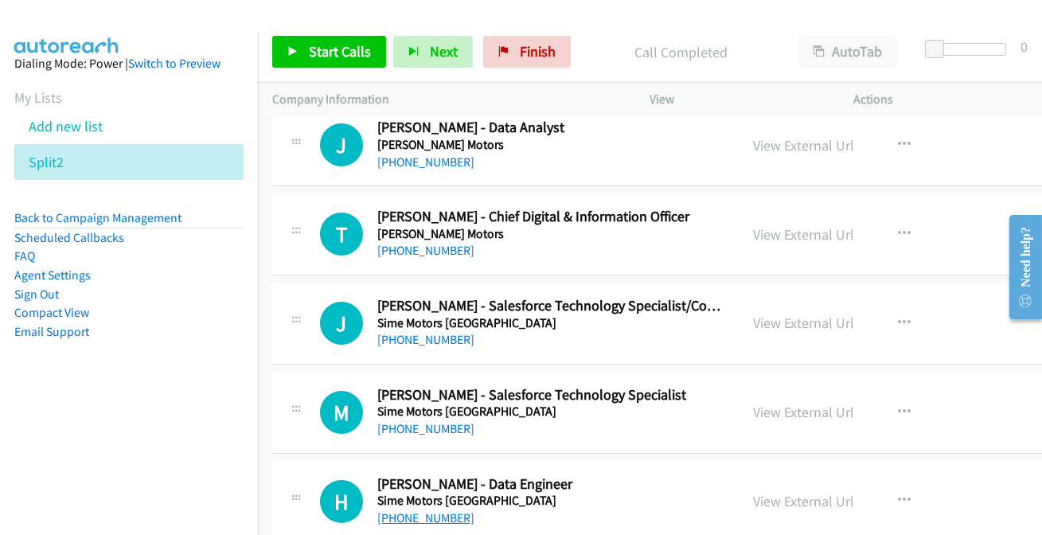
click at [421, 510] on link "[PHONE_NUMBER]" at bounding box center [425, 517] width 97 height 15
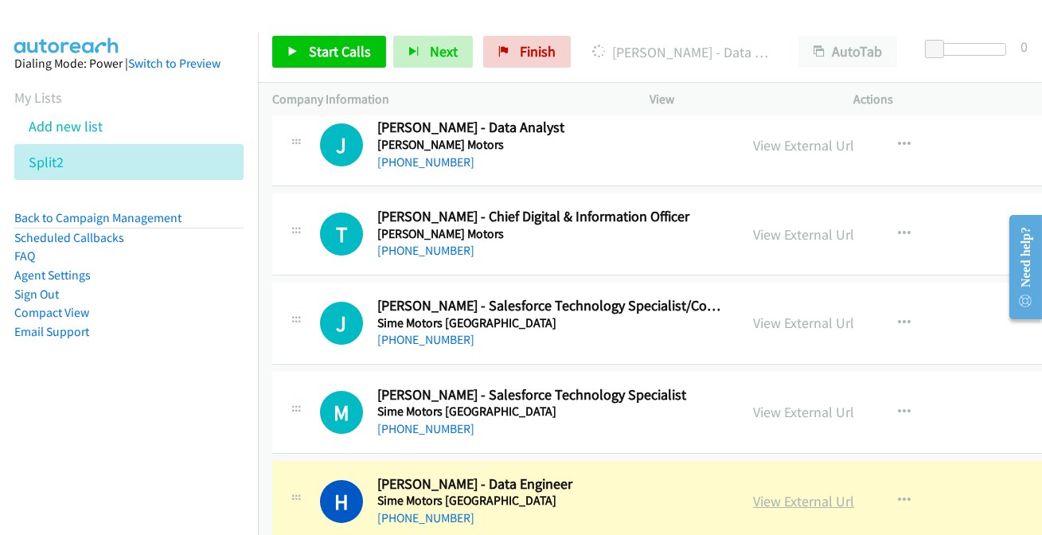
click at [778, 492] on link "View External Url" at bounding box center [803, 501] width 101 height 18
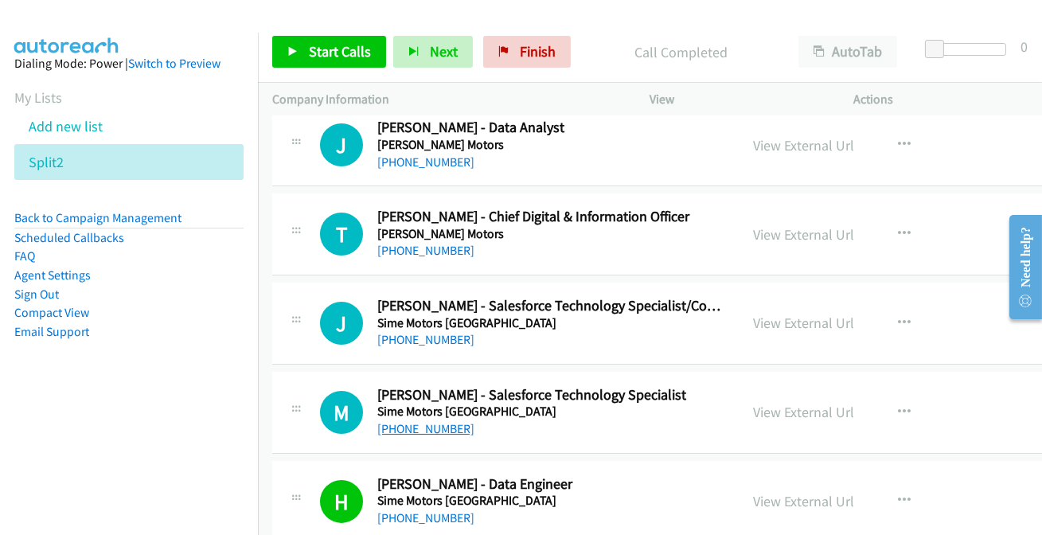
click at [401, 421] on link "[PHONE_NUMBER]" at bounding box center [425, 428] width 97 height 15
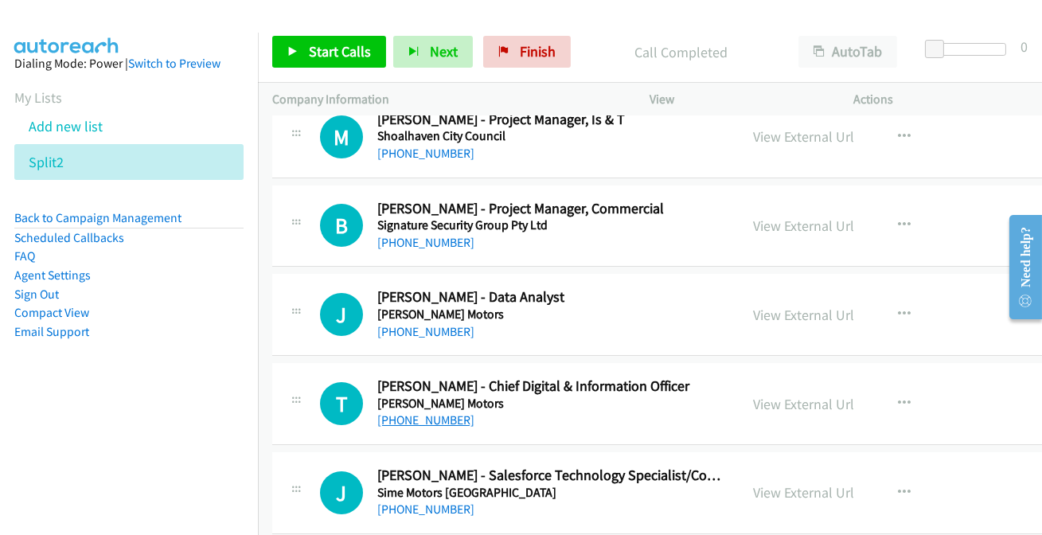
scroll to position [11797, 0]
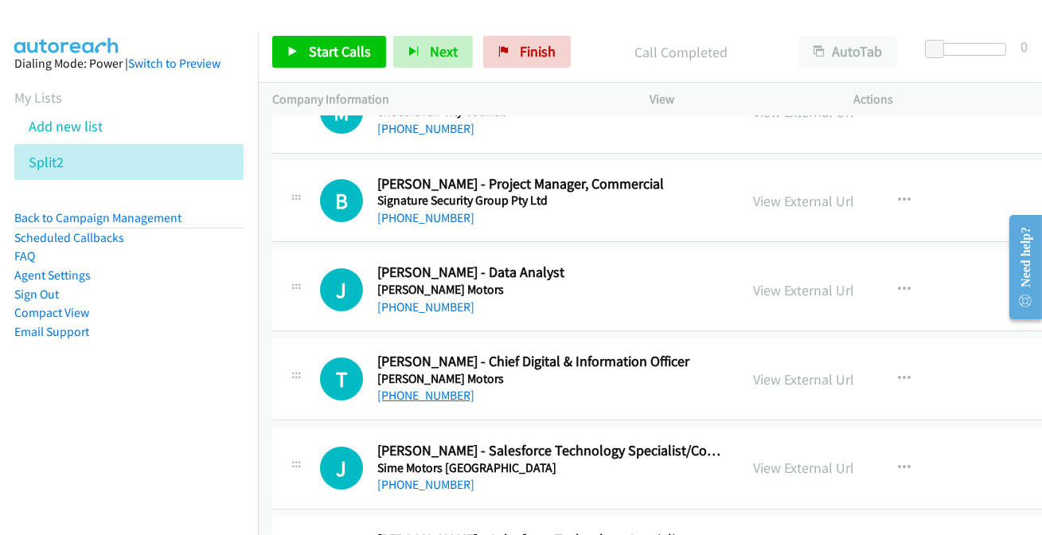
click at [430, 388] on link "[PHONE_NUMBER]" at bounding box center [425, 395] width 97 height 15
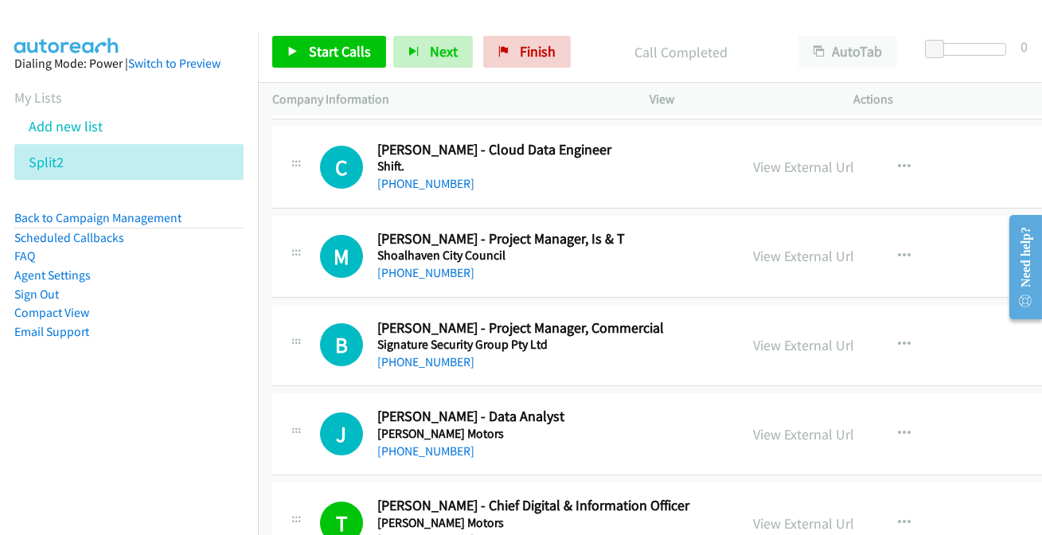
scroll to position [11580, 0]
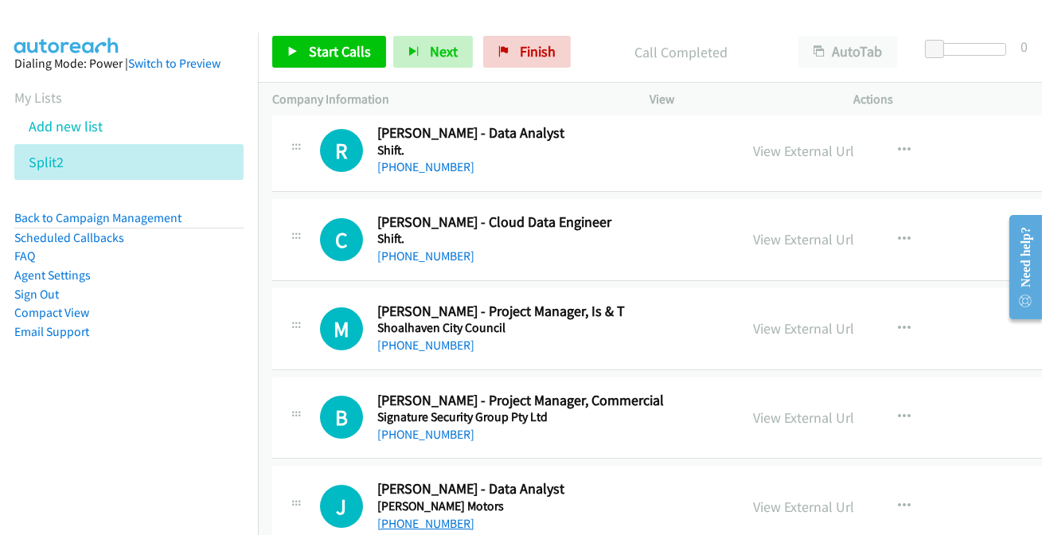
click at [412, 516] on link "[PHONE_NUMBER]" at bounding box center [425, 523] width 97 height 15
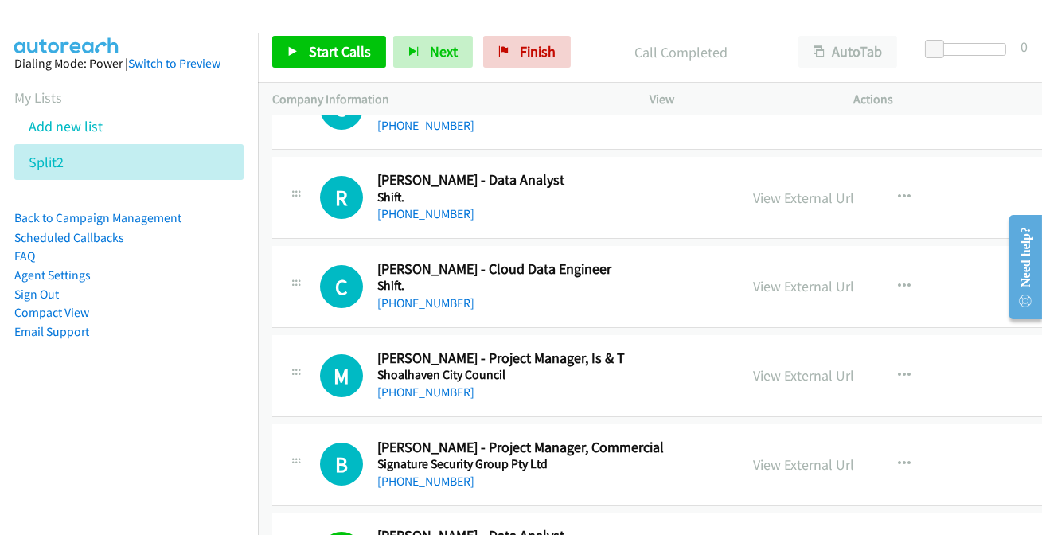
scroll to position [11508, 0]
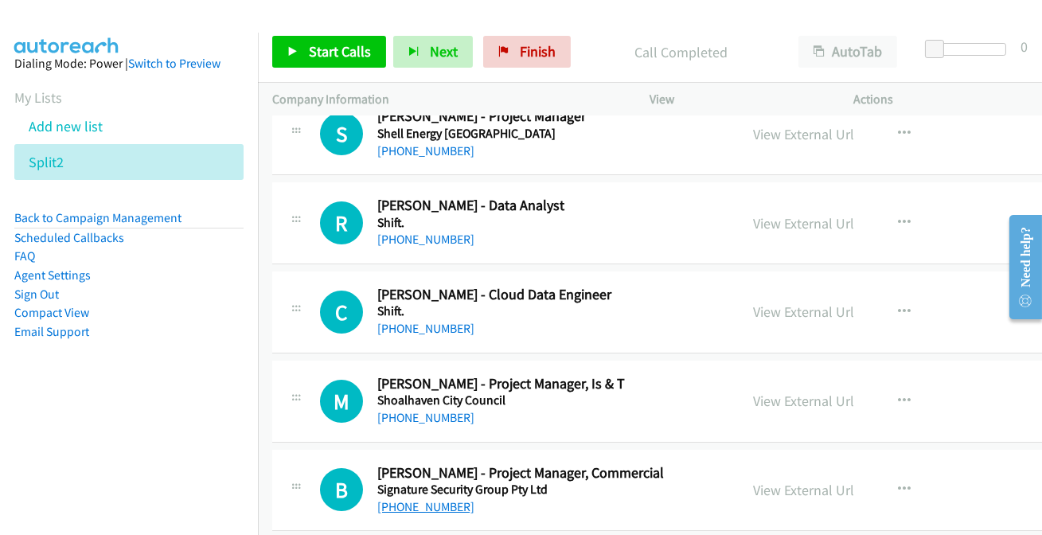
click at [381, 499] on link "[PHONE_NUMBER]" at bounding box center [425, 506] width 97 height 15
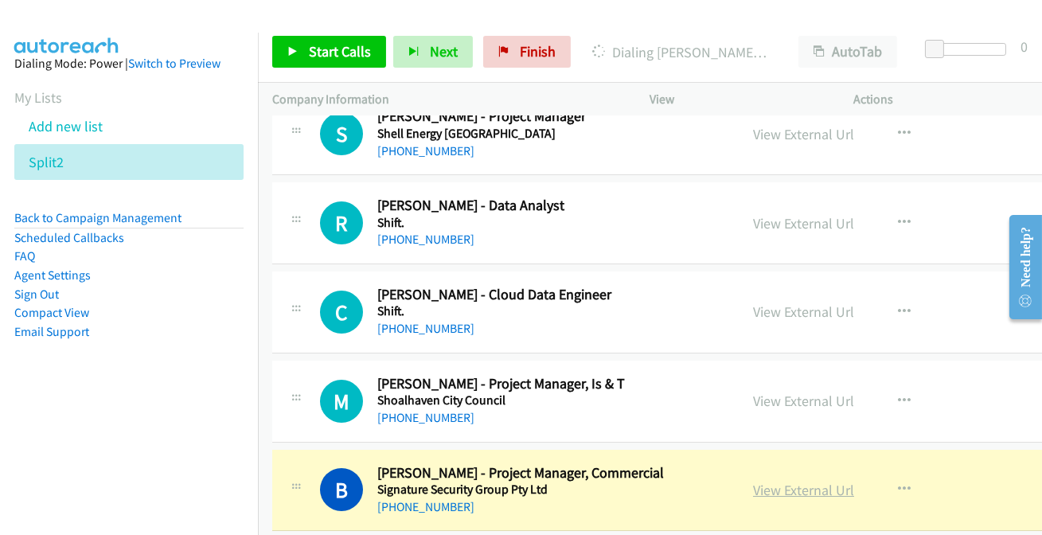
click at [763, 481] on link "View External Url" at bounding box center [803, 490] width 101 height 18
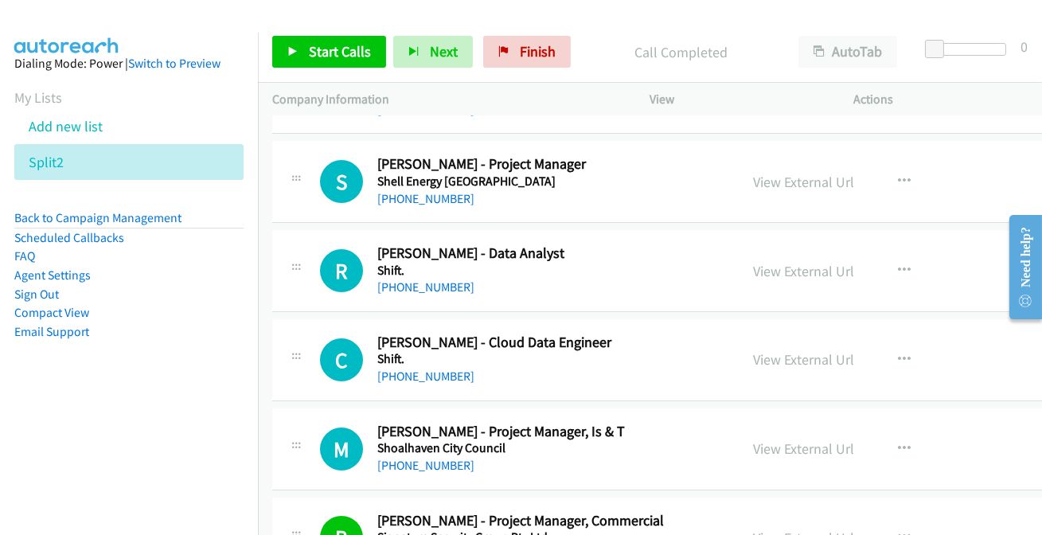
scroll to position [11435, 0]
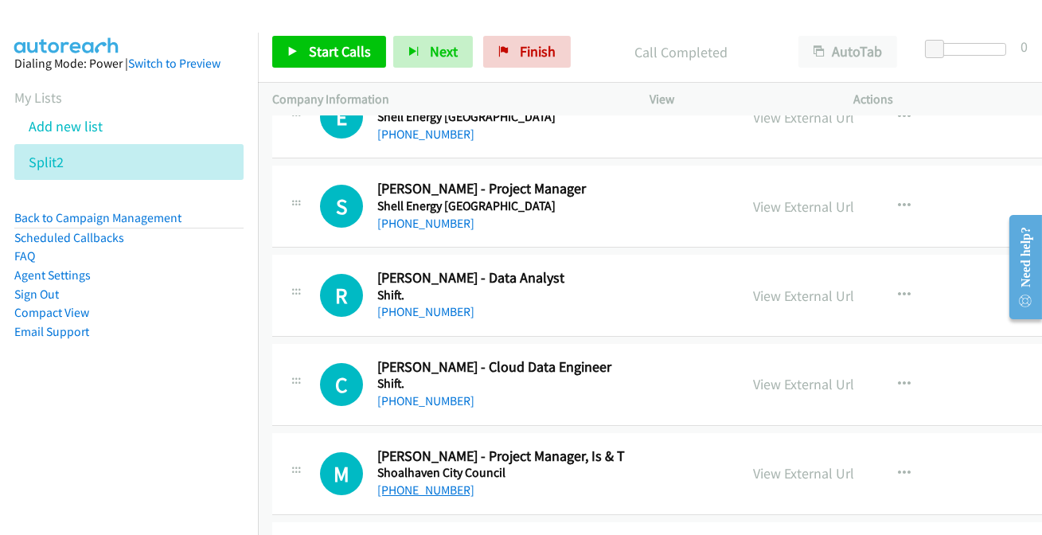
click at [429, 482] on link "[PHONE_NUMBER]" at bounding box center [425, 489] width 97 height 15
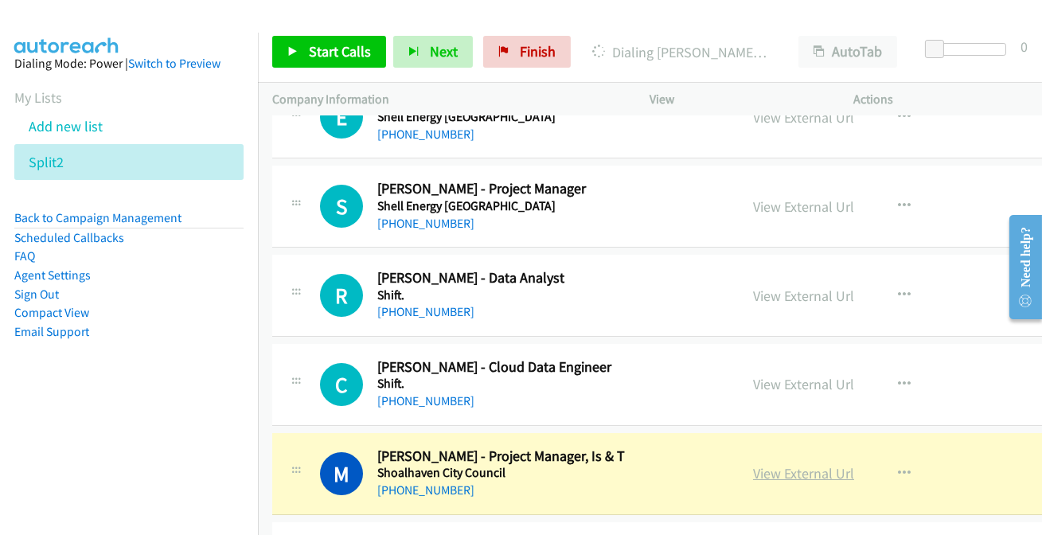
click at [786, 464] on link "View External Url" at bounding box center [803, 473] width 101 height 18
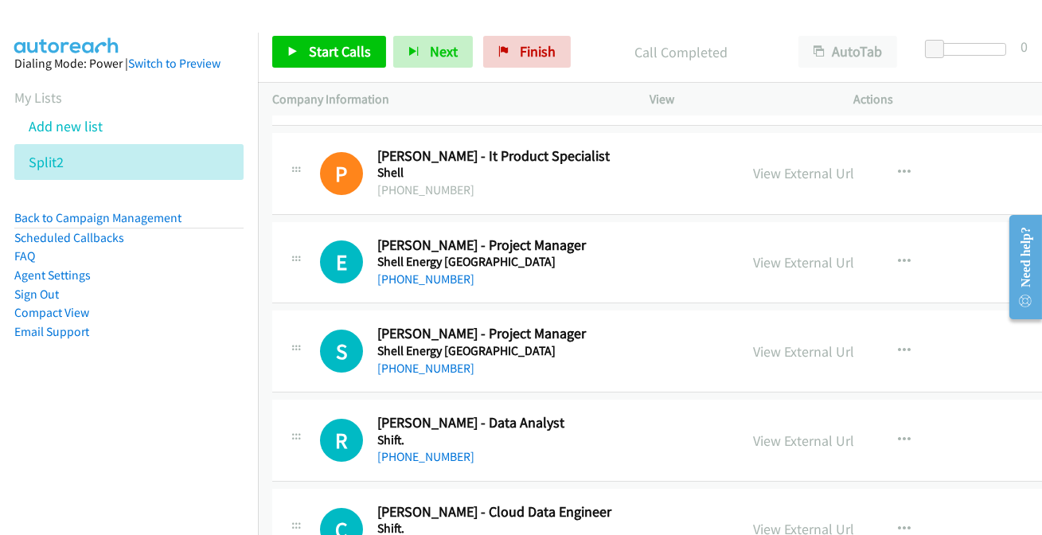
scroll to position [11363, 0]
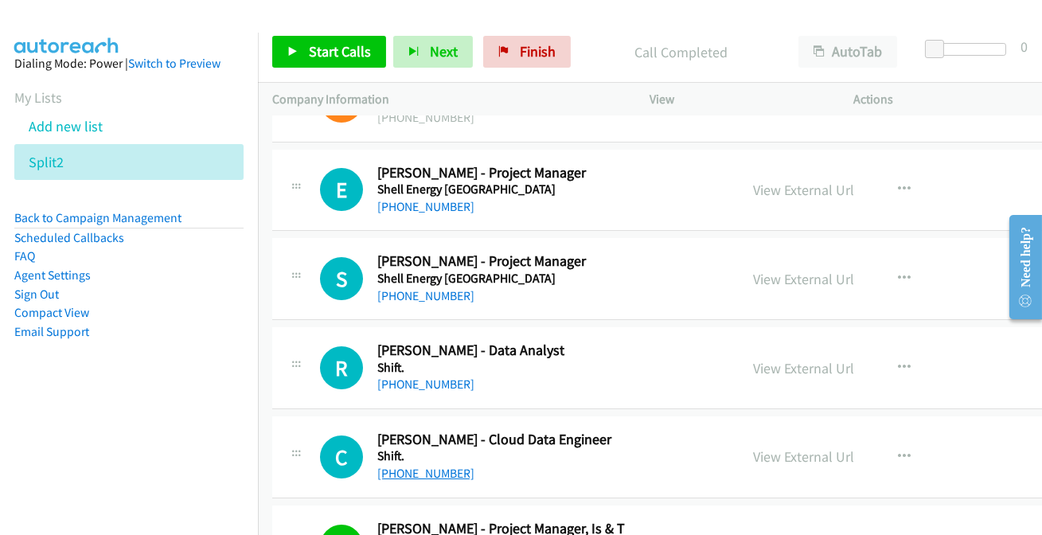
click at [435, 466] on link "[PHONE_NUMBER]" at bounding box center [425, 473] width 97 height 15
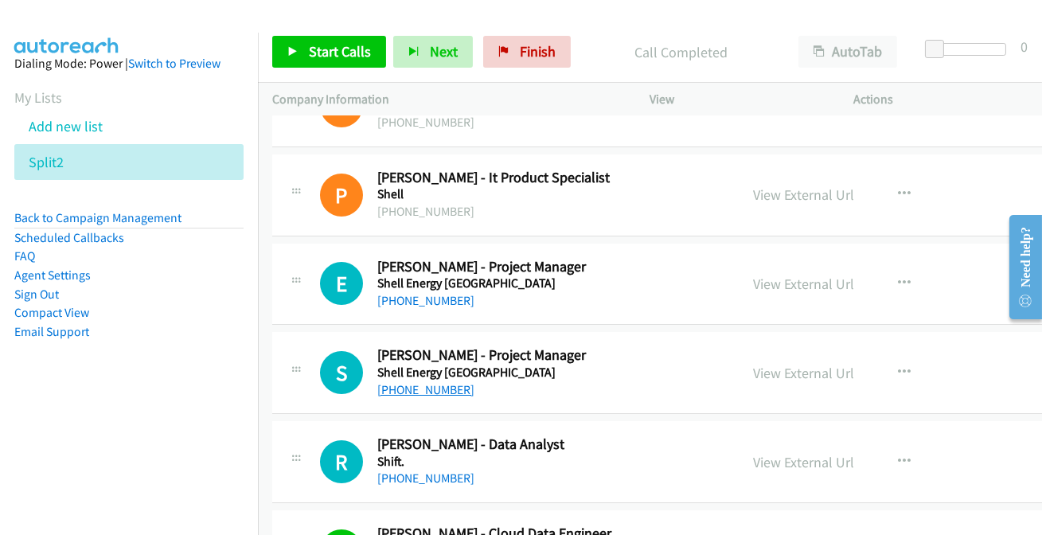
scroll to position [11290, 0]
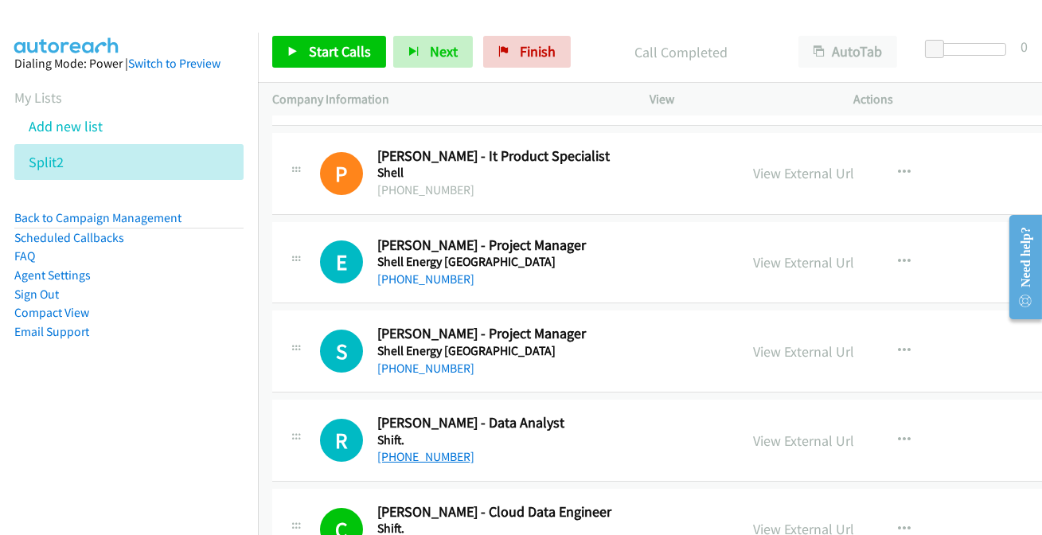
click at [432, 449] on link "[PHONE_NUMBER]" at bounding box center [425, 456] width 97 height 15
click at [418, 271] on link "[PHONE_NUMBER]" at bounding box center [425, 278] width 97 height 15
click at [430, 361] on link "[PHONE_NUMBER]" at bounding box center [425, 368] width 97 height 15
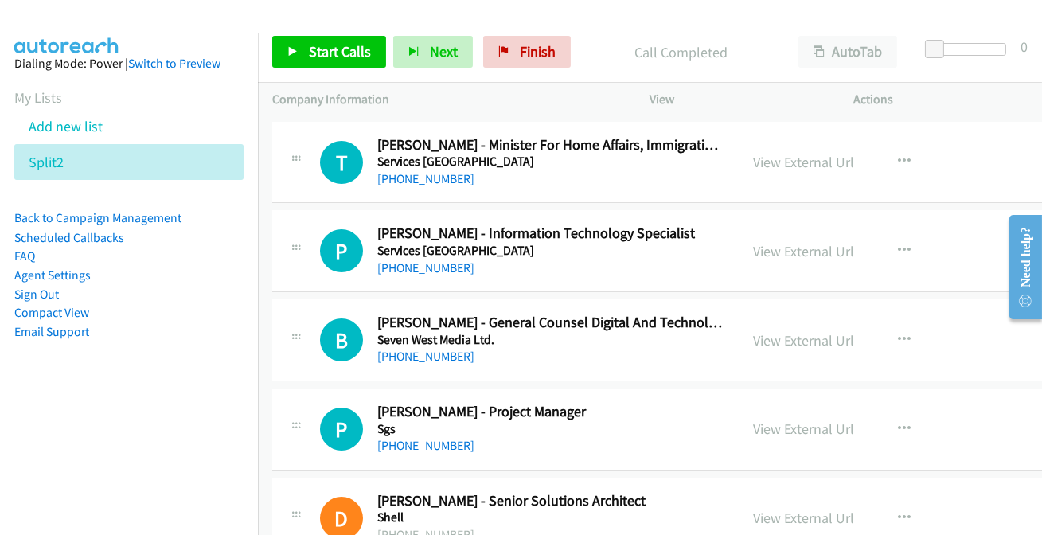
scroll to position [10784, 0]
